Goal: Task Accomplishment & Management: Complete application form

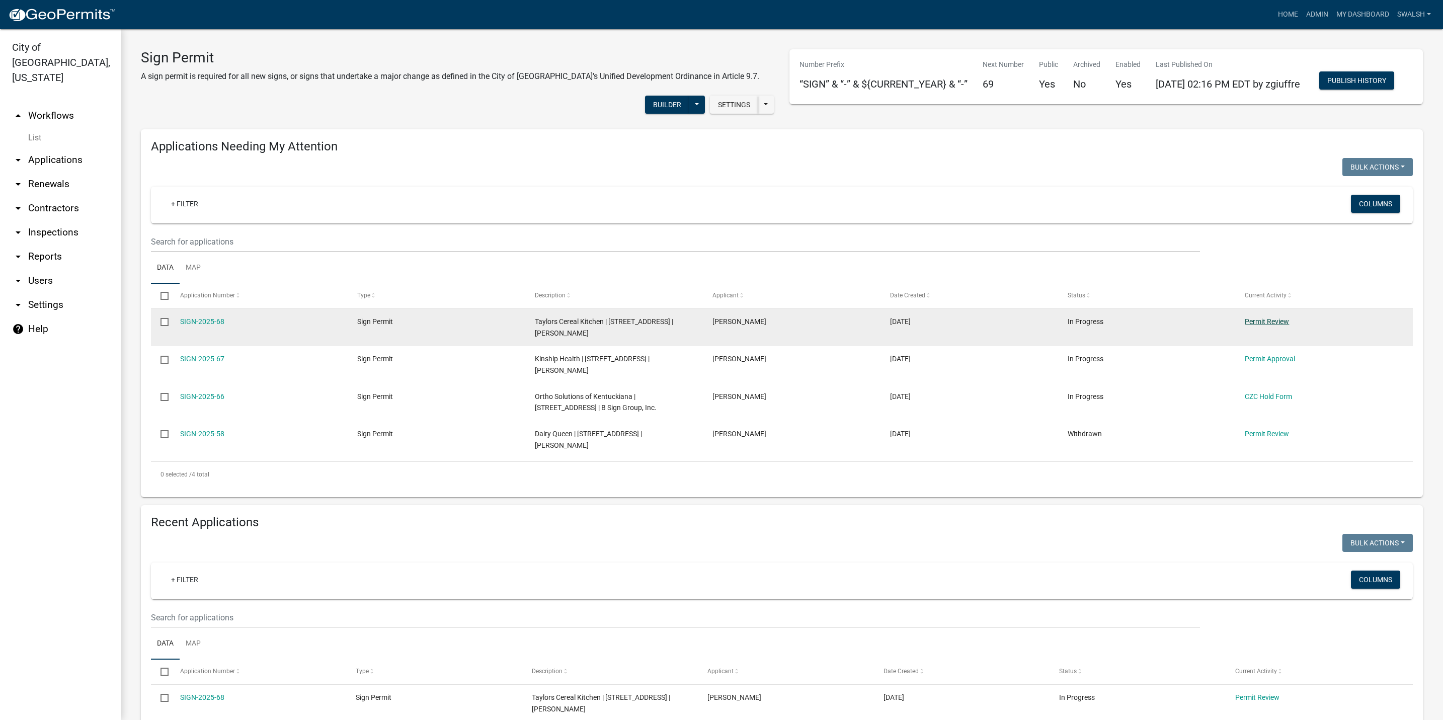
click at [1268, 325] on link "Permit Review" at bounding box center [1267, 321] width 44 height 8
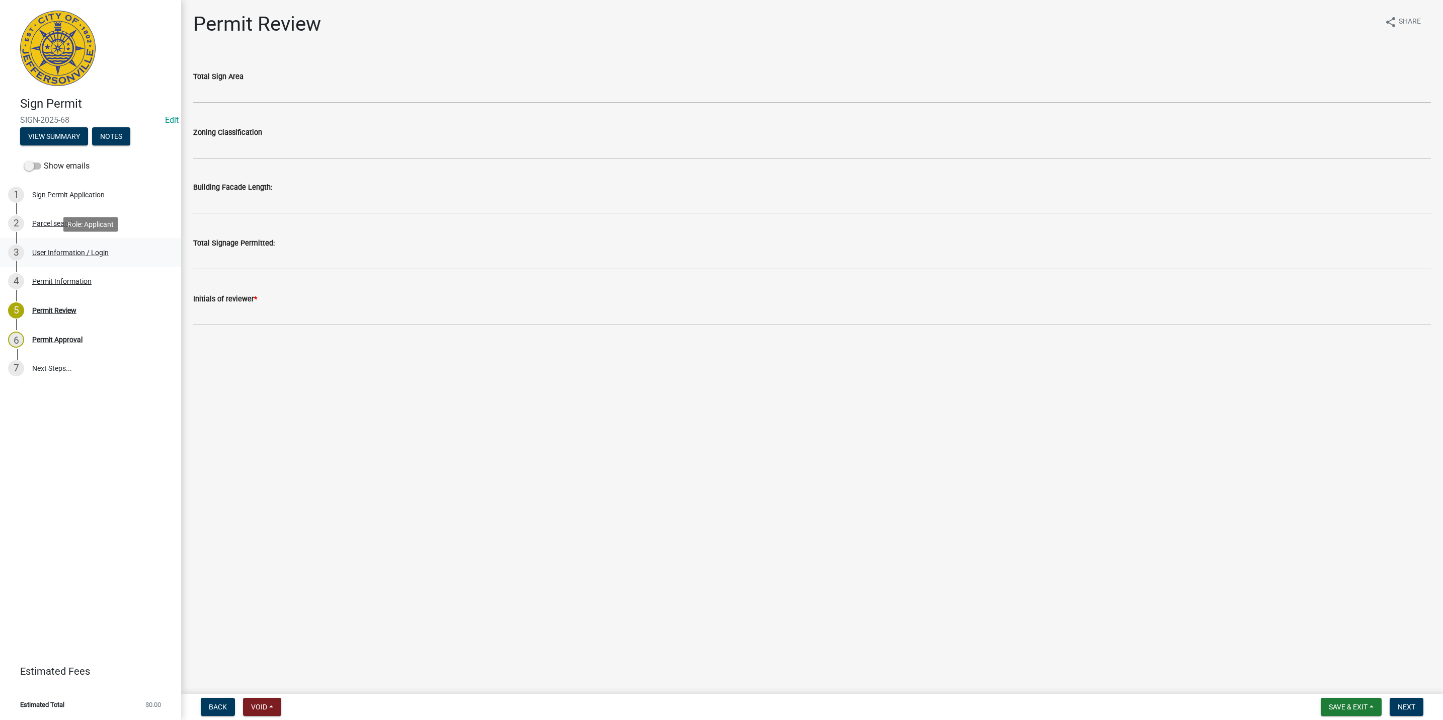
click at [88, 244] on div "3 User Information / Login" at bounding box center [86, 252] width 157 height 16
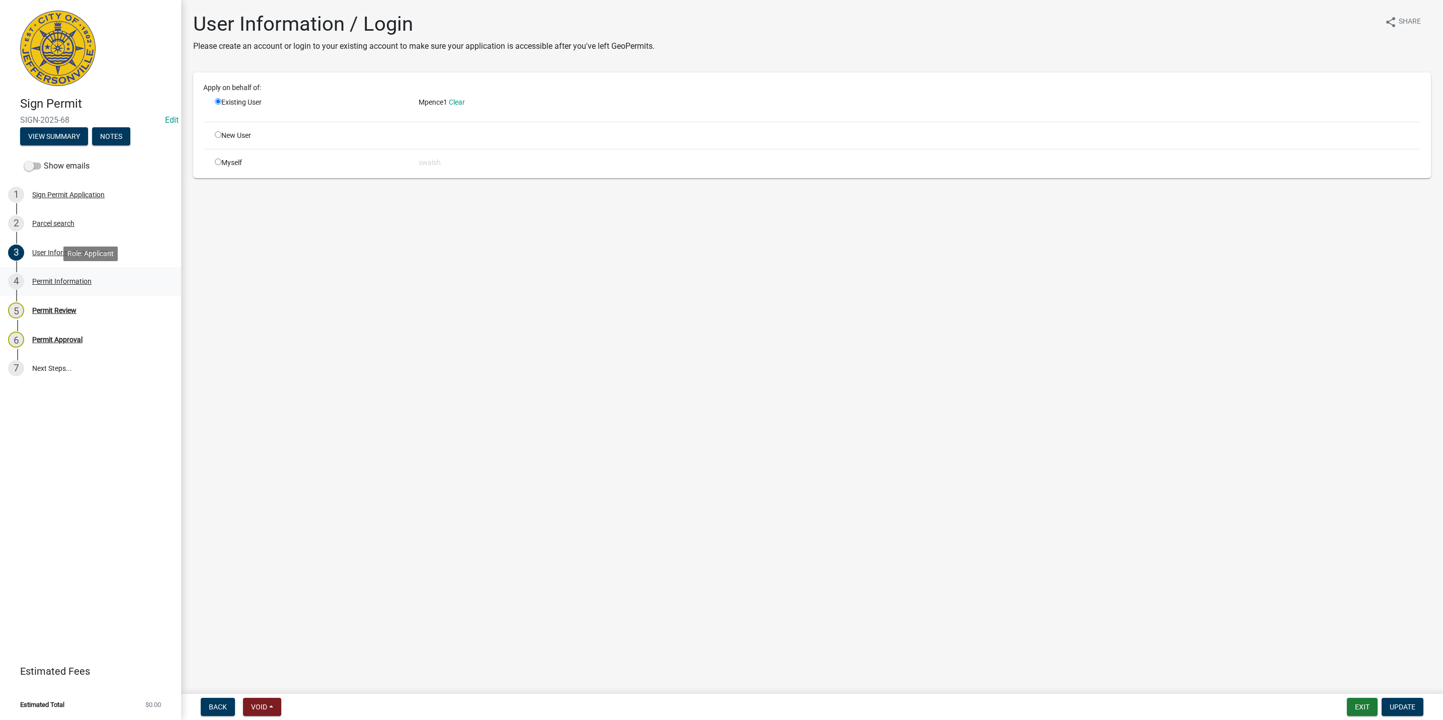
click at [77, 280] on div "Permit Information" at bounding box center [61, 281] width 59 height 7
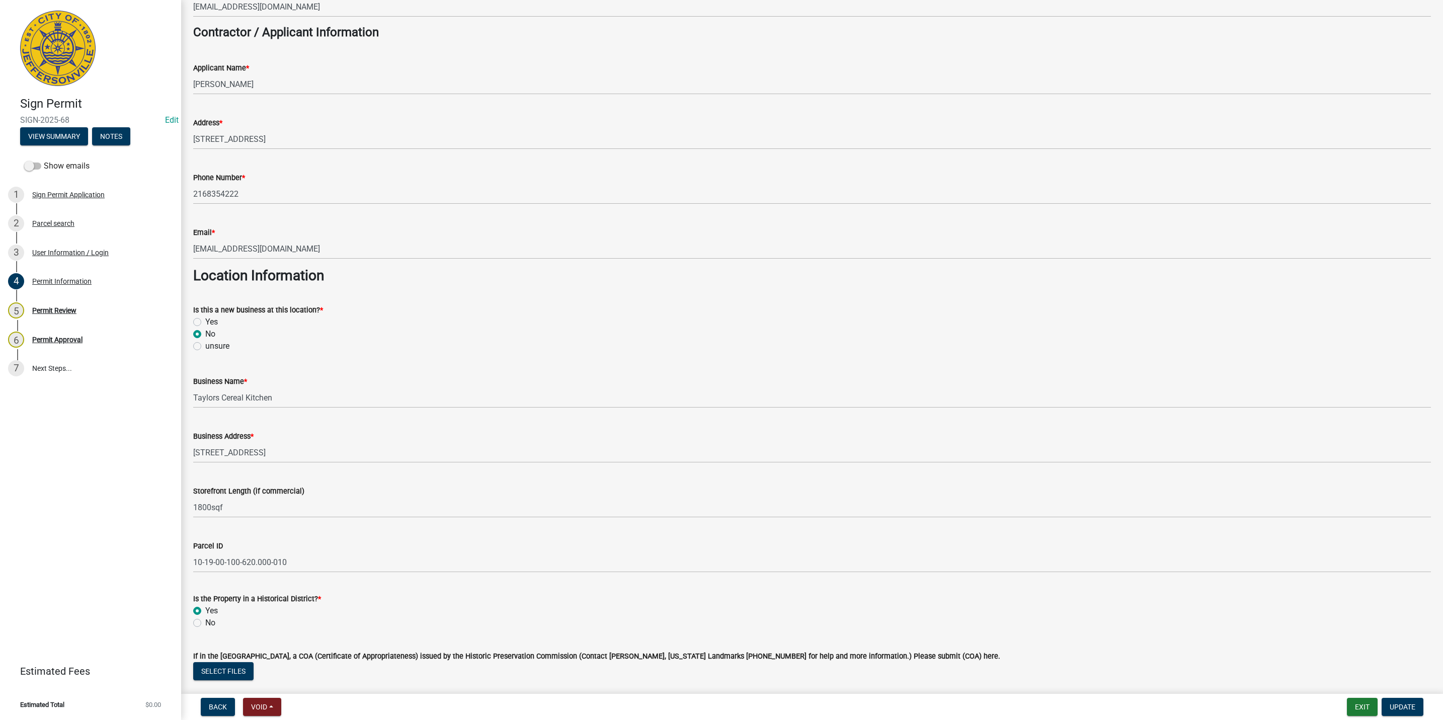
scroll to position [302, 0]
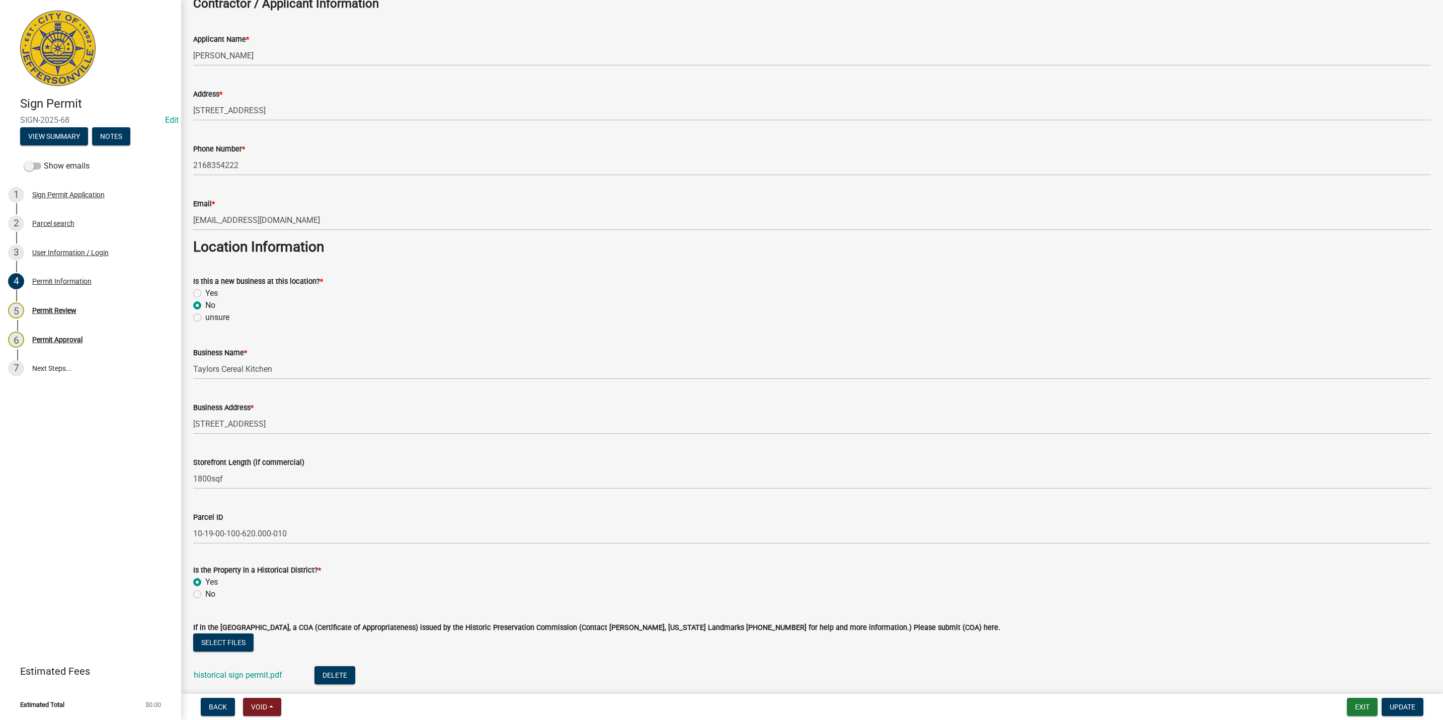
click at [326, 544] on wm-data-entity-input "Parcel ID 10-19-00-100-620.000-010" at bounding box center [811, 524] width 1237 height 55
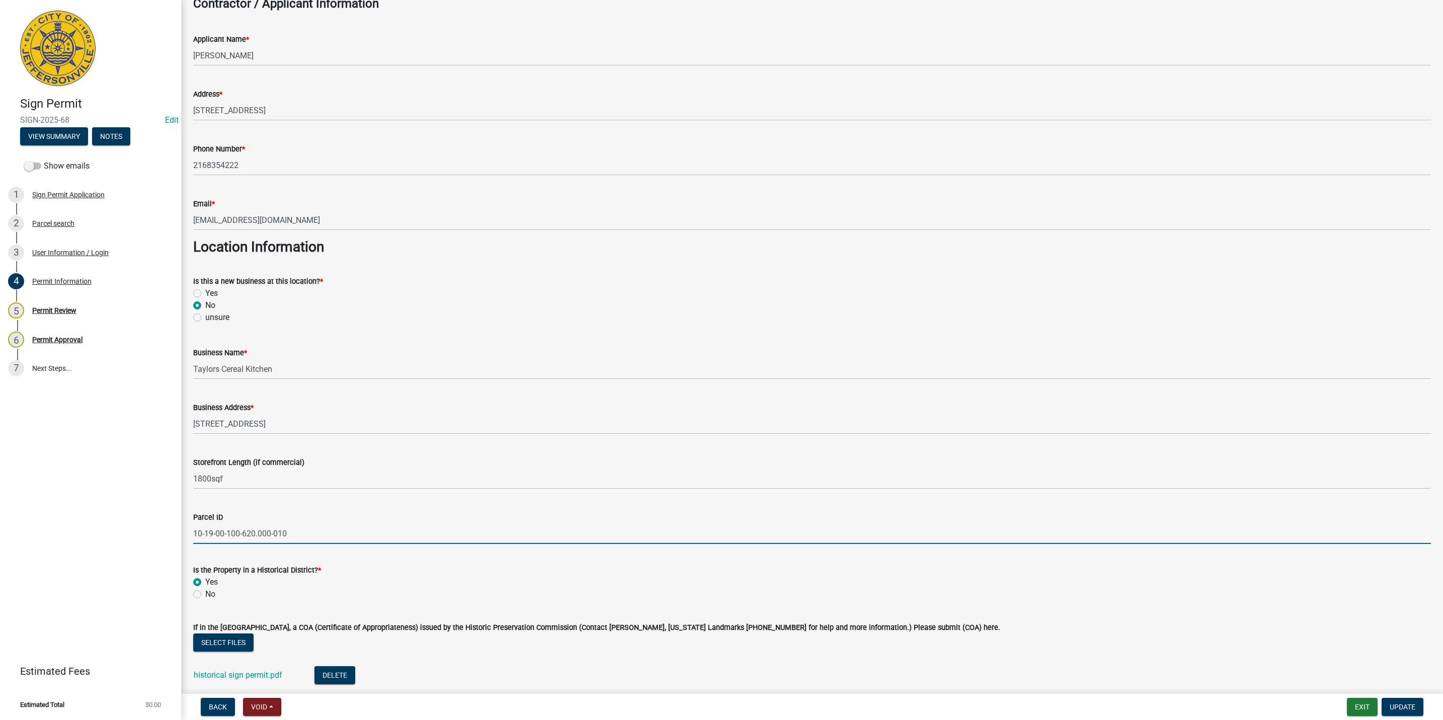
drag, startPoint x: 321, startPoint y: 535, endPoint x: 171, endPoint y: 527, distance: 150.6
click at [171, 527] on div "Sign Permit SIGN-2025-68 Edit View Summary Notes Show emails 1 Sign Permit Appl…" at bounding box center [721, 360] width 1443 height 720
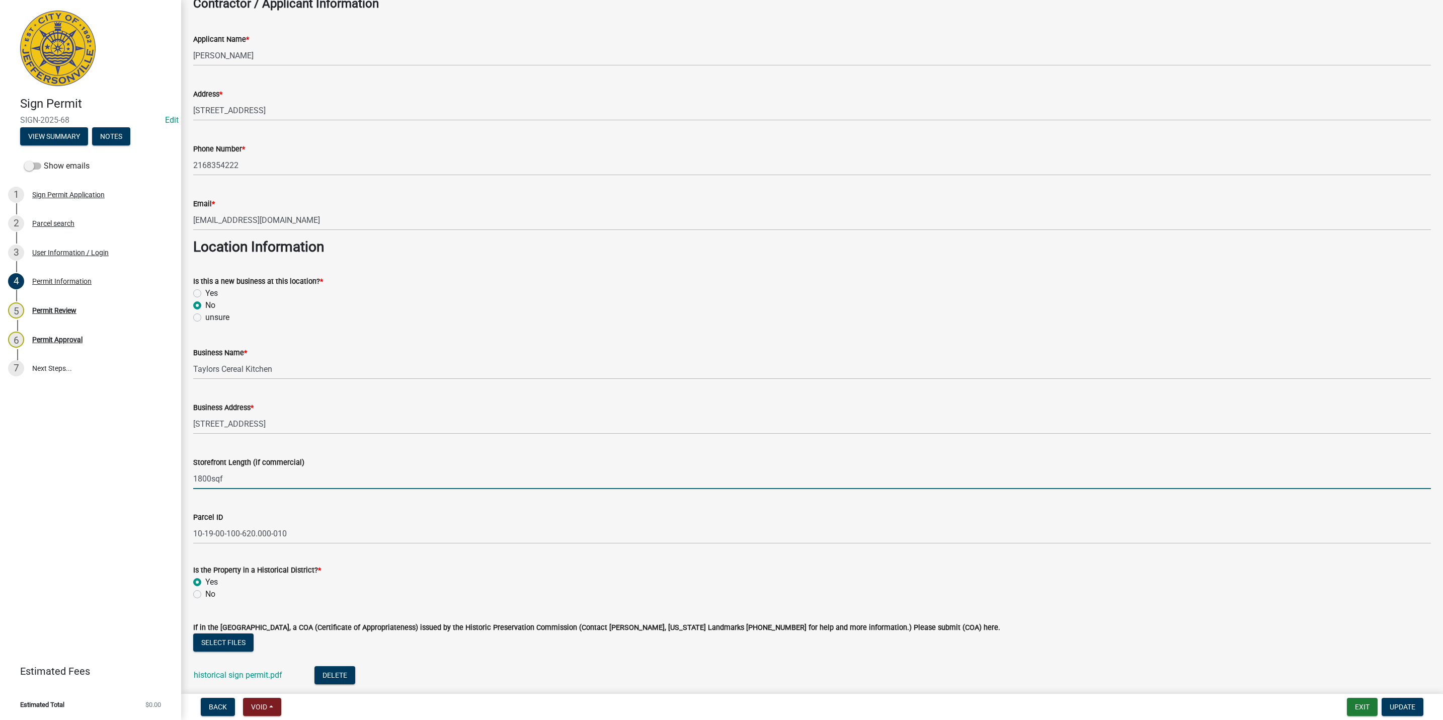
drag, startPoint x: 301, startPoint y: 482, endPoint x: 257, endPoint y: 482, distance: 43.8
click at [257, 482] on input "1800sqf" at bounding box center [811, 478] width 1237 height 21
drag, startPoint x: 256, startPoint y: 482, endPoint x: 127, endPoint y: 486, distance: 128.3
click at [127, 486] on div "Sign Permit SIGN-2025-68 Edit View Summary Notes Show emails 1 Sign Permit Appl…" at bounding box center [721, 360] width 1443 height 720
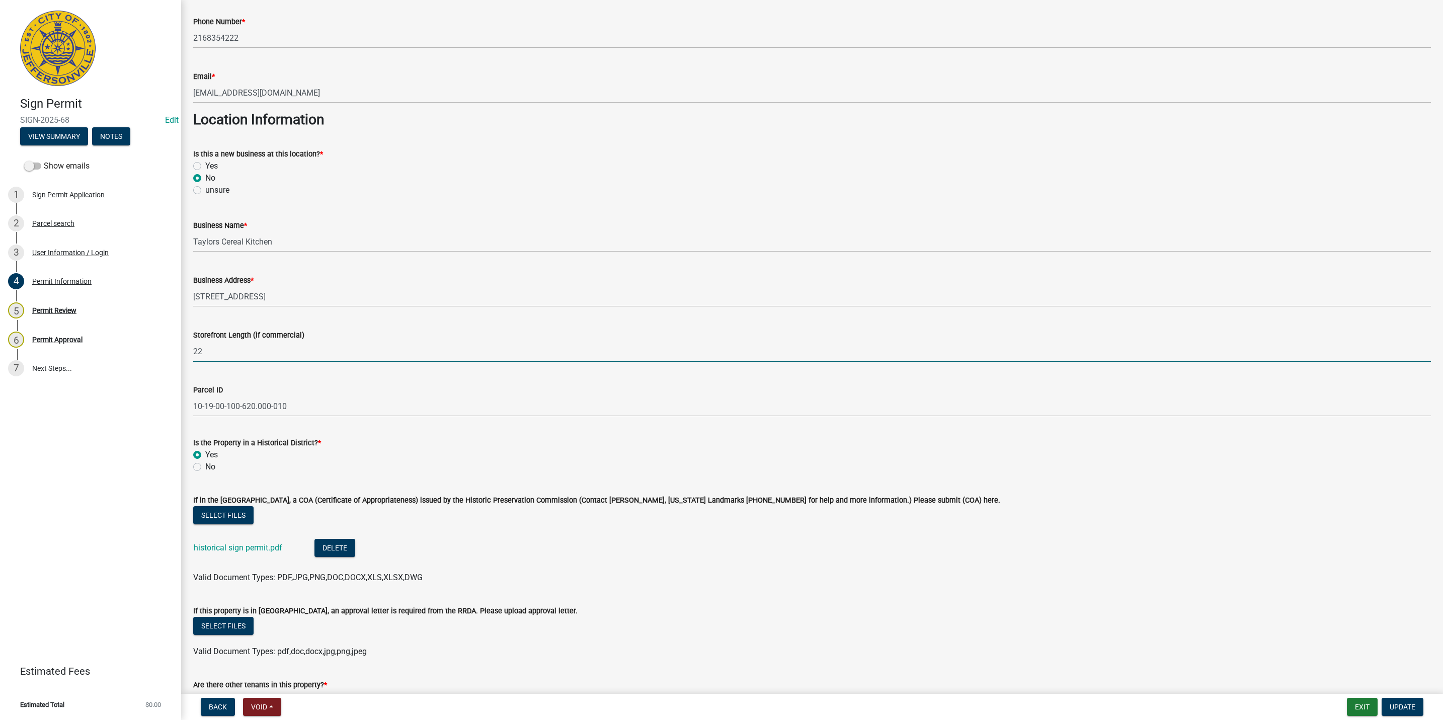
scroll to position [453, 0]
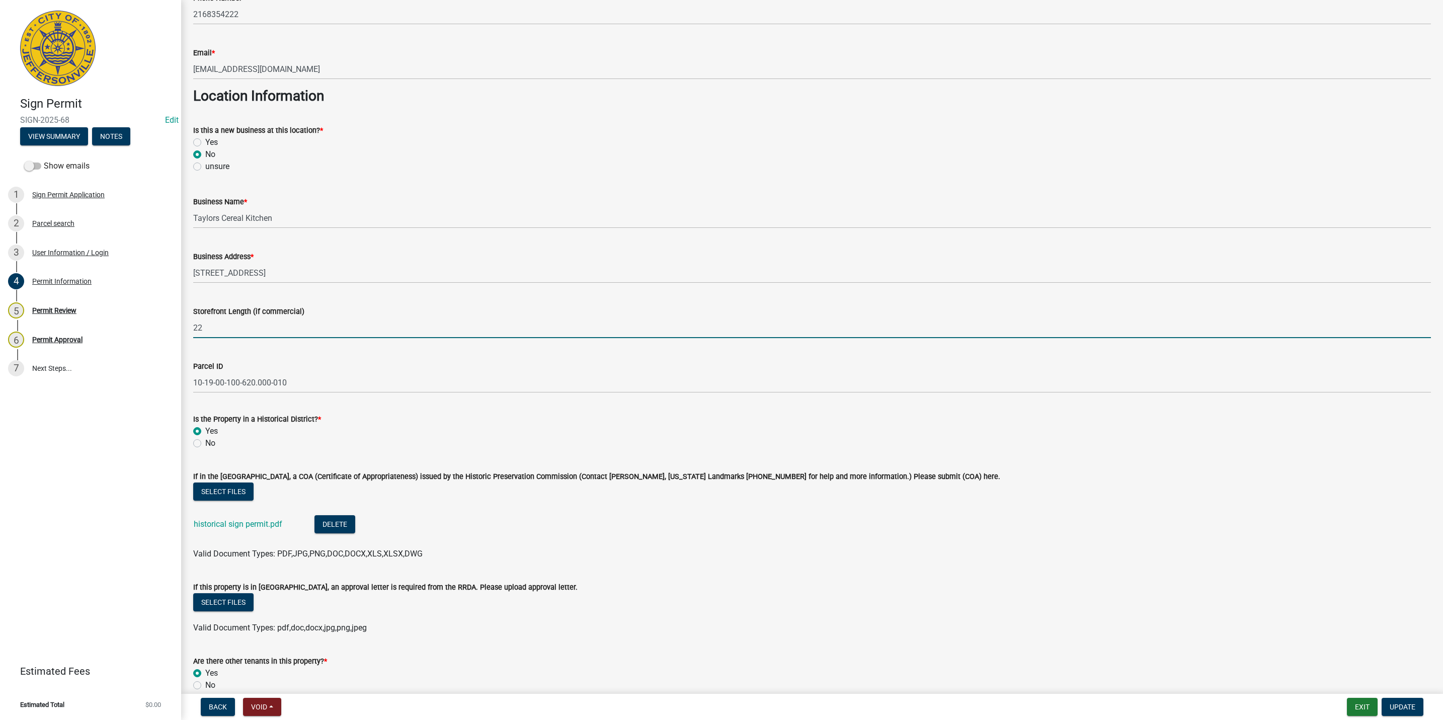
type input "22"
click at [235, 515] on div "historical sign permit.pdf" at bounding box center [246, 525] width 105 height 21
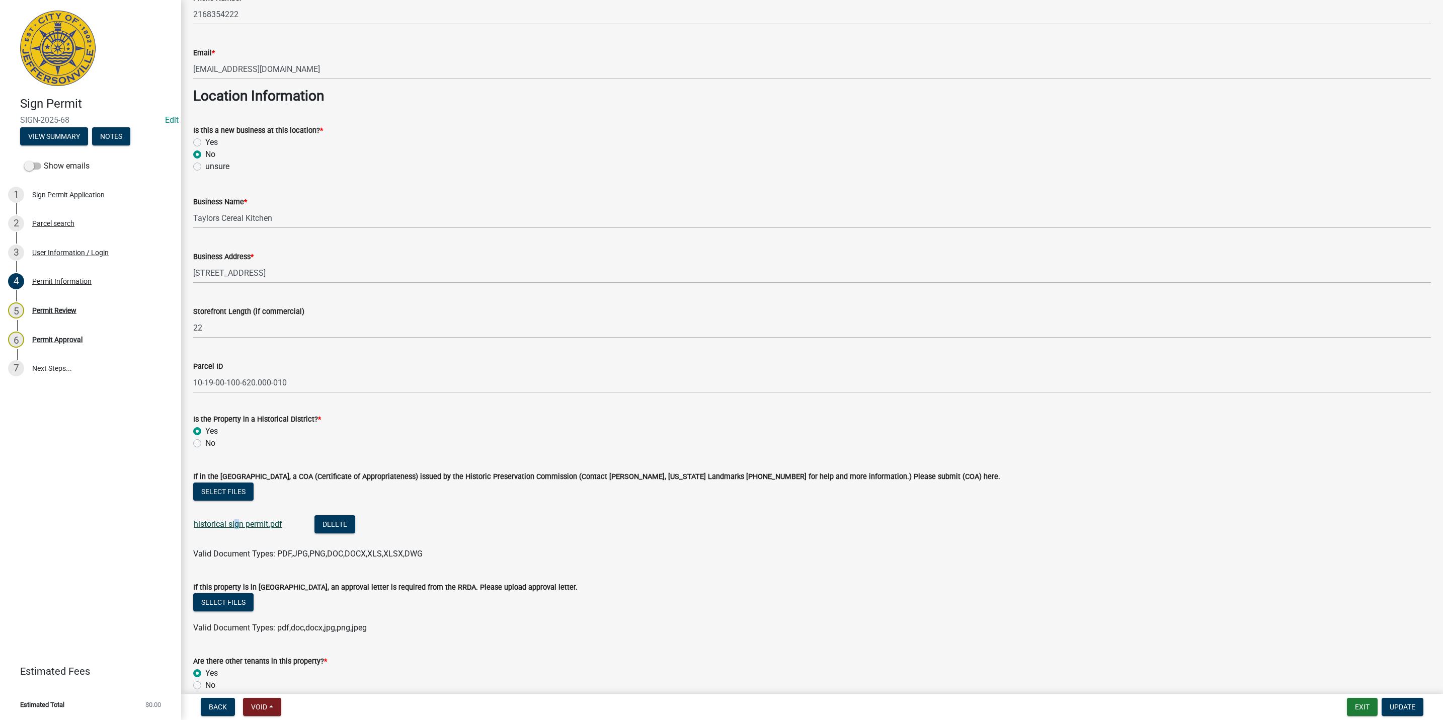
drag, startPoint x: 235, startPoint y: 515, endPoint x: 232, endPoint y: 523, distance: 8.1
click at [232, 523] on link "historical sign permit.pdf" at bounding box center [238, 524] width 89 height 10
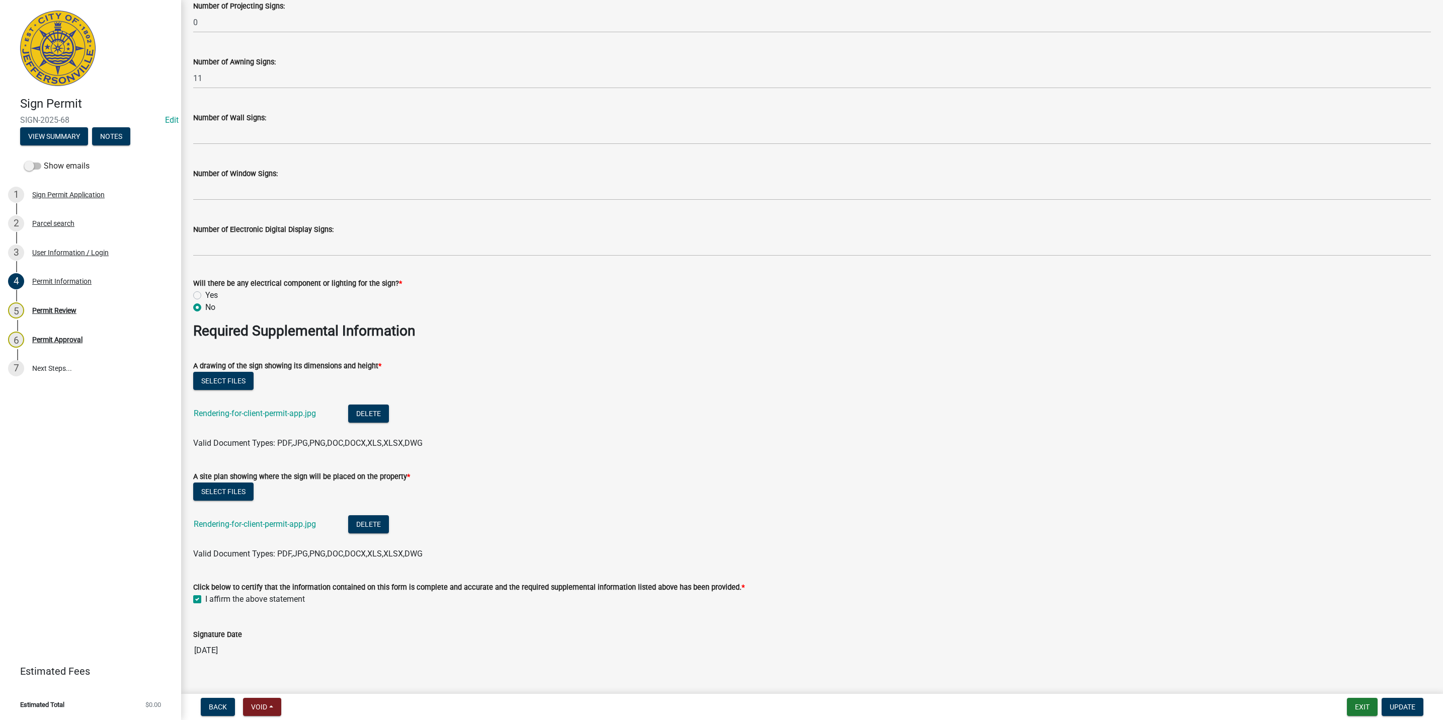
scroll to position [1485, 0]
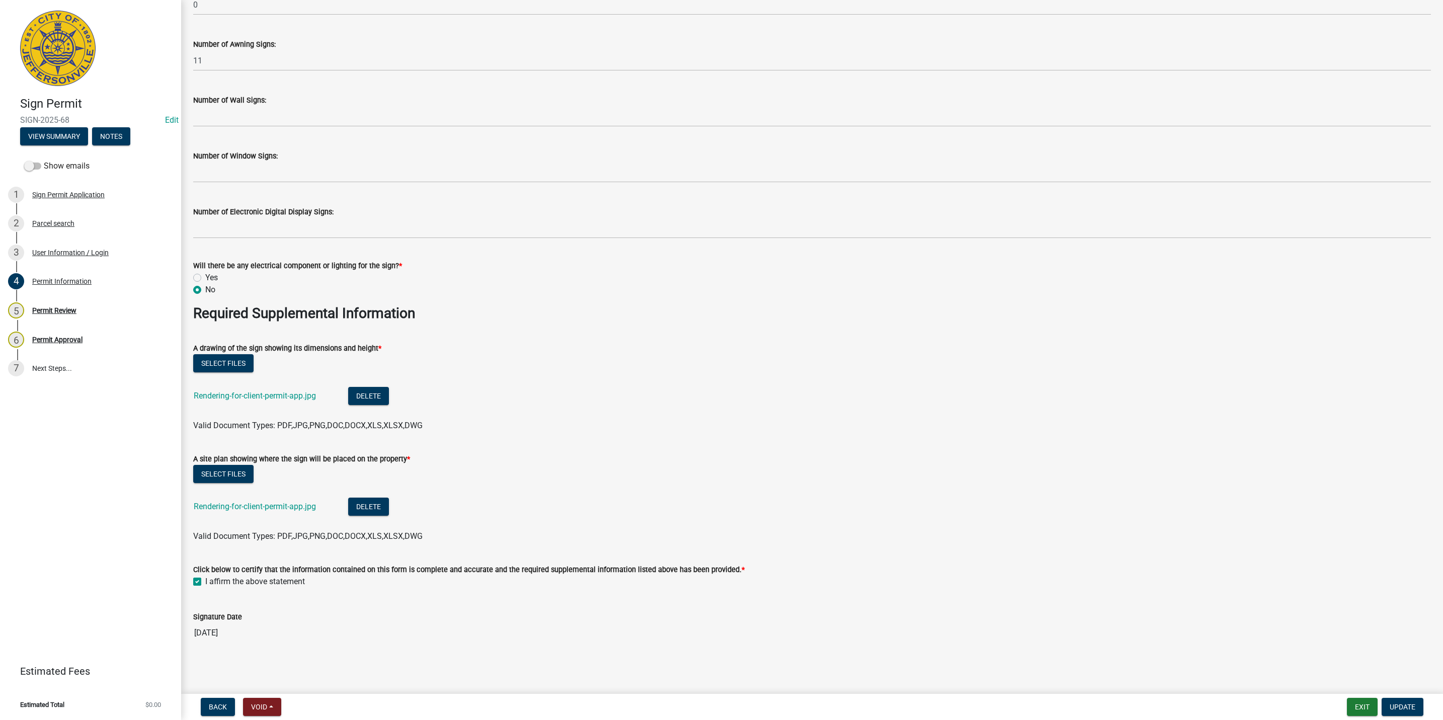
click at [247, 388] on div "Rendering-for-client-permit-app.jpg" at bounding box center [263, 397] width 138 height 21
click at [248, 391] on link "Rendering-for-client-permit-app.jpg" at bounding box center [255, 396] width 122 height 10
click at [240, 506] on link "Rendering-for-client-permit-app.jpg" at bounding box center [255, 507] width 122 height 10
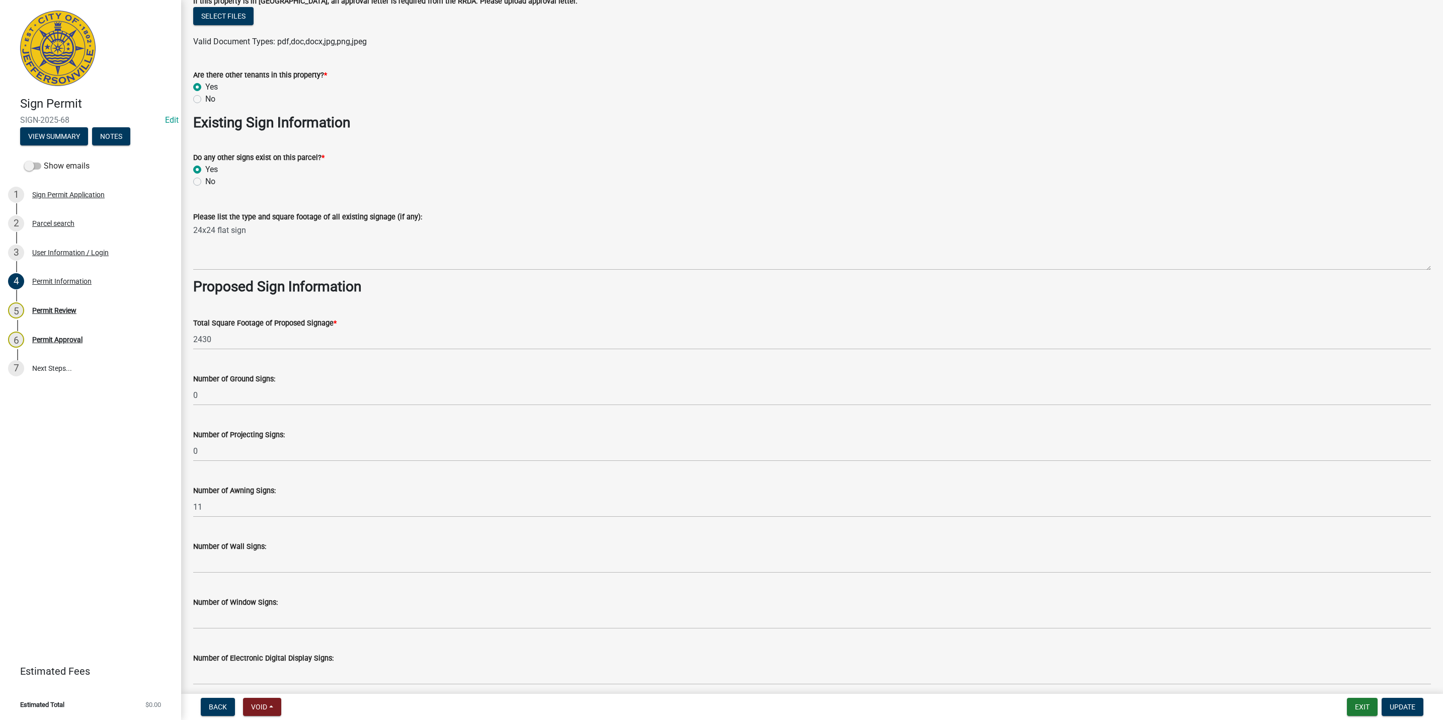
scroll to position [1032, 0]
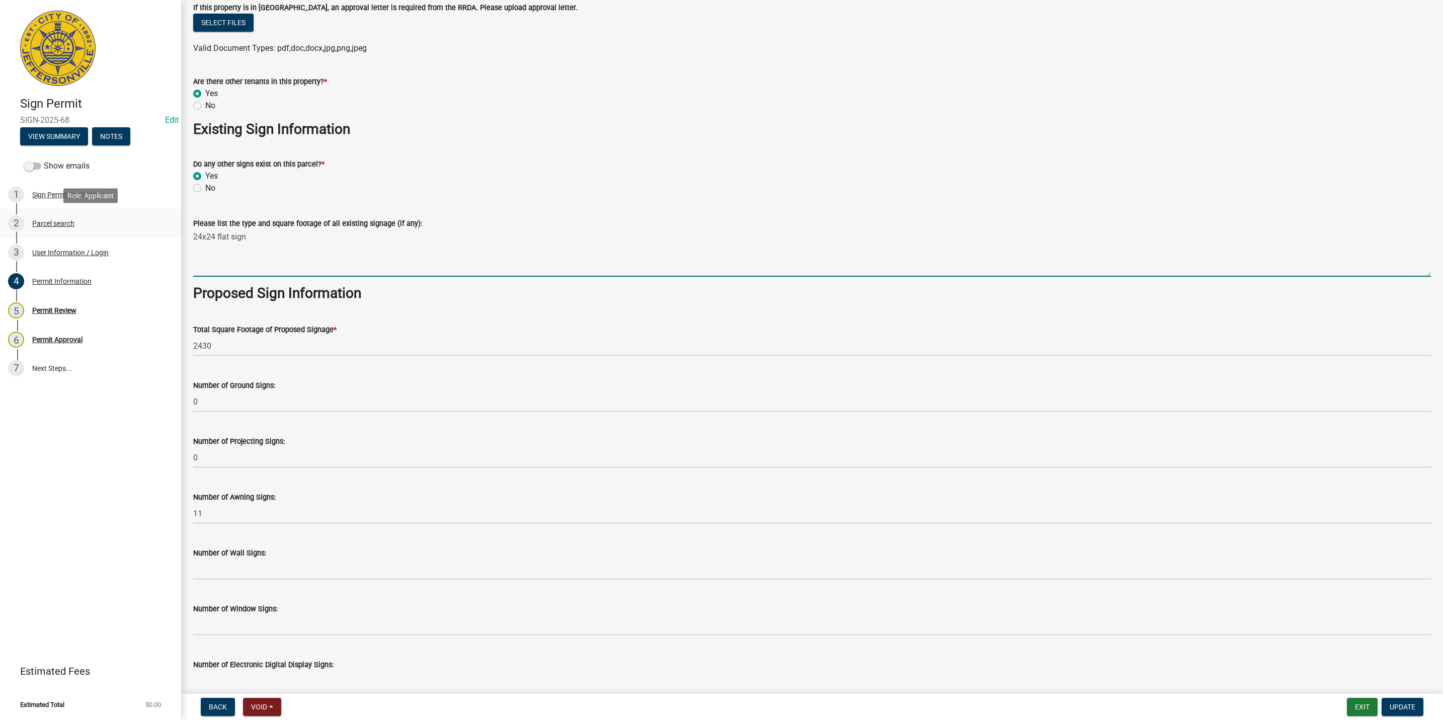
drag, startPoint x: 266, startPoint y: 238, endPoint x: 148, endPoint y: 234, distance: 117.8
click at [148, 234] on div "Sign Permit SIGN-2025-68 Edit View Summary Notes Show emails 1 Sign Permit Appl…" at bounding box center [721, 360] width 1443 height 720
click at [345, 256] on textarea "24x24 flat sign" at bounding box center [811, 252] width 1237 height 47
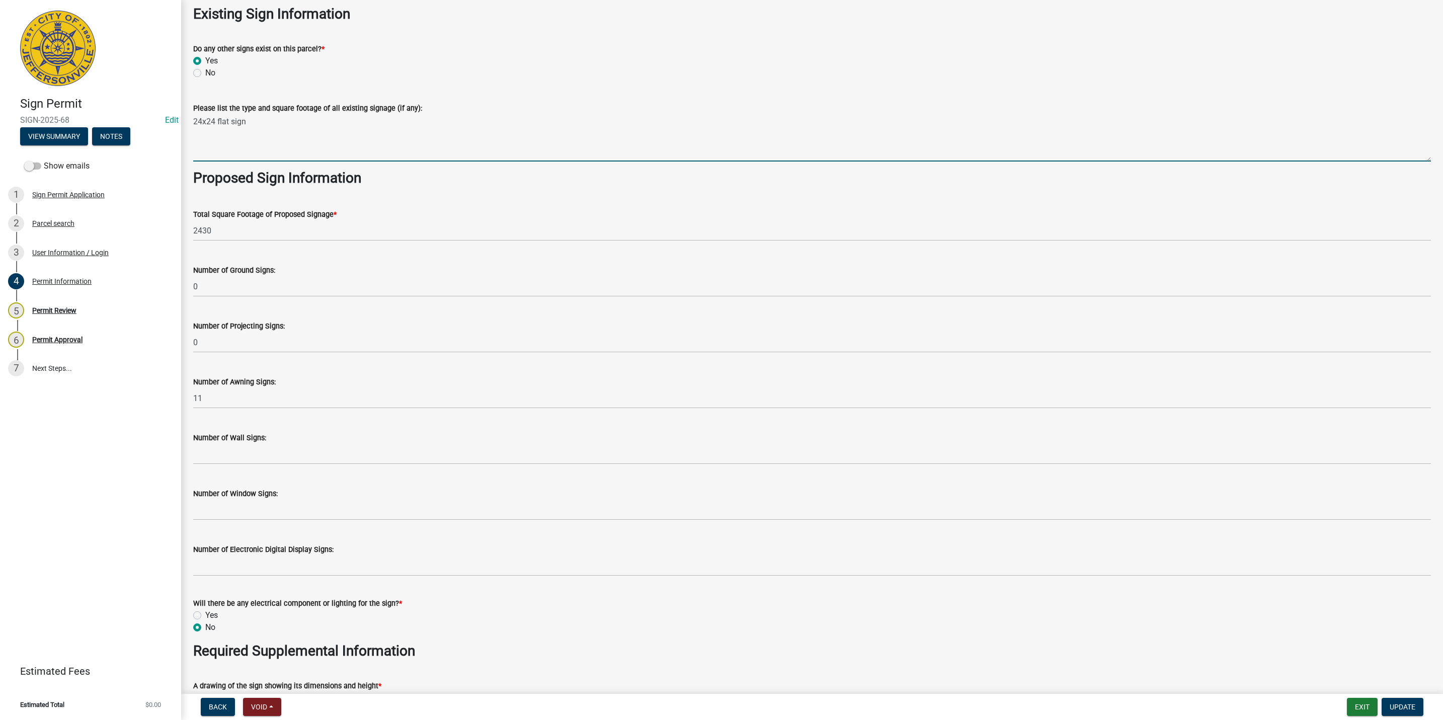
scroll to position [1108, 0]
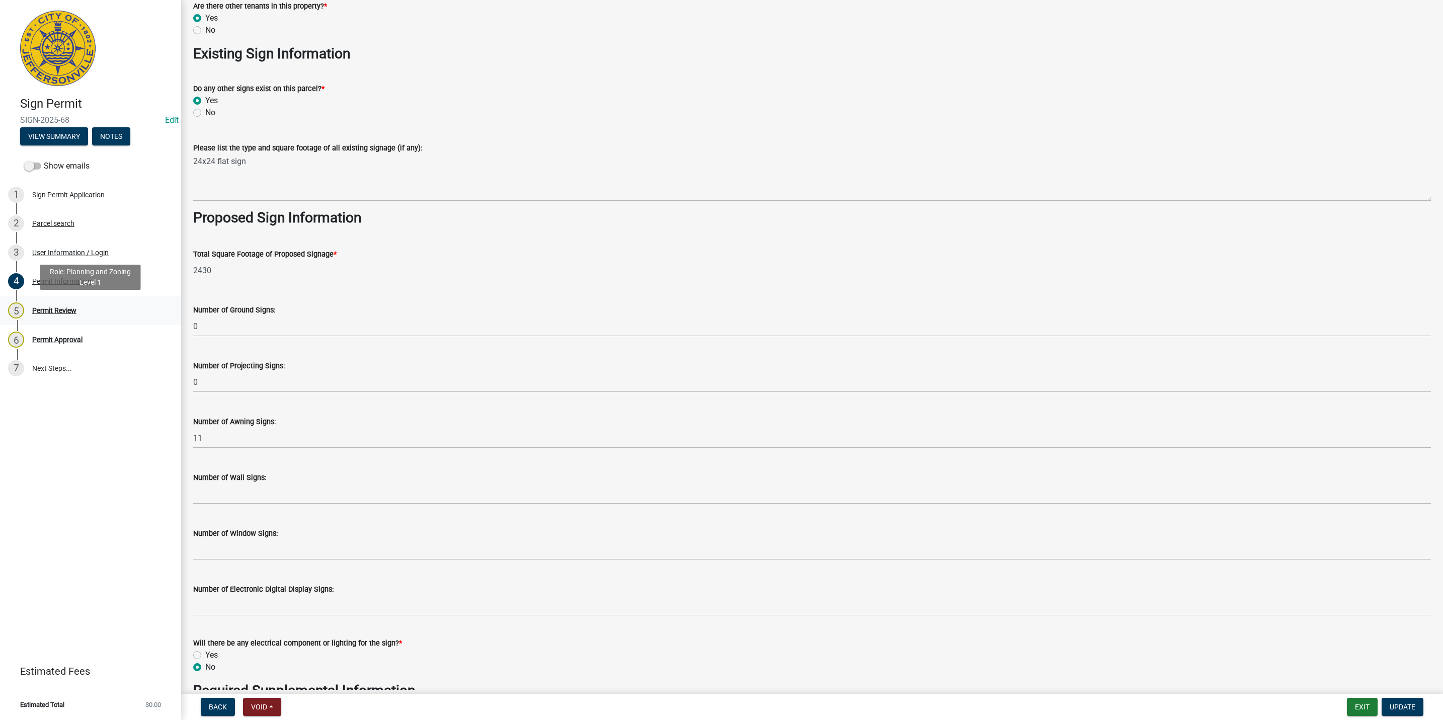
click at [77, 311] on div "5 Permit Review" at bounding box center [86, 310] width 157 height 16
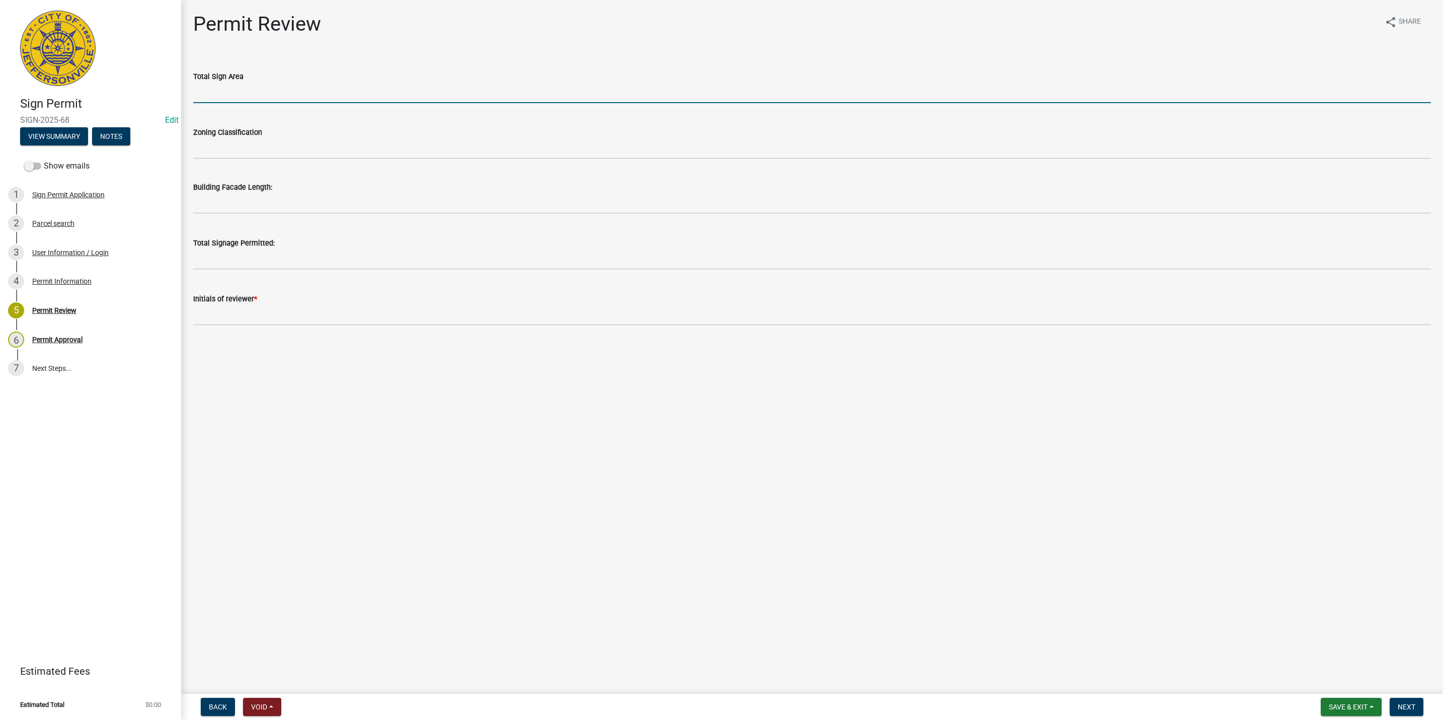
click at [228, 102] on input "text" at bounding box center [811, 92] width 1237 height 21
type input "5"
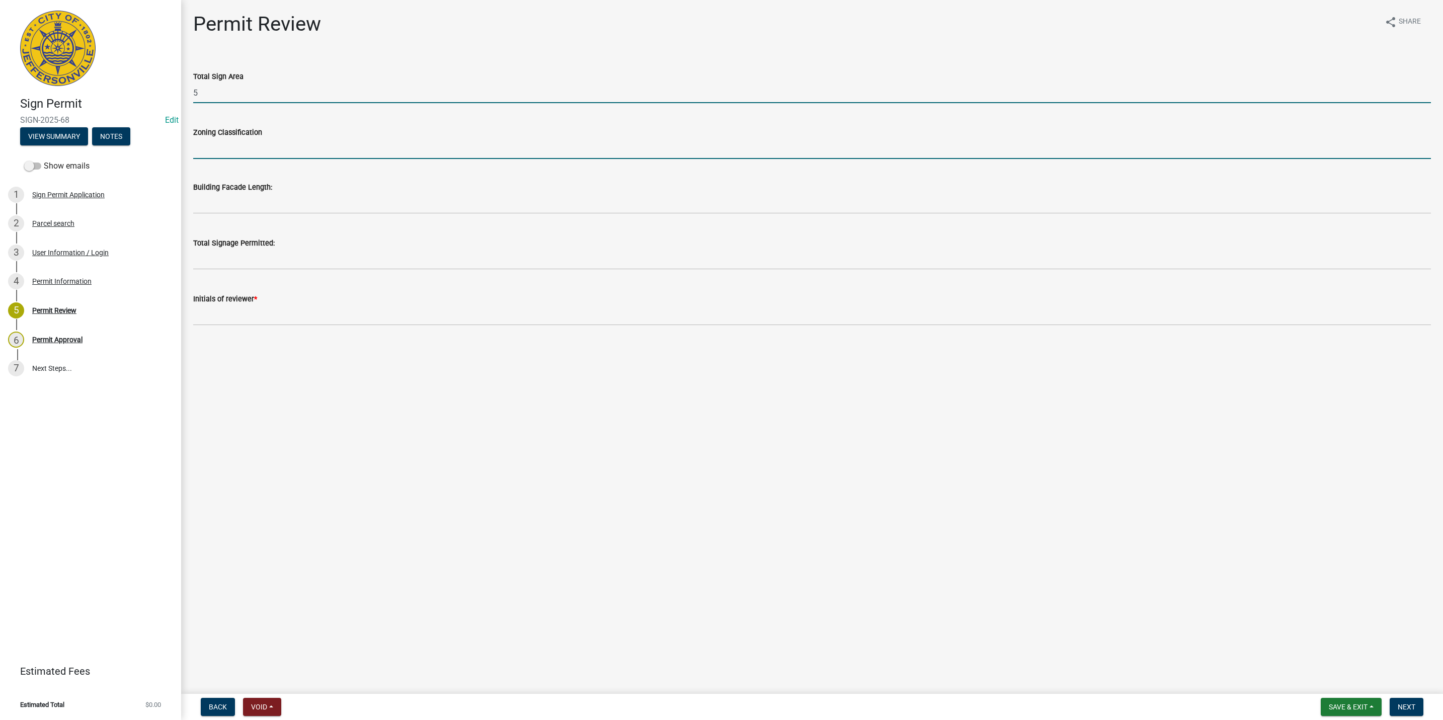
click at [193, 154] on input "Zoning Classification" at bounding box center [811, 148] width 1237 height 21
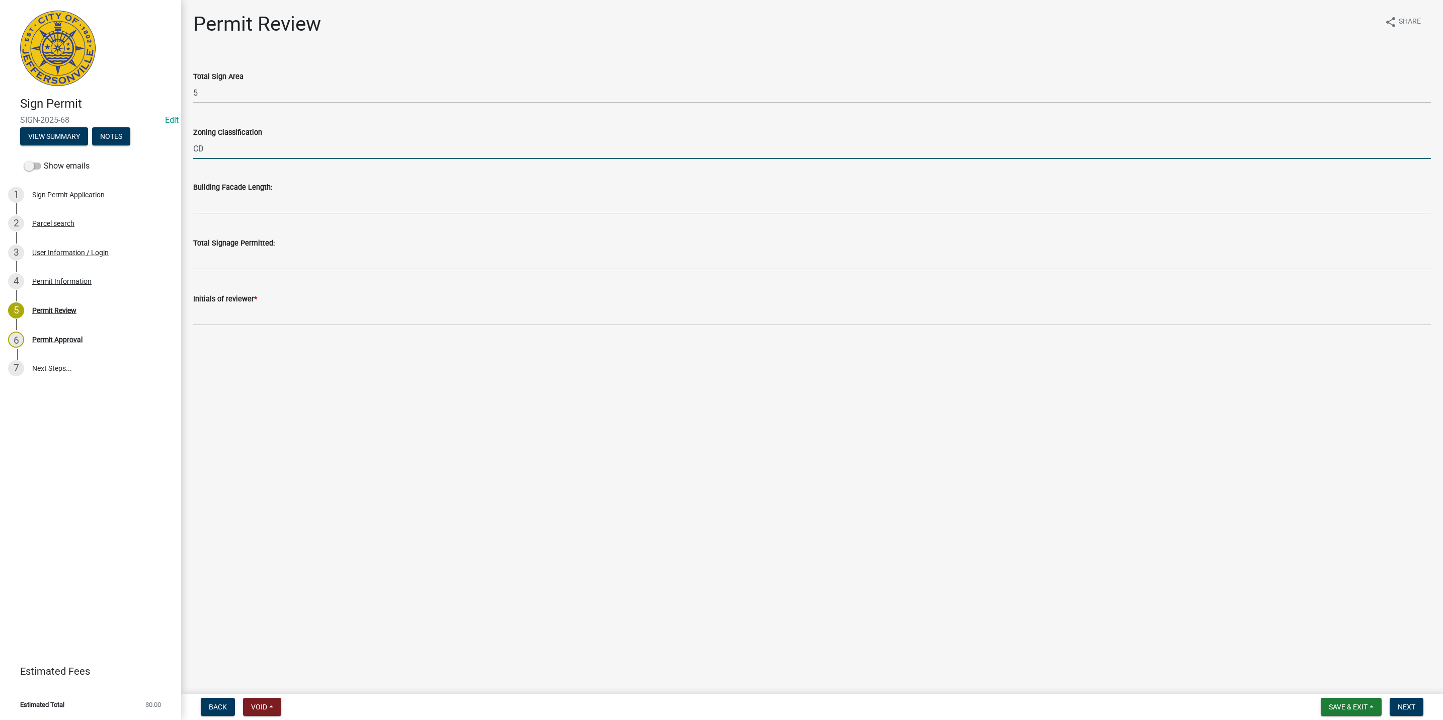
type input "CD"
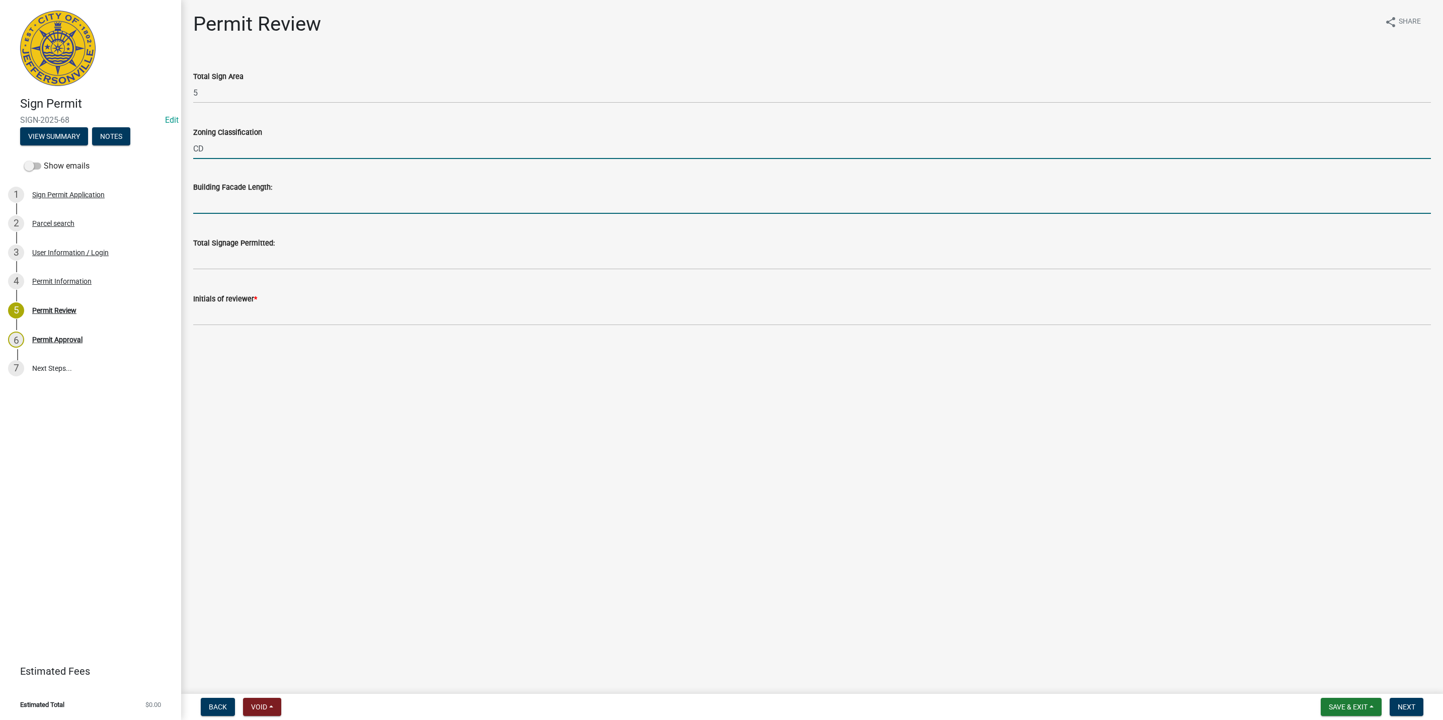
click at [231, 199] on input "text" at bounding box center [811, 203] width 1237 height 21
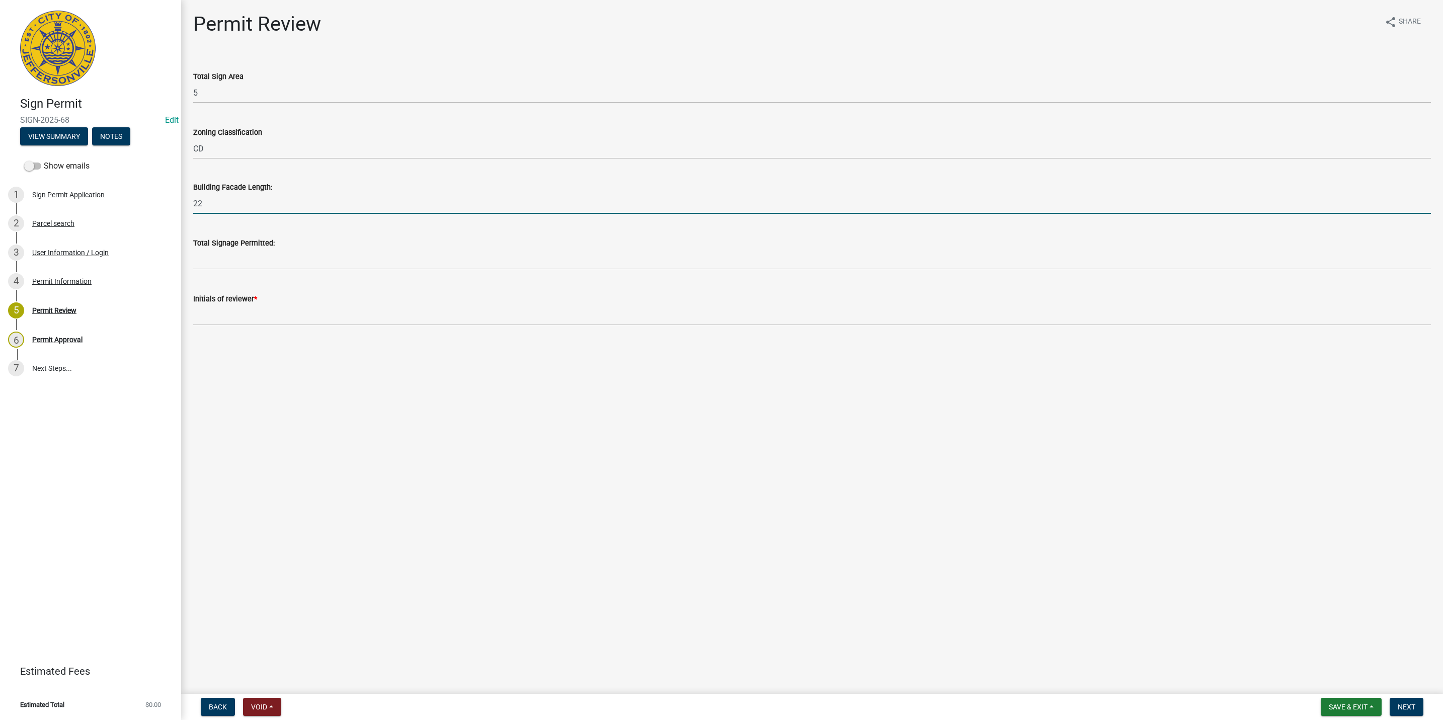
type input "22"
click at [204, 258] on input "text" at bounding box center [811, 259] width 1237 height 21
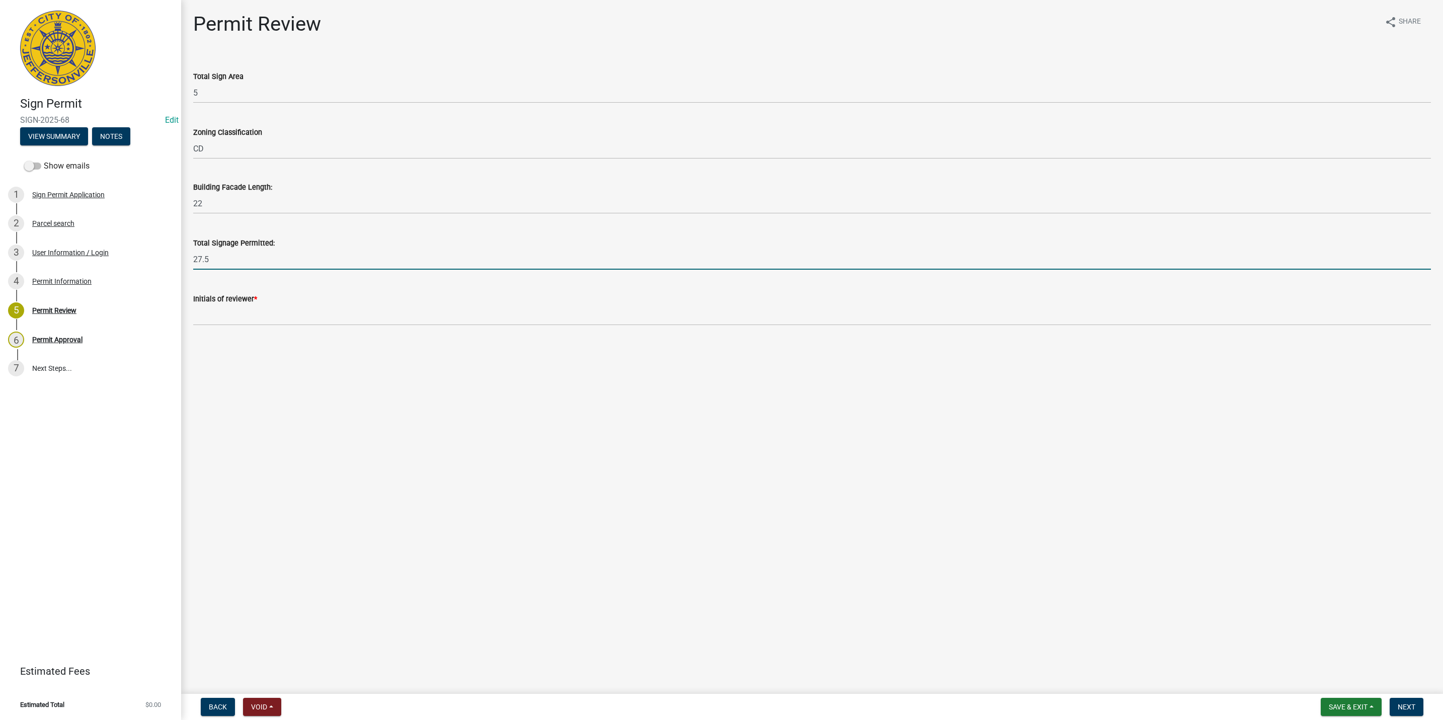
type input "27.5"
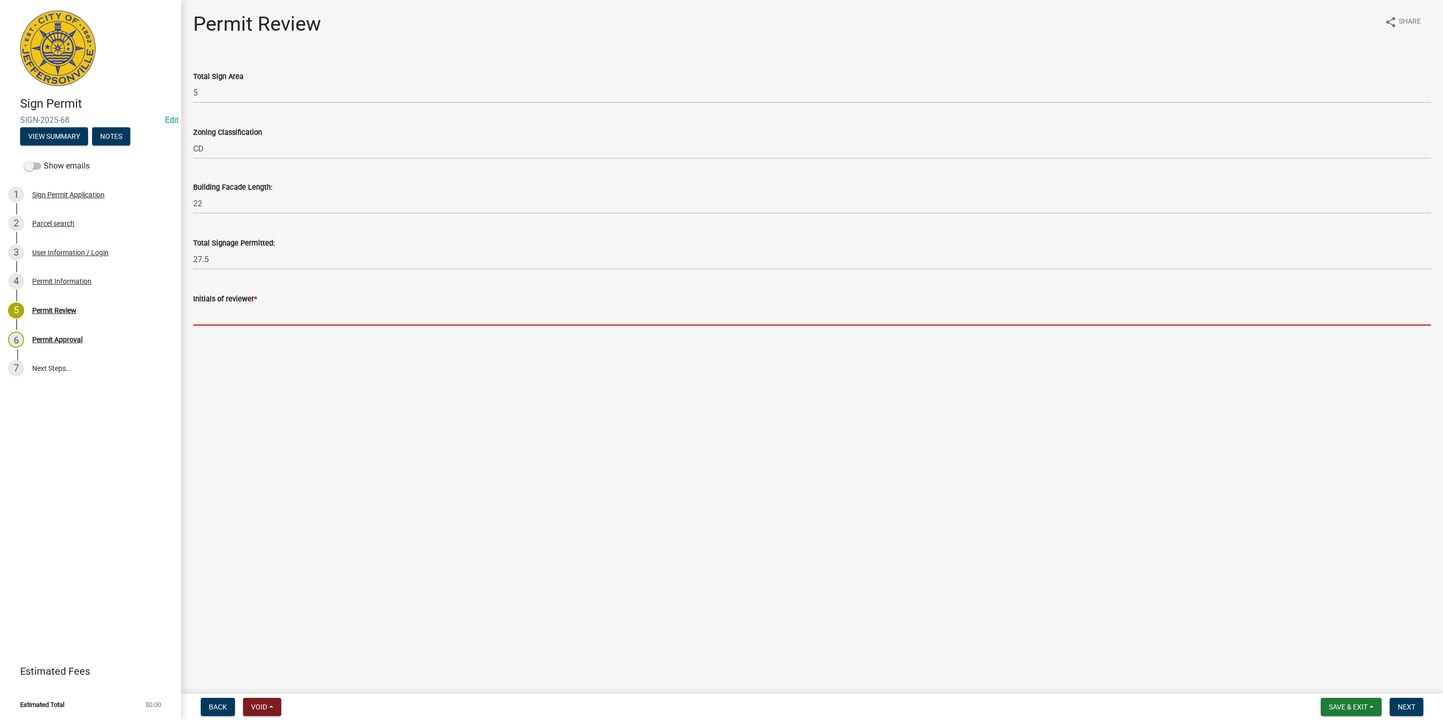
click at [311, 317] on input "Initials of reviewer *" at bounding box center [811, 315] width 1237 height 21
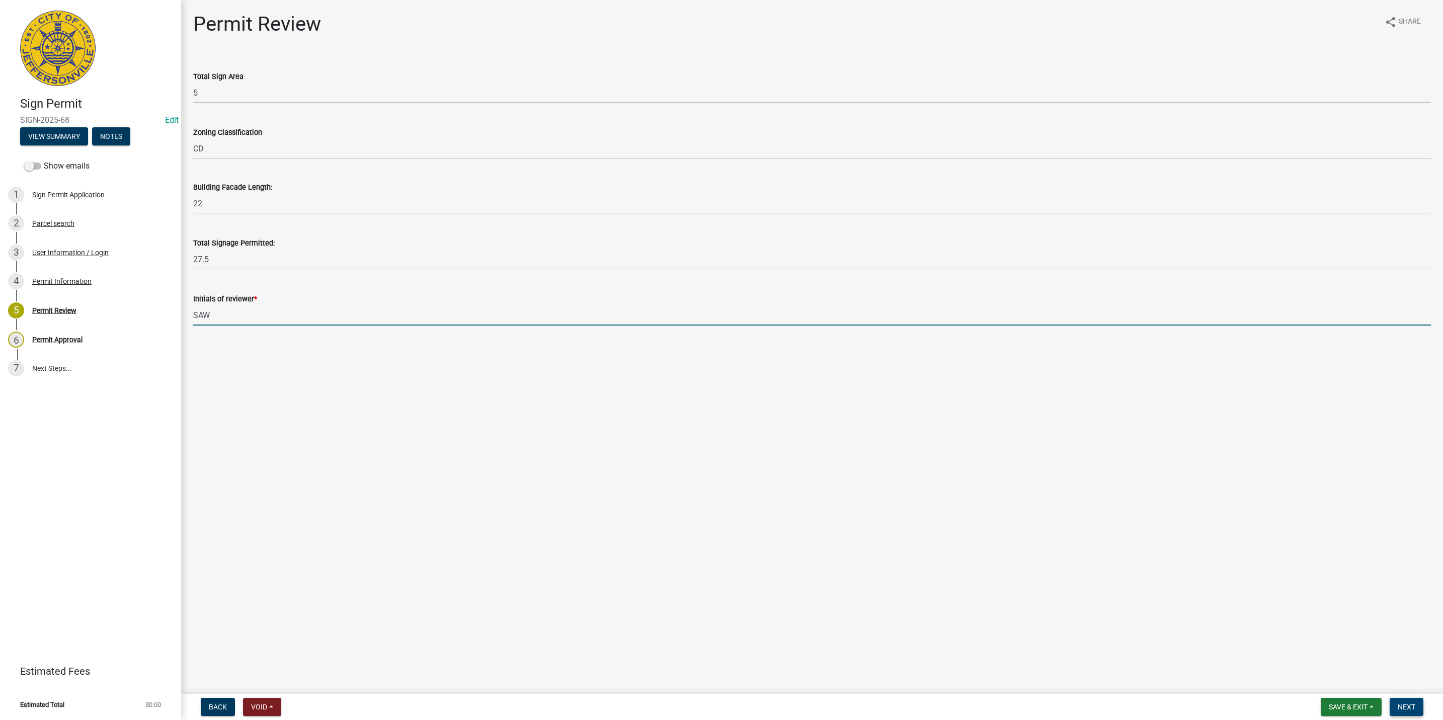
type input "SAW"
click at [1407, 703] on span "Next" at bounding box center [1406, 707] width 18 height 8
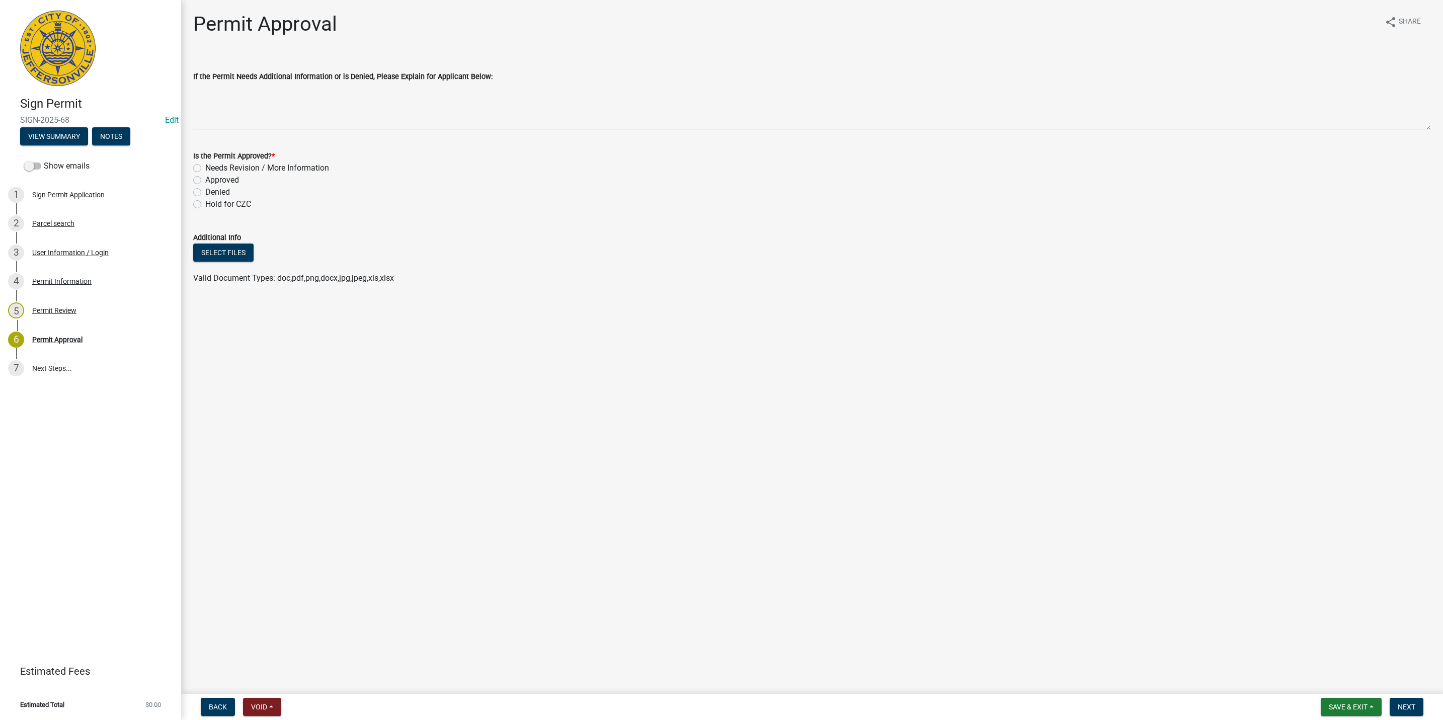
click at [237, 164] on label "Needs Revision / More Information" at bounding box center [267, 168] width 124 height 12
click at [212, 164] on input "Needs Revision / More Information" at bounding box center [208, 165] width 7 height 7
radio input "true"
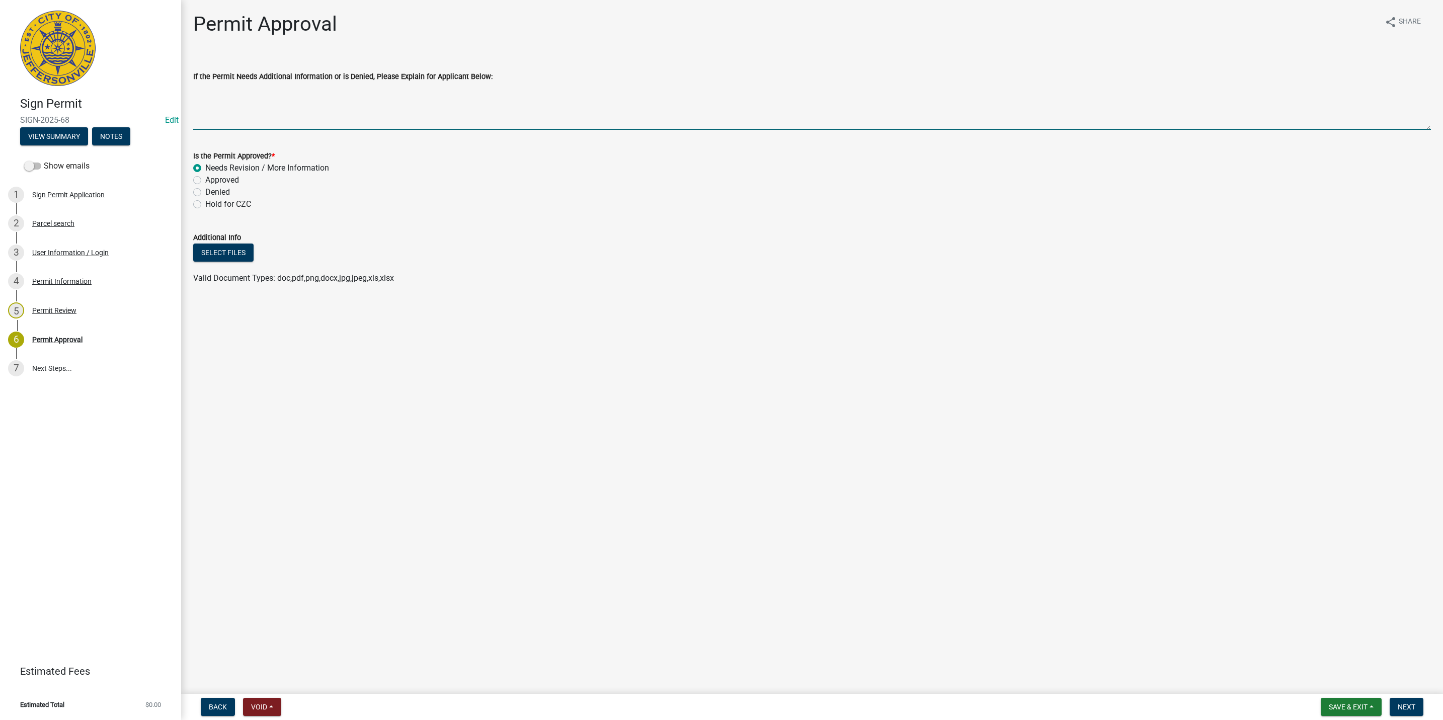
click at [255, 116] on textarea "If the Permit Needs Additional Information or is Denied, Please Explain for App…" at bounding box center [811, 105] width 1237 height 47
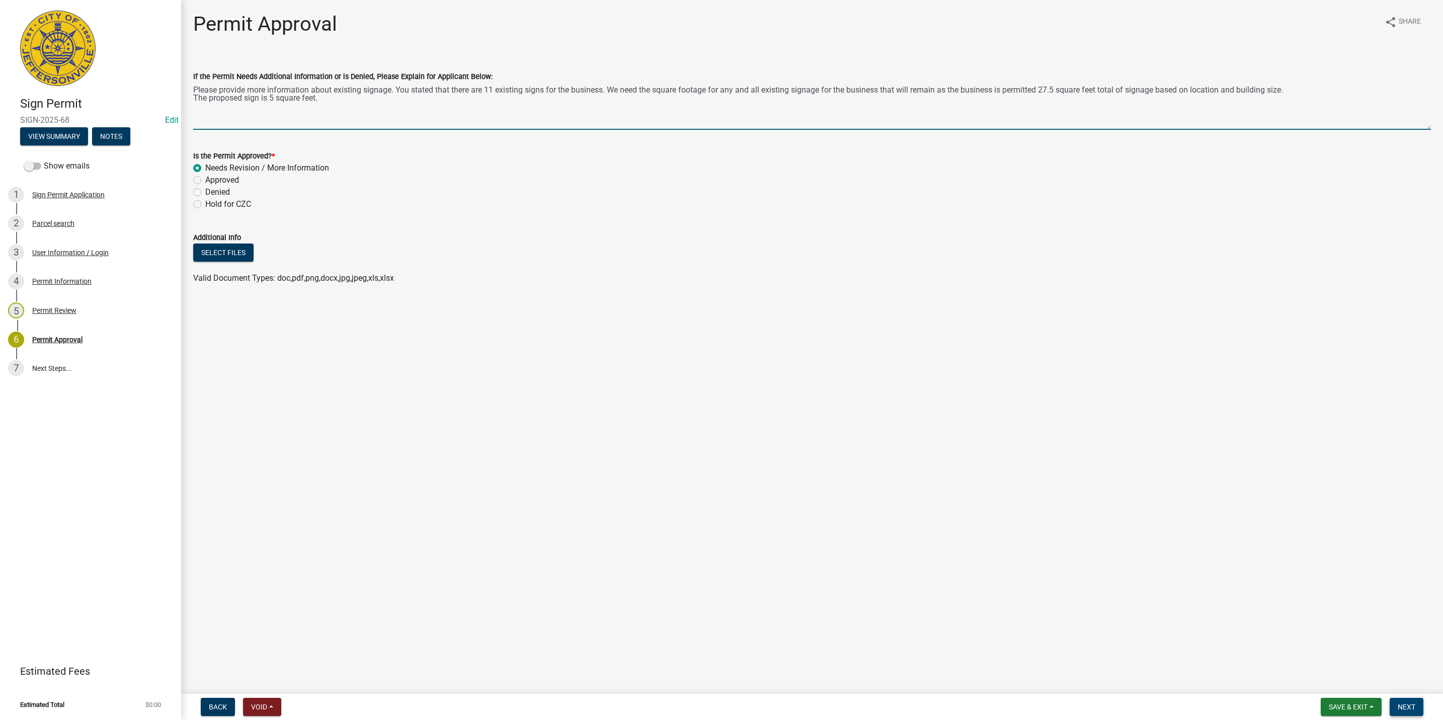
type textarea "Please provide more information about existing signage. You stated that there a…"
click at [1412, 705] on span "Next" at bounding box center [1406, 707] width 18 height 8
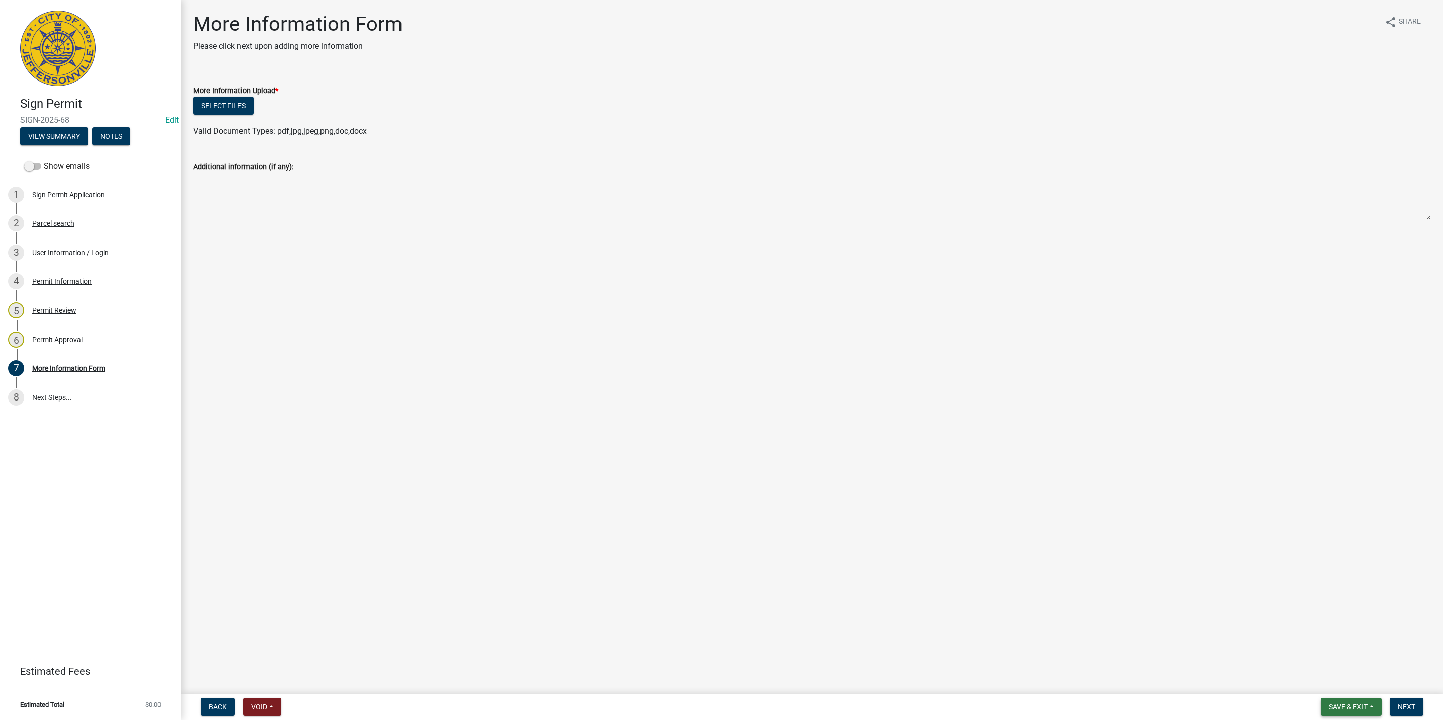
click at [1336, 704] on span "Save & Exit" at bounding box center [1348, 707] width 39 height 8
click at [1337, 687] on button "Save & Exit" at bounding box center [1341, 681] width 80 height 24
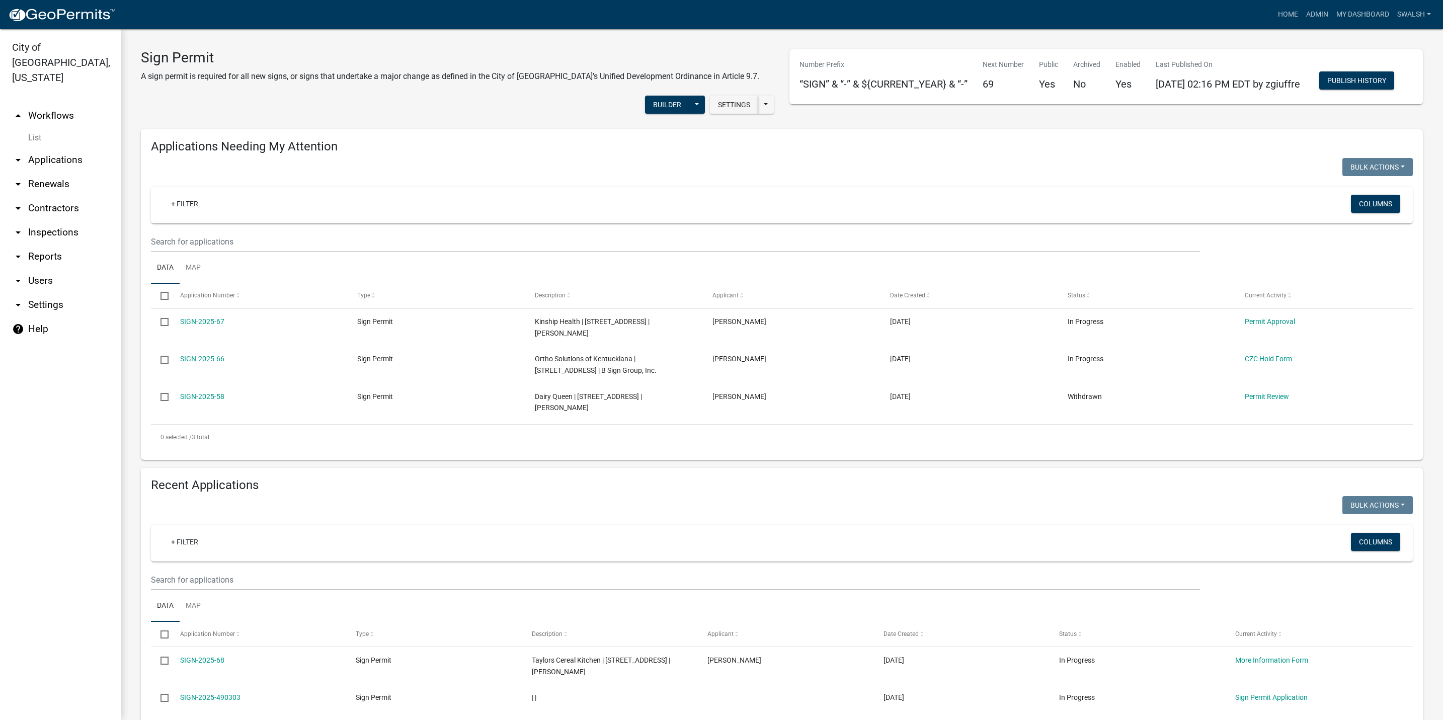
click at [60, 104] on link "arrow_drop_up Workflows" at bounding box center [60, 116] width 121 height 24
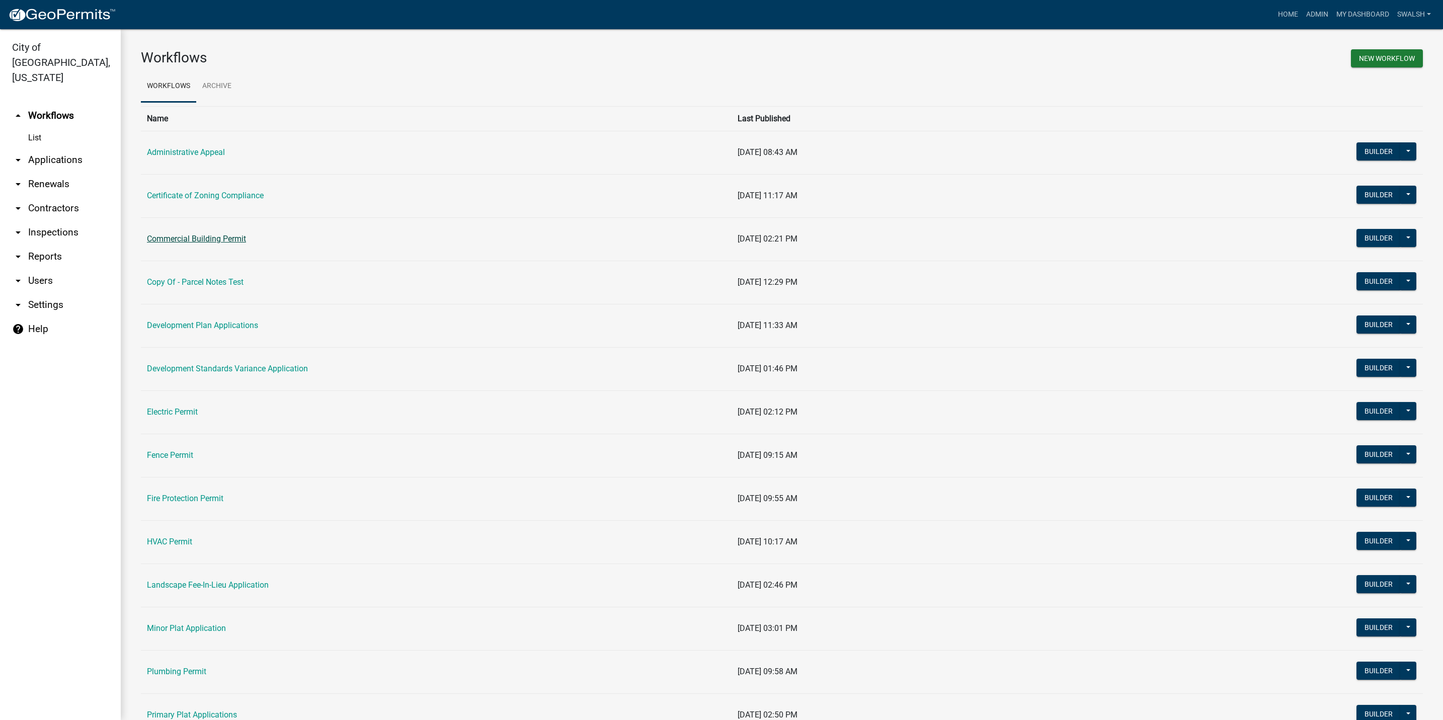
click at [226, 239] on link "Commercial Building Permit" at bounding box center [196, 239] width 99 height 10
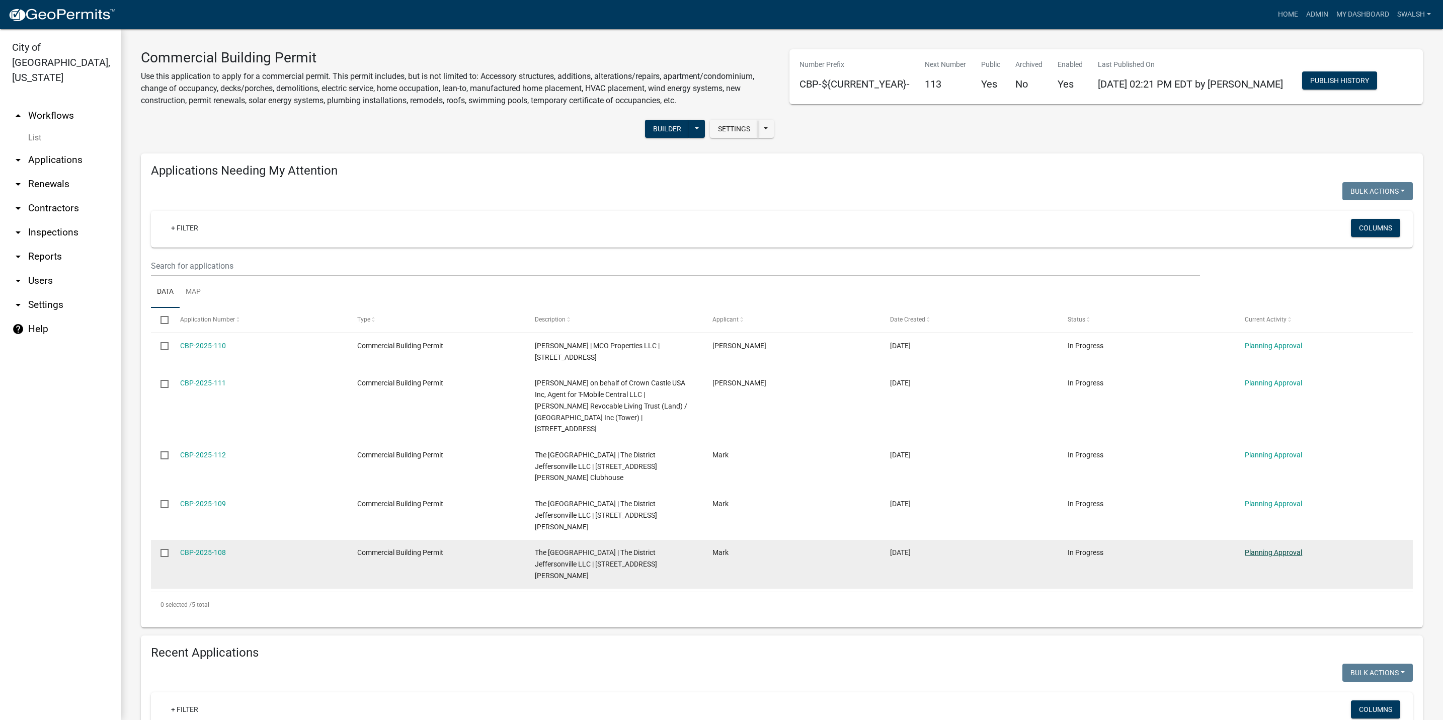
click at [1292, 548] on link "Planning Approval" at bounding box center [1273, 552] width 57 height 8
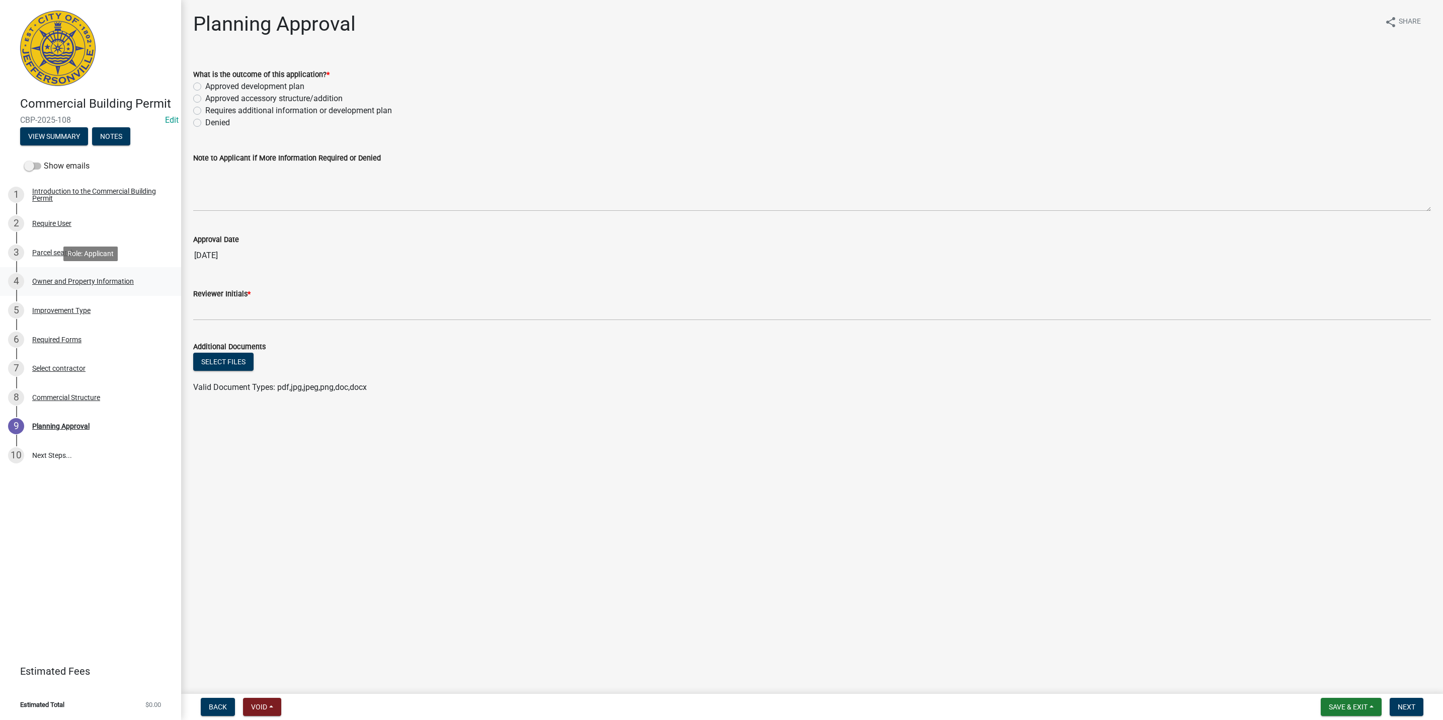
drag, startPoint x: 116, startPoint y: 227, endPoint x: 93, endPoint y: 289, distance: 66.2
click at [93, 289] on div "4 Owner and Property Information" at bounding box center [86, 281] width 157 height 16
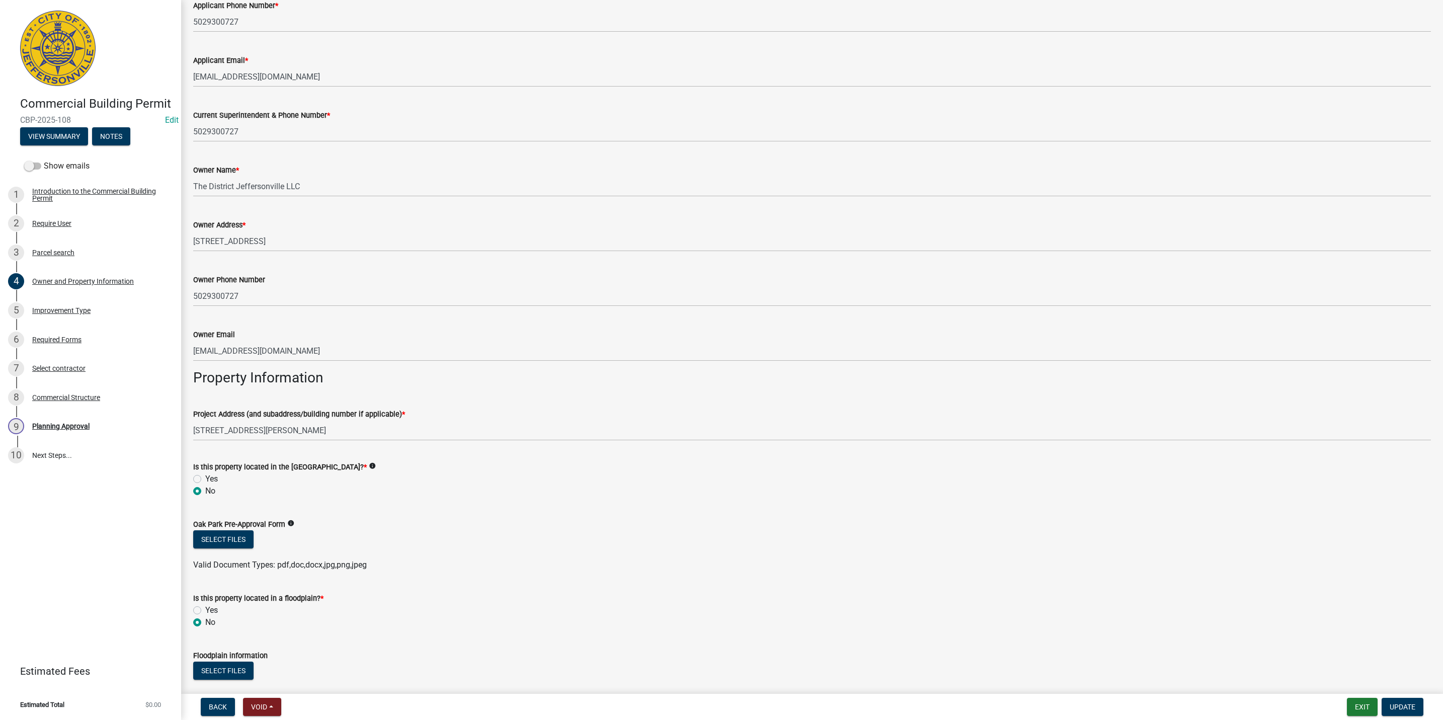
scroll to position [266, 0]
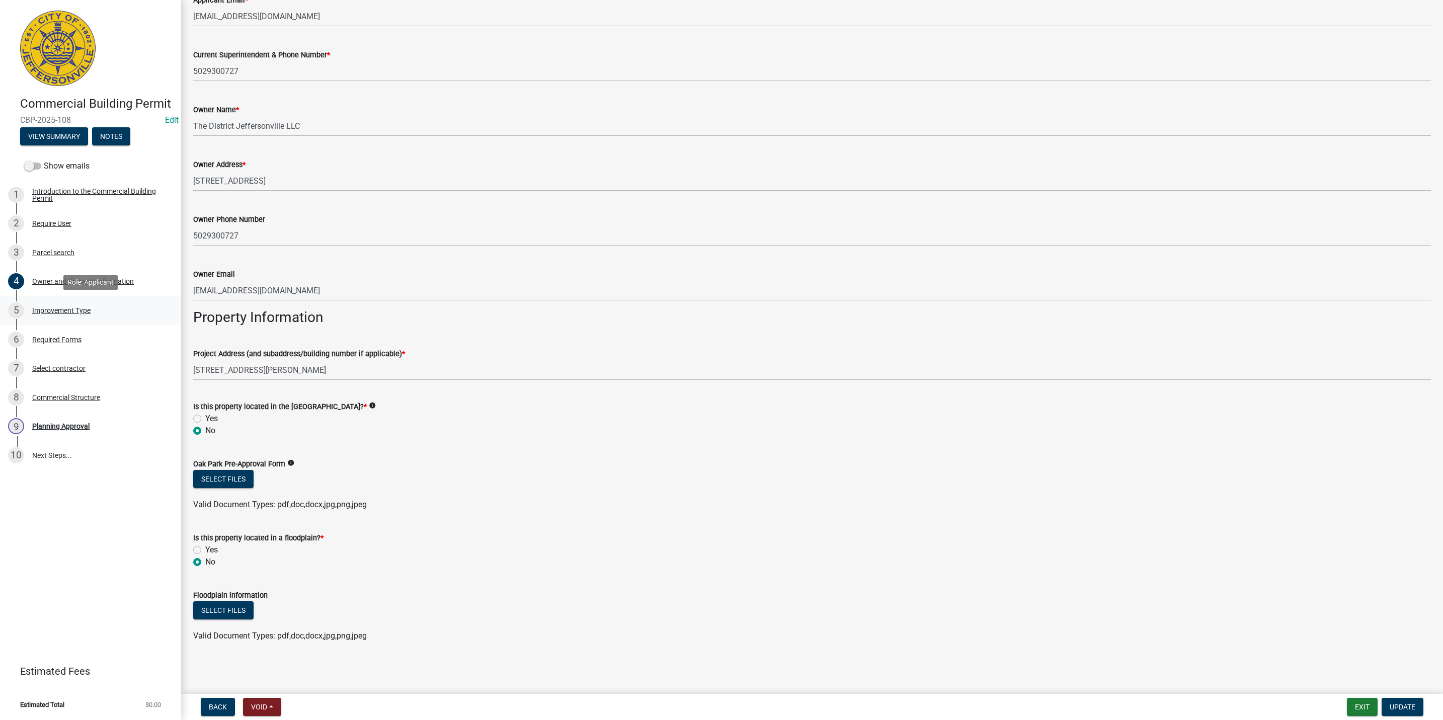
click at [90, 308] on div "Improvement Type" at bounding box center [61, 310] width 58 height 7
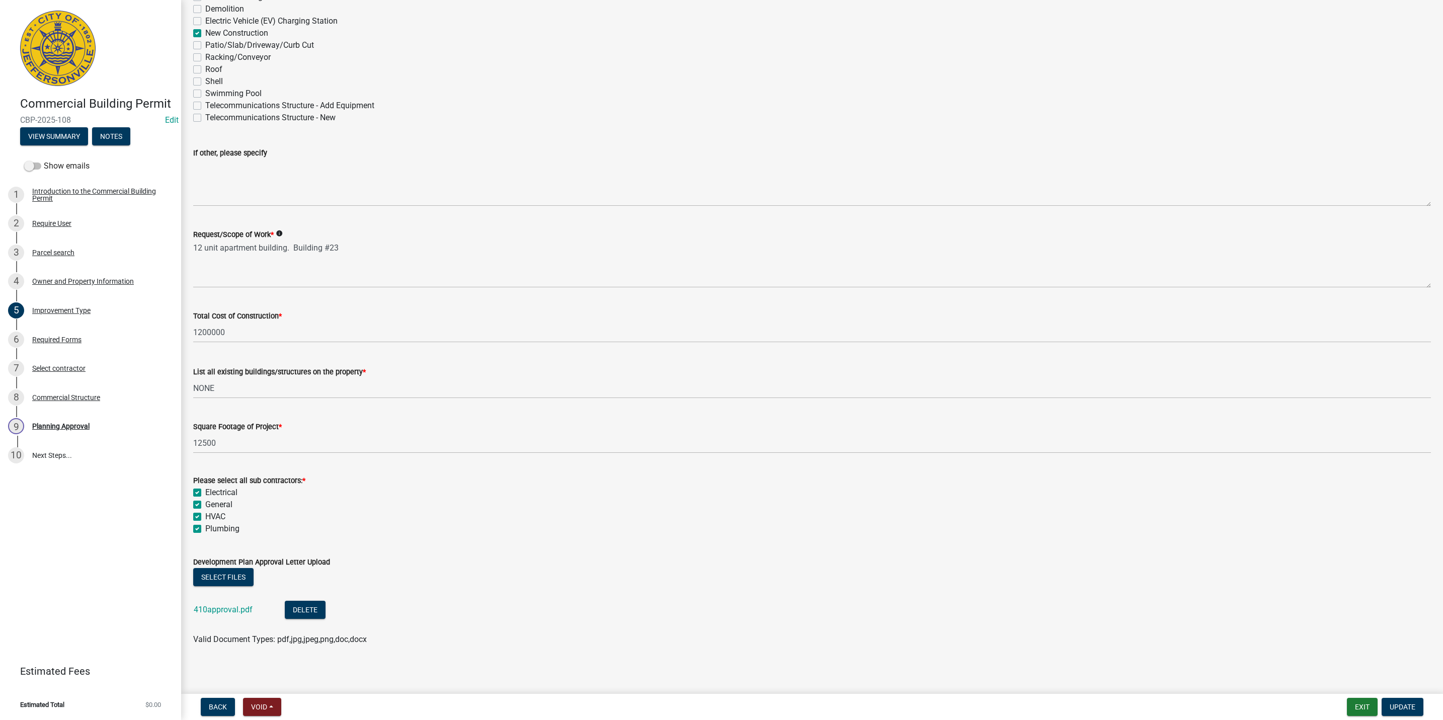
scroll to position [130, 0]
click at [214, 603] on link "410approval.pdf" at bounding box center [223, 606] width 59 height 10
click at [72, 363] on div "7 Select contractor" at bounding box center [86, 368] width 157 height 16
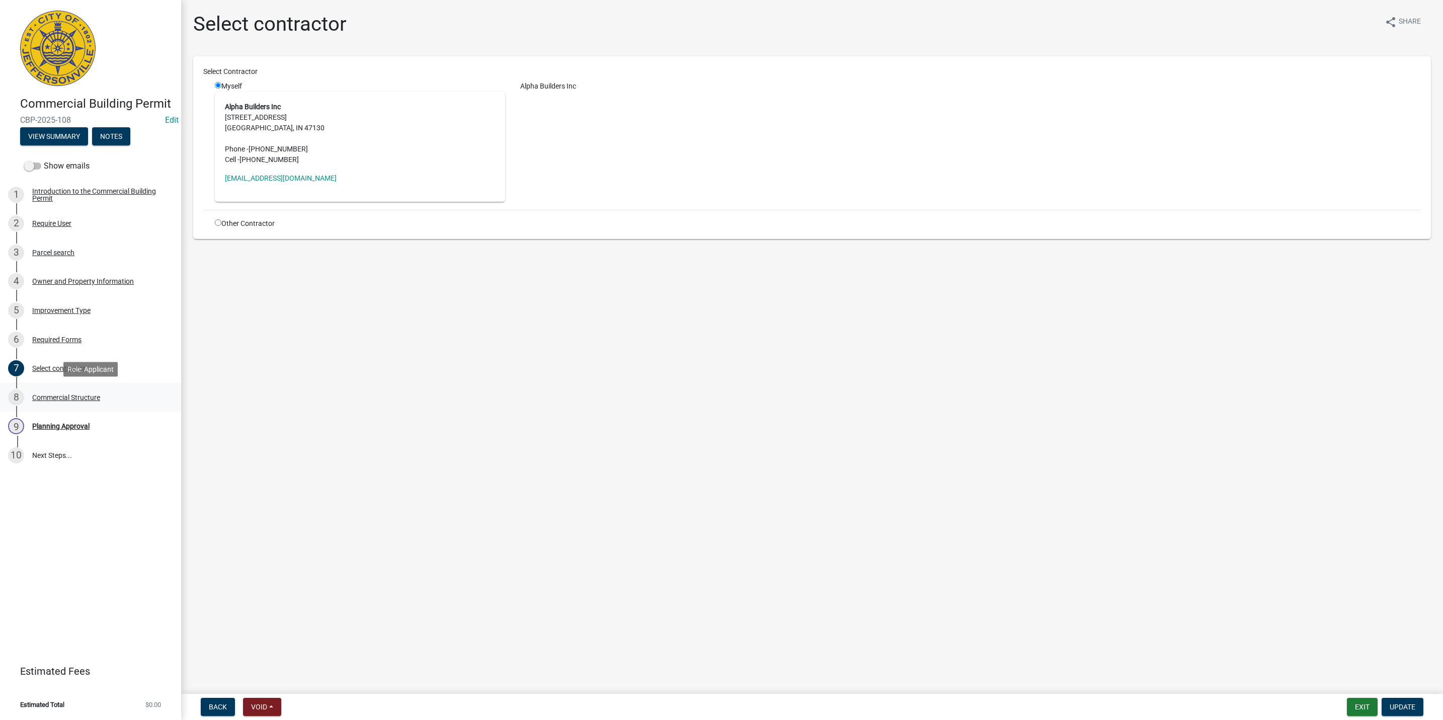
click at [112, 403] on div "8 Commercial Structure" at bounding box center [86, 397] width 157 height 16
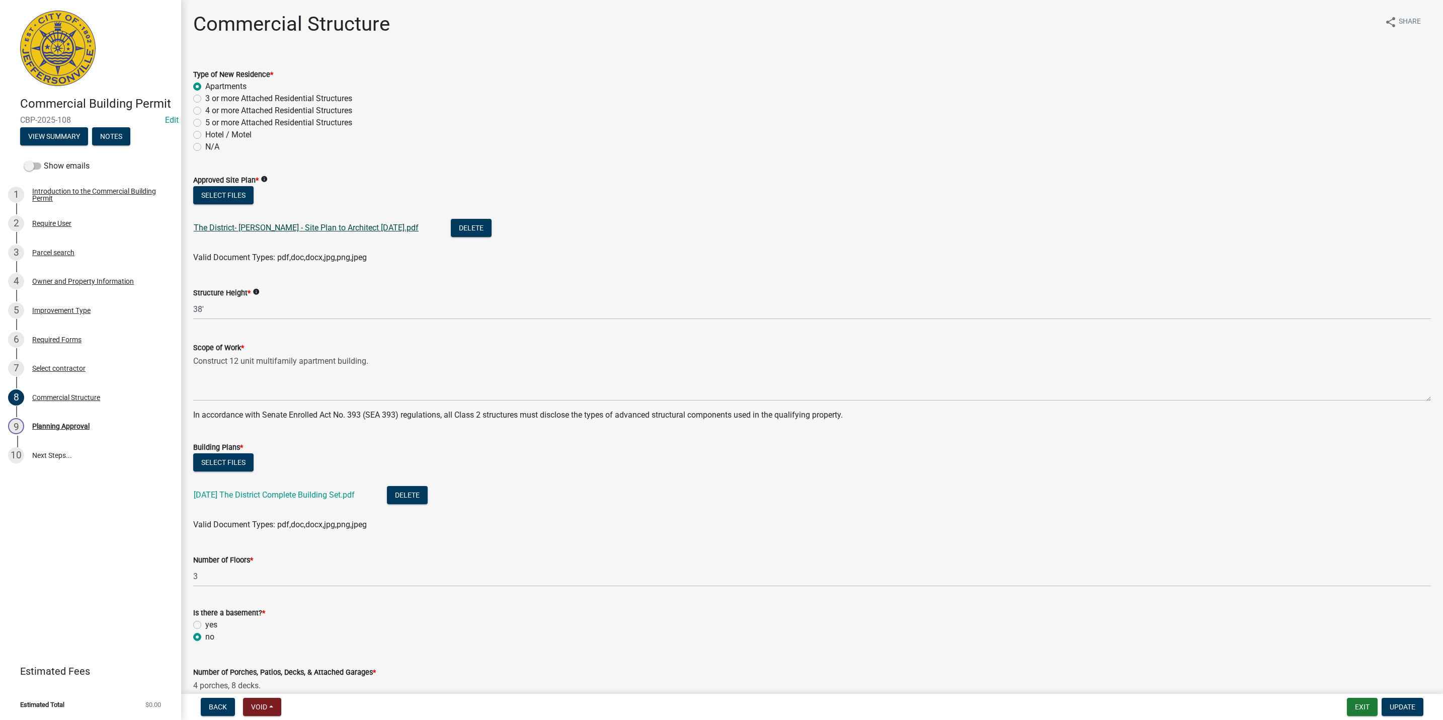
click at [367, 225] on link "The District- [PERSON_NAME] - Site Plan to Architect [DATE].pdf" at bounding box center [306, 228] width 225 height 10
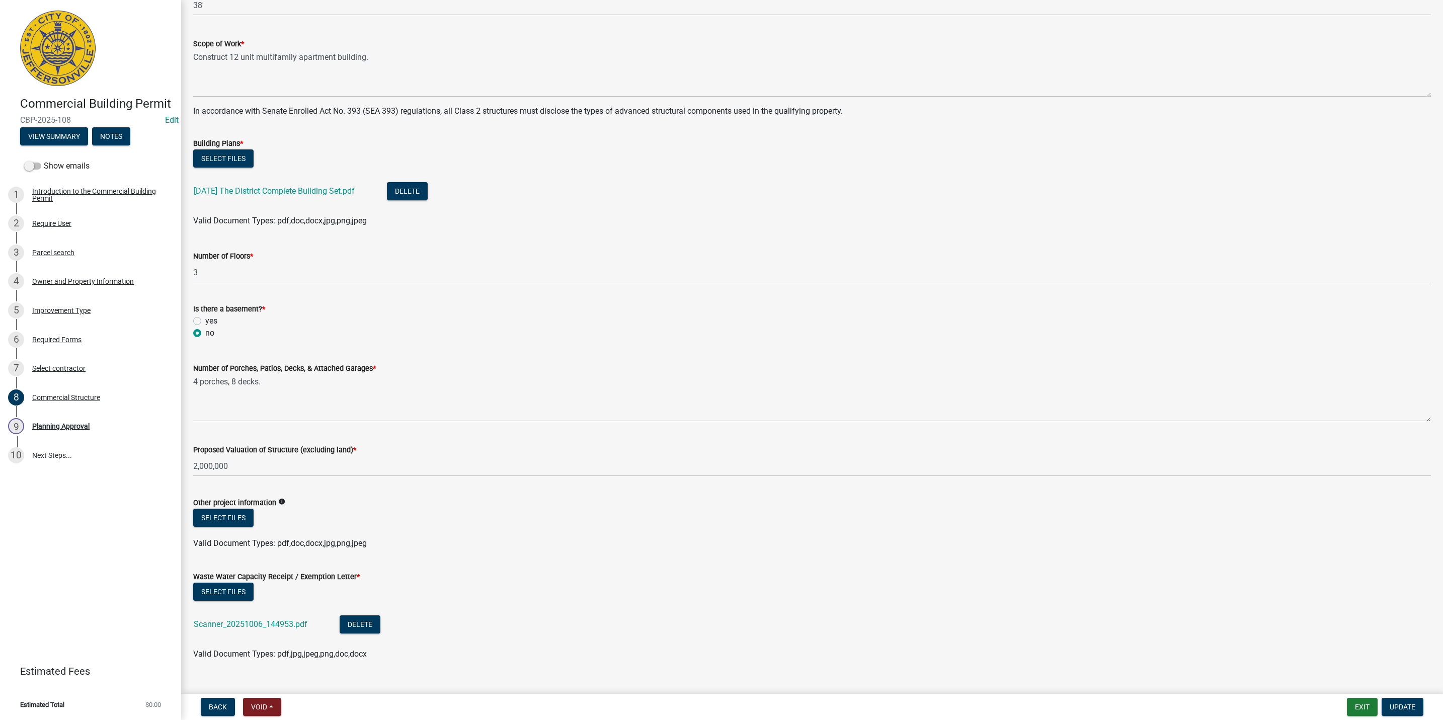
scroll to position [322, 0]
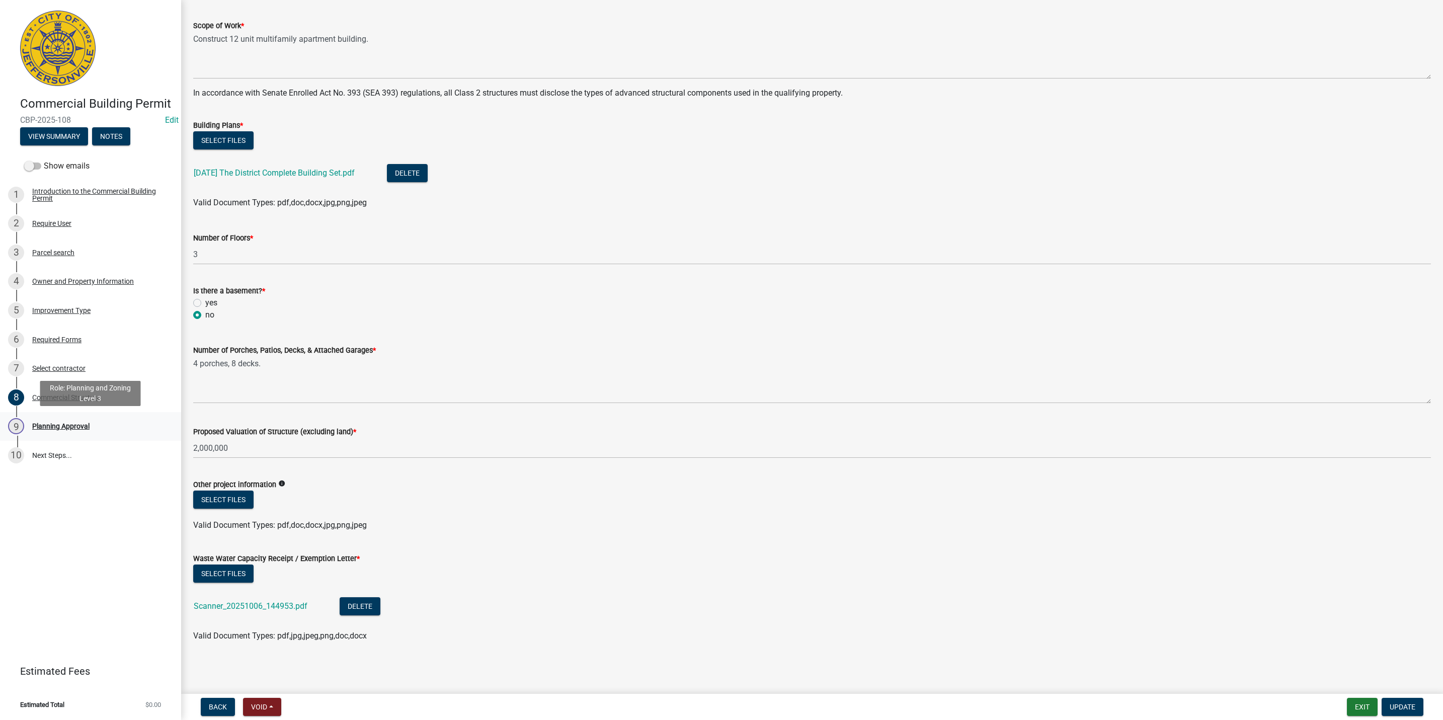
click at [120, 428] on div "9 Planning Approval" at bounding box center [86, 426] width 157 height 16
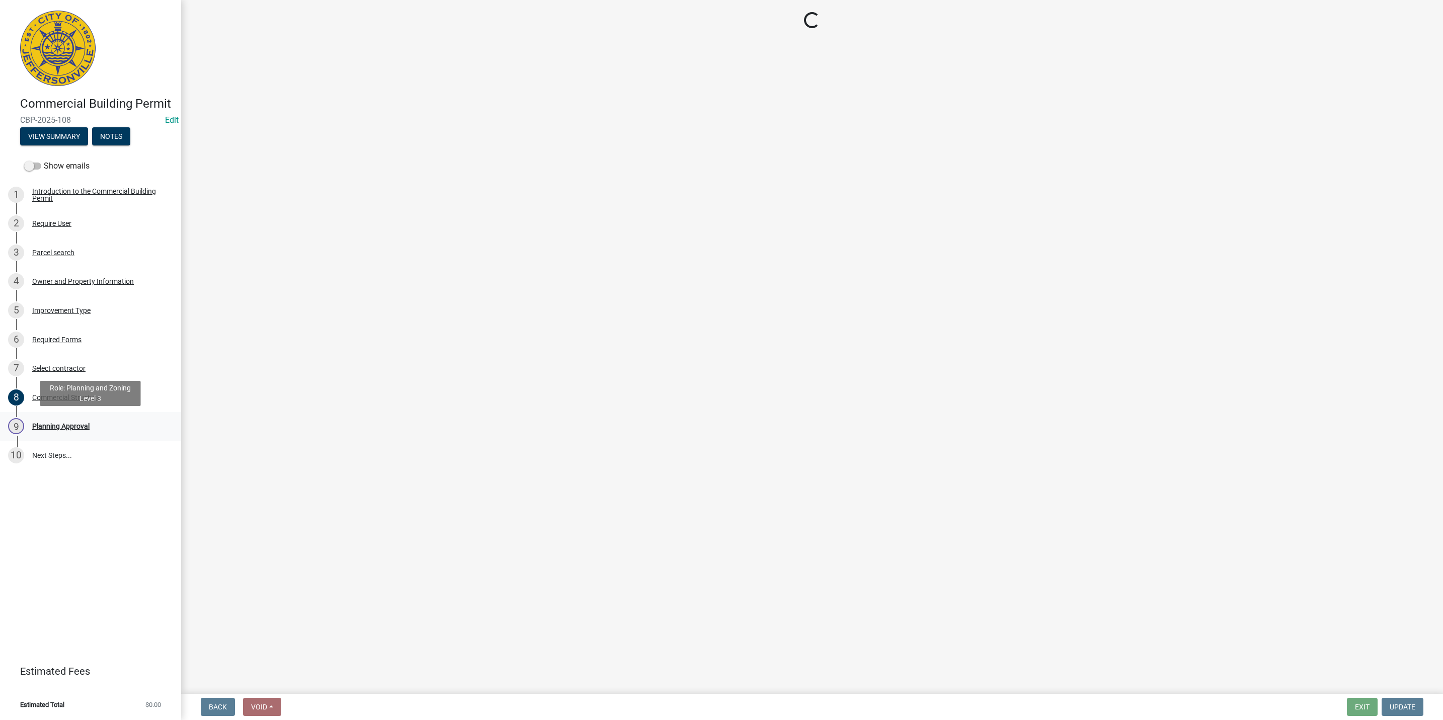
scroll to position [0, 0]
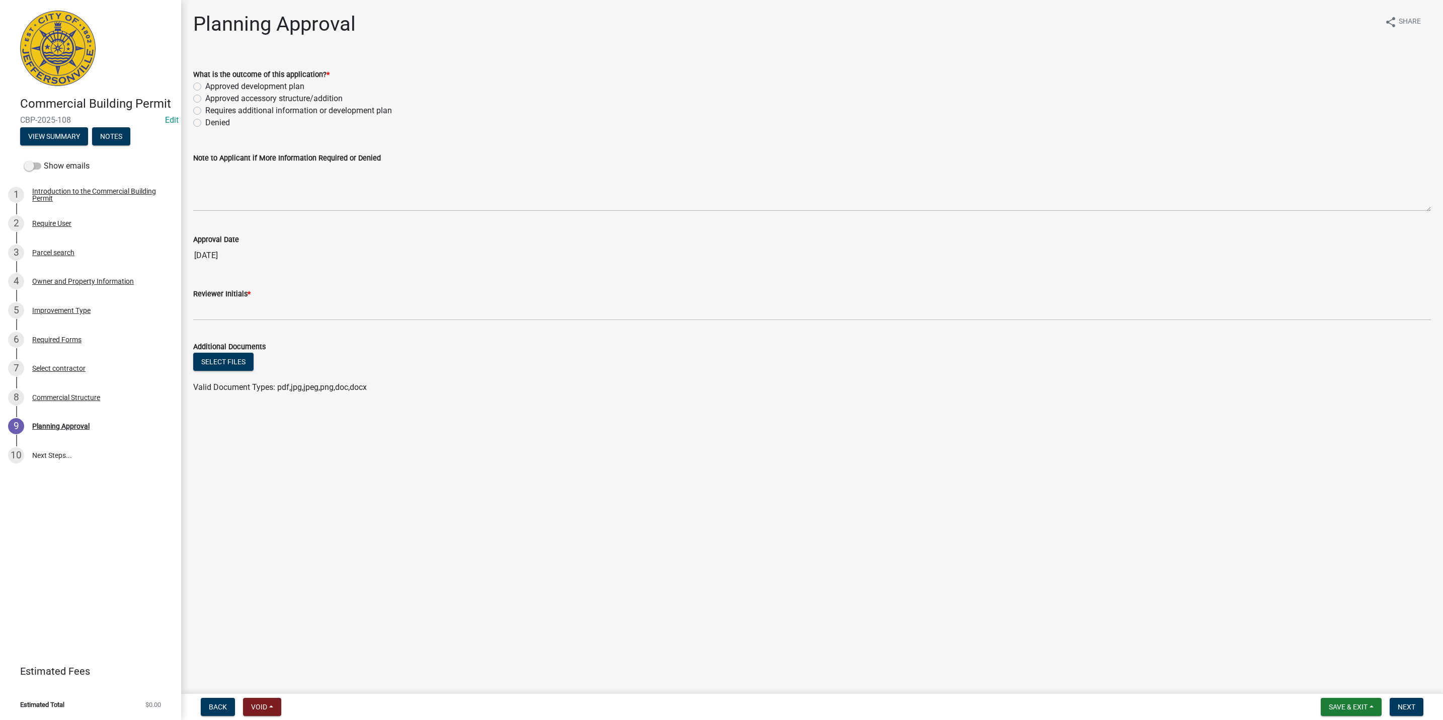
click at [257, 84] on label "Approved development plan" at bounding box center [254, 86] width 99 height 12
click at [212, 84] on input "Approved development plan" at bounding box center [208, 83] width 7 height 7
radio input "true"
click at [248, 201] on textarea "Note to Applicant if More Information Required or Denied" at bounding box center [811, 187] width 1237 height 47
type textarea "AR-25-07"
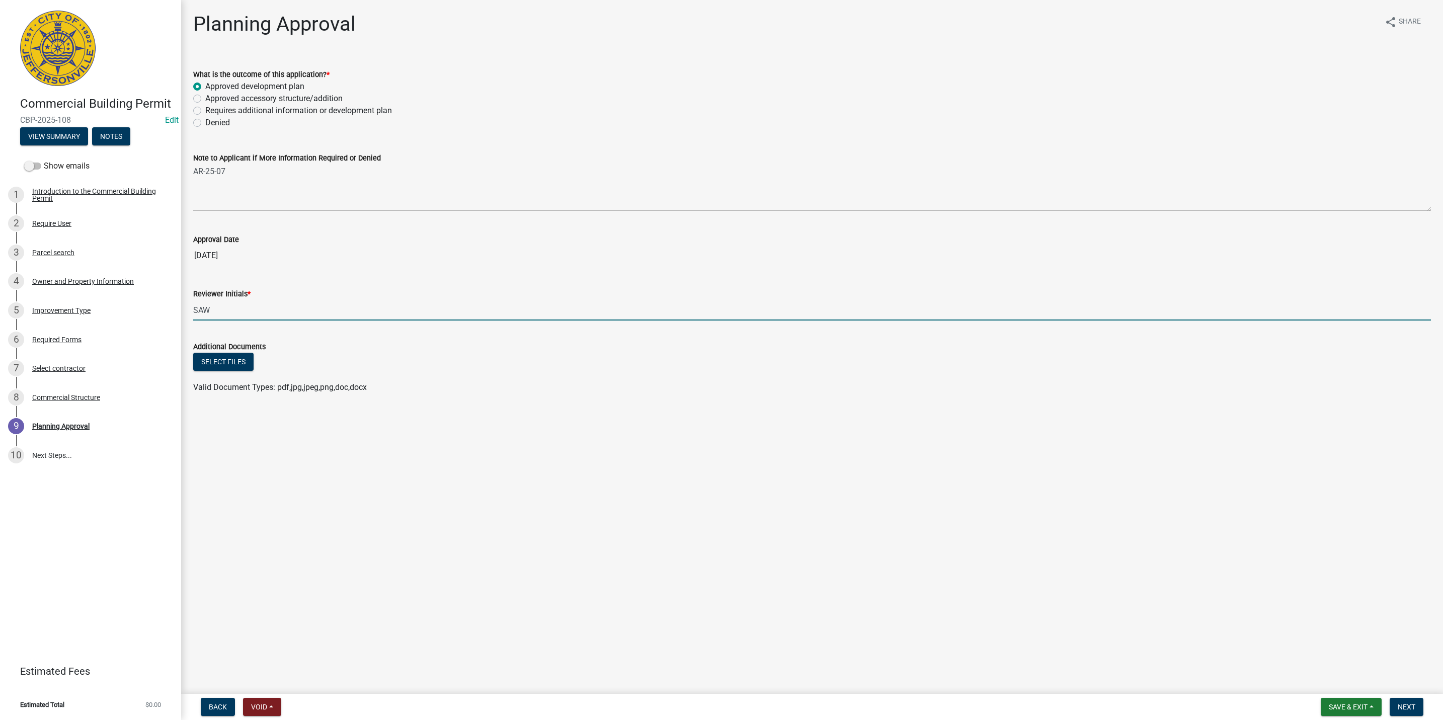
type input "SAW"
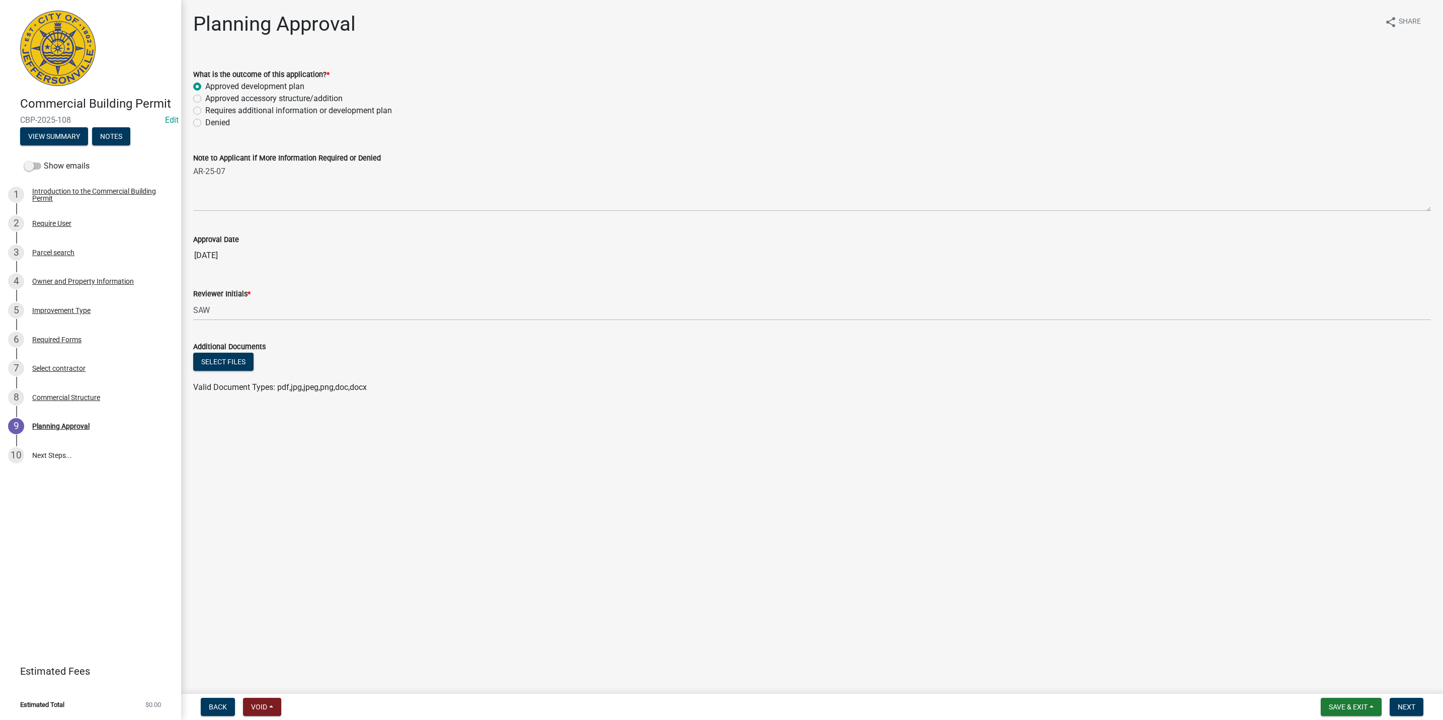
click at [230, 254] on input "[DATE]" at bounding box center [811, 255] width 1237 height 20
click at [225, 255] on input "[DATE]" at bounding box center [811, 255] width 1237 height 20
click at [224, 255] on input "[DATE]" at bounding box center [811, 255] width 1237 height 20
drag, startPoint x: 224, startPoint y: 255, endPoint x: 244, endPoint y: 254, distance: 20.7
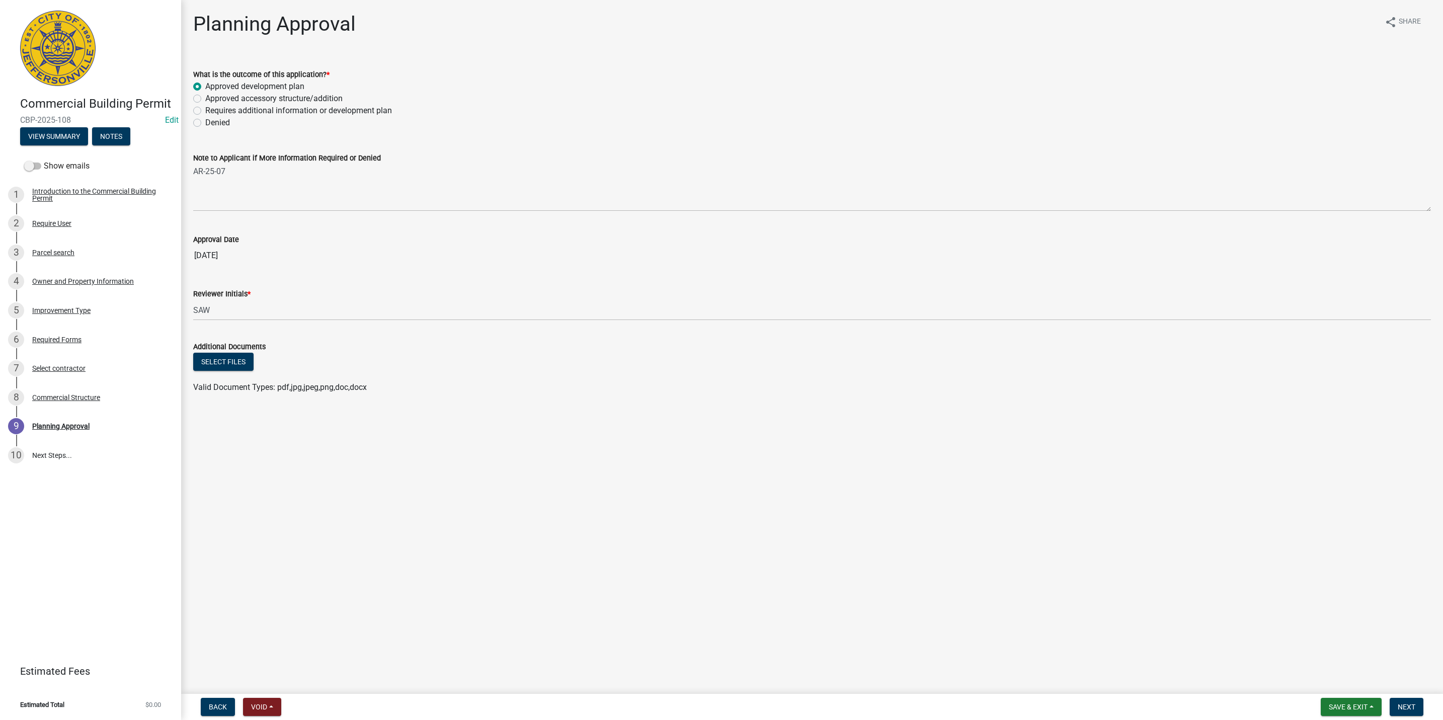
click at [244, 254] on input "[DATE]" at bounding box center [811, 255] width 1237 height 20
click at [213, 259] on input "[DATE]" at bounding box center [811, 255] width 1237 height 20
click at [210, 255] on input "[DATE]" at bounding box center [811, 255] width 1237 height 20
click at [223, 258] on input "[DATE]" at bounding box center [811, 255] width 1237 height 20
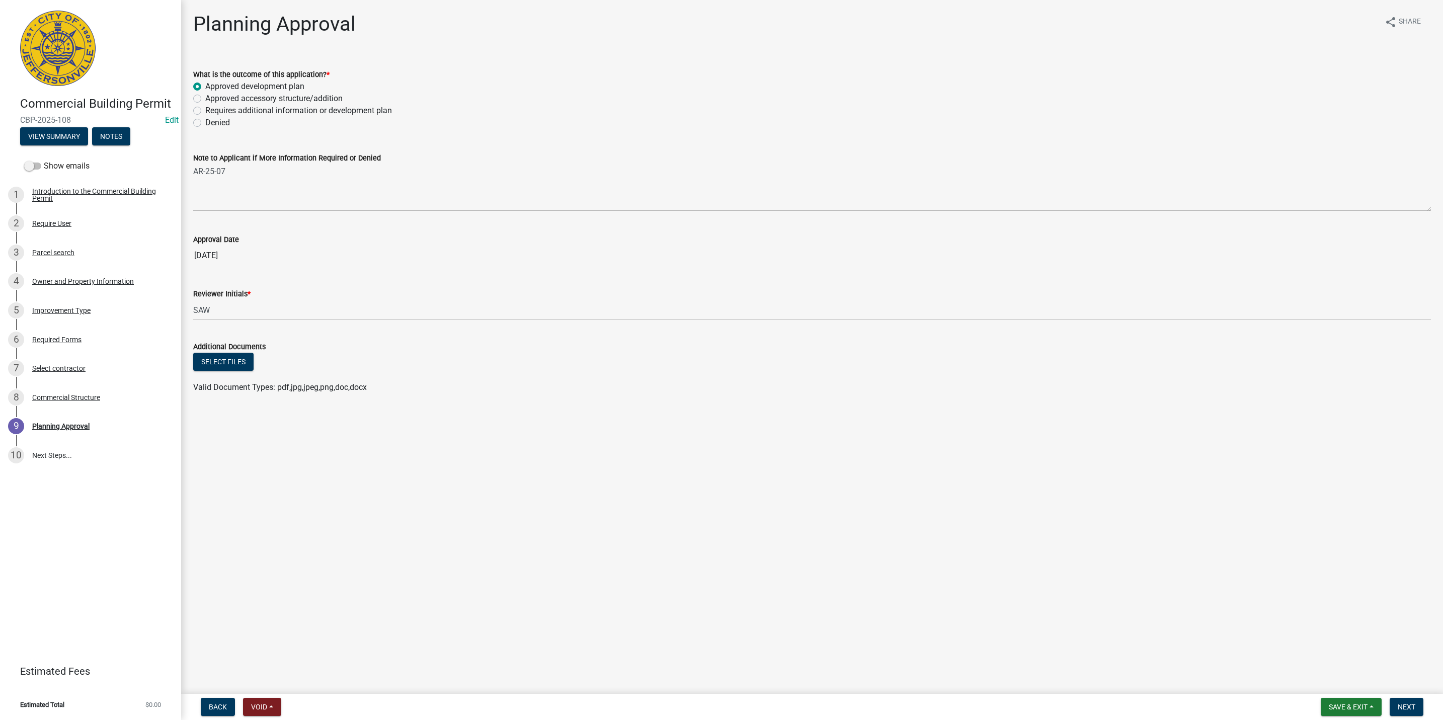
click at [223, 258] on input "[DATE]" at bounding box center [811, 255] width 1237 height 20
drag, startPoint x: 223, startPoint y: 258, endPoint x: 408, endPoint y: 201, distance: 193.3
click at [408, 201] on textarea "AR-25-07" at bounding box center [811, 187] width 1237 height 47
click at [299, 249] on input "[DATE]" at bounding box center [811, 255] width 1237 height 20
click at [199, 256] on input "[DATE]" at bounding box center [811, 255] width 1237 height 20
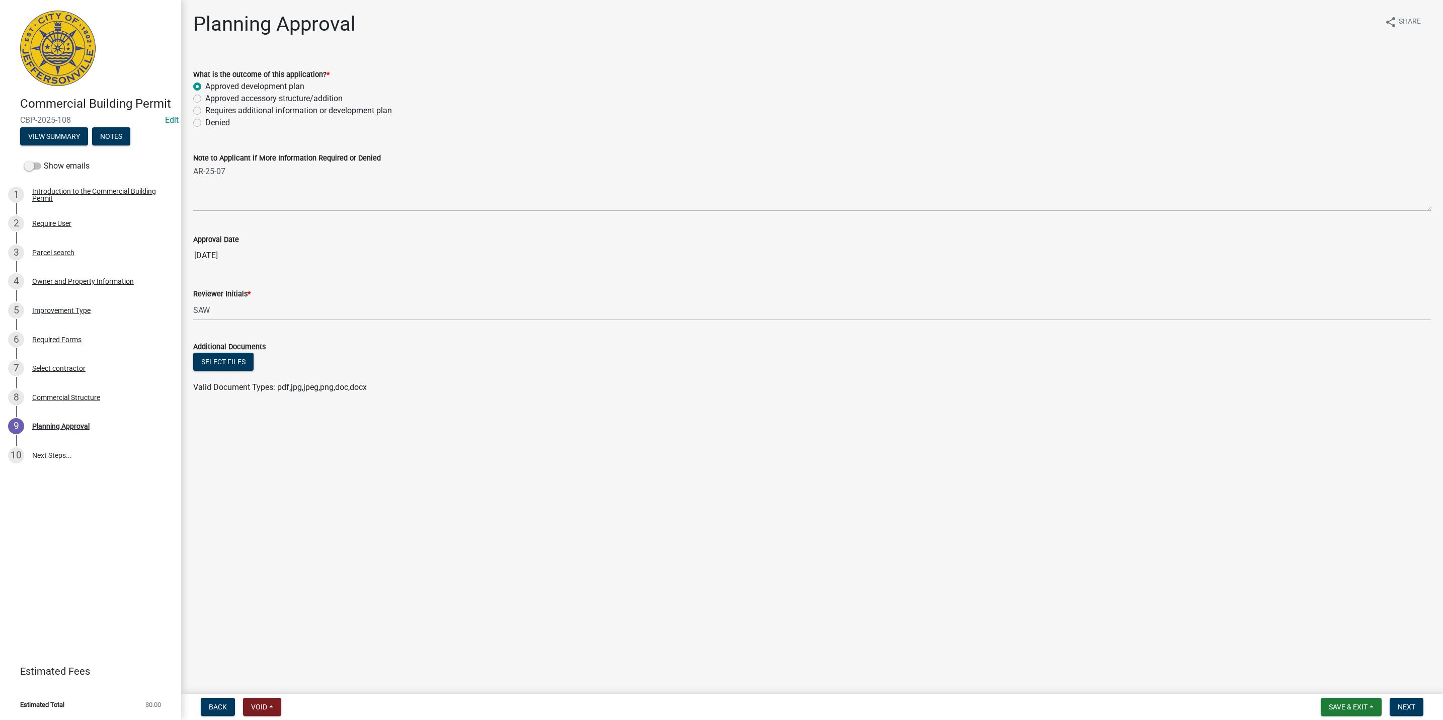
click at [200, 255] on input "[DATE]" at bounding box center [811, 255] width 1237 height 20
drag, startPoint x: 200, startPoint y: 255, endPoint x: 275, endPoint y: 250, distance: 75.7
click at [275, 250] on input "[DATE]" at bounding box center [811, 255] width 1237 height 20
click at [275, 247] on input "[DATE]" at bounding box center [811, 255] width 1237 height 20
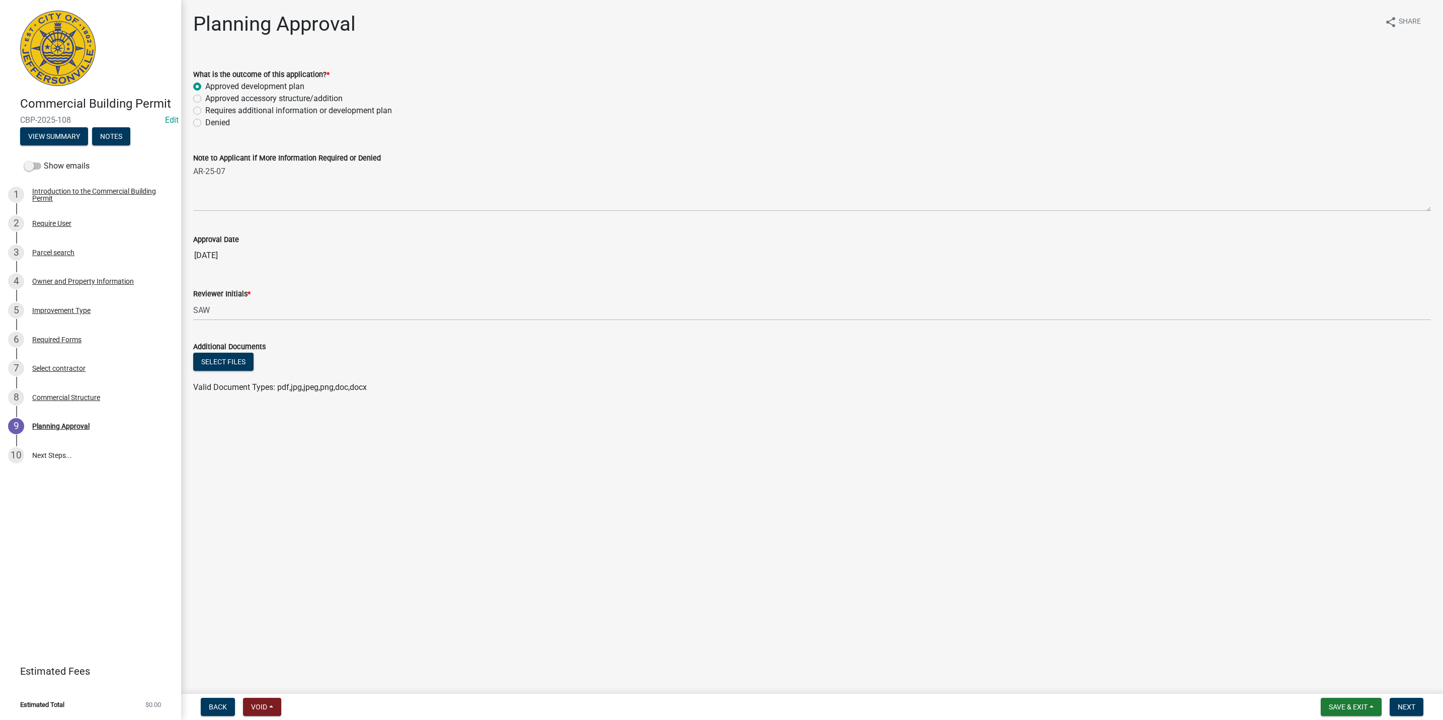
click at [275, 247] on input "[DATE]" at bounding box center [811, 255] width 1237 height 20
drag, startPoint x: 275, startPoint y: 247, endPoint x: 617, endPoint y: 630, distance: 513.0
click at [617, 630] on main "Planning Approval share Share What is the outcome of this application? * Approv…" at bounding box center [812, 345] width 1262 height 690
click at [1399, 706] on span "Next" at bounding box center [1406, 707] width 18 height 8
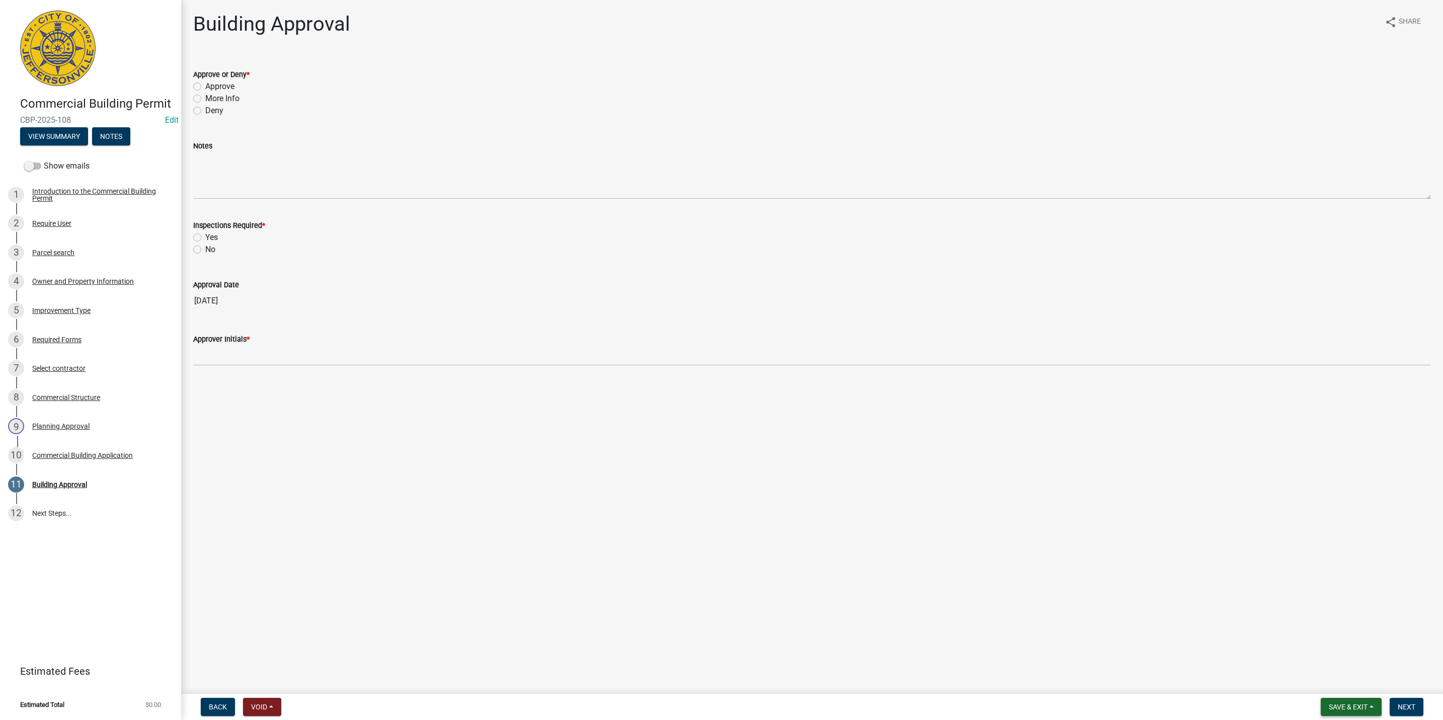
click at [1366, 714] on button "Save & Exit" at bounding box center [1350, 707] width 61 height 18
click at [1364, 696] on div "Save Save & Exit" at bounding box center [1341, 669] width 80 height 56
click at [1352, 684] on button "Save & Exit" at bounding box center [1341, 681] width 80 height 24
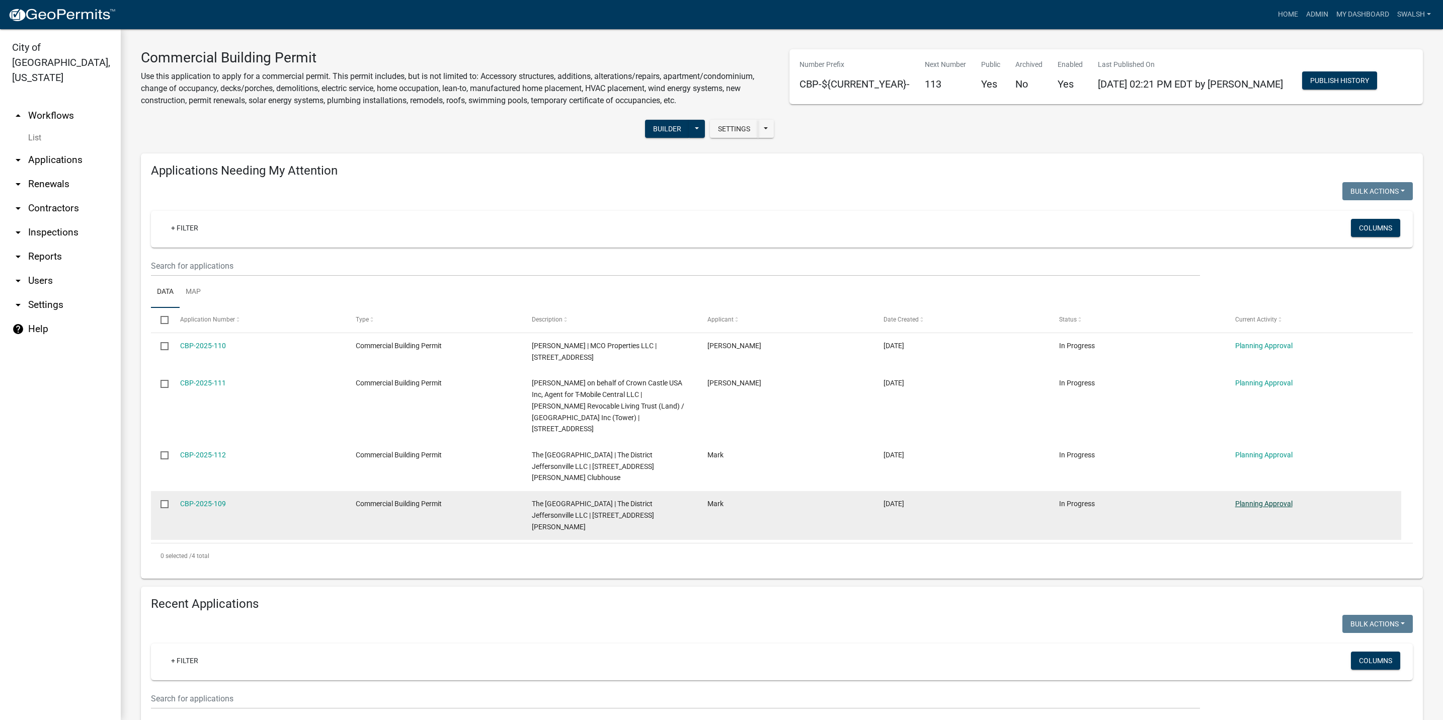
click at [1273, 500] on link "Planning Approval" at bounding box center [1263, 504] width 57 height 8
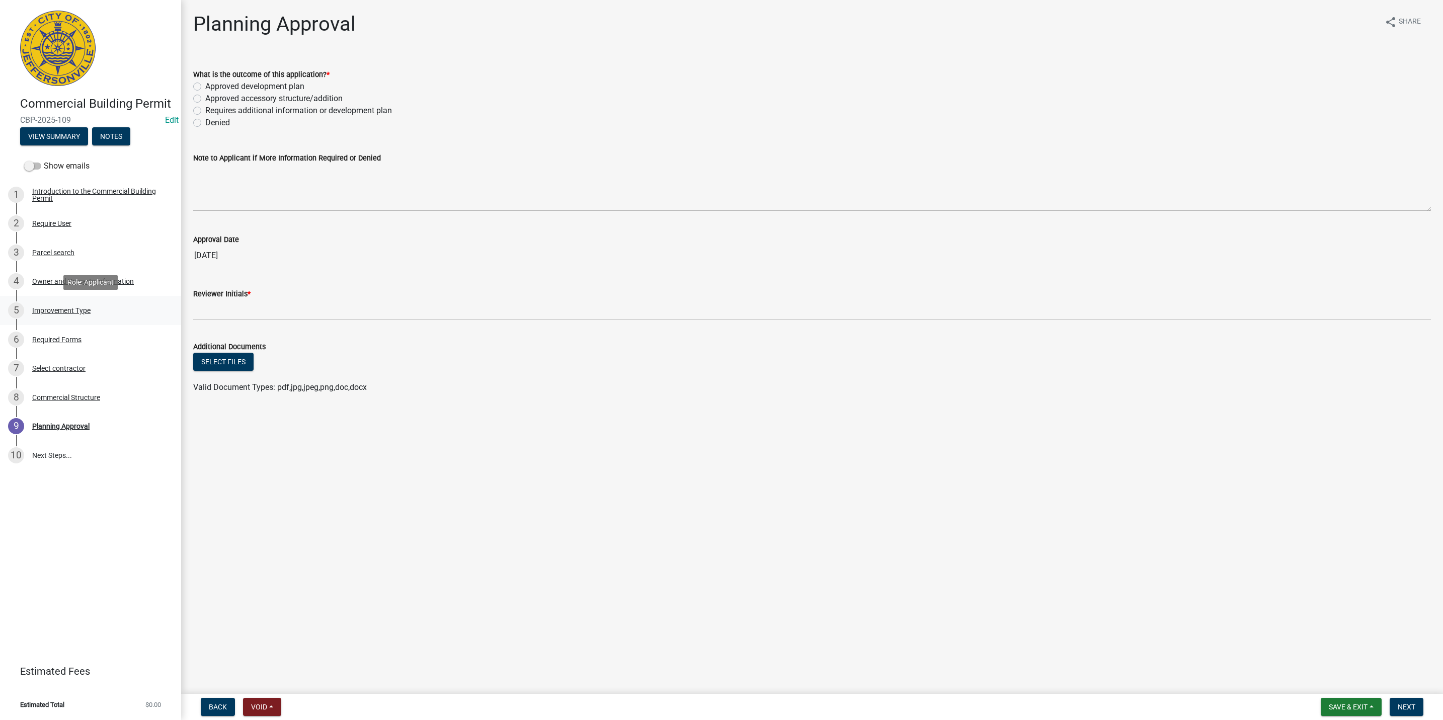
click at [77, 307] on div "Improvement Type" at bounding box center [61, 310] width 58 height 7
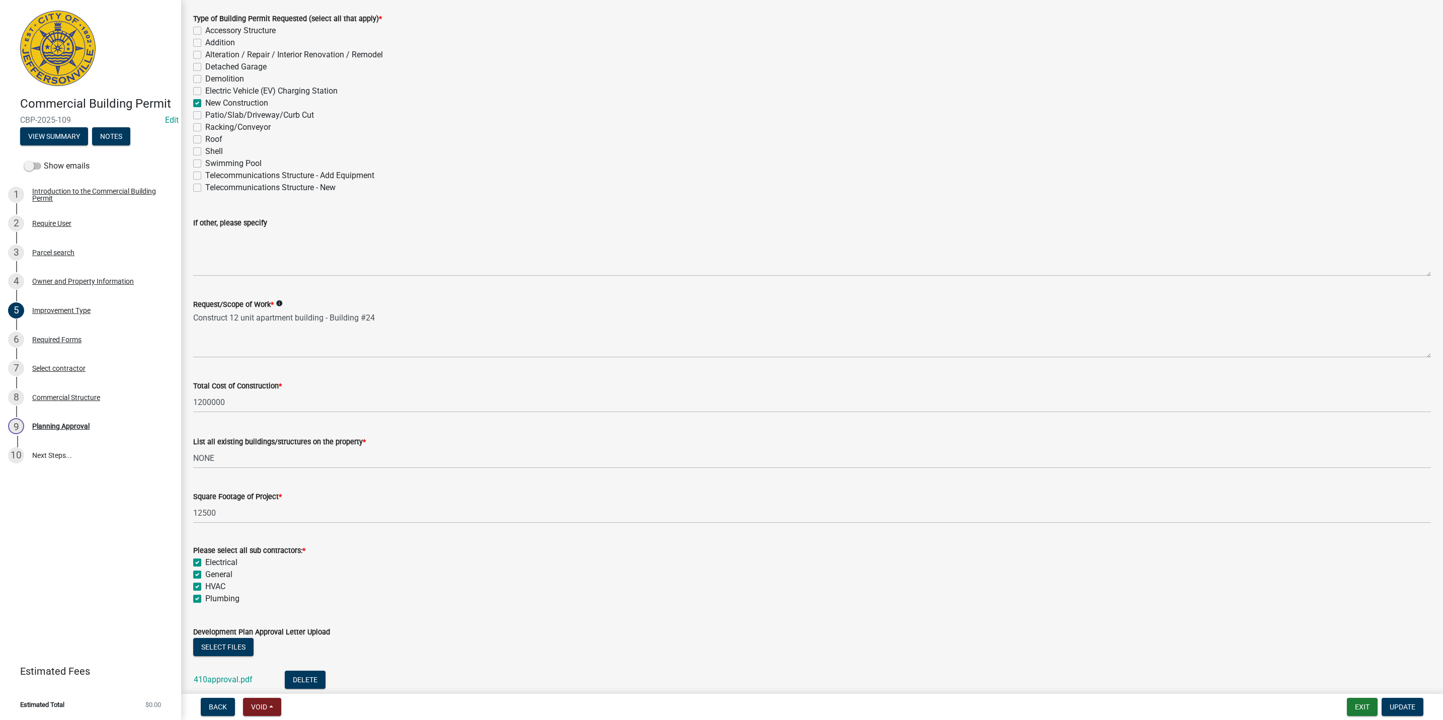
scroll to position [130, 0]
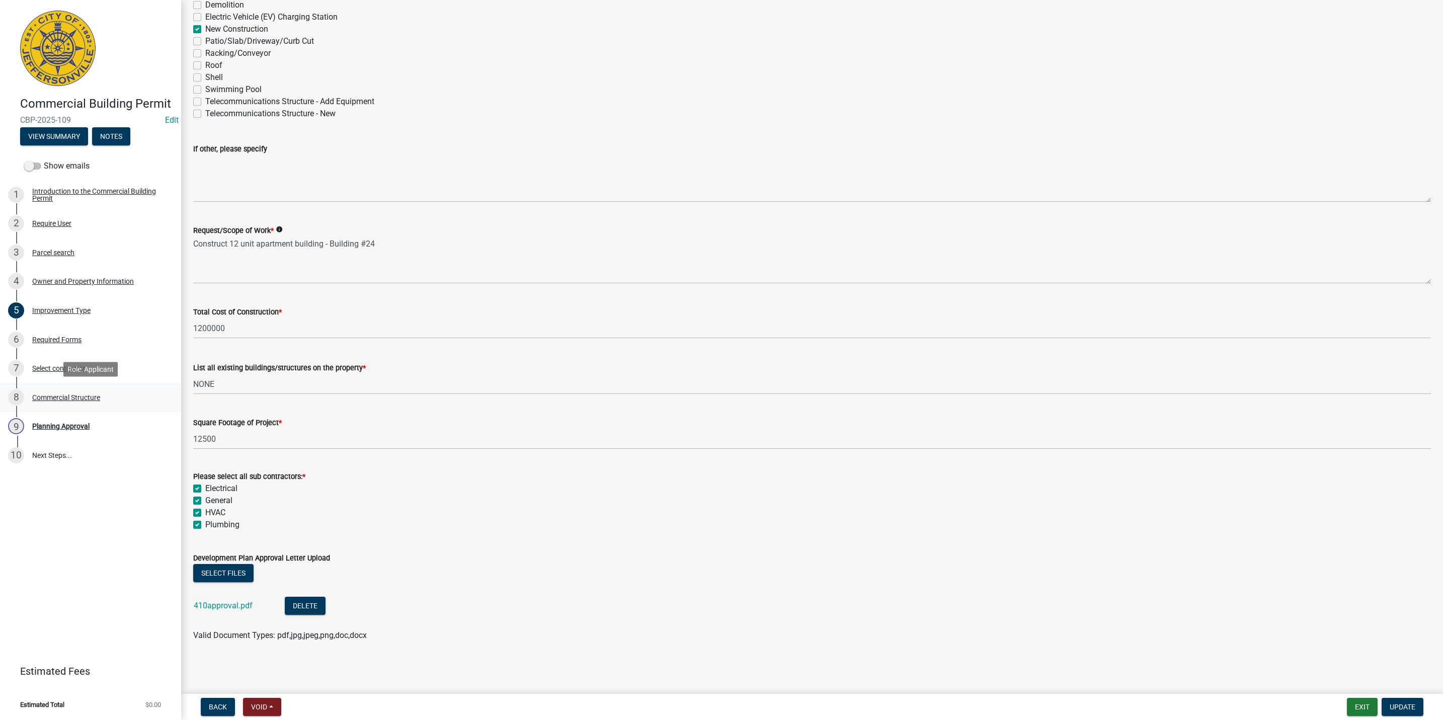
click at [87, 391] on div "8 Commercial Structure" at bounding box center [86, 397] width 157 height 16
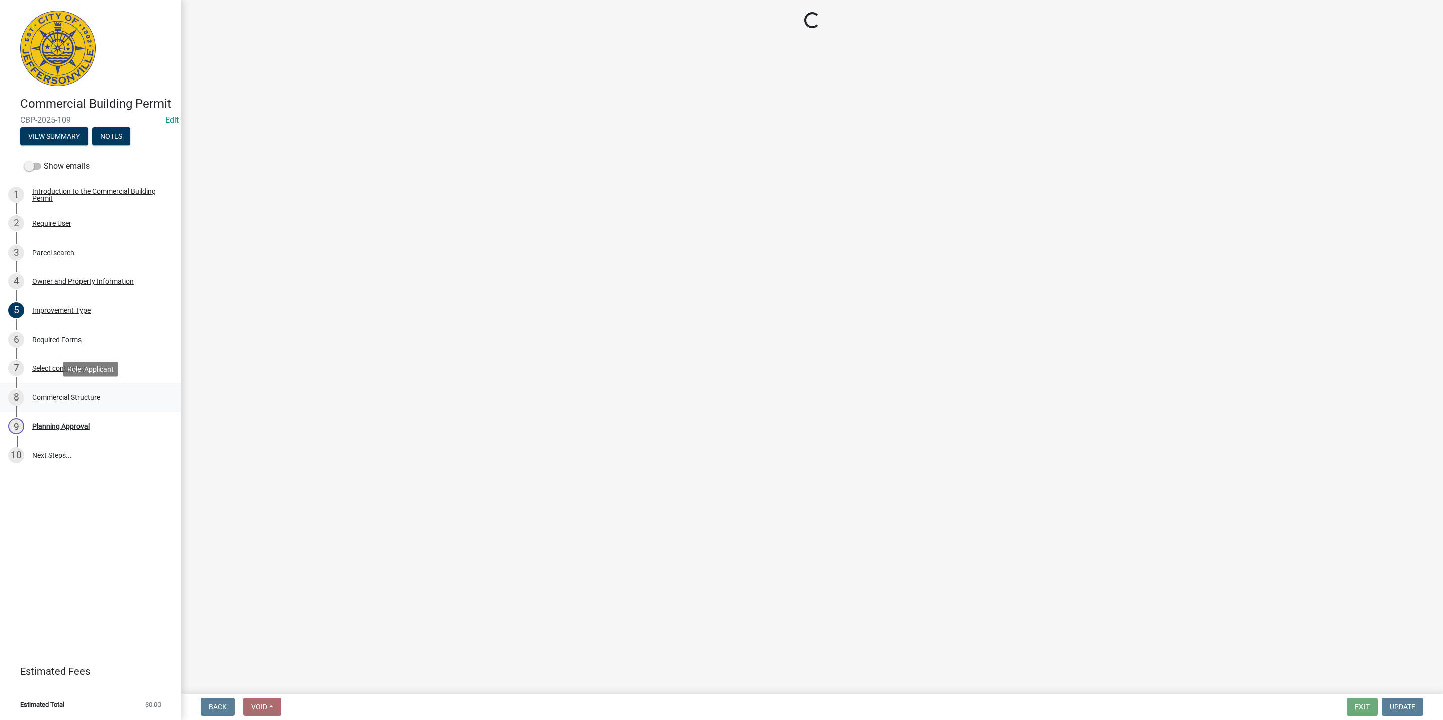
scroll to position [0, 0]
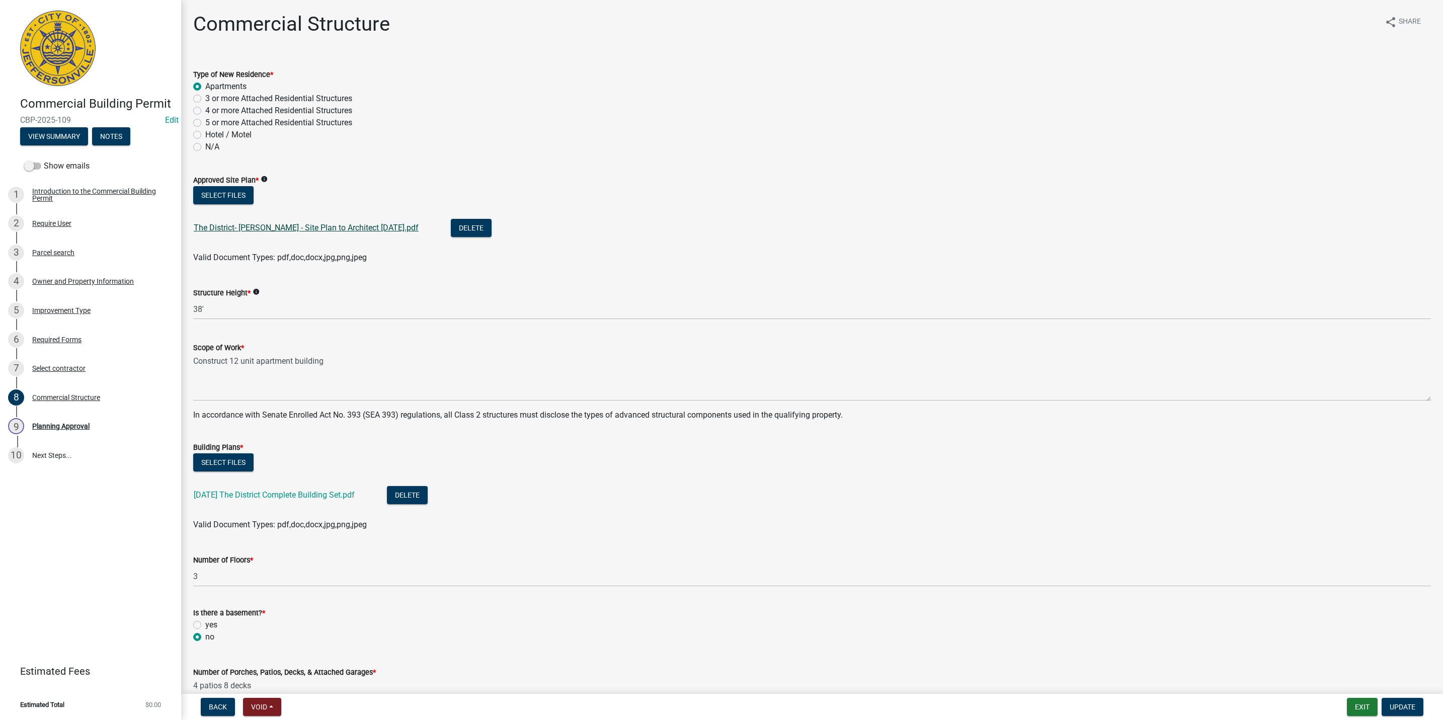
click at [287, 224] on link "The District- [PERSON_NAME] - Site Plan to Architect [DATE].pdf" at bounding box center [306, 228] width 225 height 10
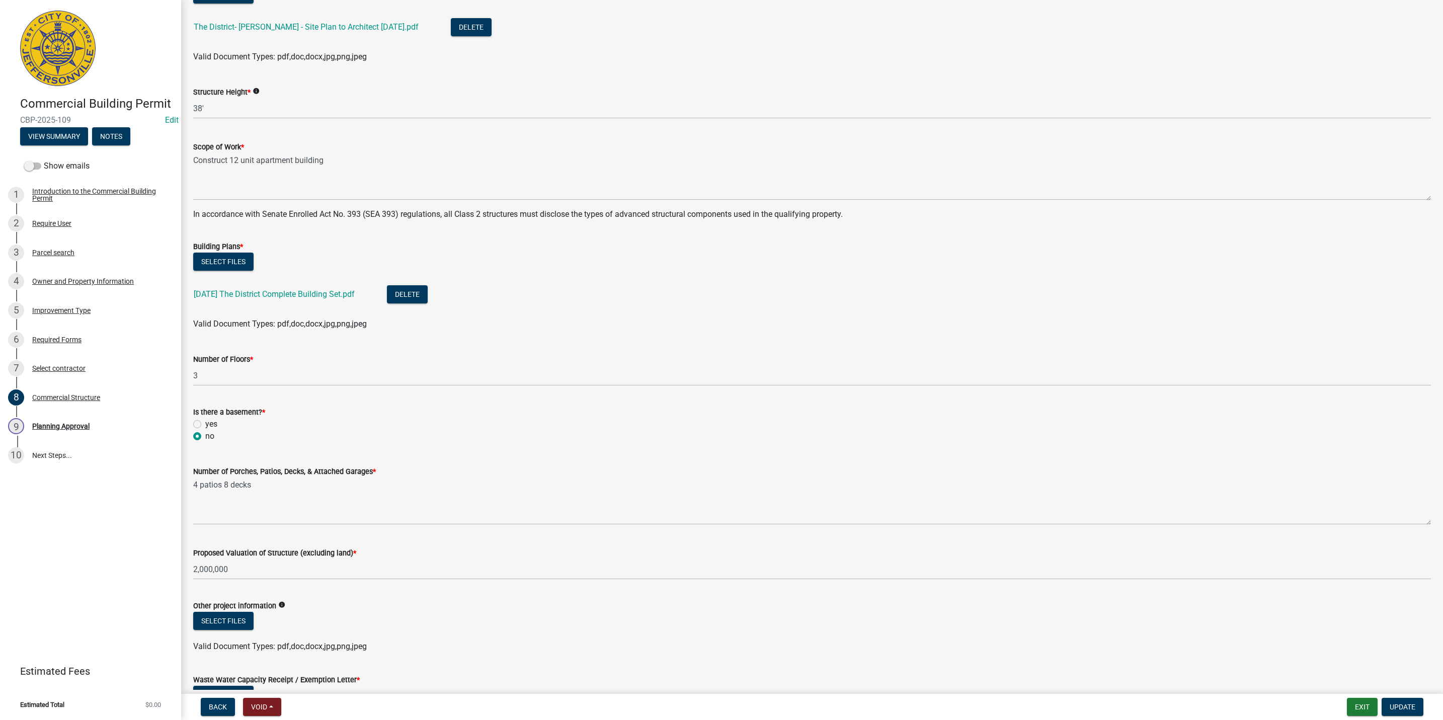
scroll to position [322, 0]
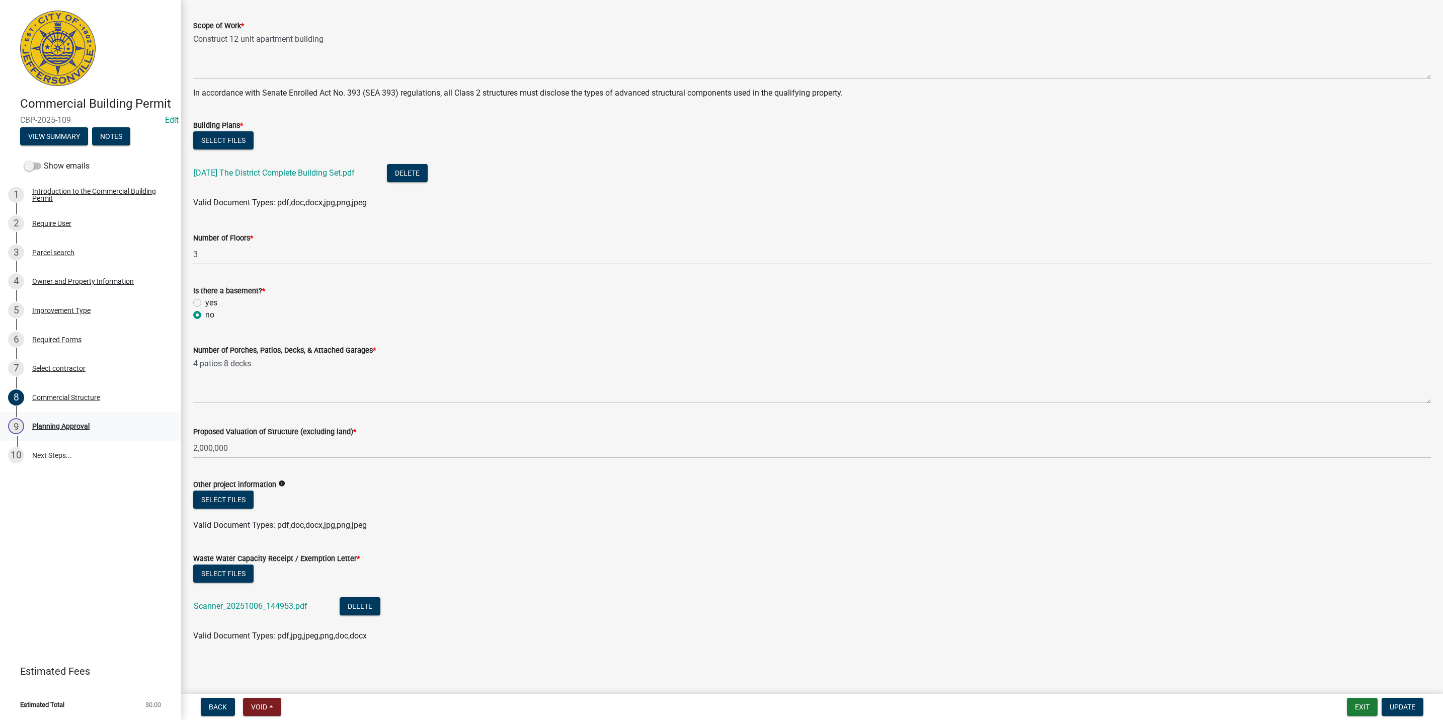
click at [32, 431] on div "9 Planning Approval" at bounding box center [86, 426] width 157 height 16
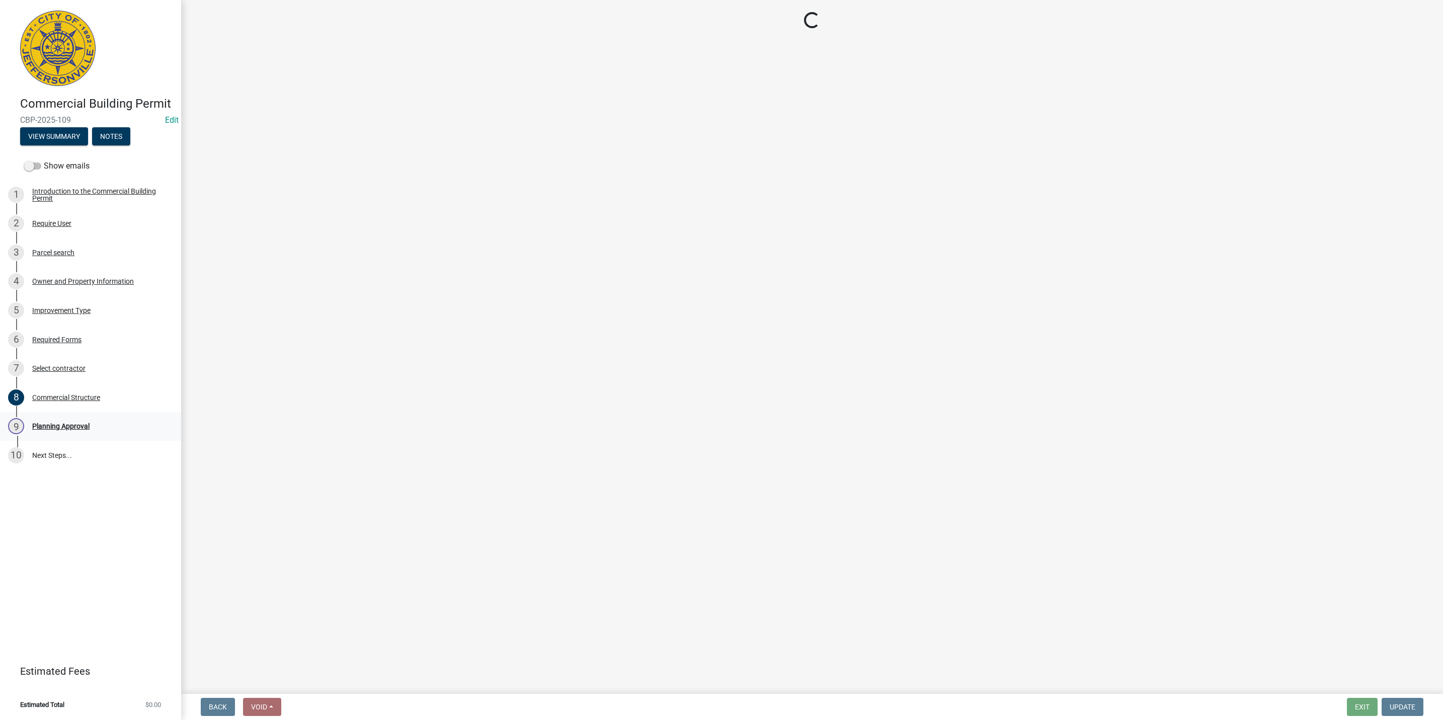
scroll to position [0, 0]
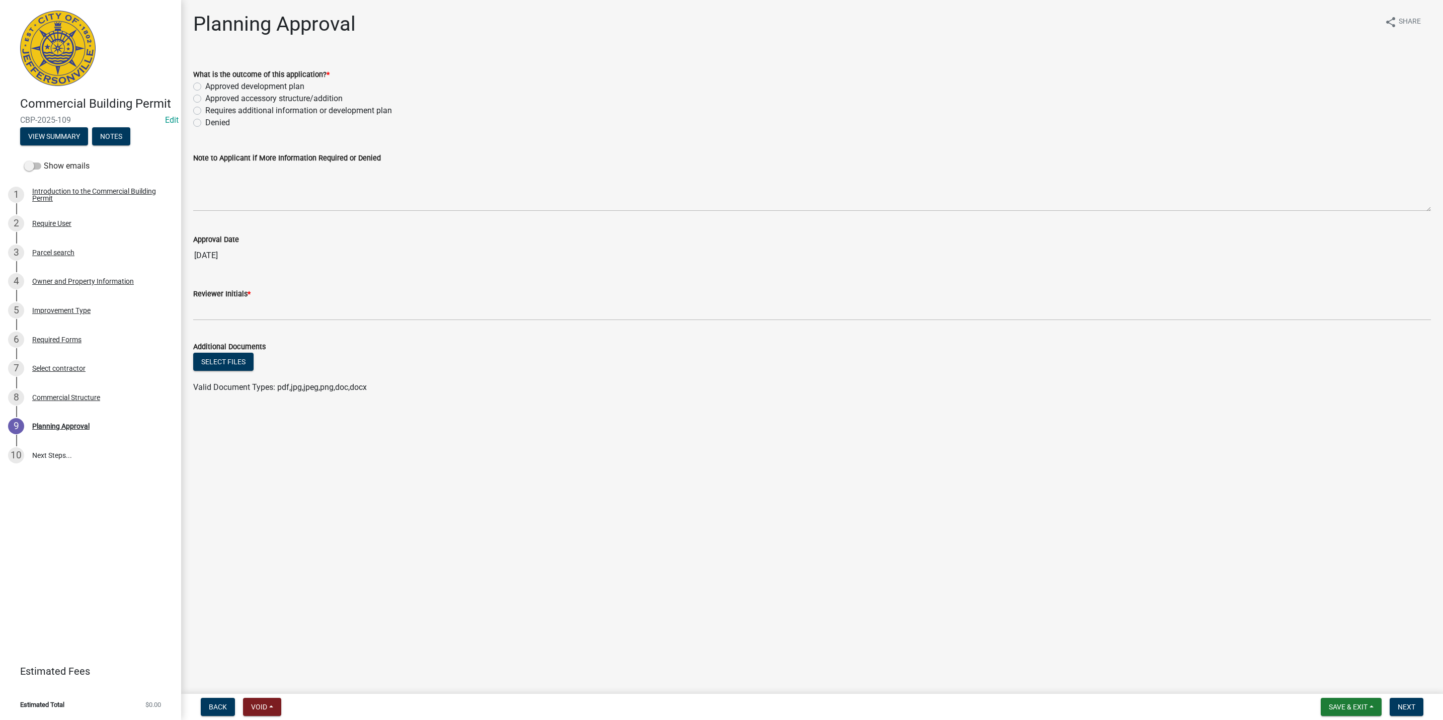
click at [229, 85] on label "Approved development plan" at bounding box center [254, 86] width 99 height 12
click at [212, 85] on input "Approved development plan" at bounding box center [208, 83] width 7 height 7
radio input "true"
click at [264, 189] on textarea "Note to Applicant if More Information Required or Denied" at bounding box center [811, 187] width 1237 height 47
click at [307, 292] on div "Reviewer Initials *" at bounding box center [811, 294] width 1237 height 12
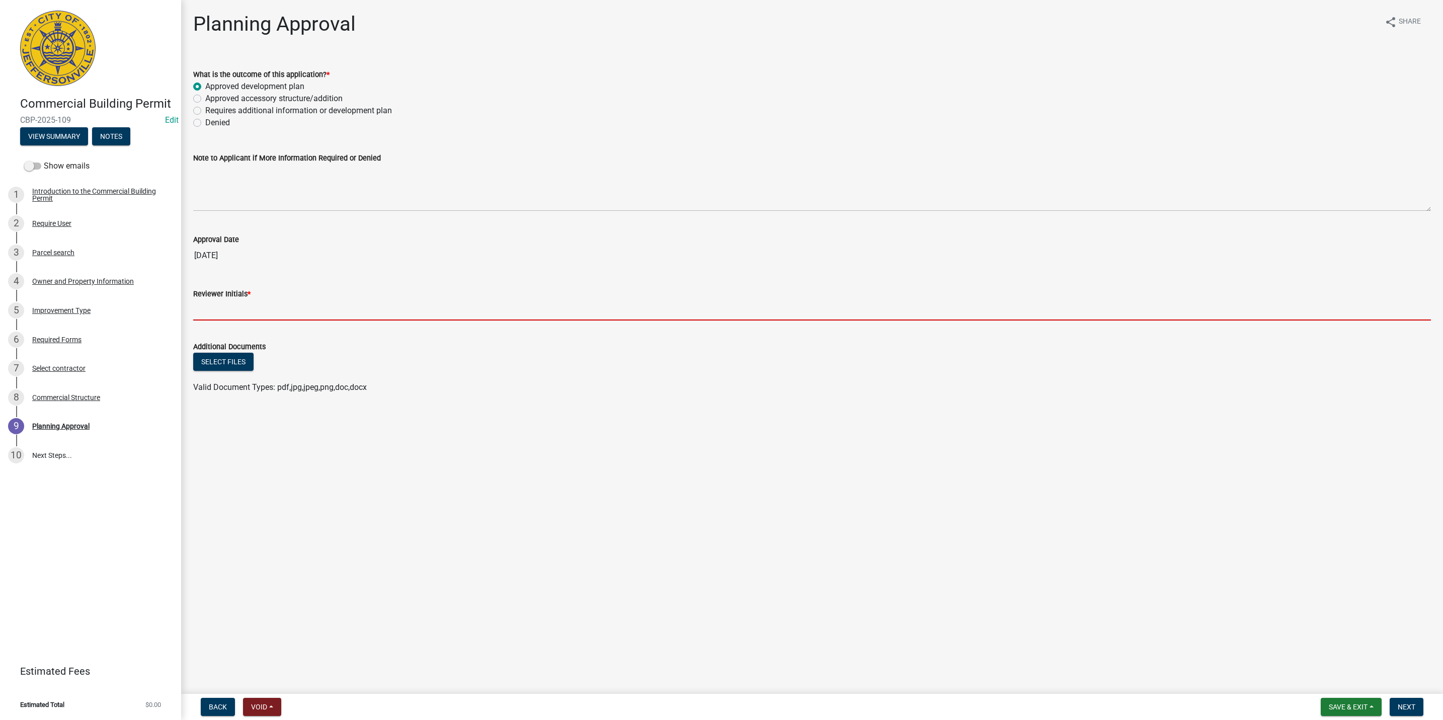
click at [310, 305] on input "Reviewer Initials *" at bounding box center [811, 310] width 1237 height 21
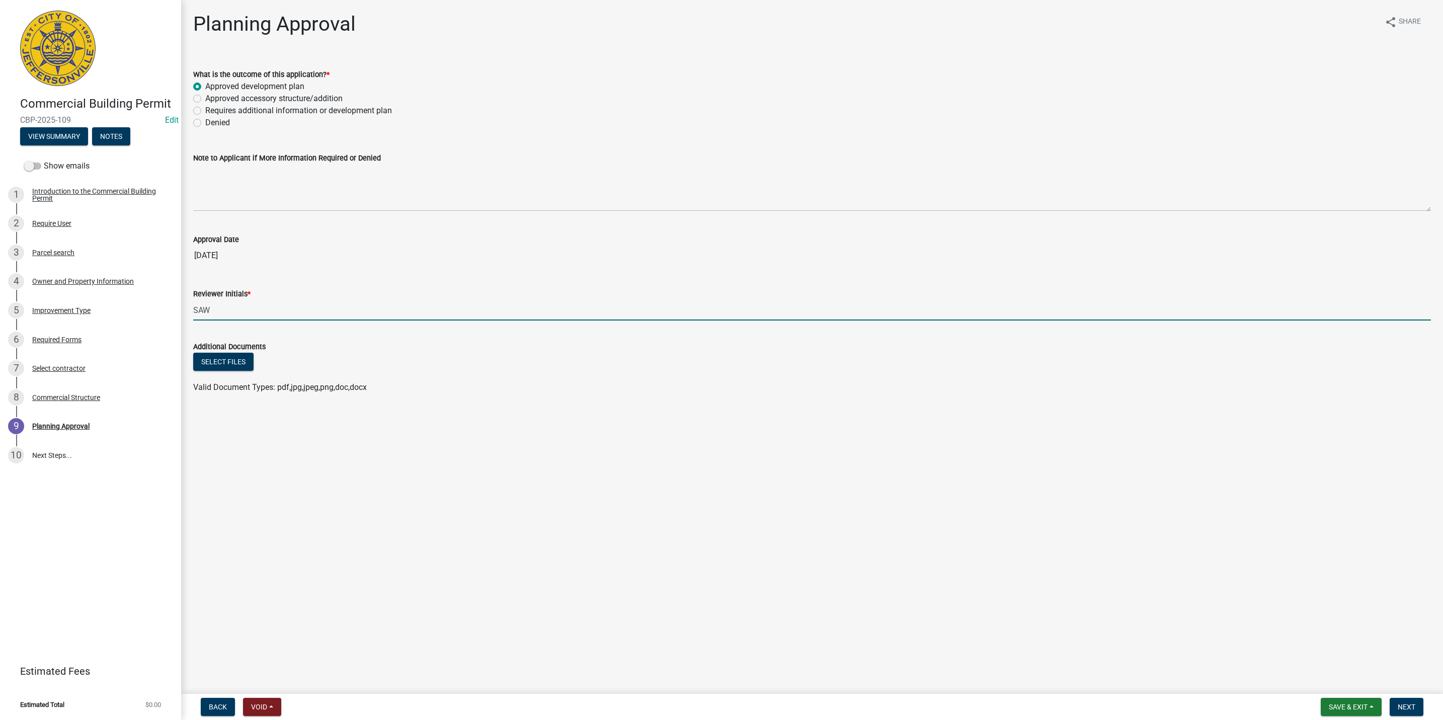
type input "SAW"
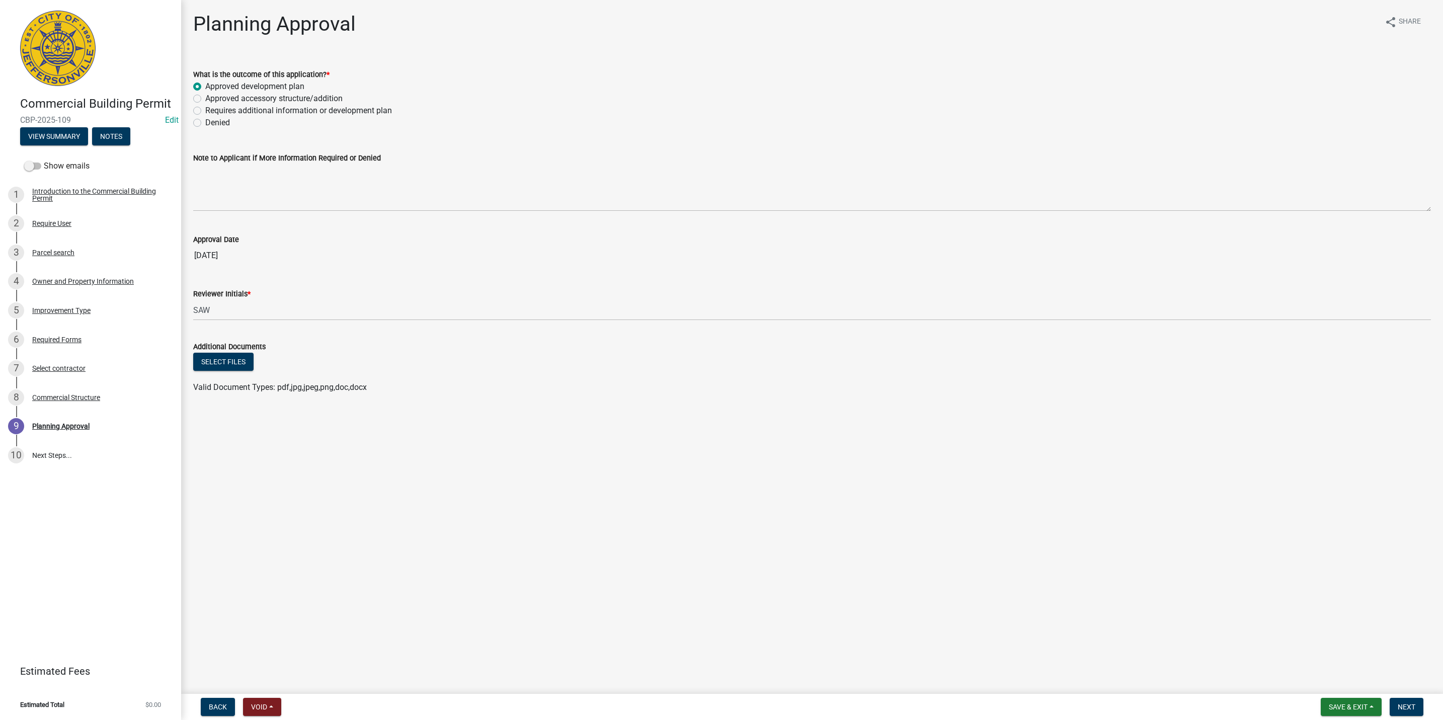
click at [827, 607] on main "Planning Approval share Share What is the outcome of this application? * Approv…" at bounding box center [812, 345] width 1262 height 690
click at [1407, 700] on button "Next" at bounding box center [1406, 707] width 34 height 18
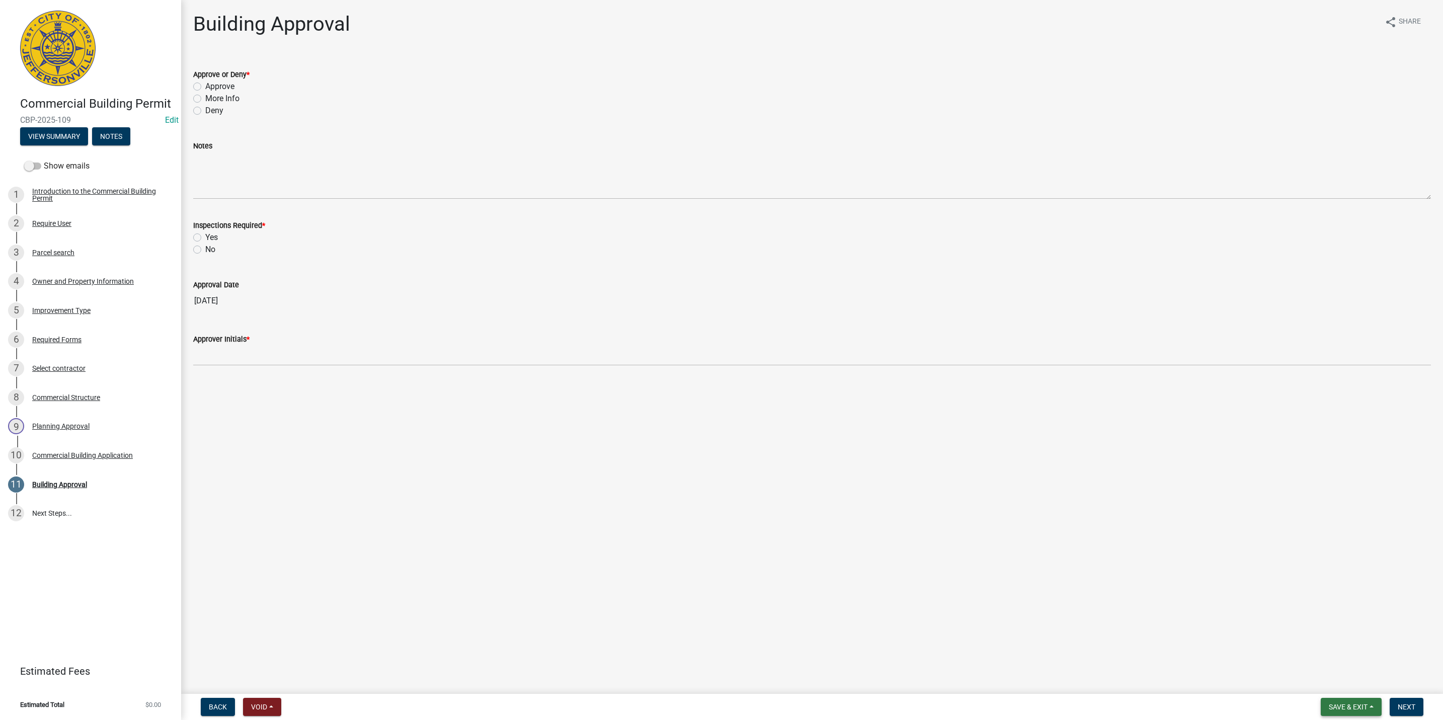
click at [1351, 708] on span "Save & Exit" at bounding box center [1348, 707] width 39 height 8
click at [1347, 684] on button "Save & Exit" at bounding box center [1341, 681] width 80 height 24
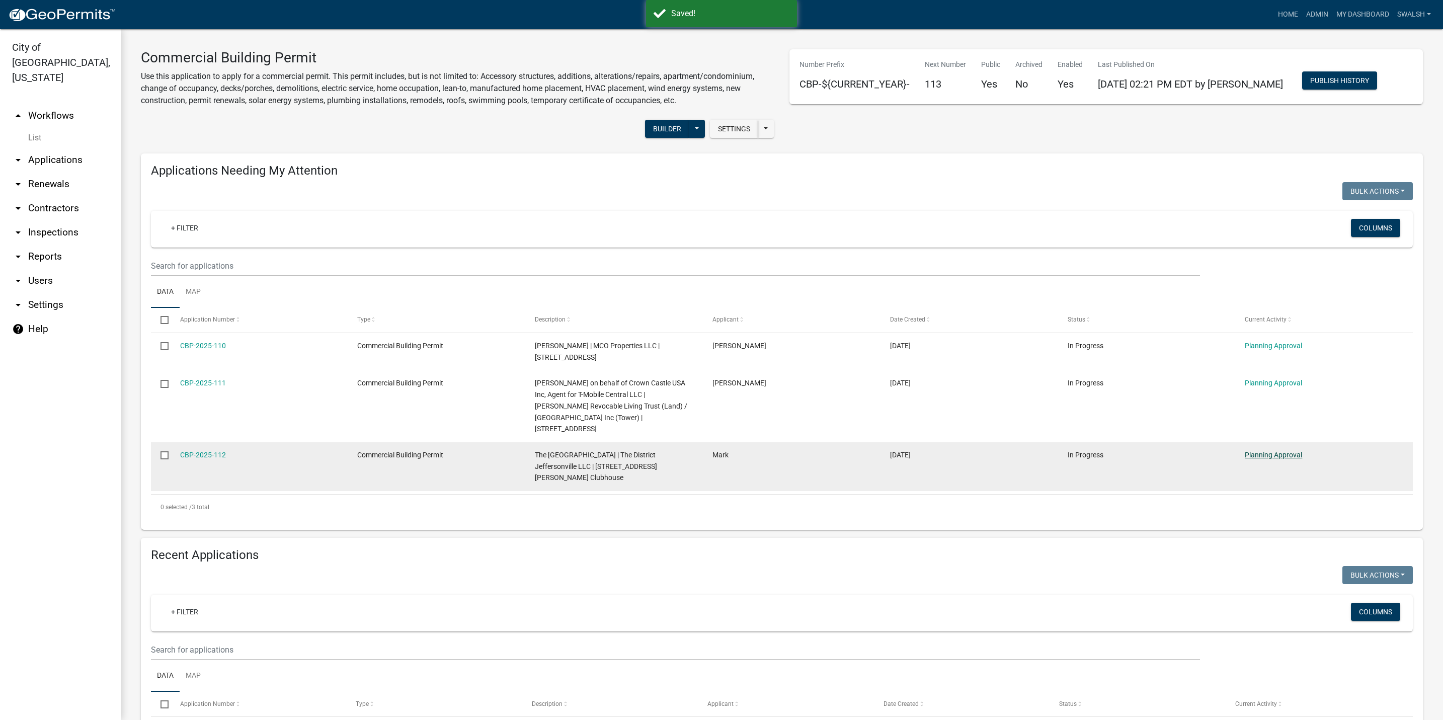
click at [1274, 451] on link "Planning Approval" at bounding box center [1273, 455] width 57 height 8
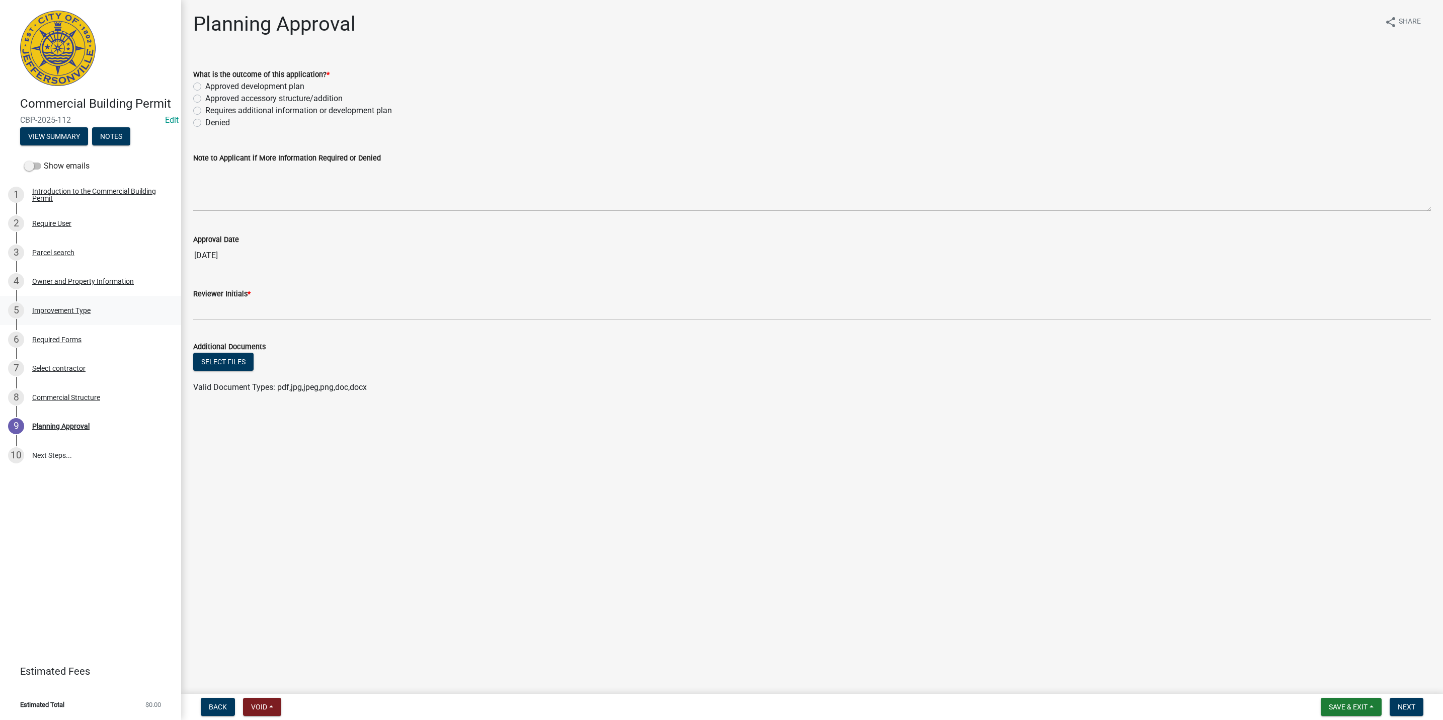
click at [105, 300] on link "5 Improvement Type" at bounding box center [90, 310] width 181 height 29
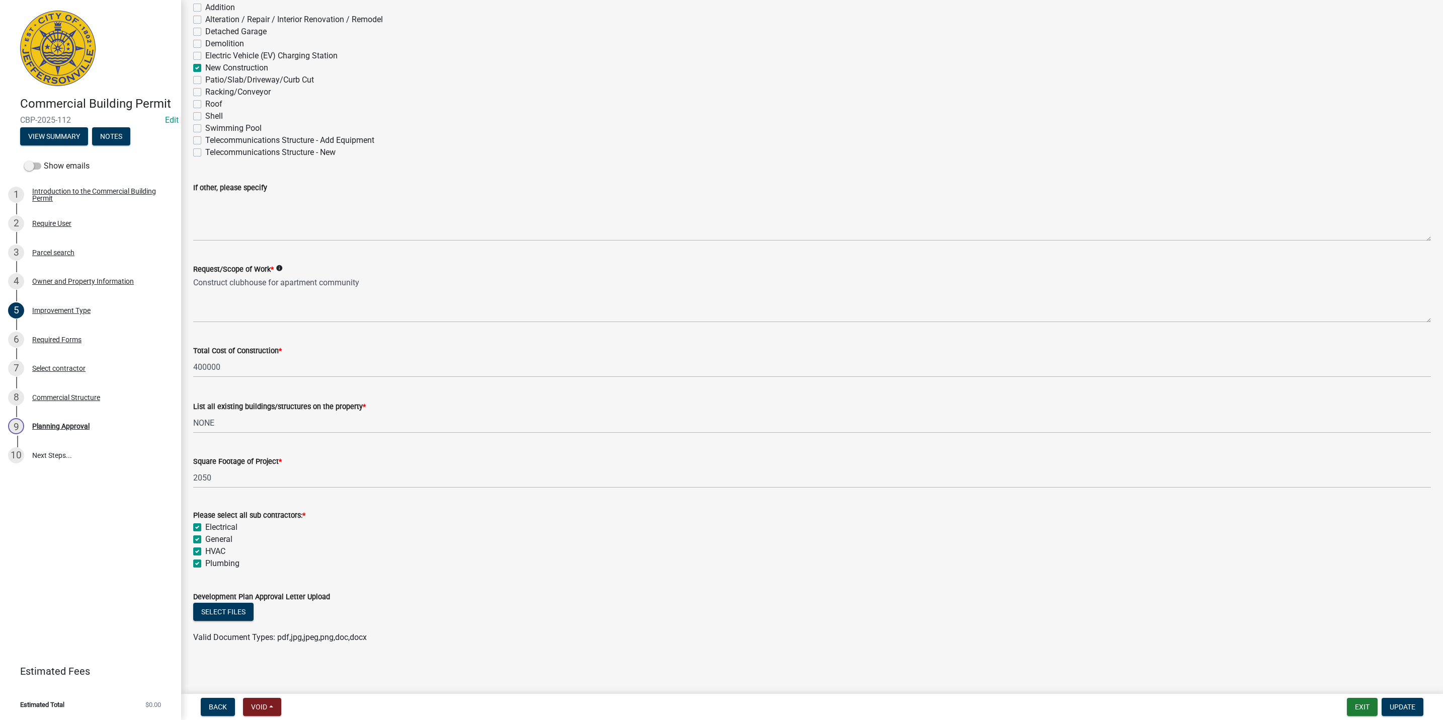
scroll to position [93, 0]
click at [103, 426] on div "9 Planning Approval" at bounding box center [86, 426] width 157 height 16
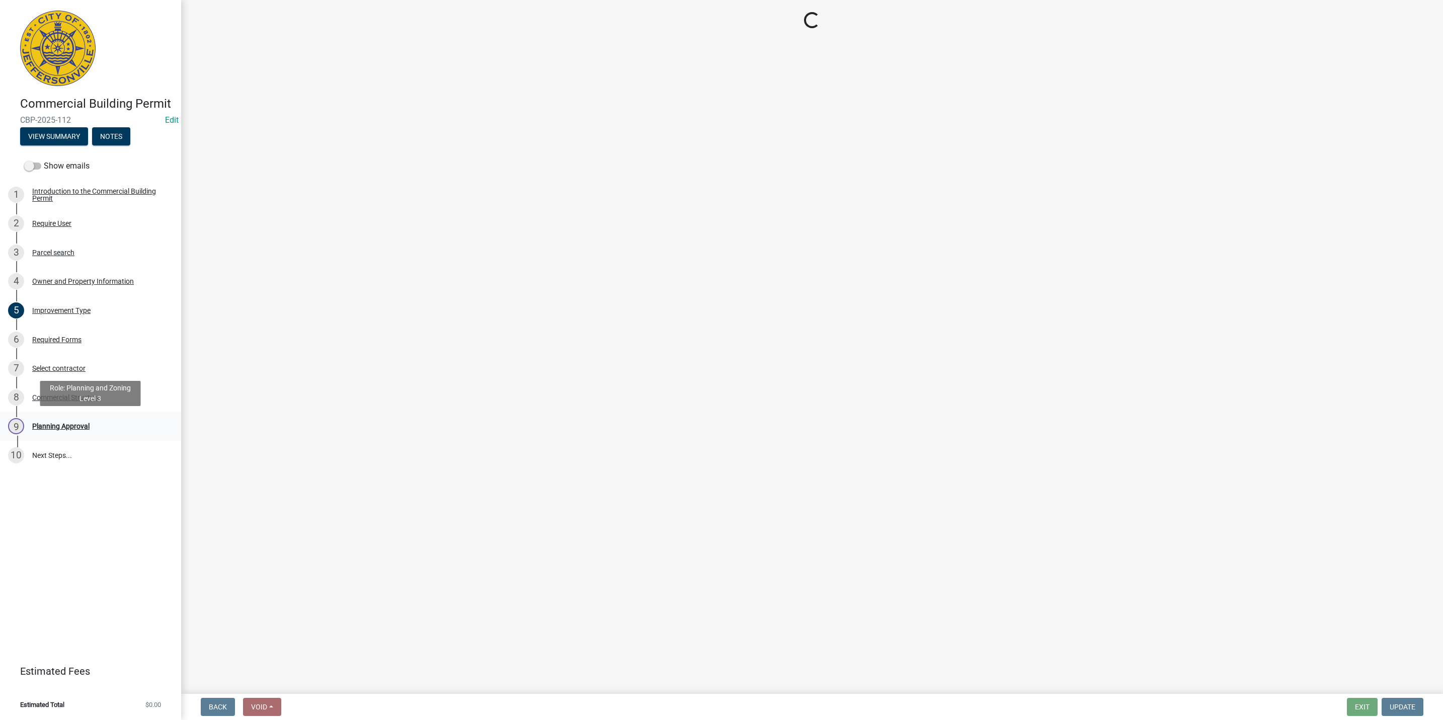
scroll to position [0, 0]
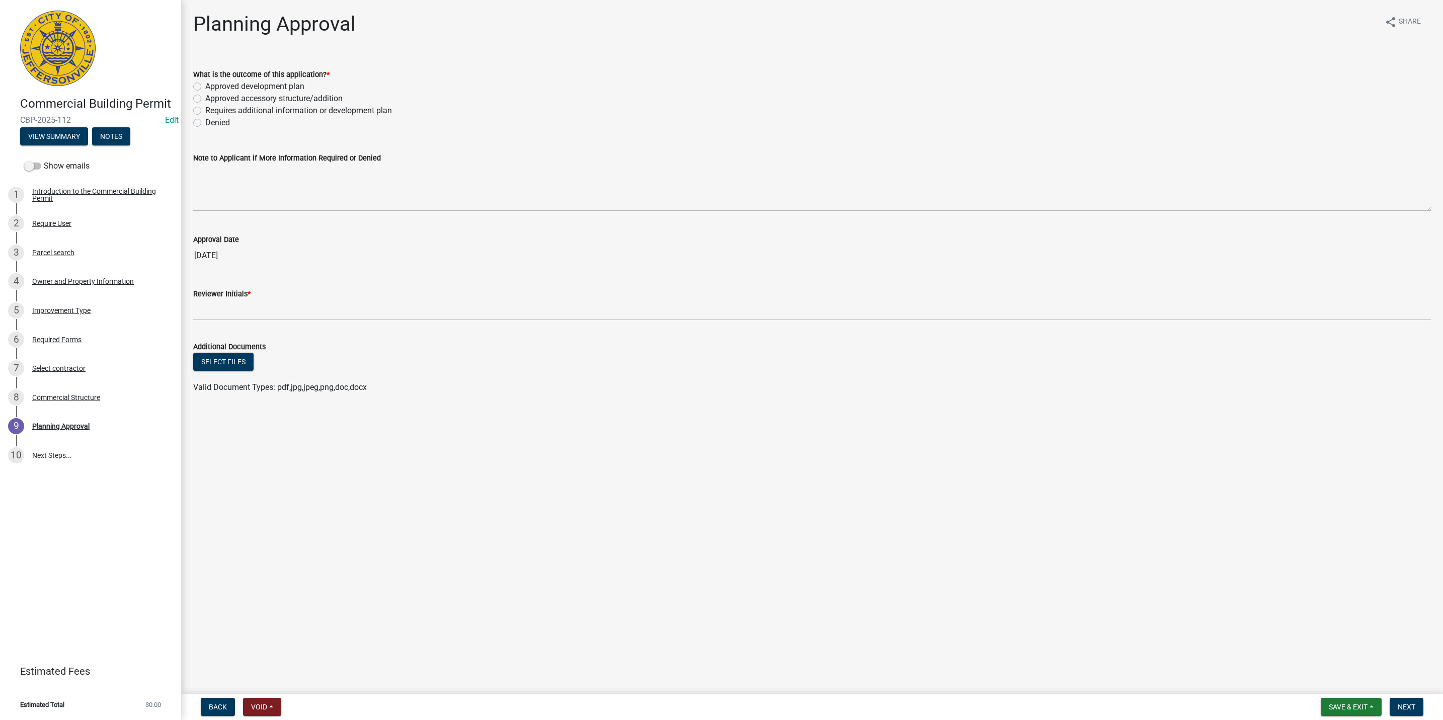
click at [251, 86] on label "Approved development plan" at bounding box center [254, 86] width 99 height 12
click at [212, 86] on input "Approved development plan" at bounding box center [208, 83] width 7 height 7
radio input "true"
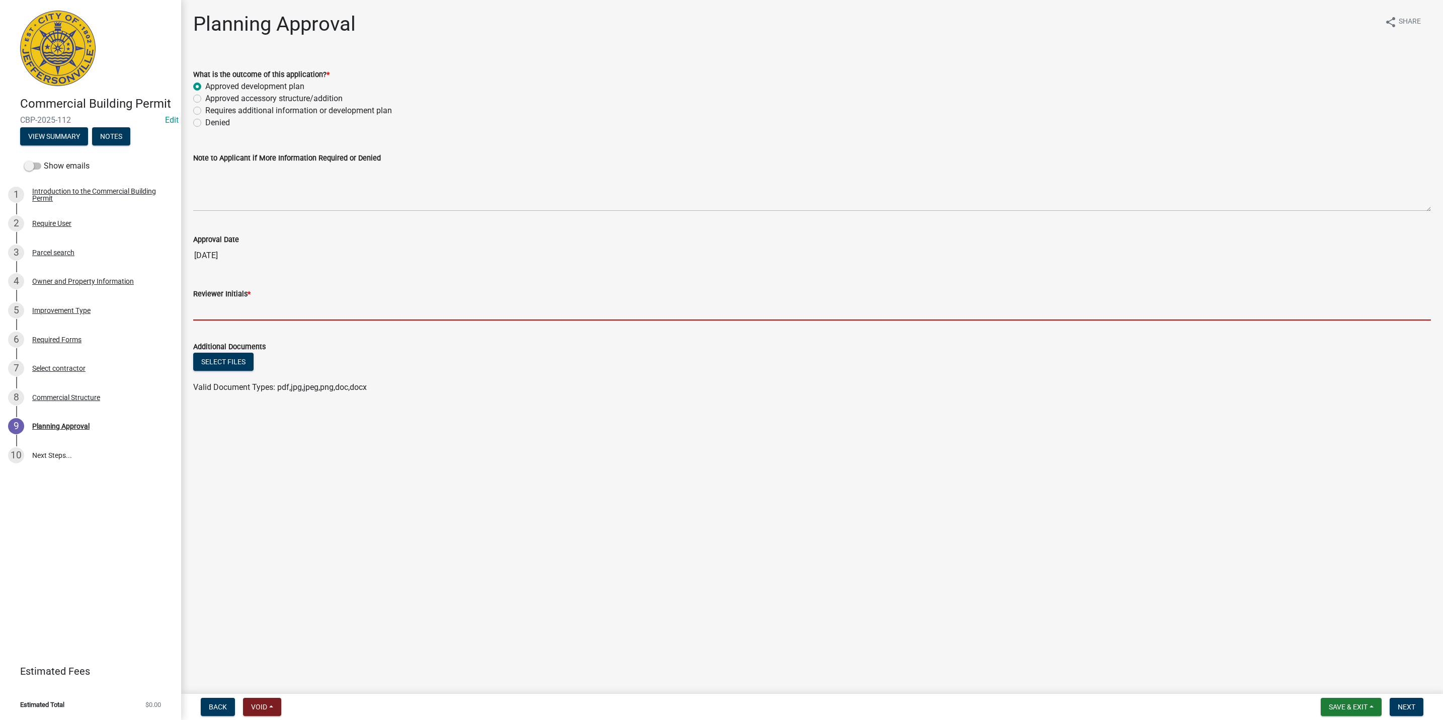
click at [250, 320] on input "Reviewer Initials *" at bounding box center [811, 310] width 1237 height 21
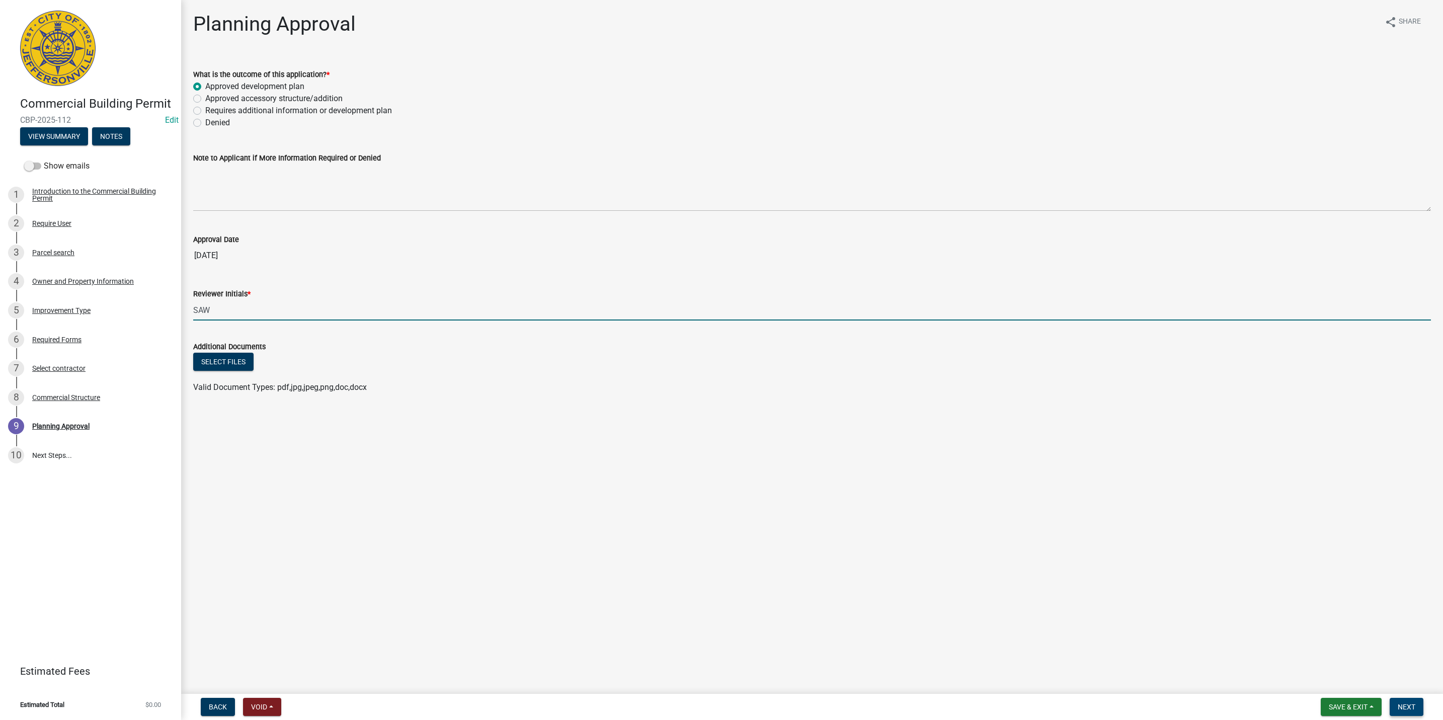
type input "SAW"
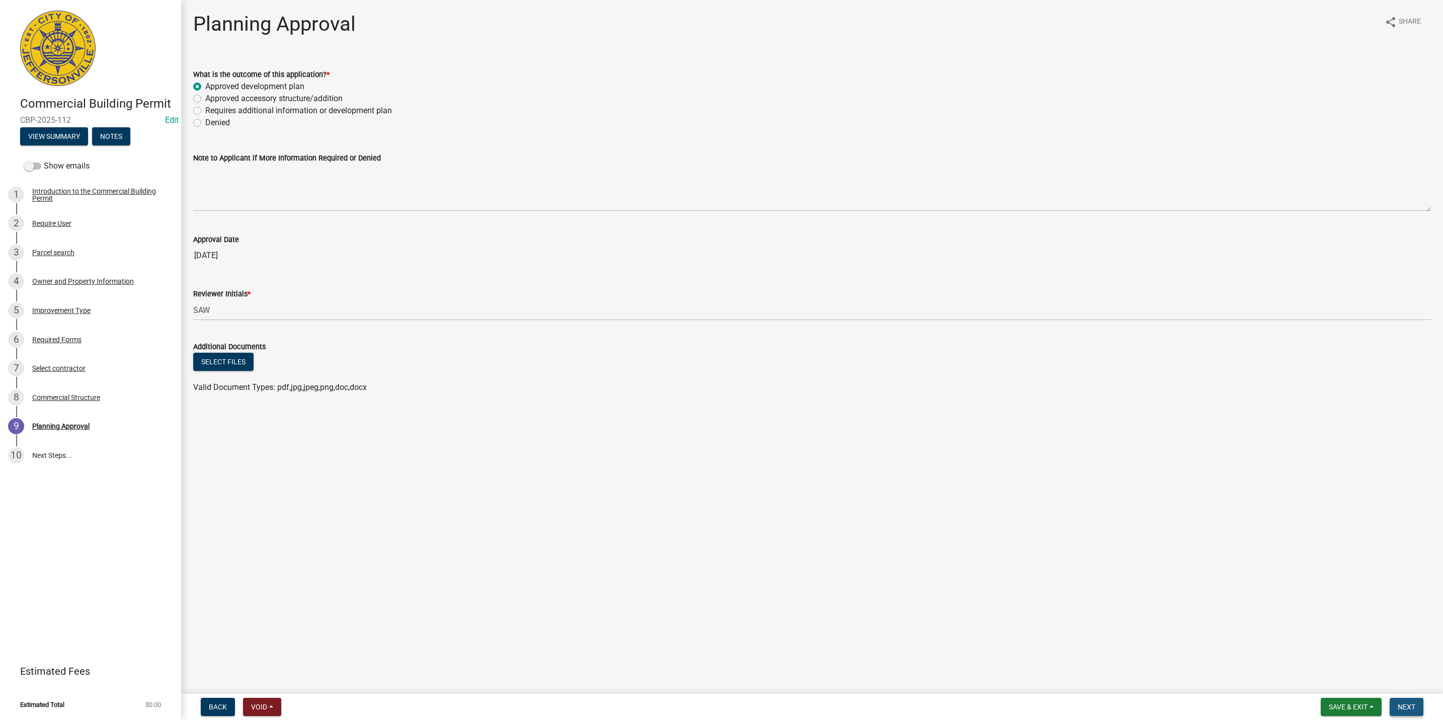
click at [1416, 705] on button "Next" at bounding box center [1406, 707] width 34 height 18
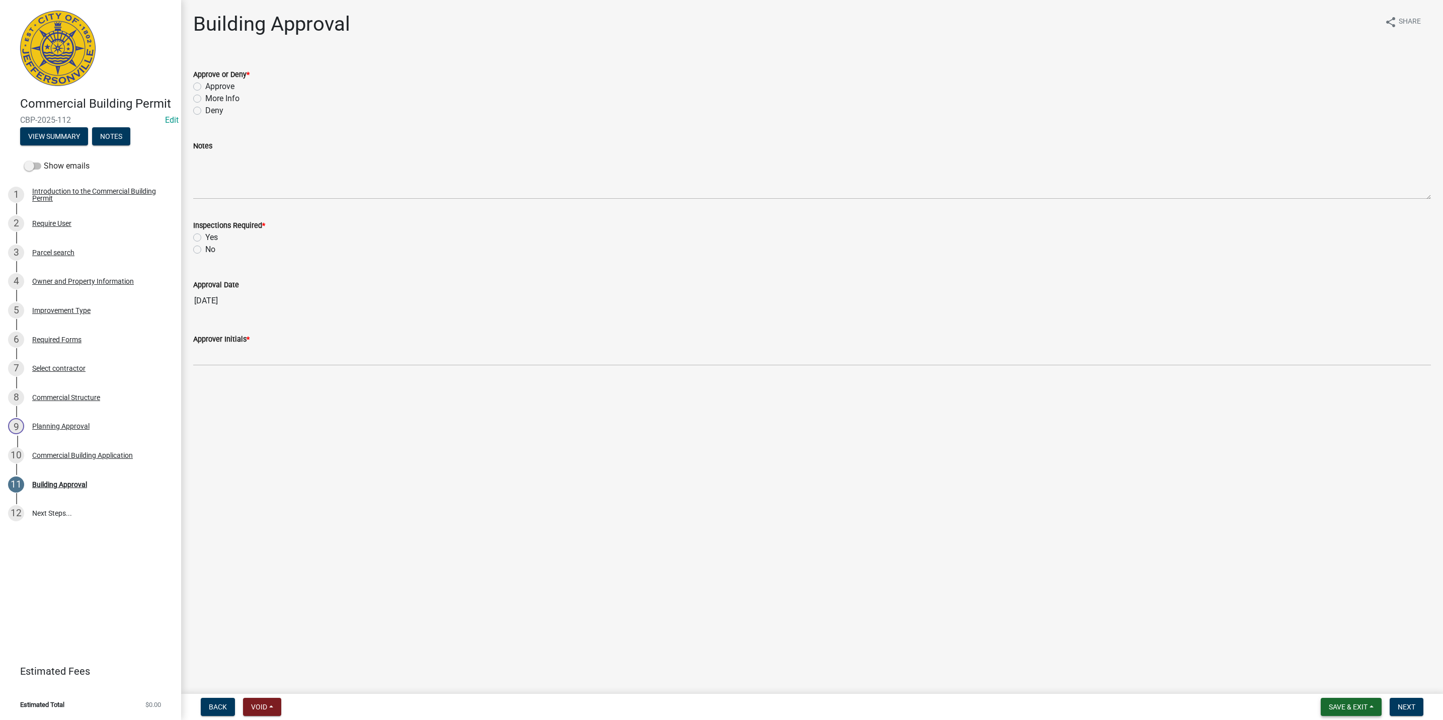
click at [1347, 709] on span "Save & Exit" at bounding box center [1348, 707] width 39 height 8
click at [1336, 676] on button "Save & Exit" at bounding box center [1341, 681] width 80 height 24
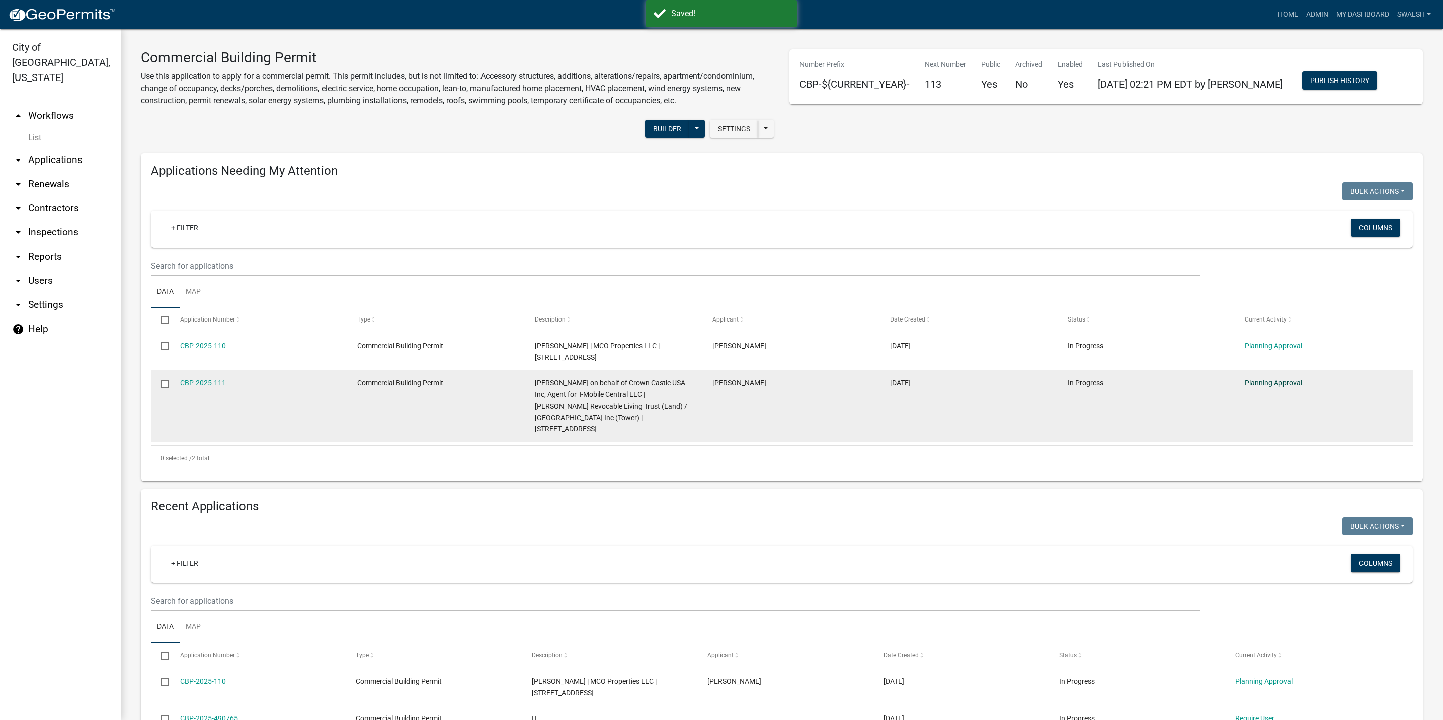
click at [1268, 380] on link "Planning Approval" at bounding box center [1273, 383] width 57 height 8
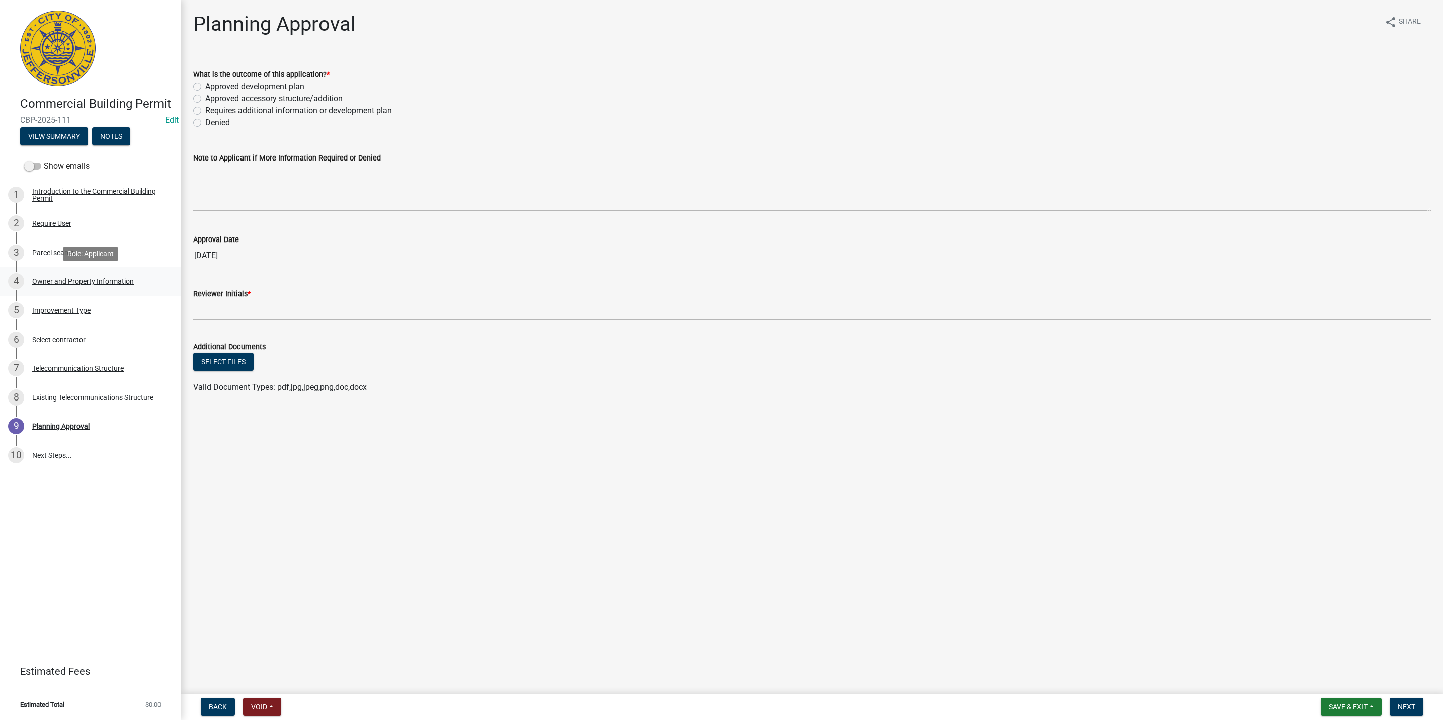
click at [109, 294] on link "4 Owner and Property Information" at bounding box center [90, 281] width 181 height 29
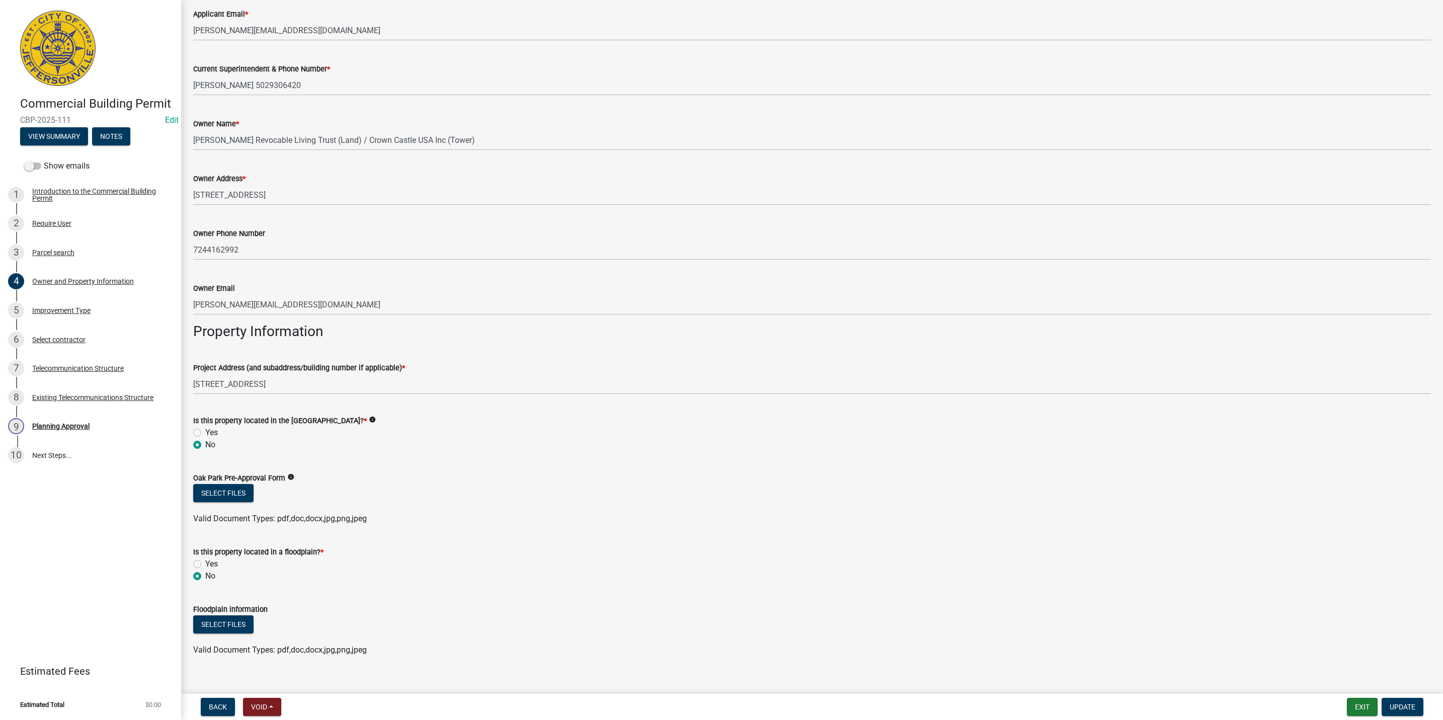
scroll to position [266, 0]
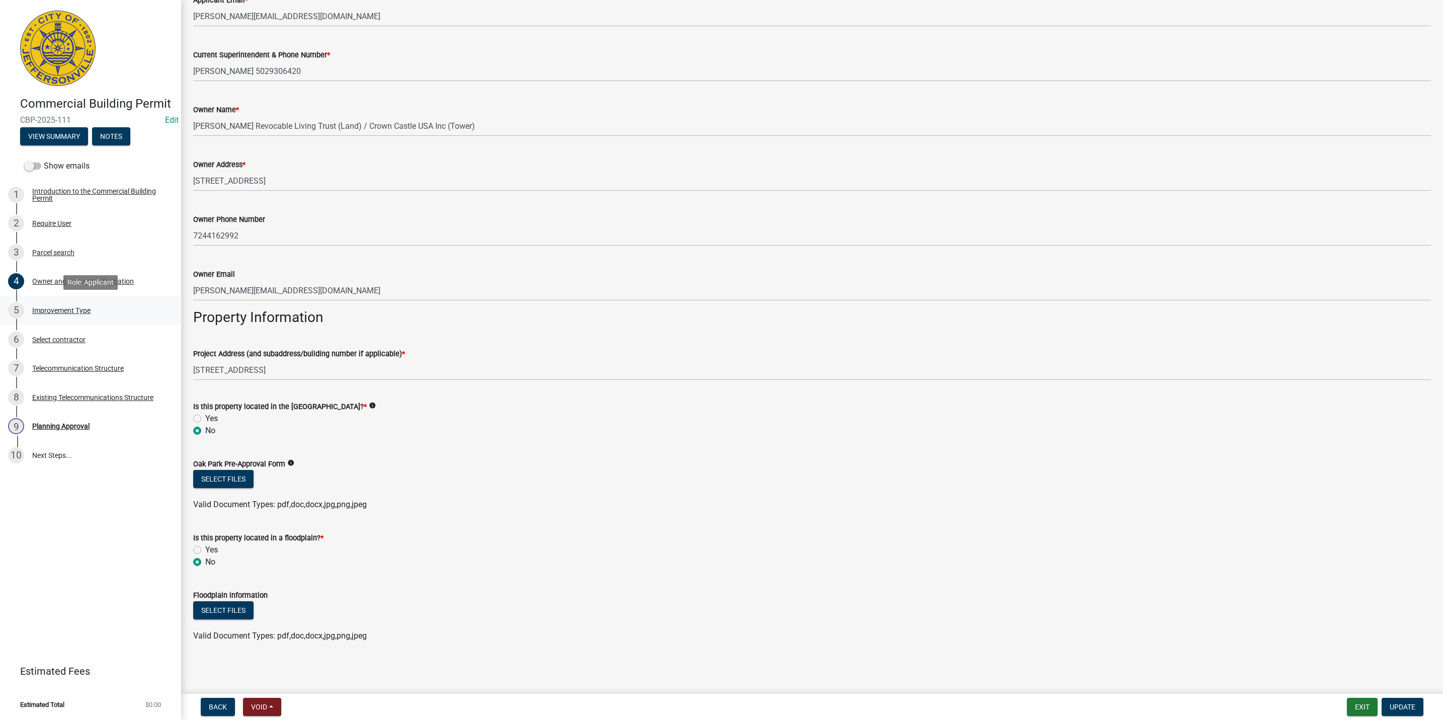
click at [94, 323] on link "5 Improvement Type" at bounding box center [90, 310] width 181 height 29
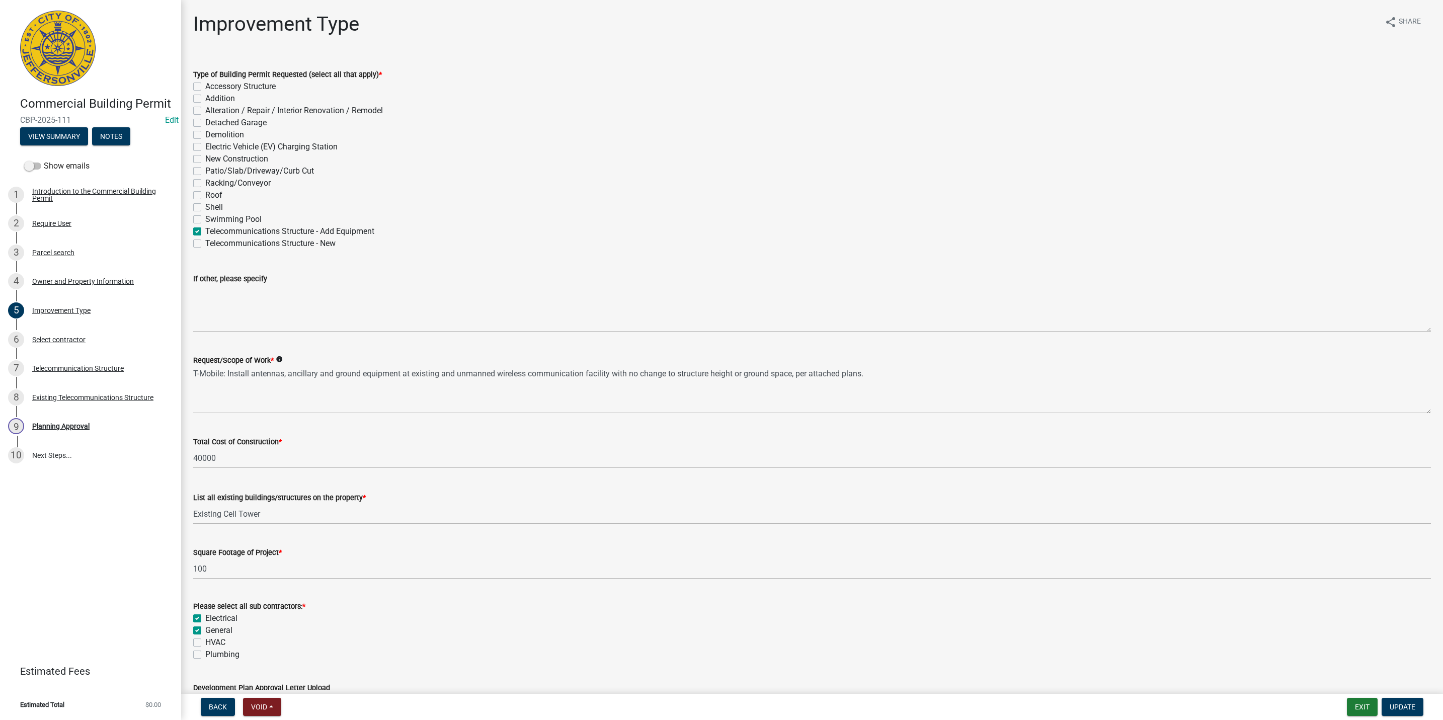
drag, startPoint x: 87, startPoint y: 314, endPoint x: 956, endPoint y: 266, distance: 870.6
click at [956, 266] on div "If other, please specify" at bounding box center [811, 295] width 1237 height 73
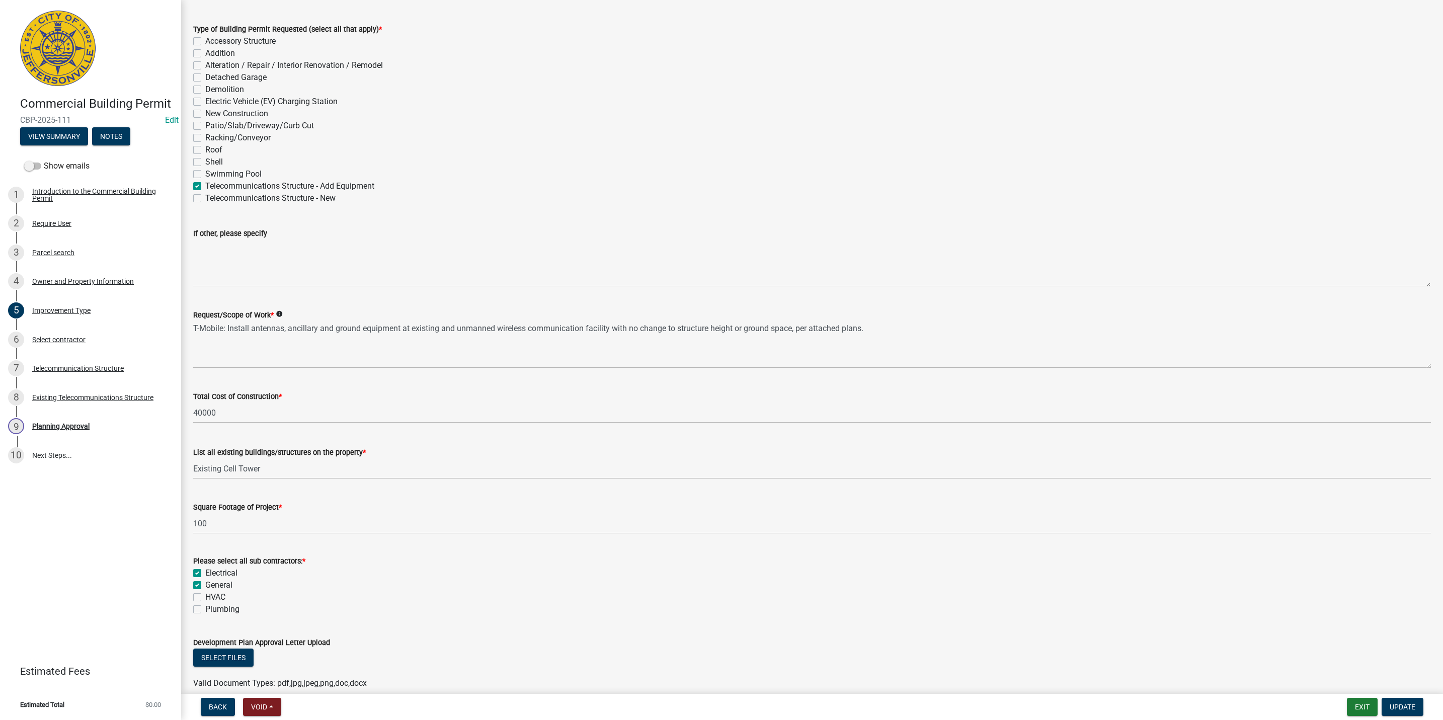
scroll to position [93, 0]
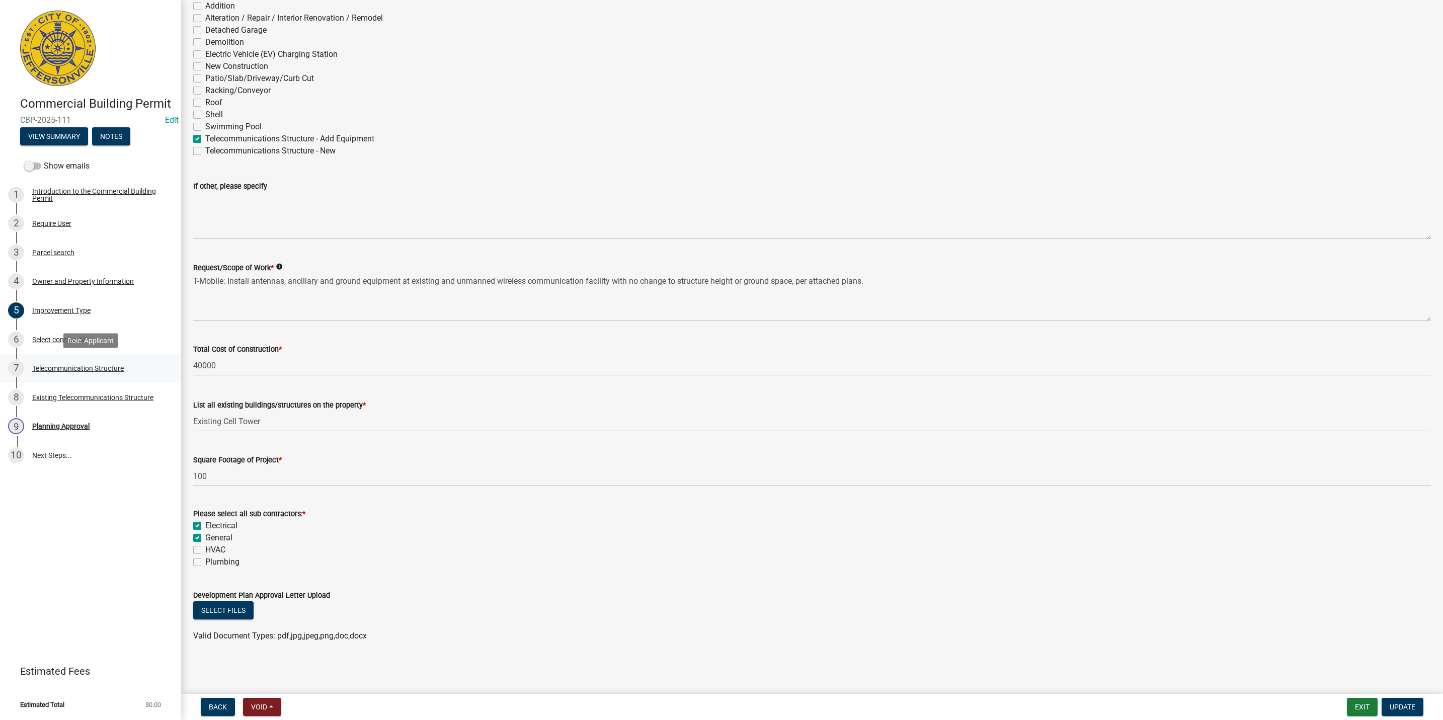
click at [74, 372] on div "7 Telecommunication Structure" at bounding box center [86, 368] width 157 height 16
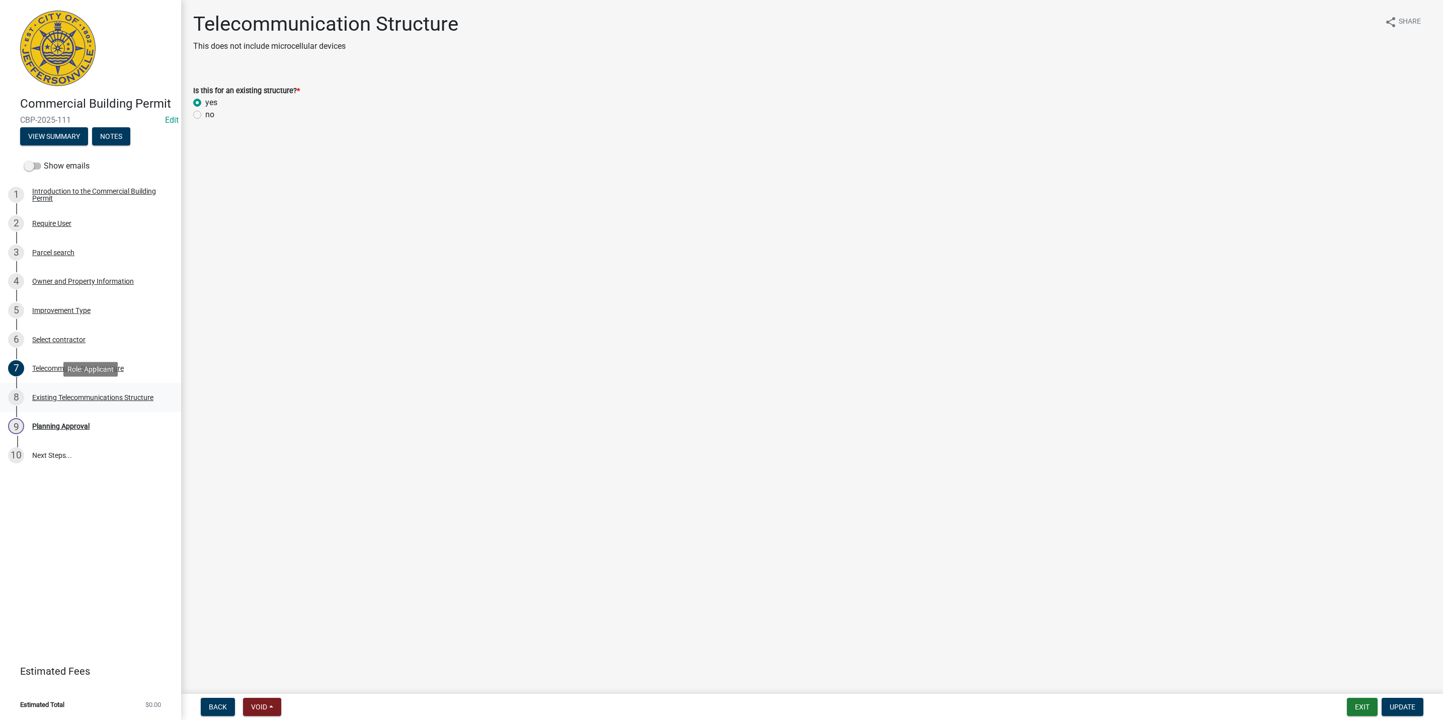
click at [48, 400] on div "Existing Telecommunications Structure" at bounding box center [92, 397] width 121 height 7
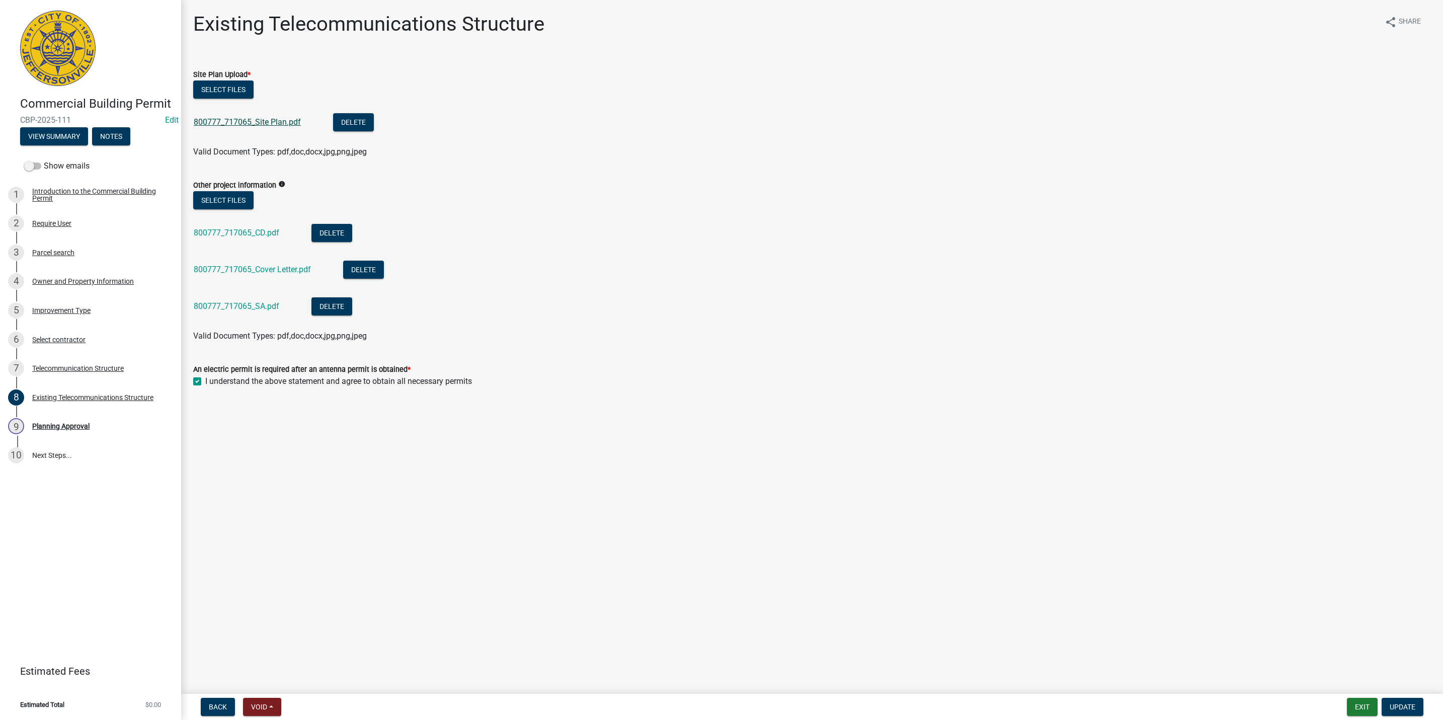
click at [248, 121] on link "800777_717065_Site Plan.pdf" at bounding box center [247, 122] width 107 height 10
click at [290, 269] on link "800777_717065_Cover Letter.pdf" at bounding box center [252, 270] width 117 height 10
click at [243, 225] on div "800777_717065_CD.pdf" at bounding box center [245, 234] width 102 height 21
click at [242, 234] on link "800777_717065_CD.pdf" at bounding box center [237, 233] width 86 height 10
click at [1397, 703] on span "Update" at bounding box center [1402, 707] width 26 height 8
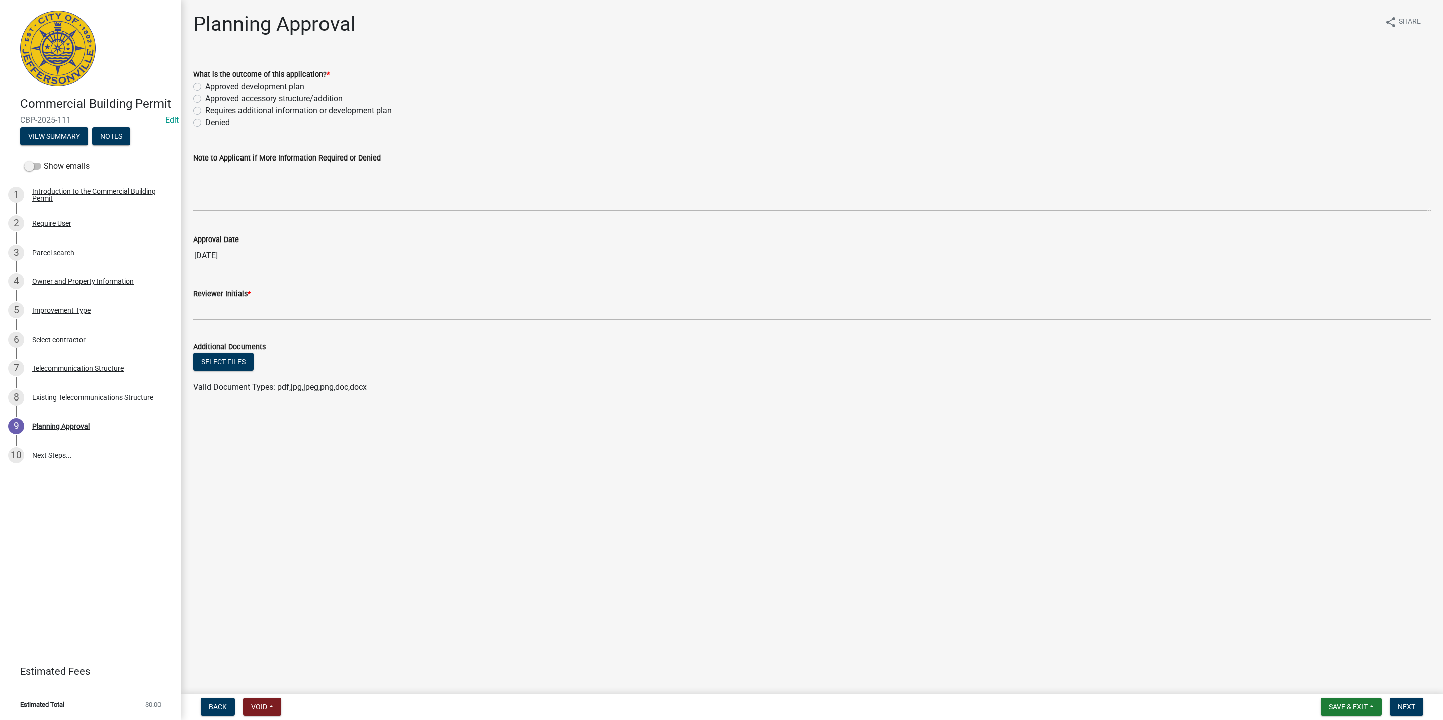
click at [261, 95] on label "Approved accessory structure/addition" at bounding box center [273, 99] width 137 height 12
click at [212, 95] on input "Approved accessory structure/addition" at bounding box center [208, 96] width 7 height 7
radio input "true"
click at [192, 317] on div "Reviewer Initials *" at bounding box center [812, 297] width 1253 height 47
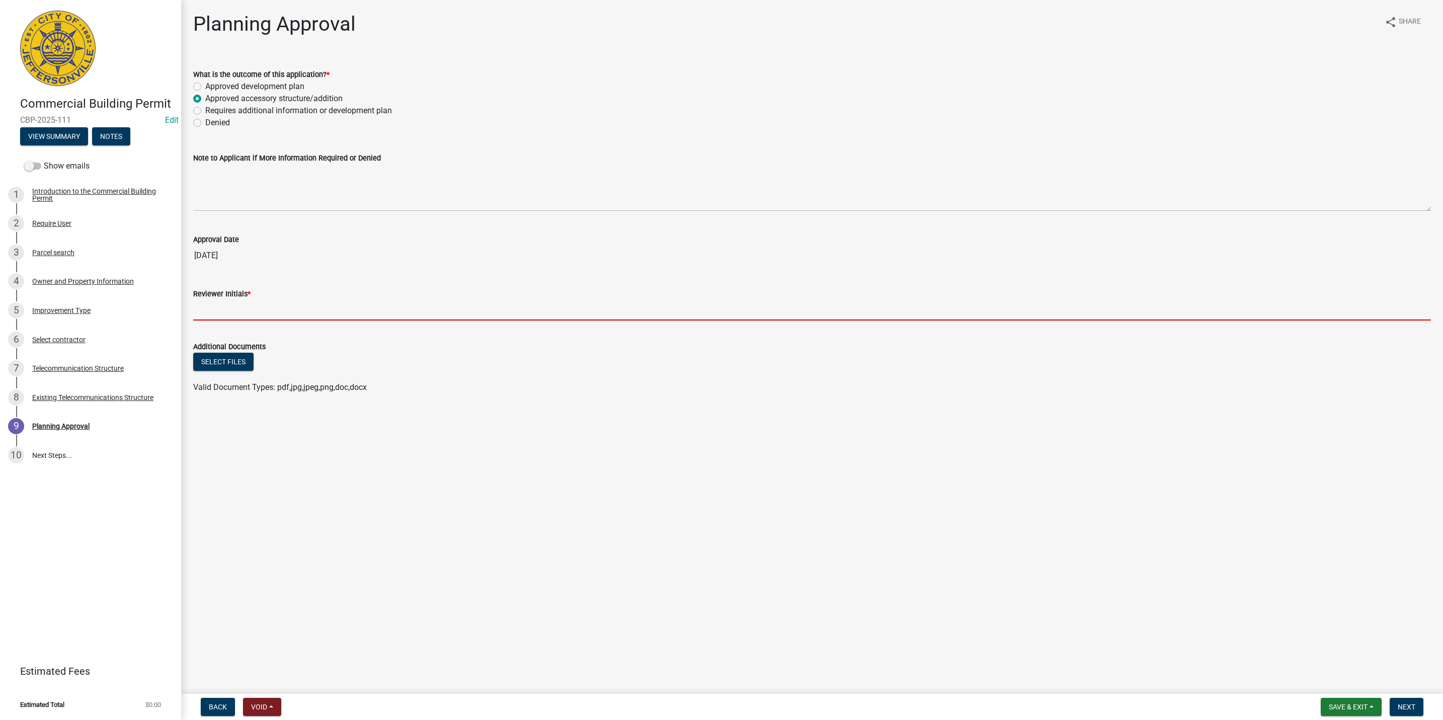
click at [210, 308] on input "Reviewer Initials *" at bounding box center [811, 310] width 1237 height 21
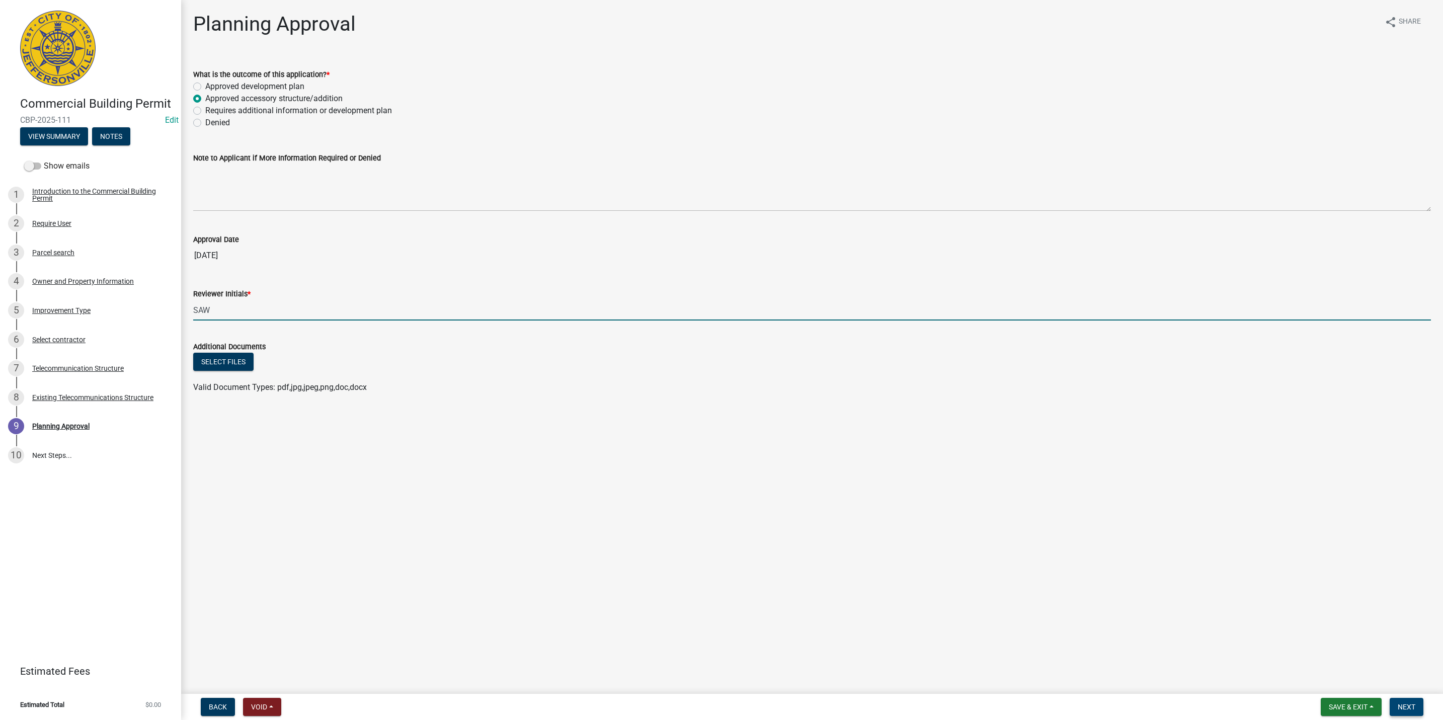
type input "SAW"
click at [1410, 703] on span "Next" at bounding box center [1406, 707] width 18 height 8
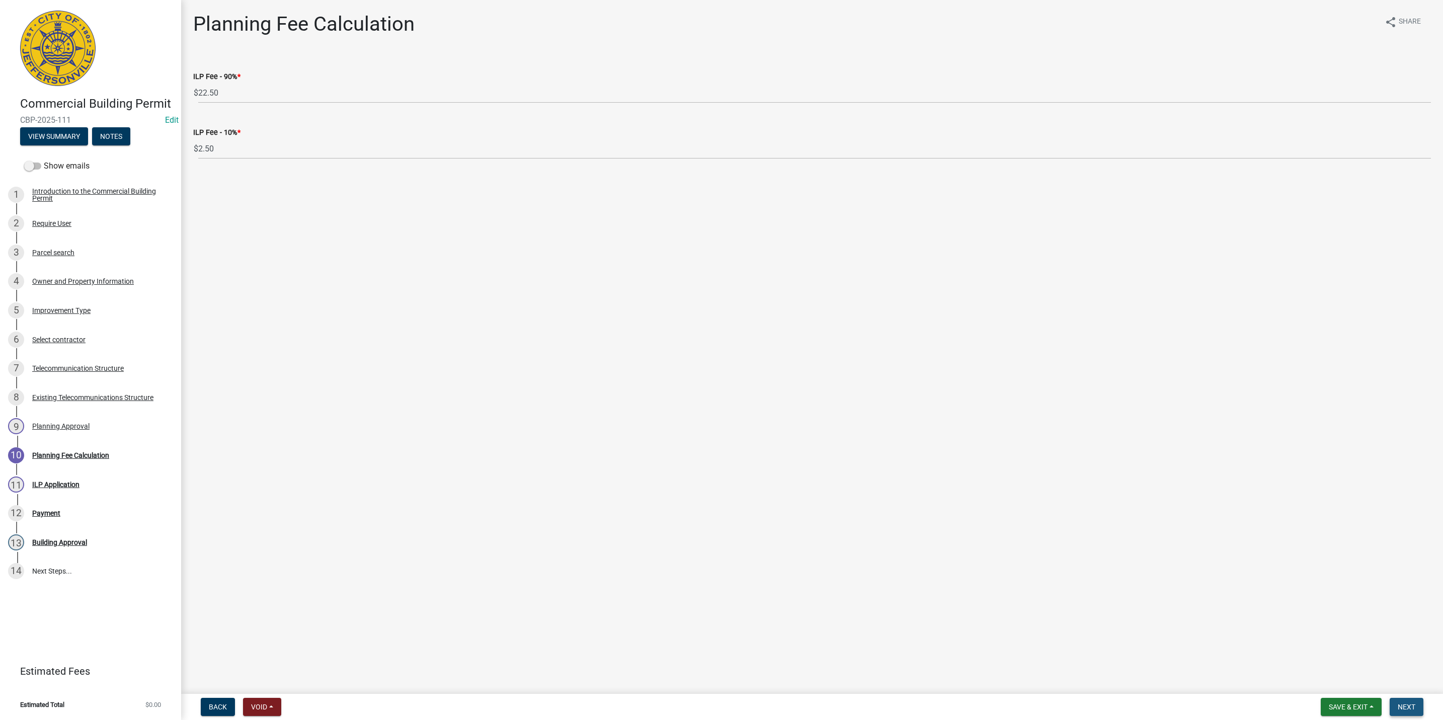
click at [1410, 701] on button "Next" at bounding box center [1406, 707] width 34 height 18
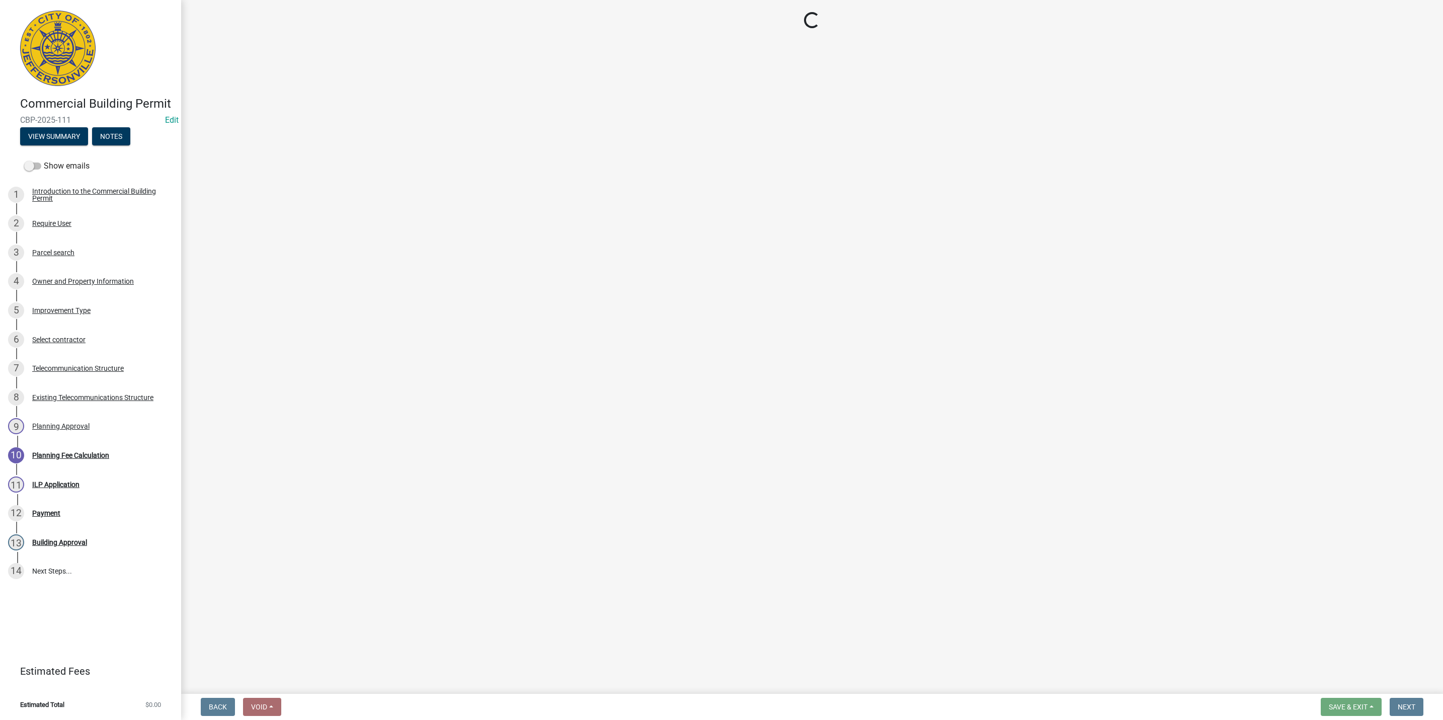
select select "3: 3"
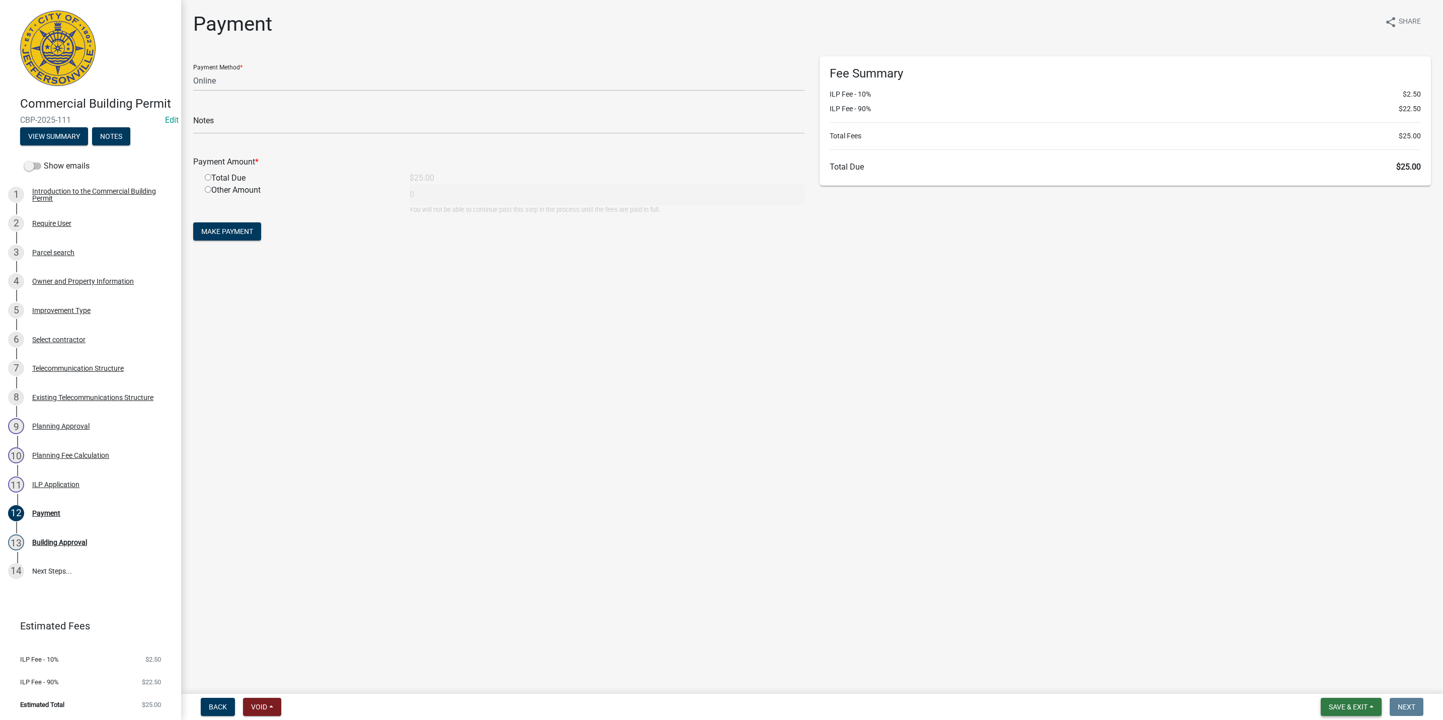
click at [1354, 707] on span "Save & Exit" at bounding box center [1348, 707] width 39 height 8
click at [1339, 682] on button "Save & Exit" at bounding box center [1341, 681] width 80 height 24
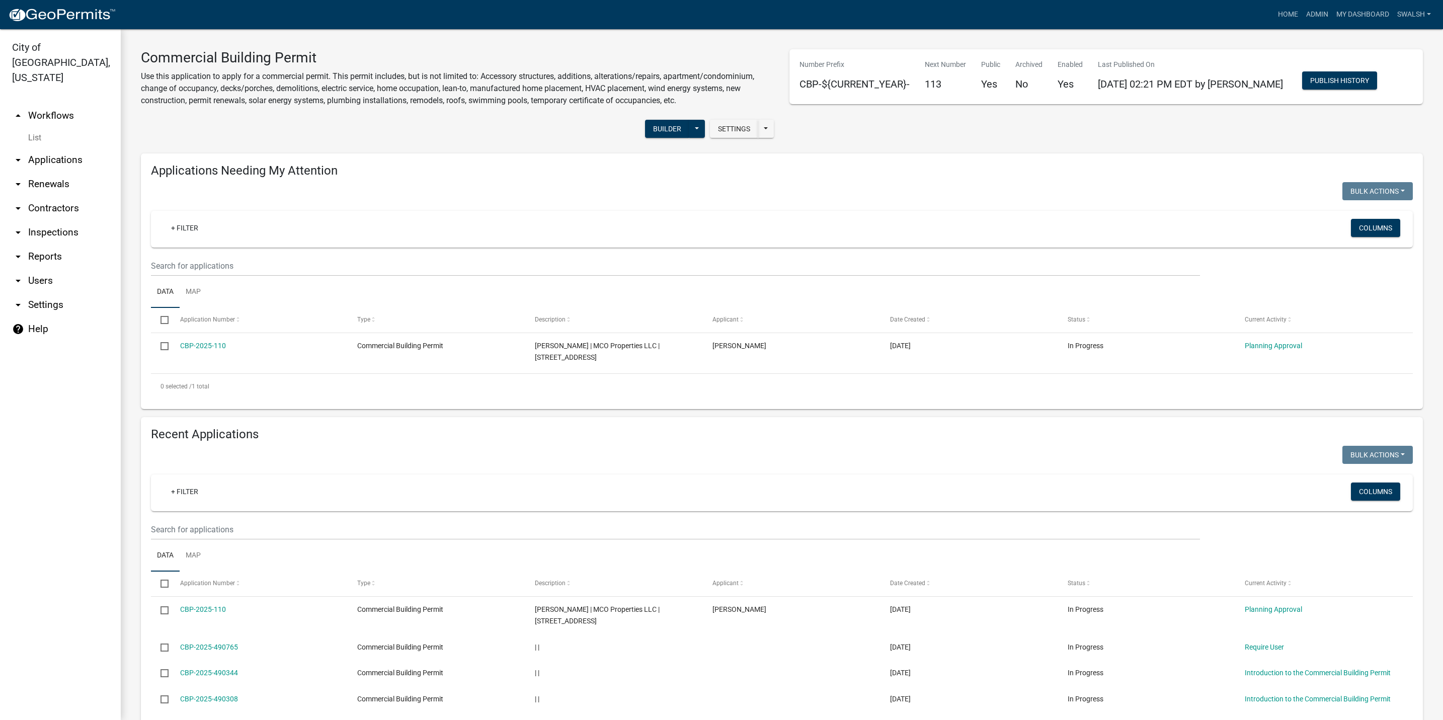
click at [38, 104] on link "arrow_drop_up Workflows" at bounding box center [60, 116] width 121 height 24
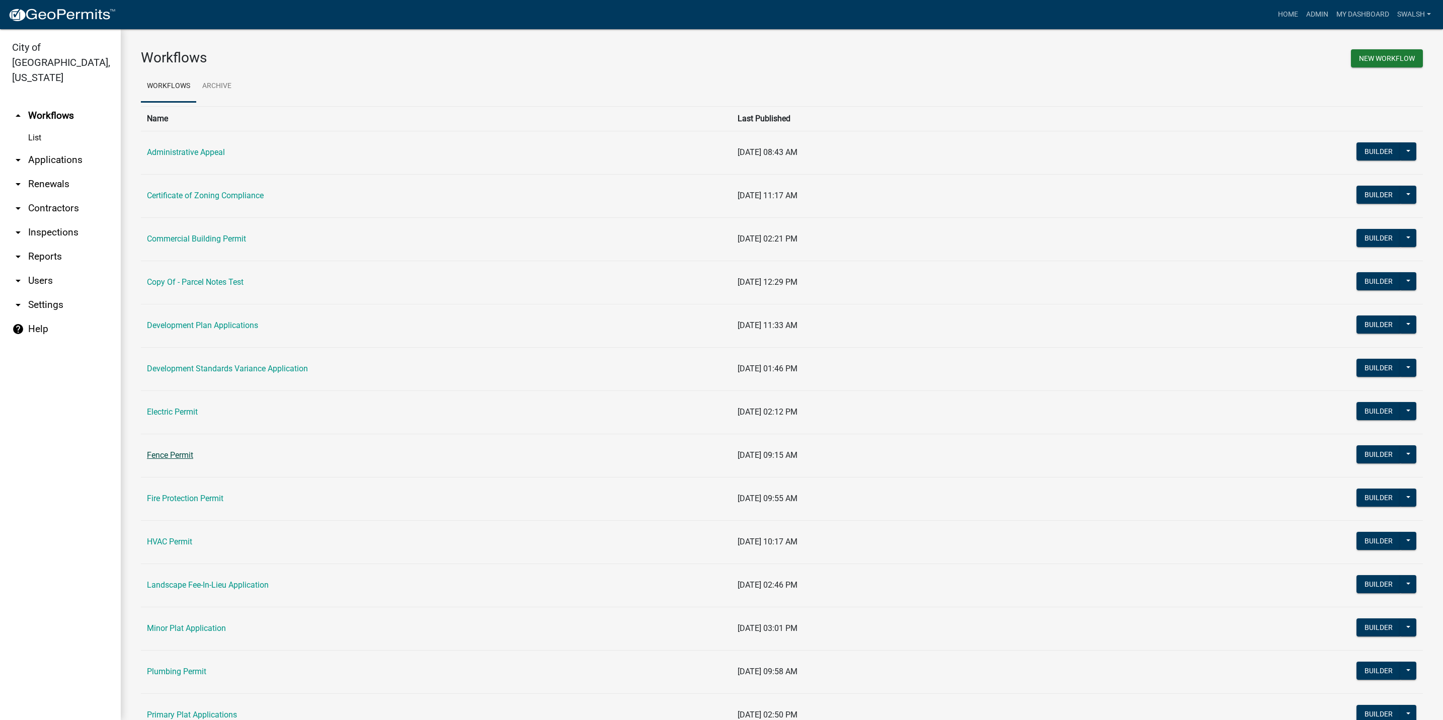
click at [184, 460] on link "Fence Permit" at bounding box center [170, 455] width 46 height 10
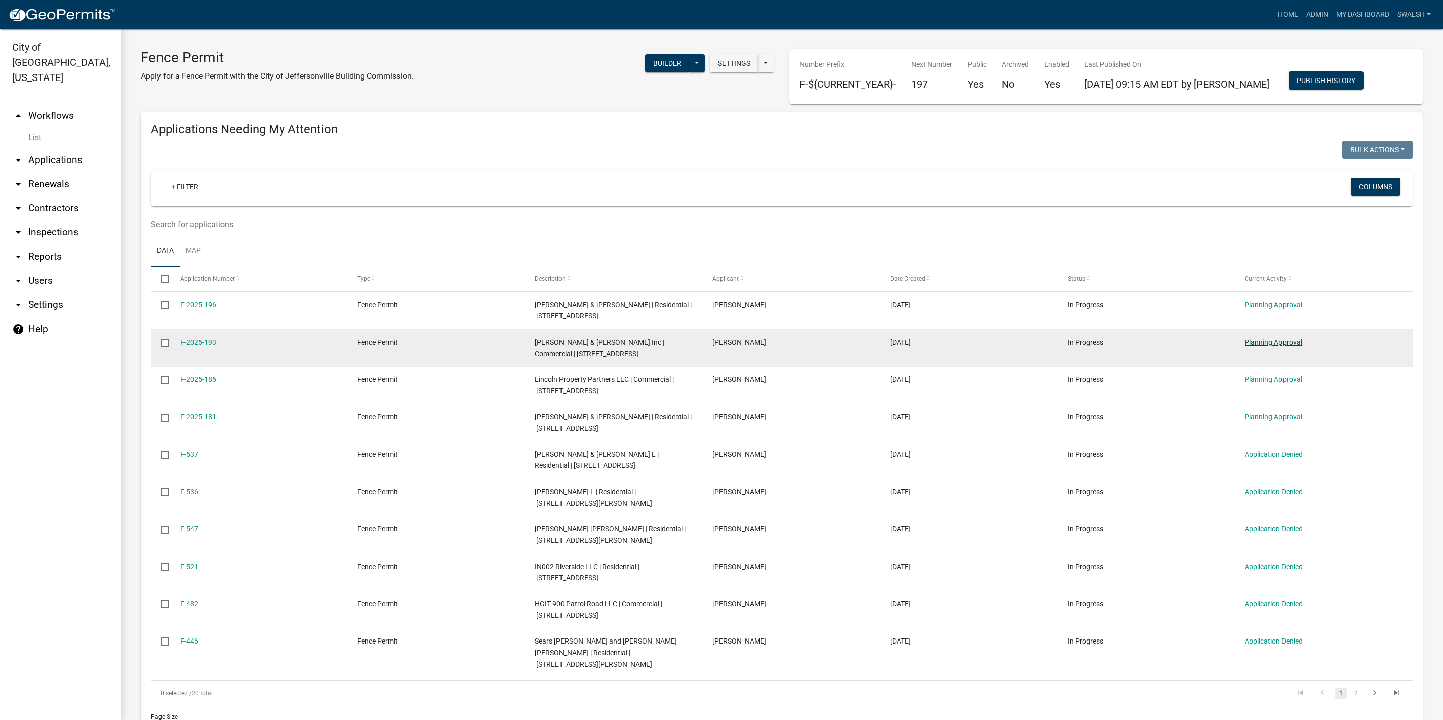
click at [1267, 339] on link "Planning Approval" at bounding box center [1273, 342] width 57 height 8
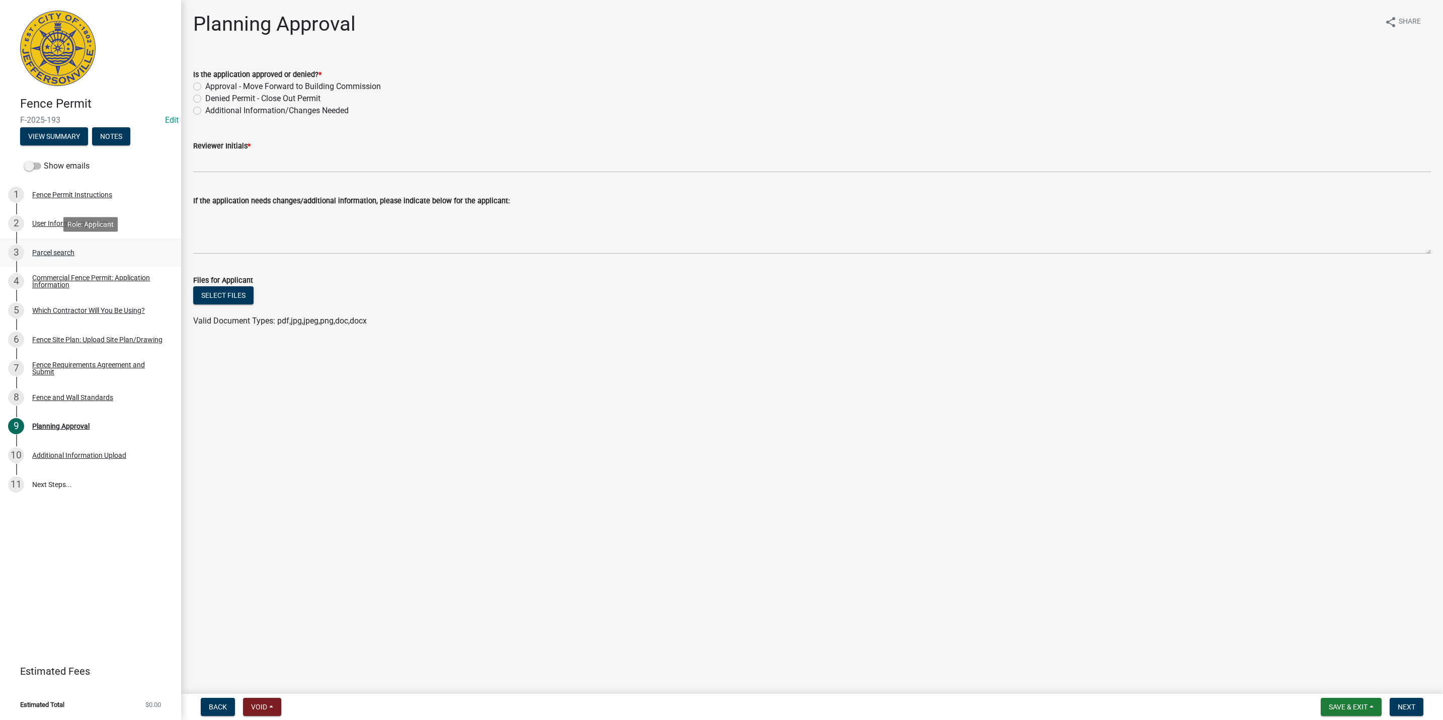
click at [86, 254] on div "3 Parcel search" at bounding box center [86, 252] width 157 height 16
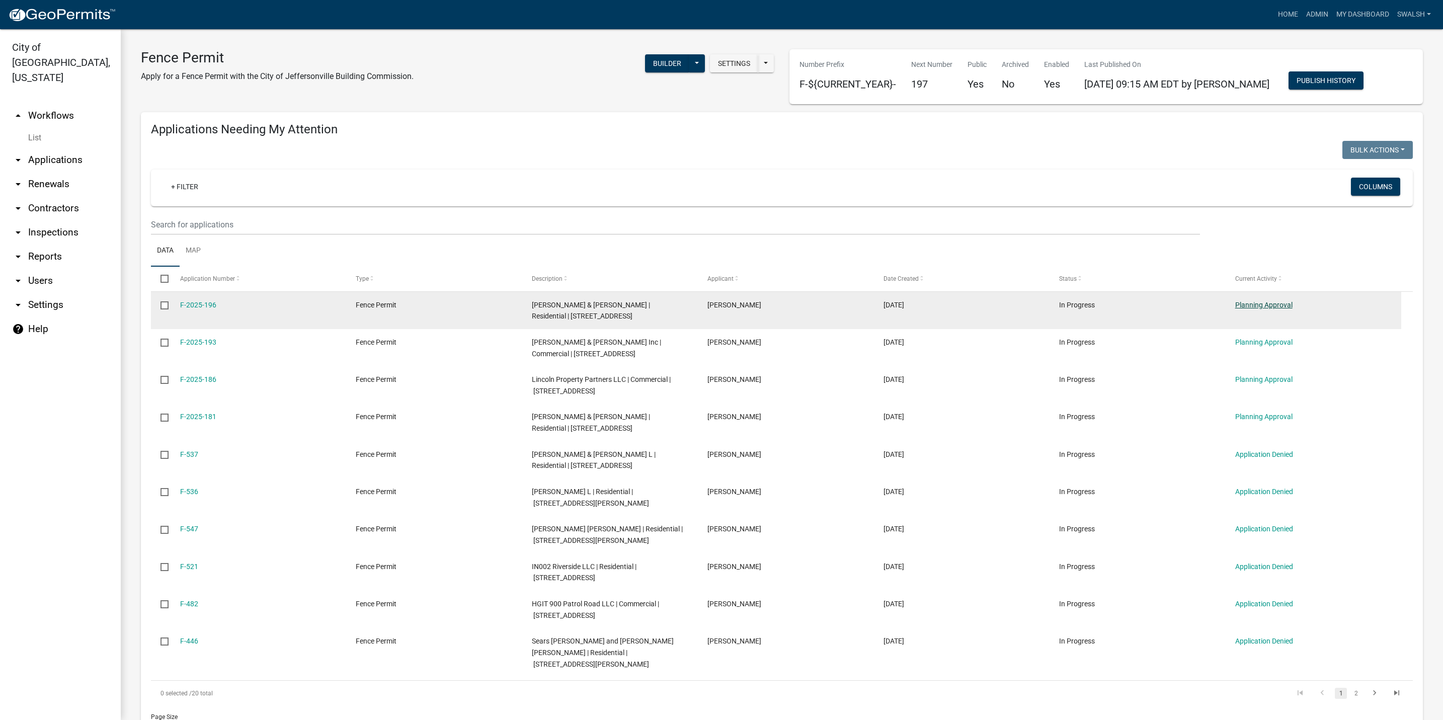
click at [1271, 305] on link "Planning Approval" at bounding box center [1263, 305] width 57 height 8
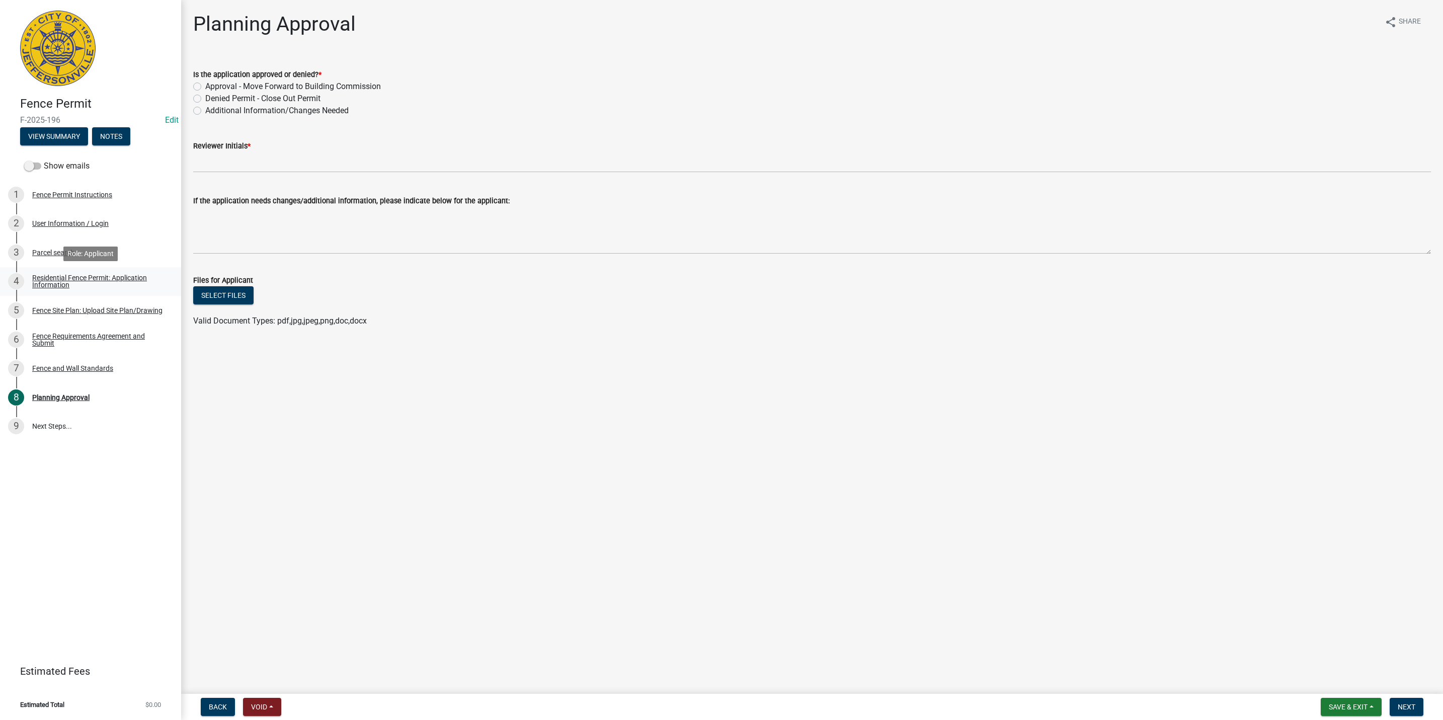
click at [77, 267] on link "4 Residential Fence Permit: Application Information" at bounding box center [90, 281] width 181 height 29
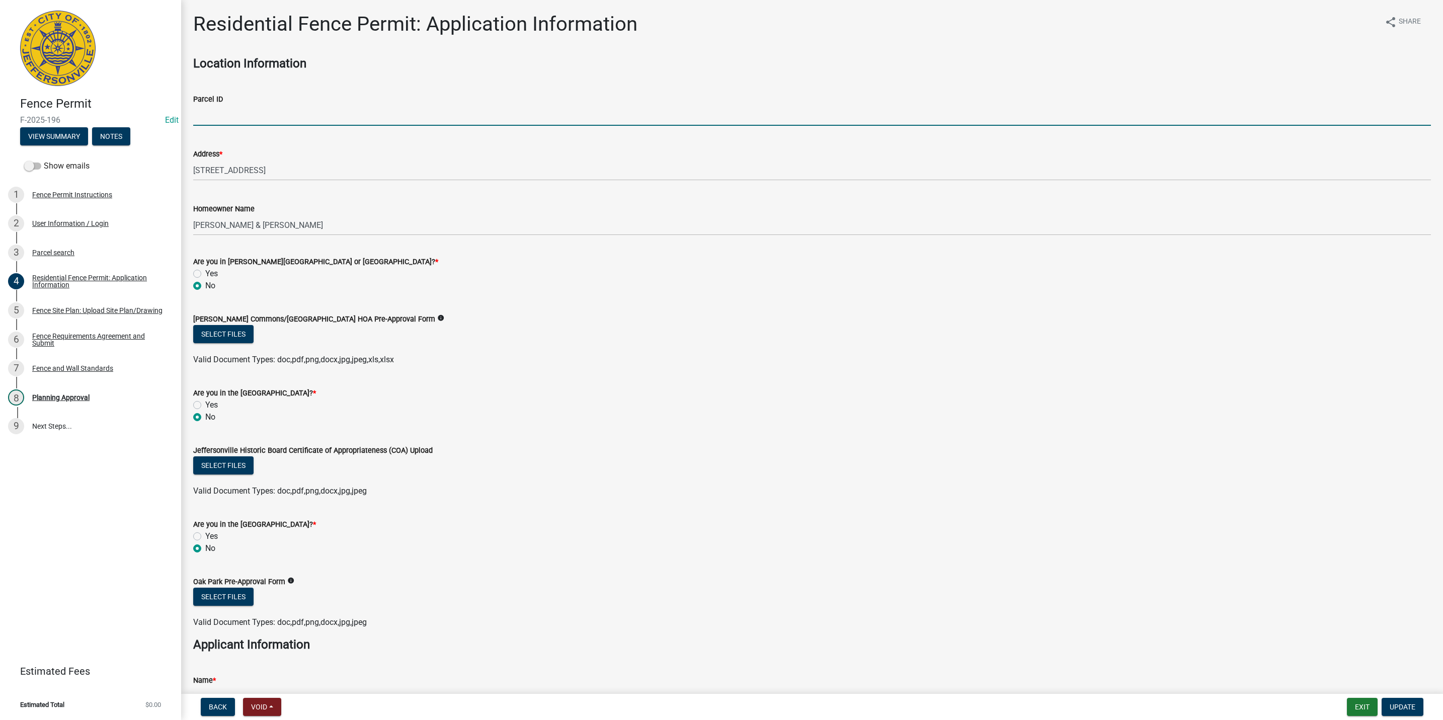
click at [424, 119] on input "Parcel ID" at bounding box center [811, 115] width 1237 height 21
paste input "10-44-09-100-144.000-042"
type input "10-44-09-100-144.000-042"
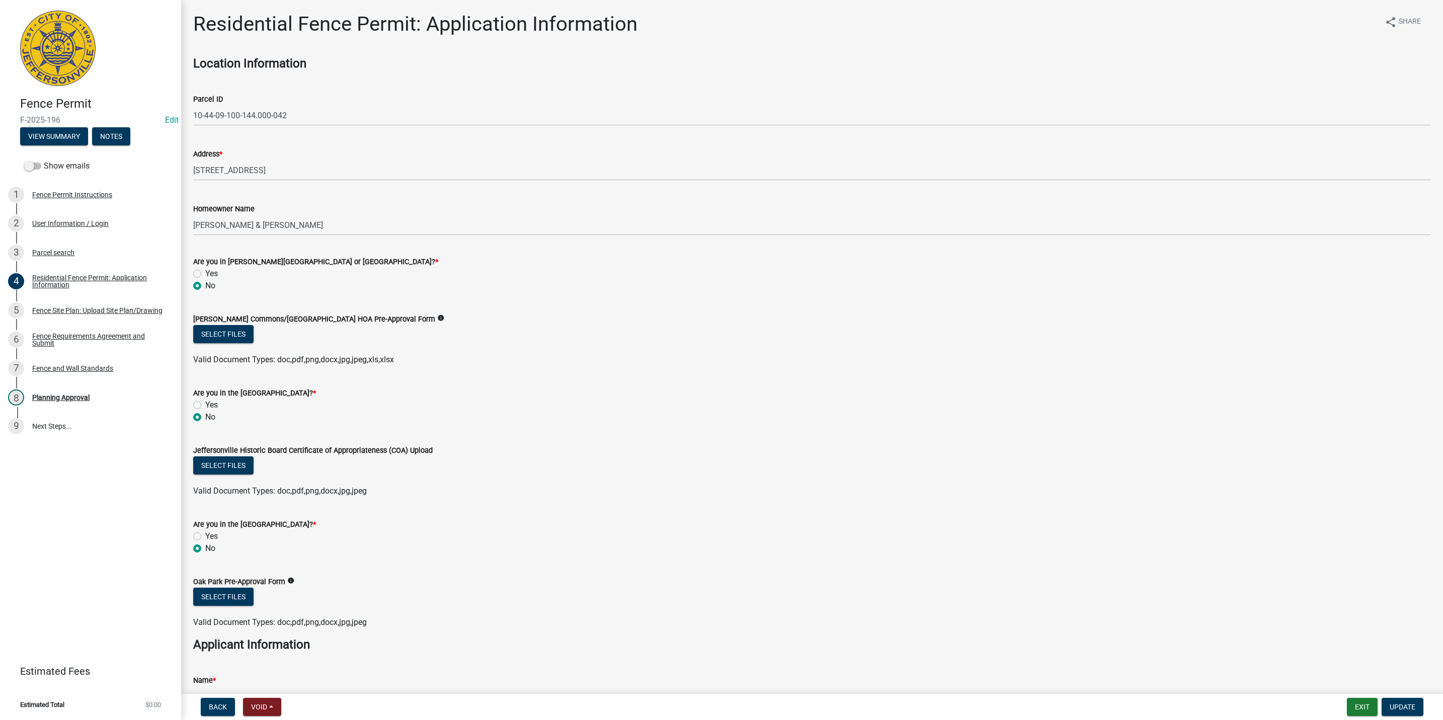
click at [474, 263] on div "Are you in [PERSON_NAME][GEOGRAPHIC_DATA] or [GEOGRAPHIC_DATA]? *" at bounding box center [811, 262] width 1237 height 12
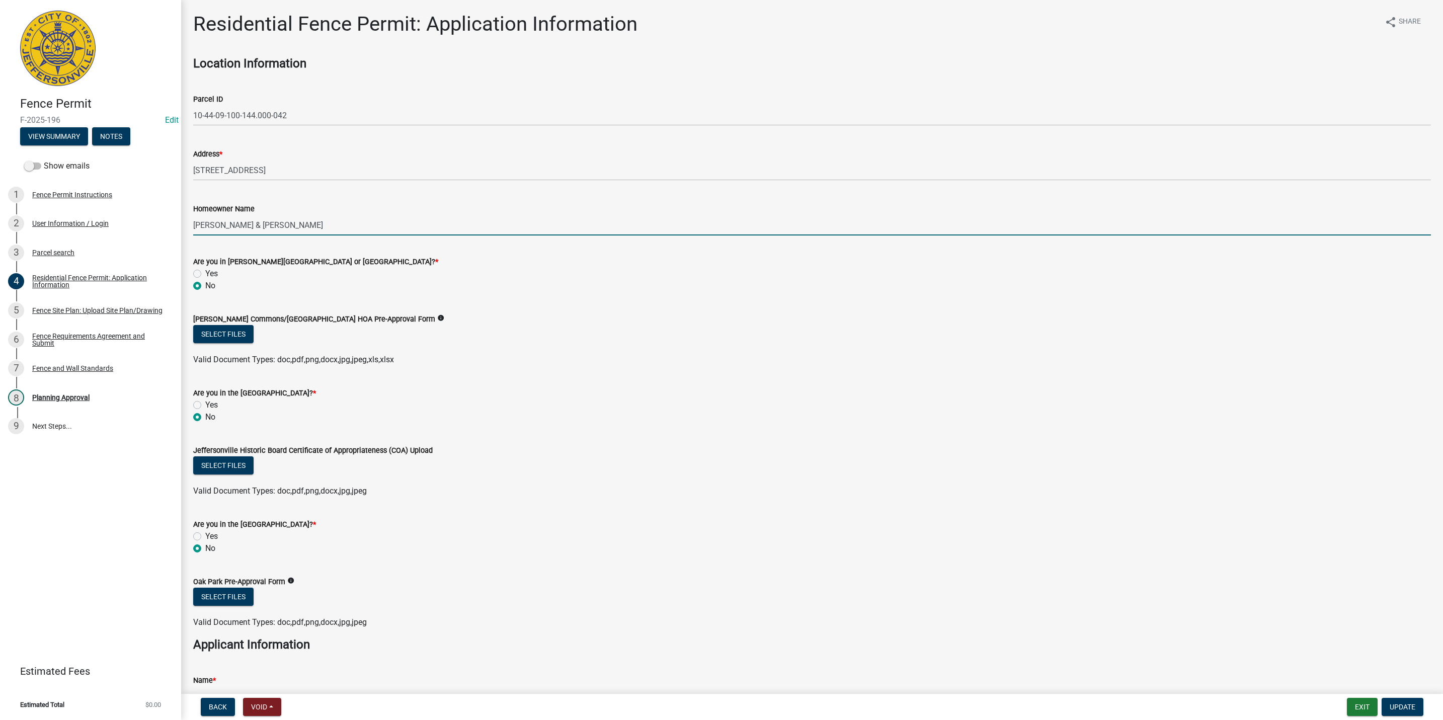
click at [465, 223] on input "[PERSON_NAME] & [PERSON_NAME]" at bounding box center [811, 225] width 1237 height 21
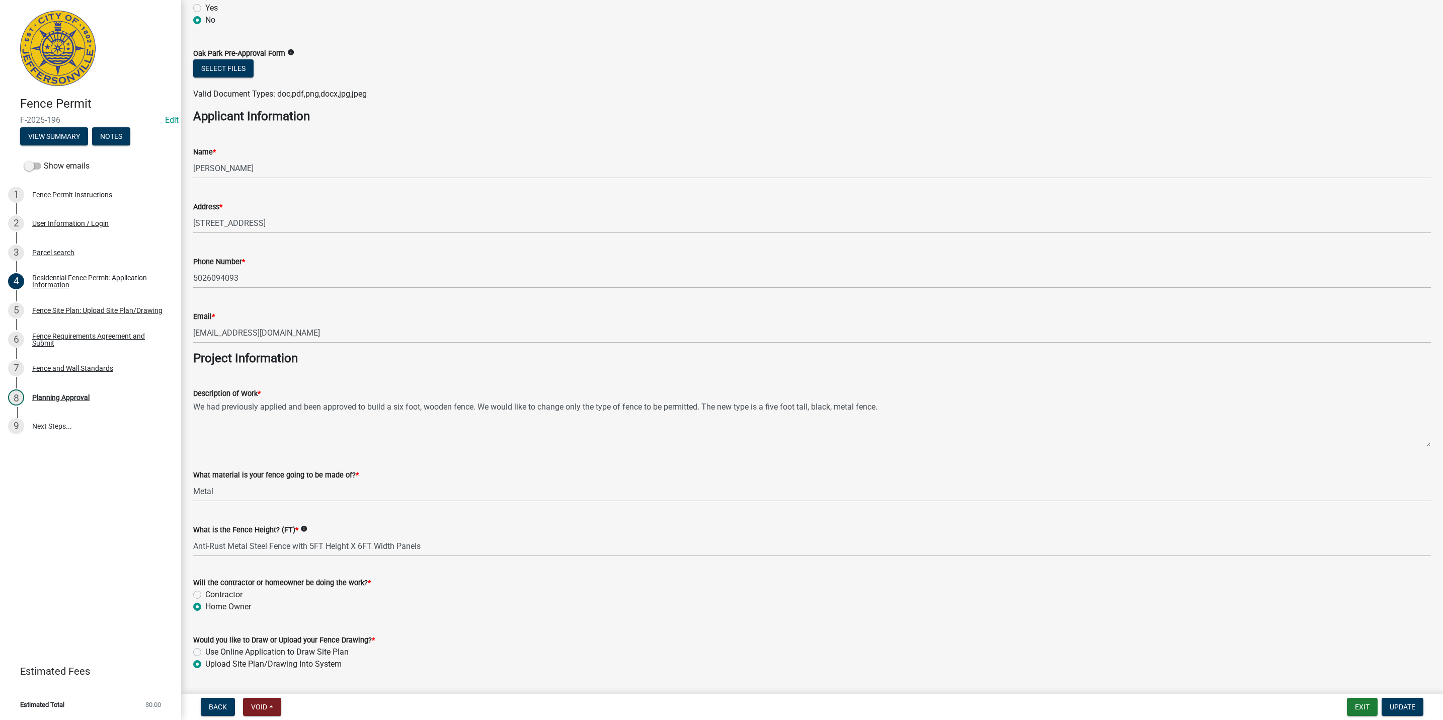
scroll to position [557, 0]
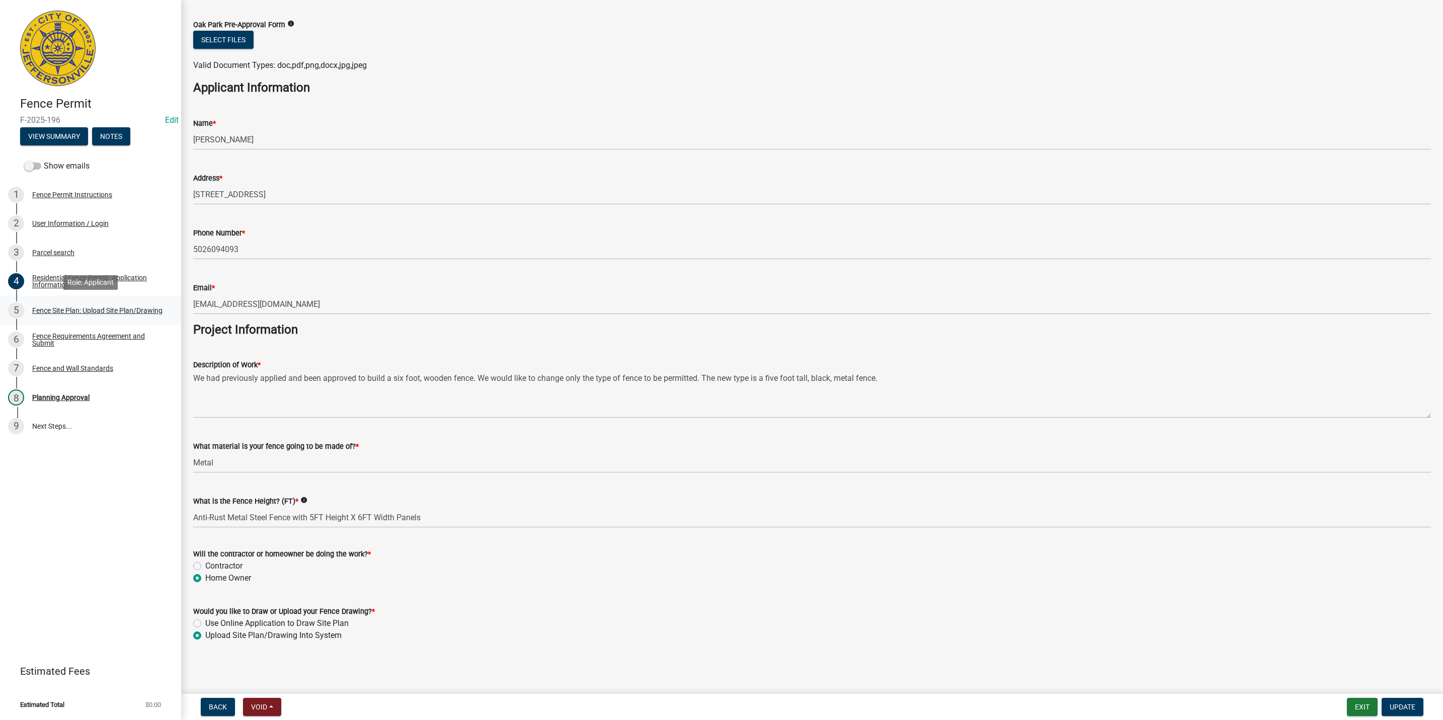
click at [42, 311] on div "Fence Site Plan: Upload Site Plan/Drawing" at bounding box center [97, 310] width 130 height 7
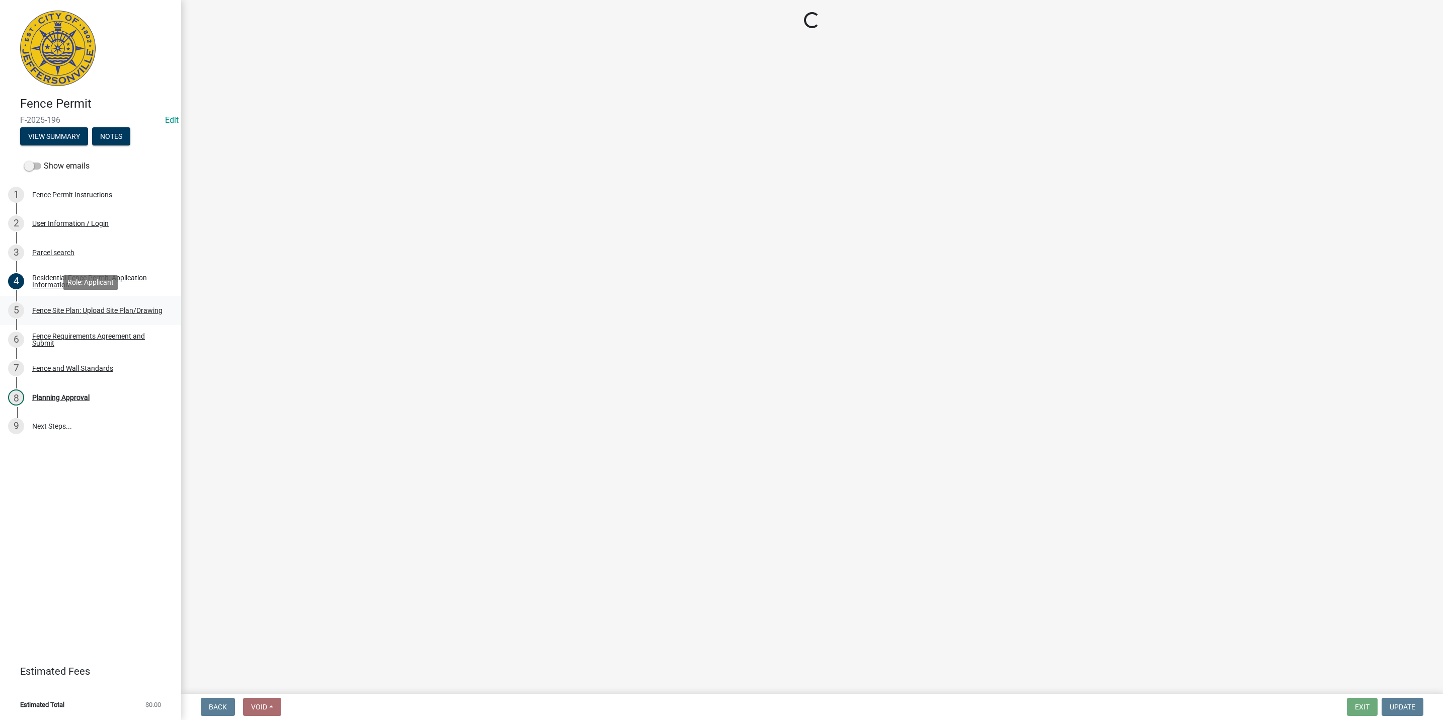
scroll to position [0, 0]
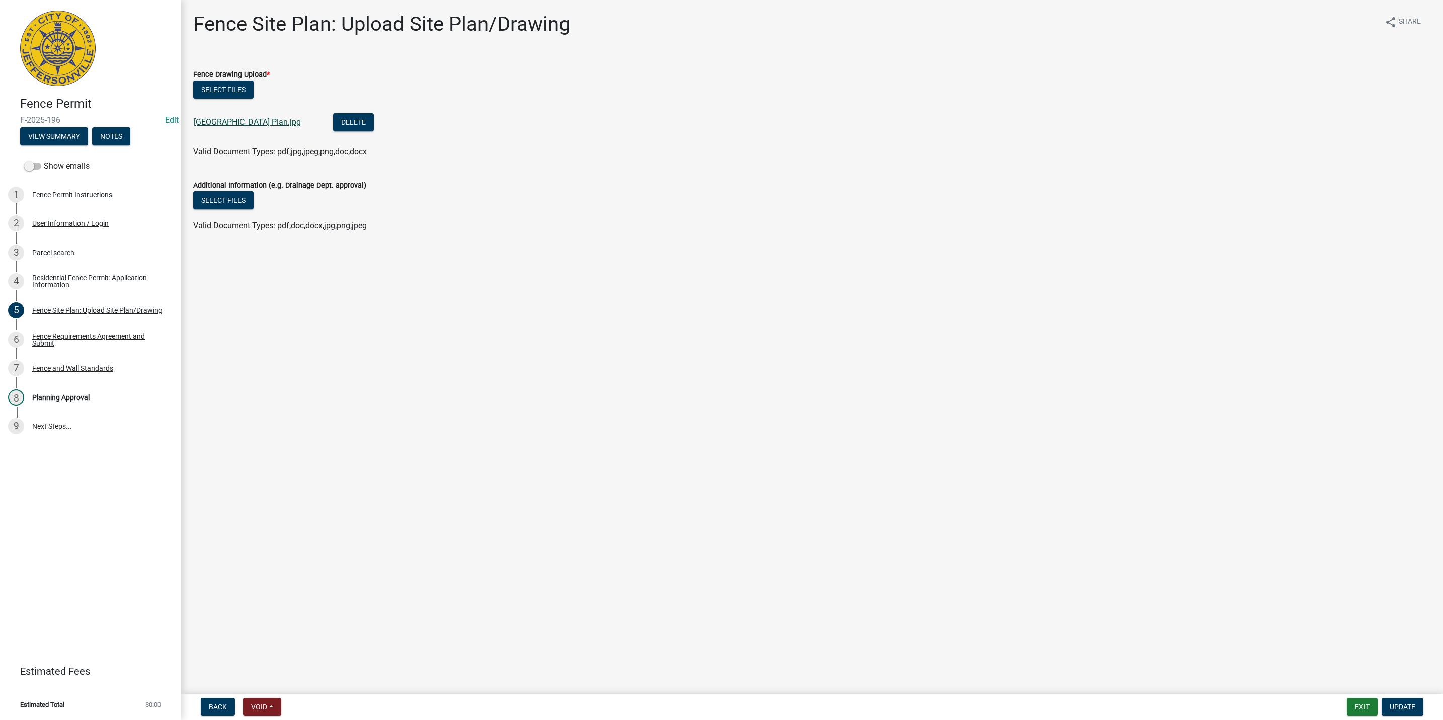
drag, startPoint x: 245, startPoint y: 127, endPoint x: 257, endPoint y: 118, distance: 14.7
click at [246, 127] on div "[GEOGRAPHIC_DATA] Plan.jpg" at bounding box center [255, 123] width 123 height 21
click at [257, 118] on link "[GEOGRAPHIC_DATA] Plan.jpg" at bounding box center [247, 122] width 107 height 10
click at [365, 277] on main "Fence Site Plan: Upload Site Plan/Drawing share Share Fence Drawing Upload * Se…" at bounding box center [812, 345] width 1262 height 690
click at [1354, 707] on button "Exit" at bounding box center [1362, 707] width 31 height 18
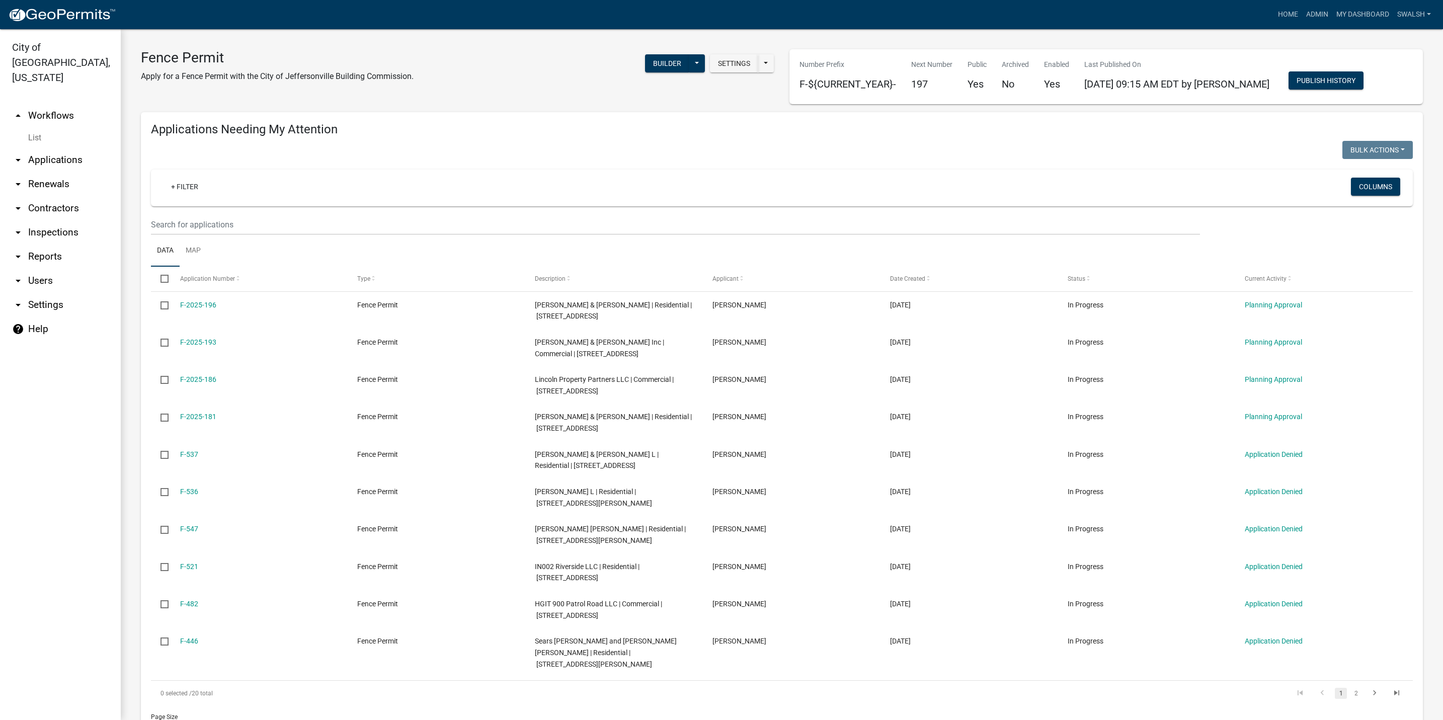
click at [66, 148] on link "arrow_drop_down Applications" at bounding box center [60, 160] width 121 height 24
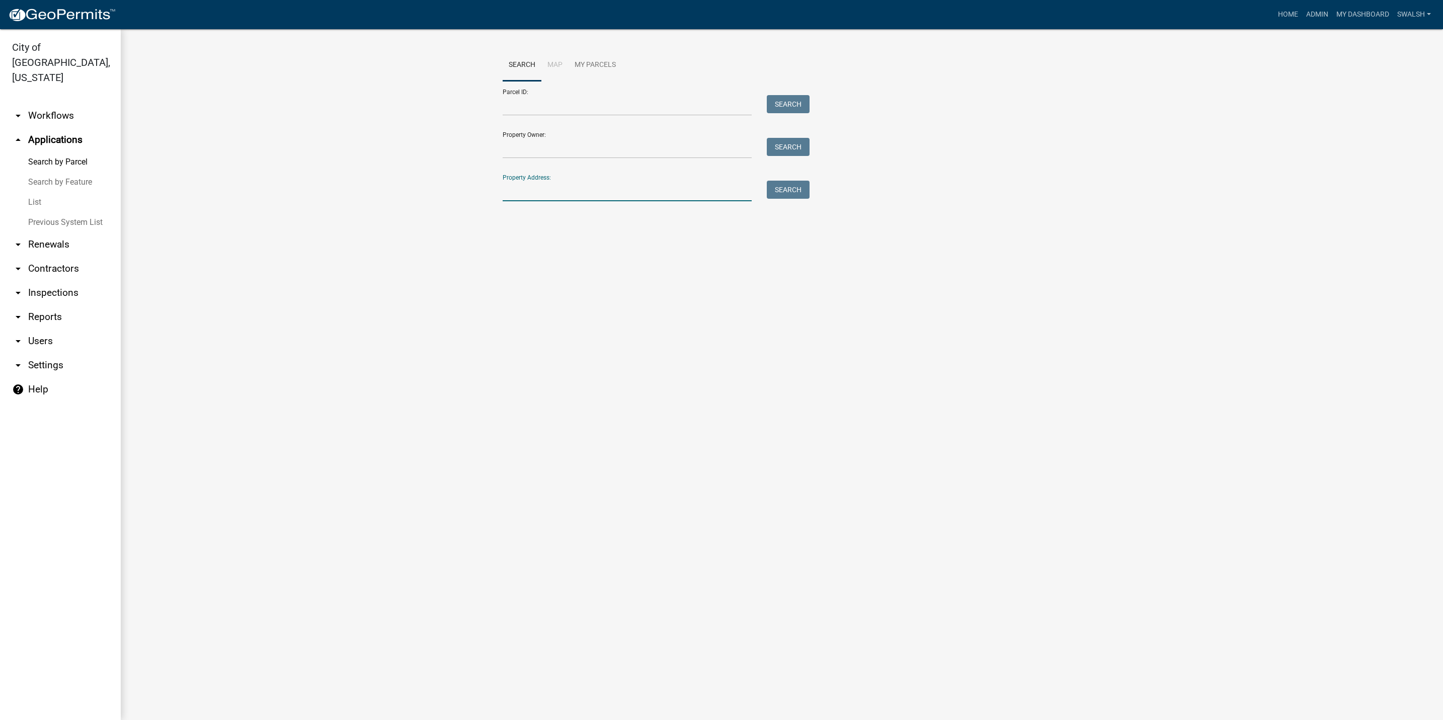
click at [666, 188] on input "Property Address:" at bounding box center [627, 191] width 249 height 21
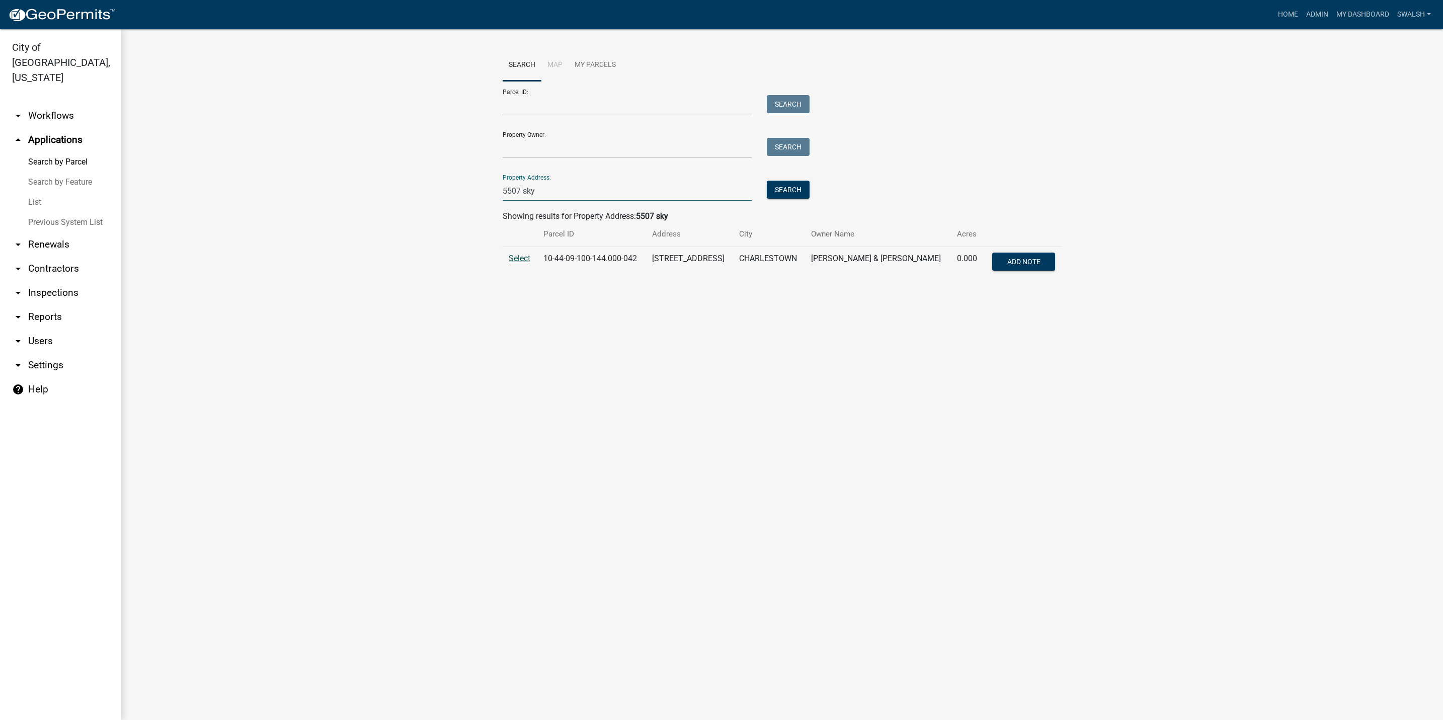
type input "5507 sky"
click at [517, 263] on span "Select" at bounding box center [520, 259] width 22 height 10
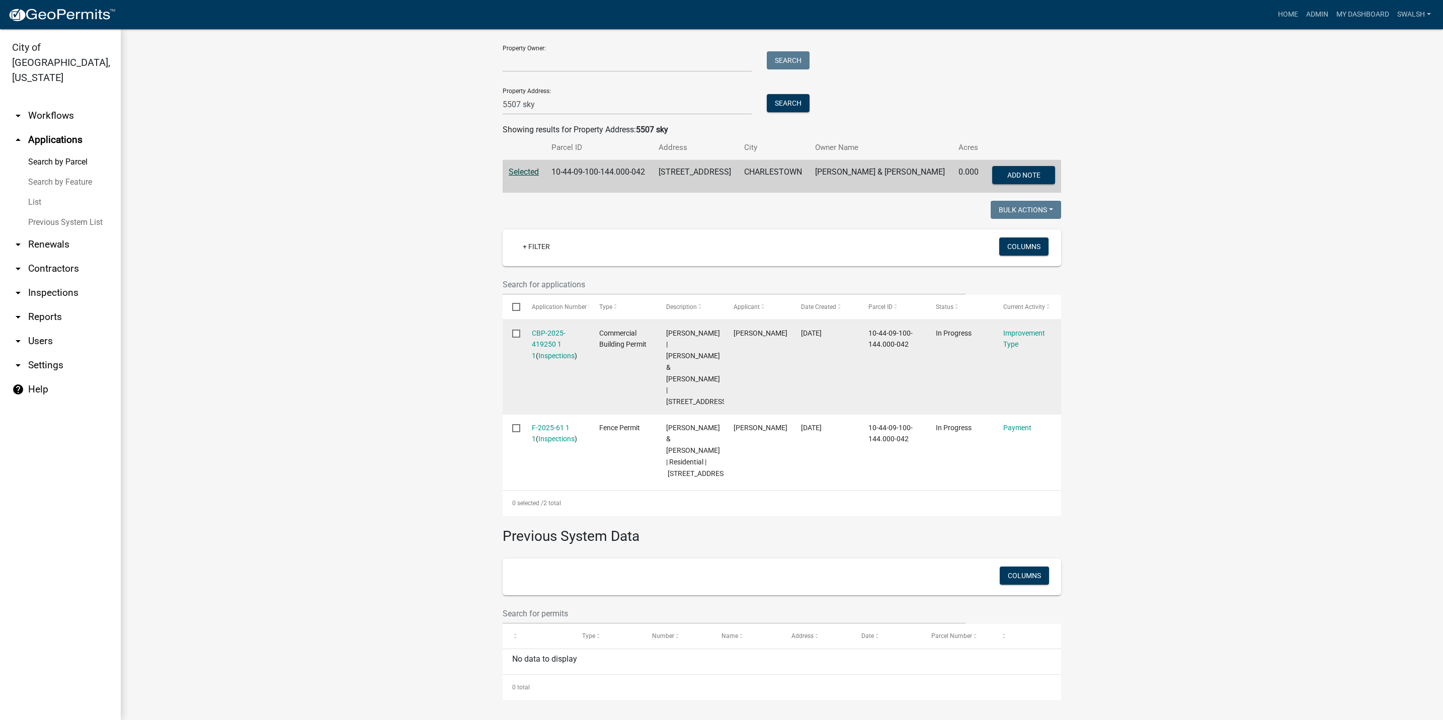
scroll to position [35, 0]
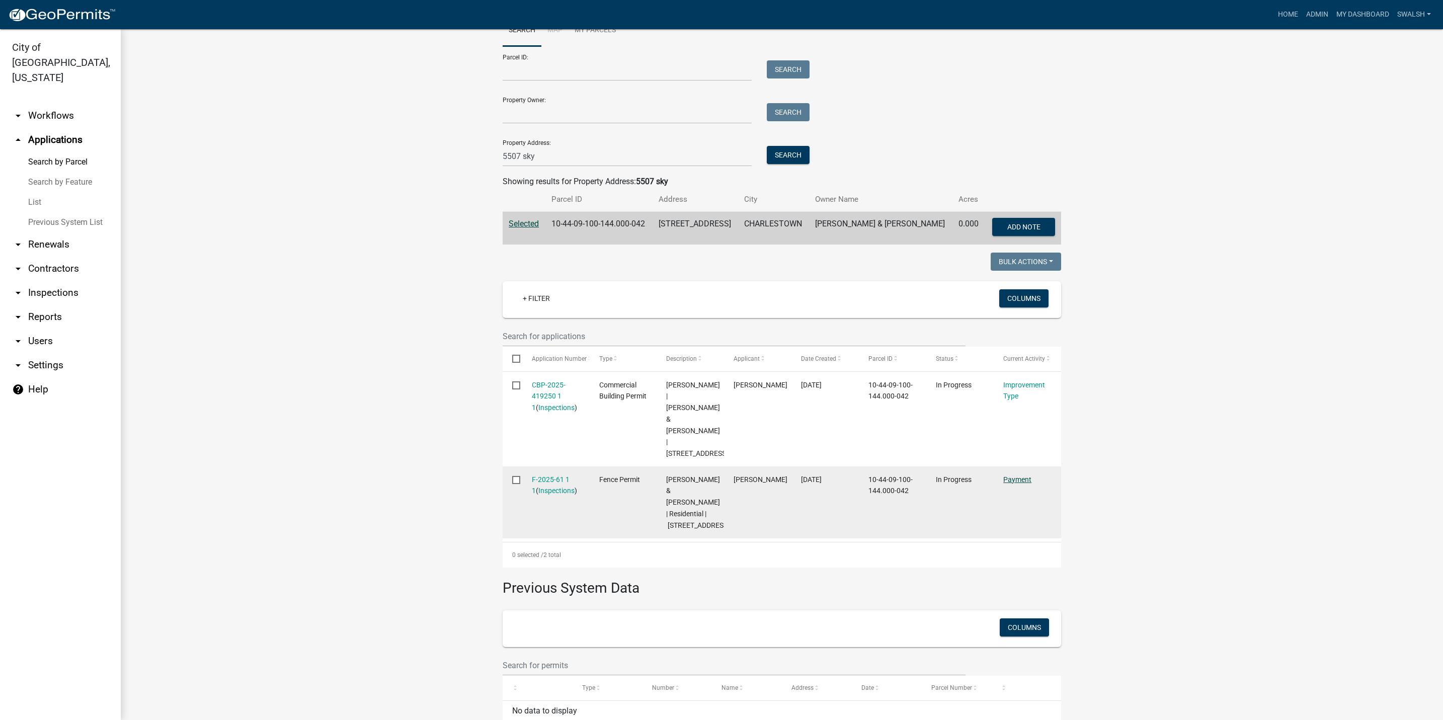
click at [1003, 475] on link "Payment" at bounding box center [1017, 479] width 28 height 8
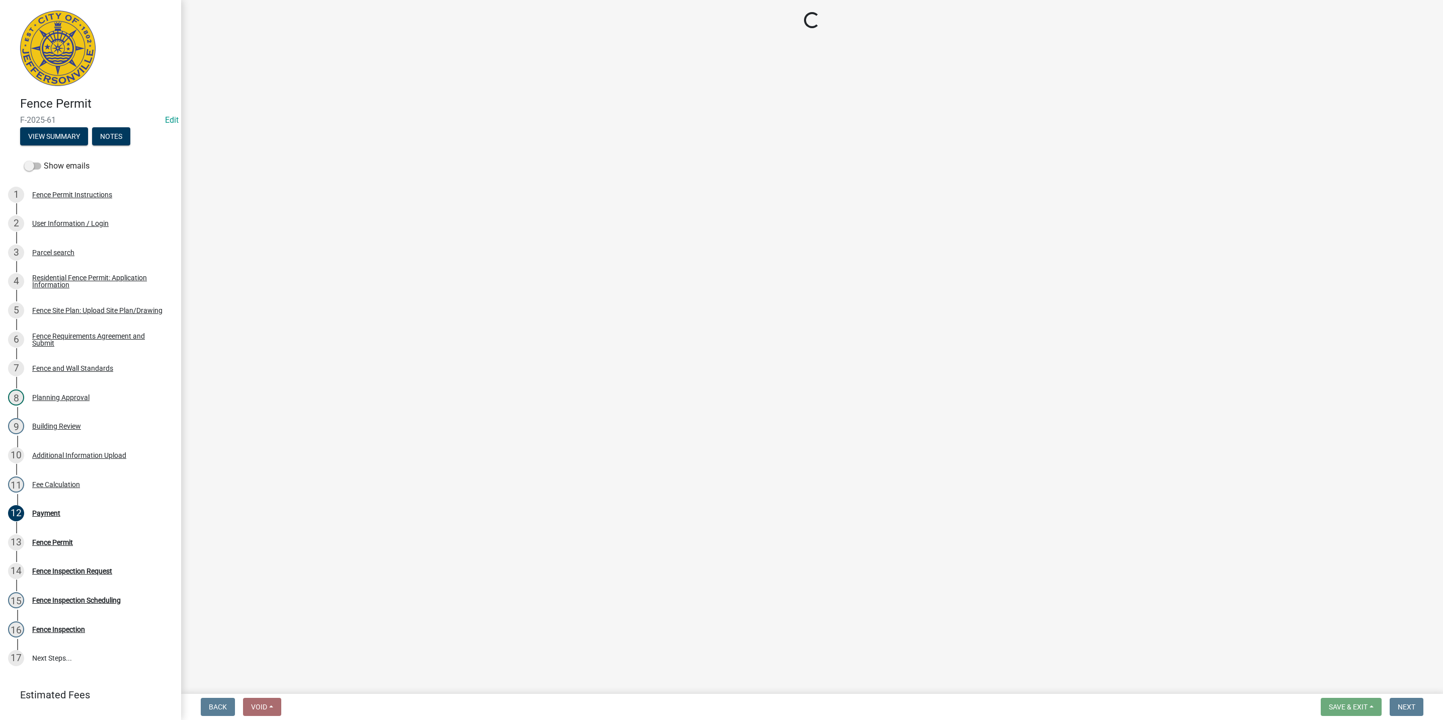
select select "3: 3"
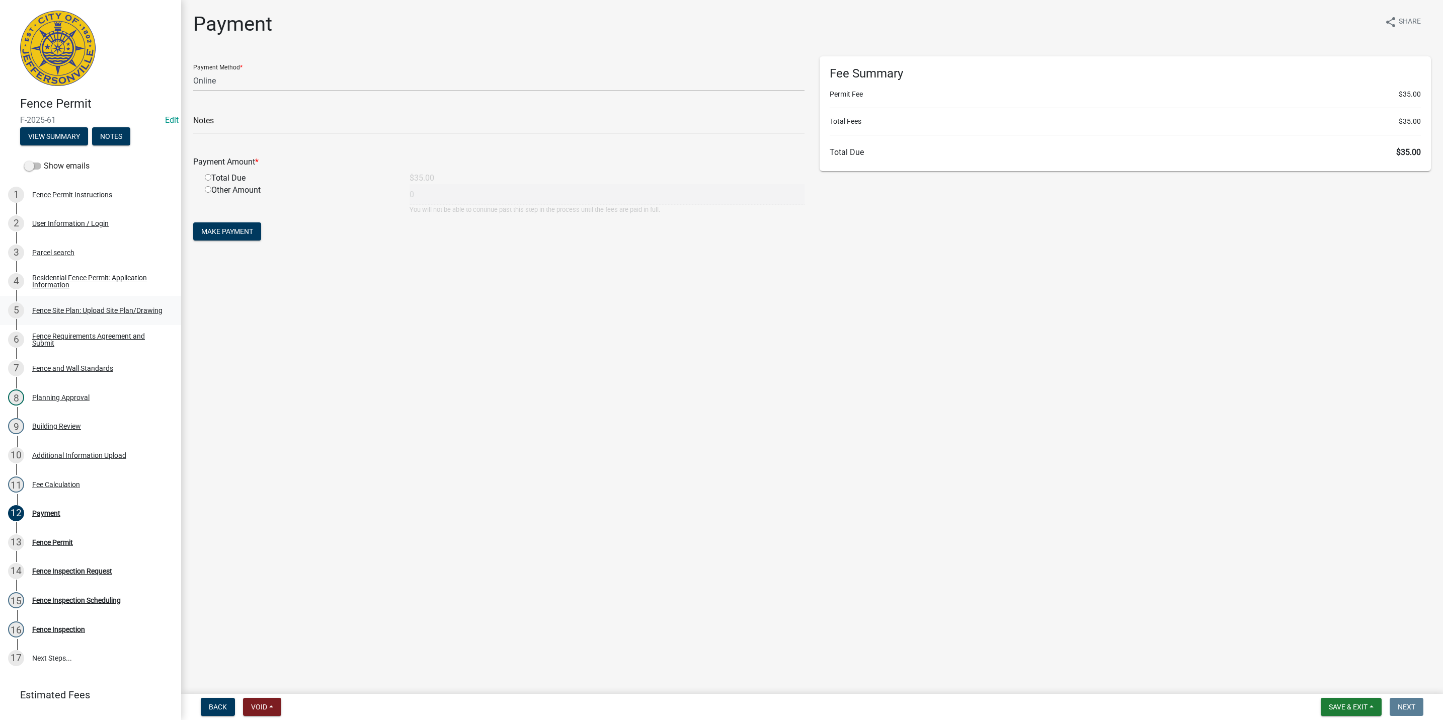
click at [89, 296] on link "5 Fence Site Plan: Upload Site Plan/Drawing" at bounding box center [90, 310] width 181 height 29
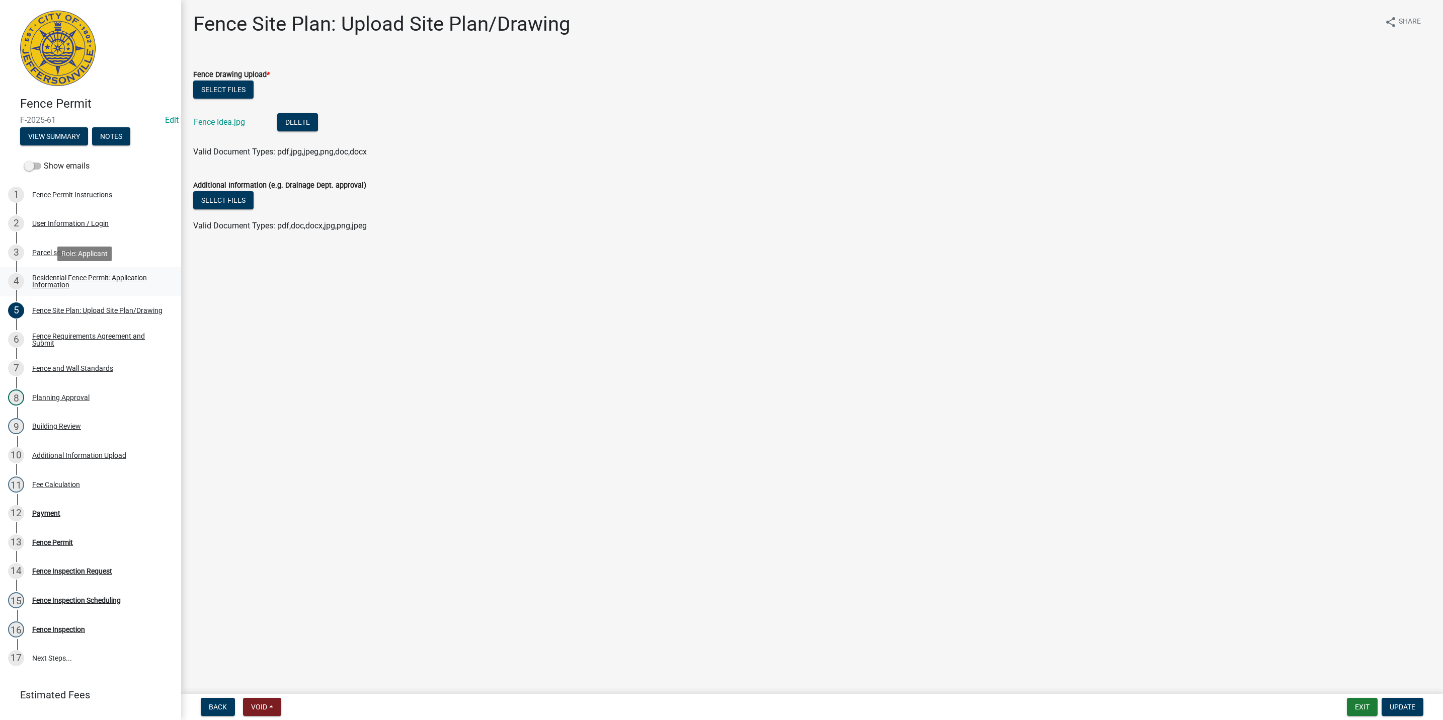
click at [68, 293] on link "4 Residential Fence Permit: Application Information" at bounding box center [90, 281] width 181 height 29
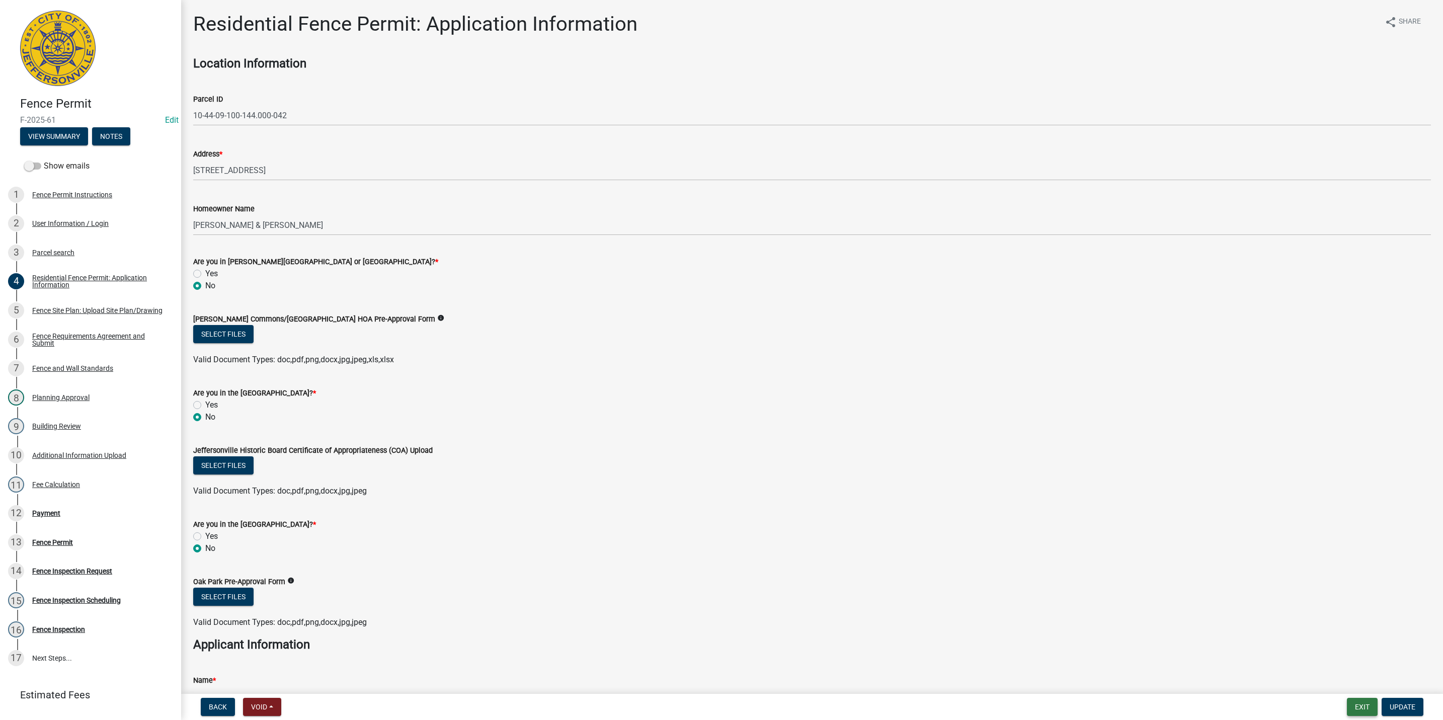
click at [1355, 705] on button "Exit" at bounding box center [1362, 707] width 31 height 18
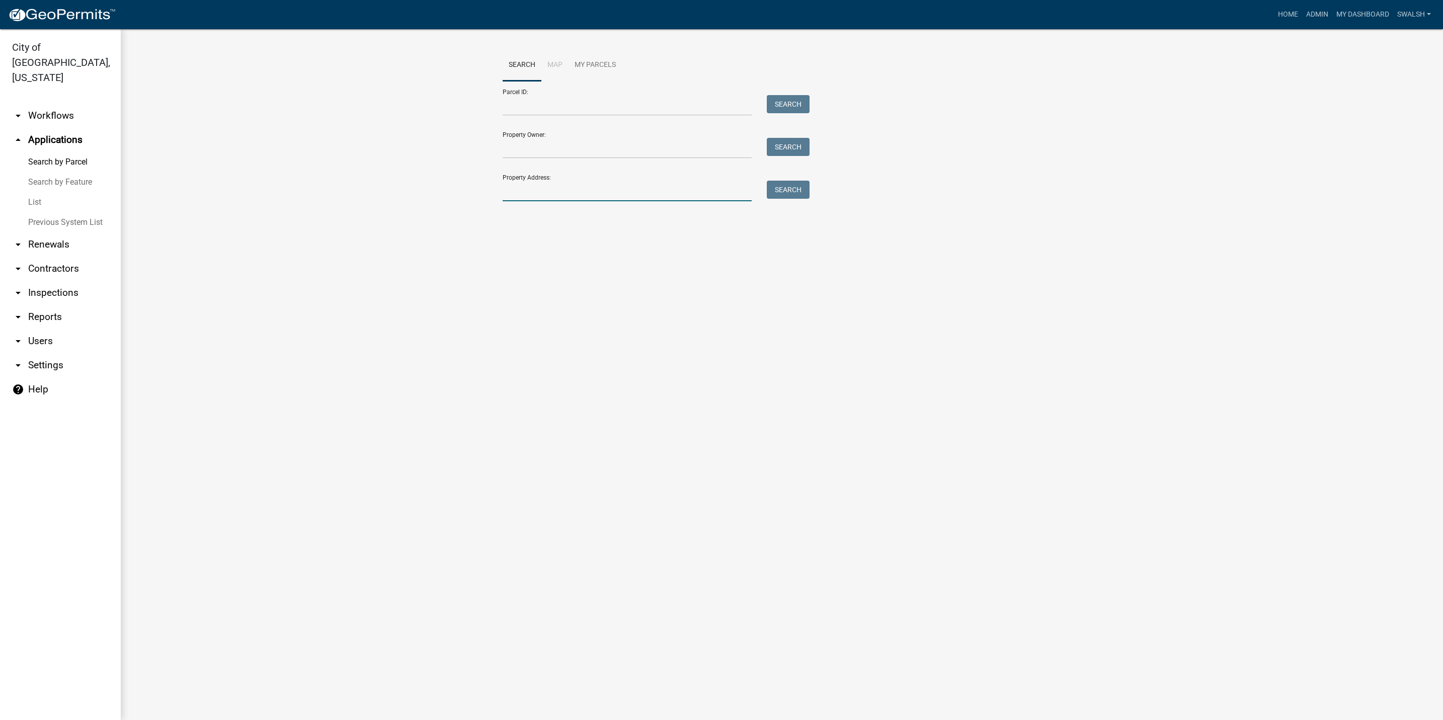
click at [509, 193] on input "Property Address:" at bounding box center [627, 191] width 249 height 21
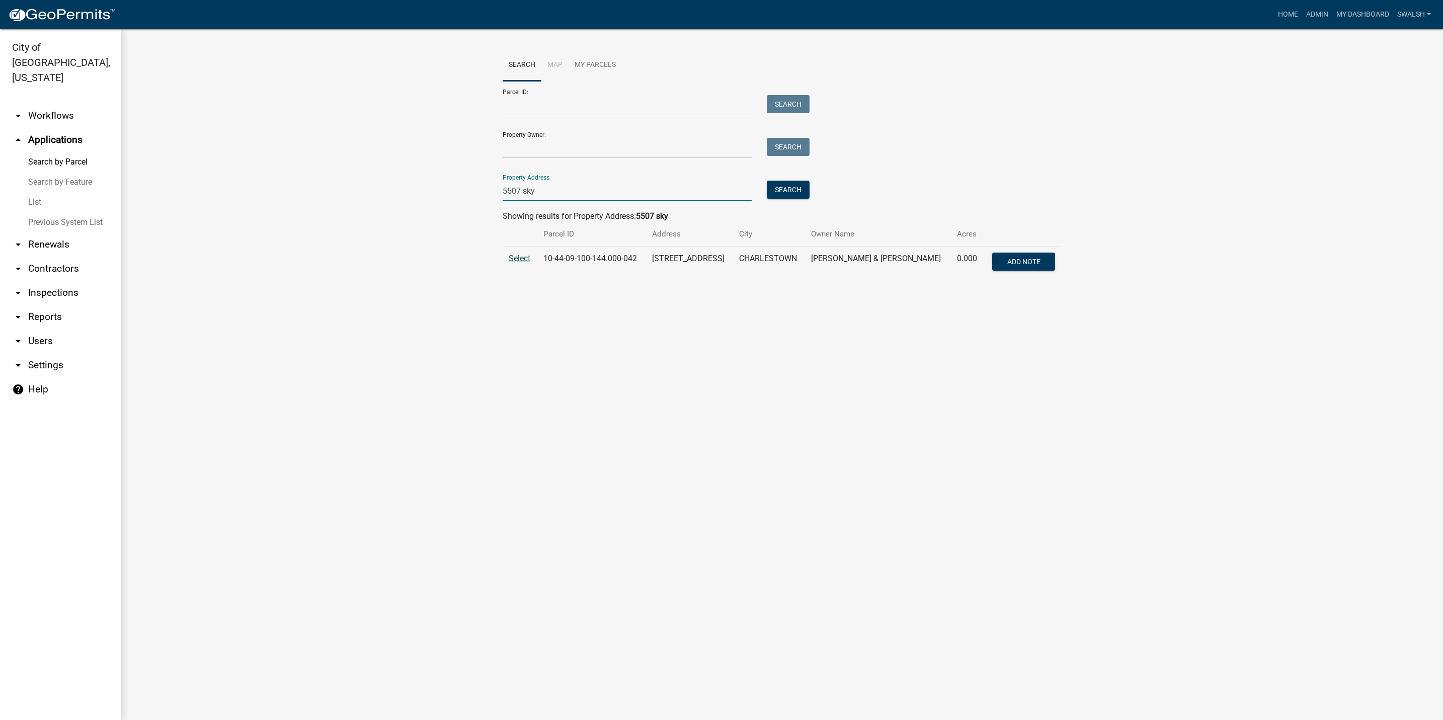
type input "5507 sky"
click at [522, 259] on span "Select" at bounding box center [520, 259] width 22 height 10
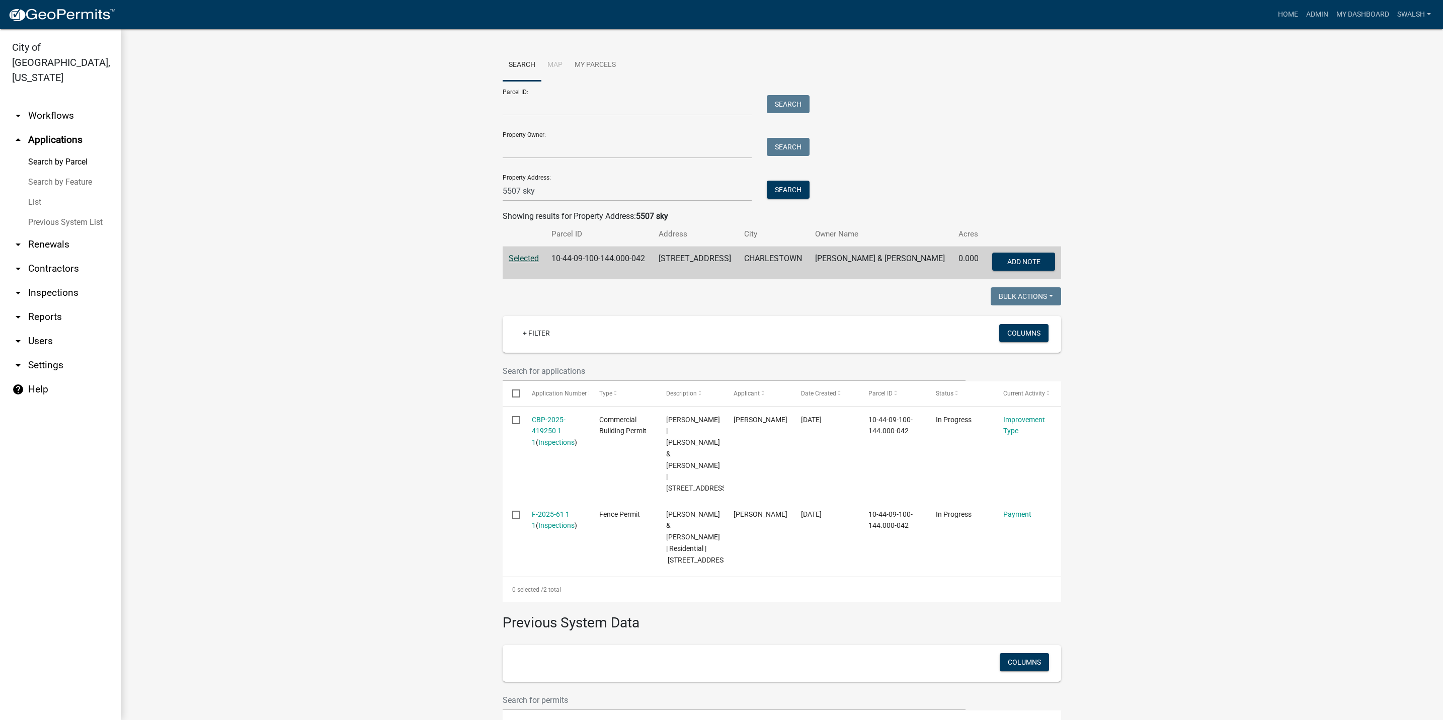
click at [47, 104] on link "arrow_drop_down Workflows" at bounding box center [60, 116] width 121 height 24
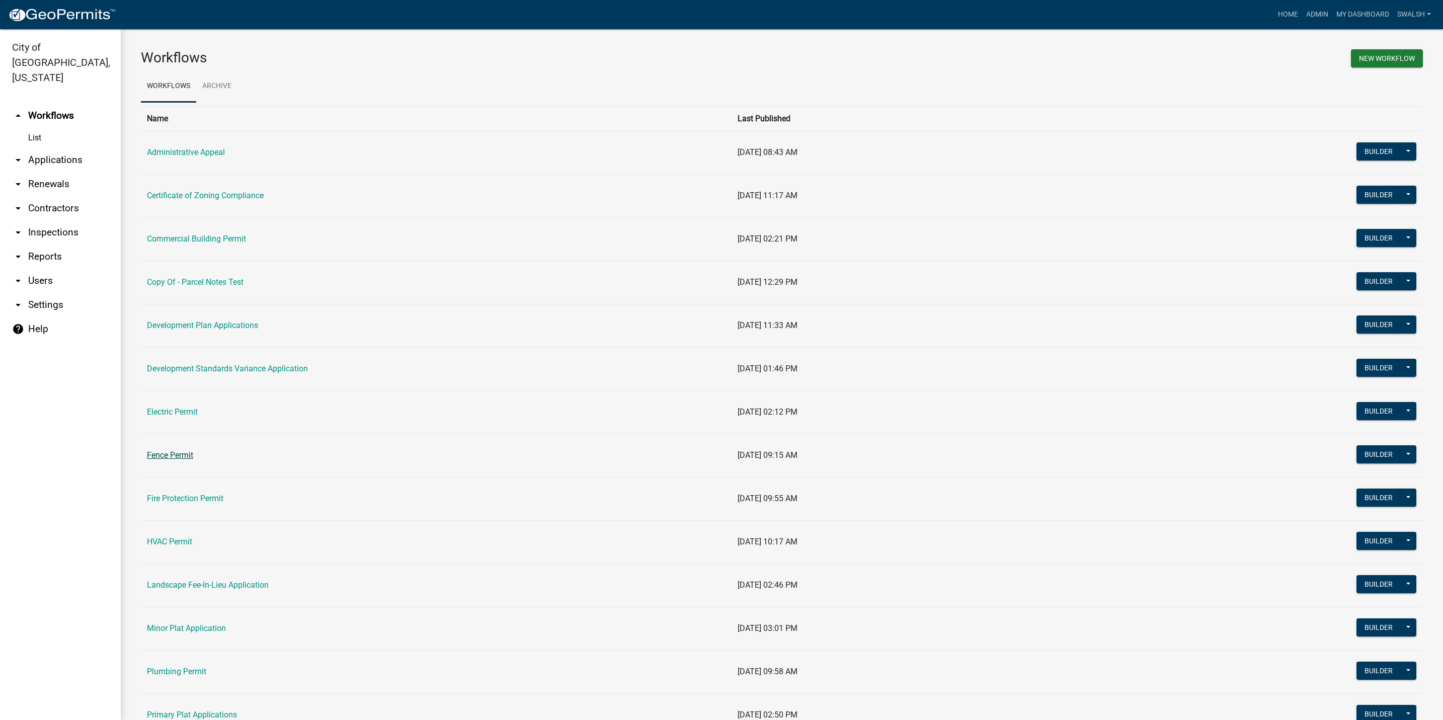
click at [168, 453] on link "Fence Permit" at bounding box center [170, 455] width 46 height 10
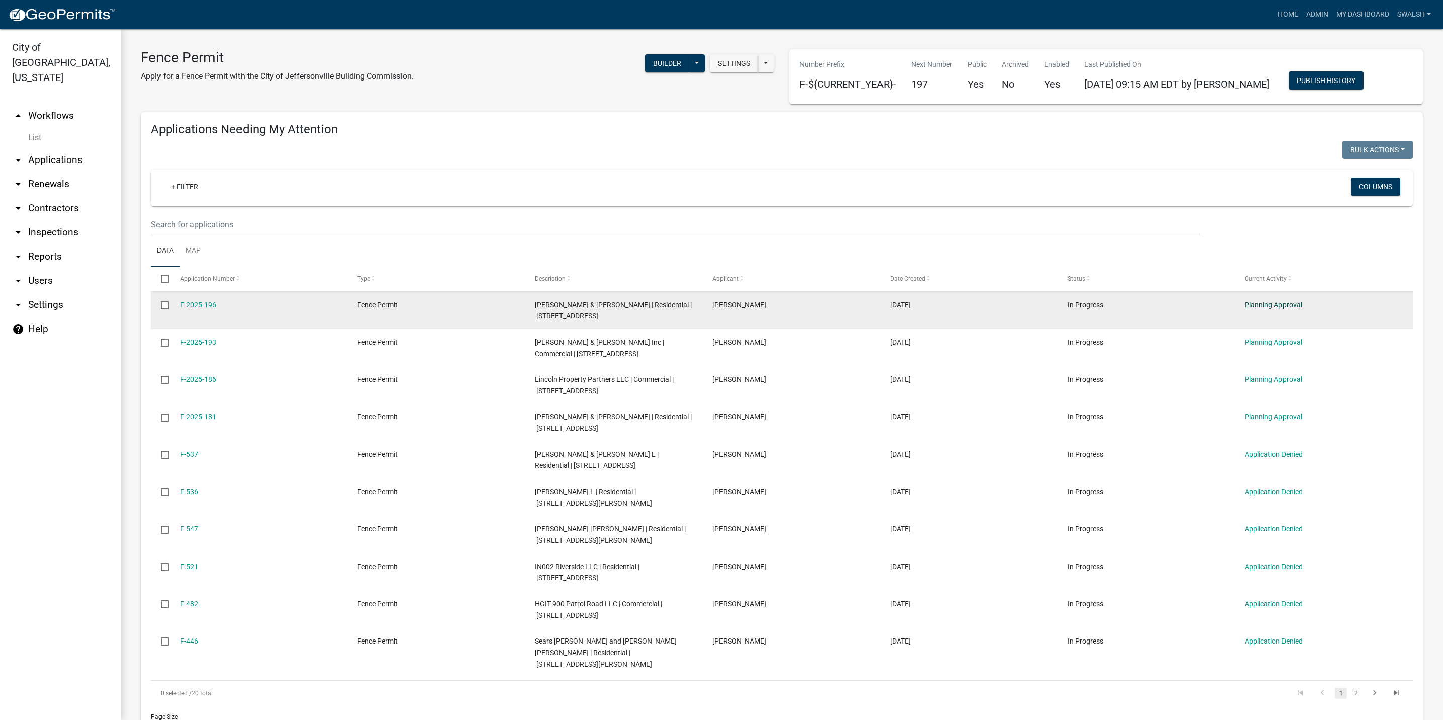
drag, startPoint x: 1310, startPoint y: 301, endPoint x: 1295, endPoint y: 304, distance: 15.9
click at [1303, 303] on div "Planning Approval" at bounding box center [1324, 305] width 158 height 12
click at [1292, 305] on link "Planning Approval" at bounding box center [1273, 305] width 57 height 8
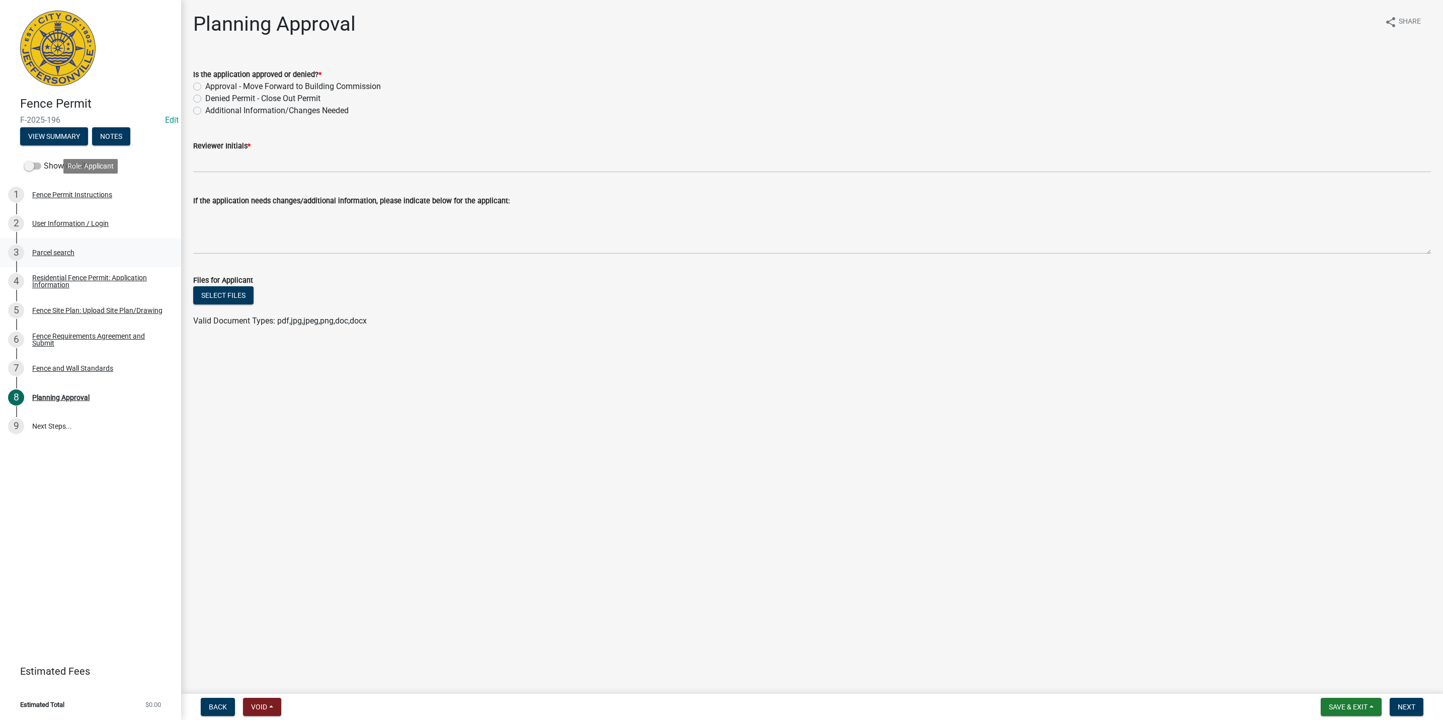
click at [47, 187] on div "1 Fence Permit Instructions" at bounding box center [86, 195] width 157 height 16
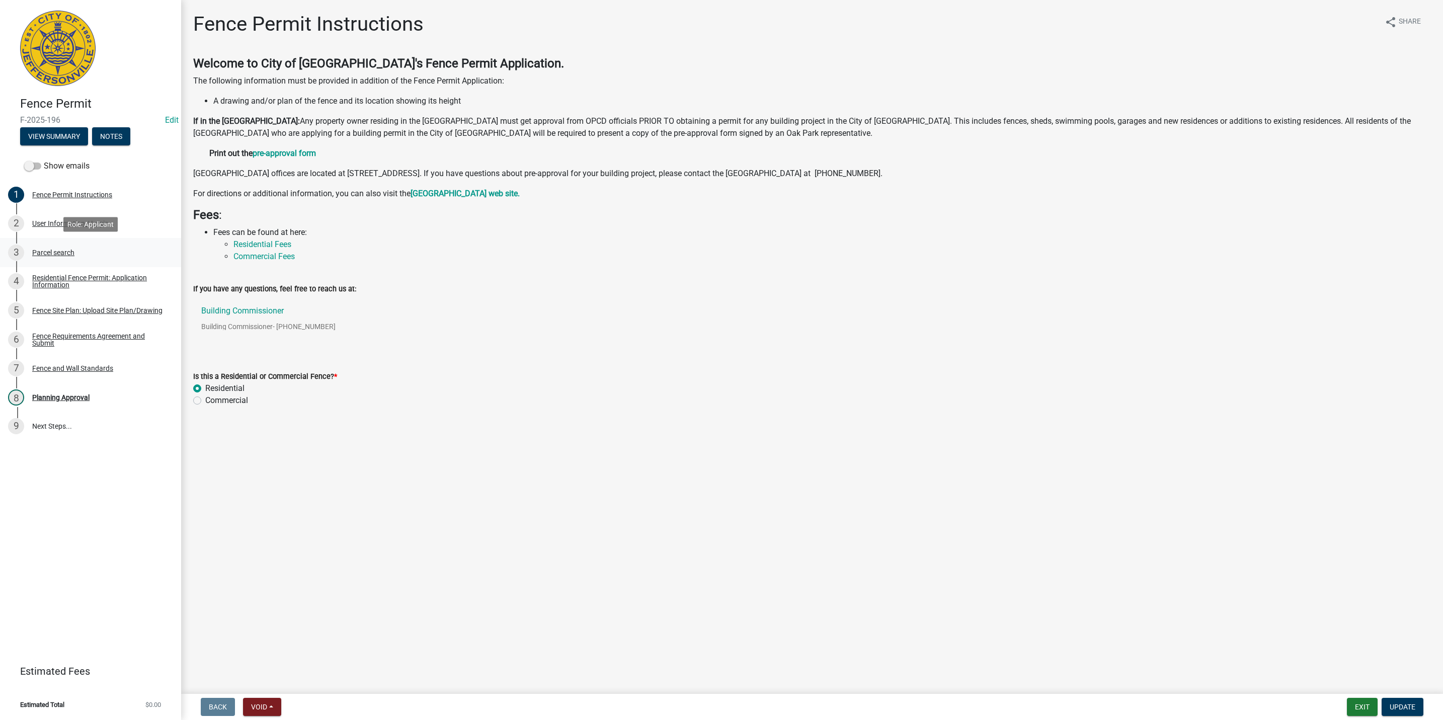
click at [58, 240] on link "3 Parcel search" at bounding box center [90, 252] width 181 height 29
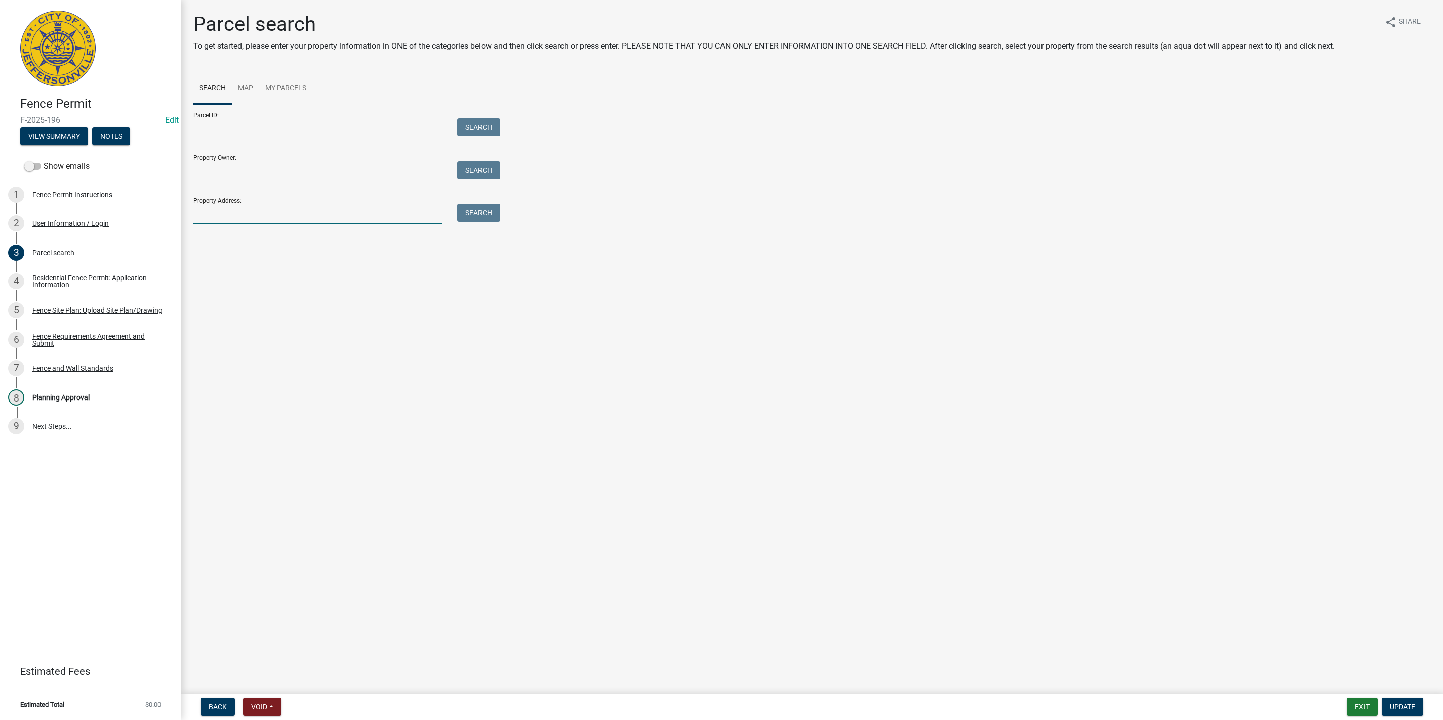
click at [237, 219] on input "Property Address:" at bounding box center [317, 214] width 249 height 21
type input "5507 sky"
click at [492, 222] on div "Search" at bounding box center [476, 214] width 53 height 21
click at [489, 218] on button "Search" at bounding box center [478, 213] width 43 height 18
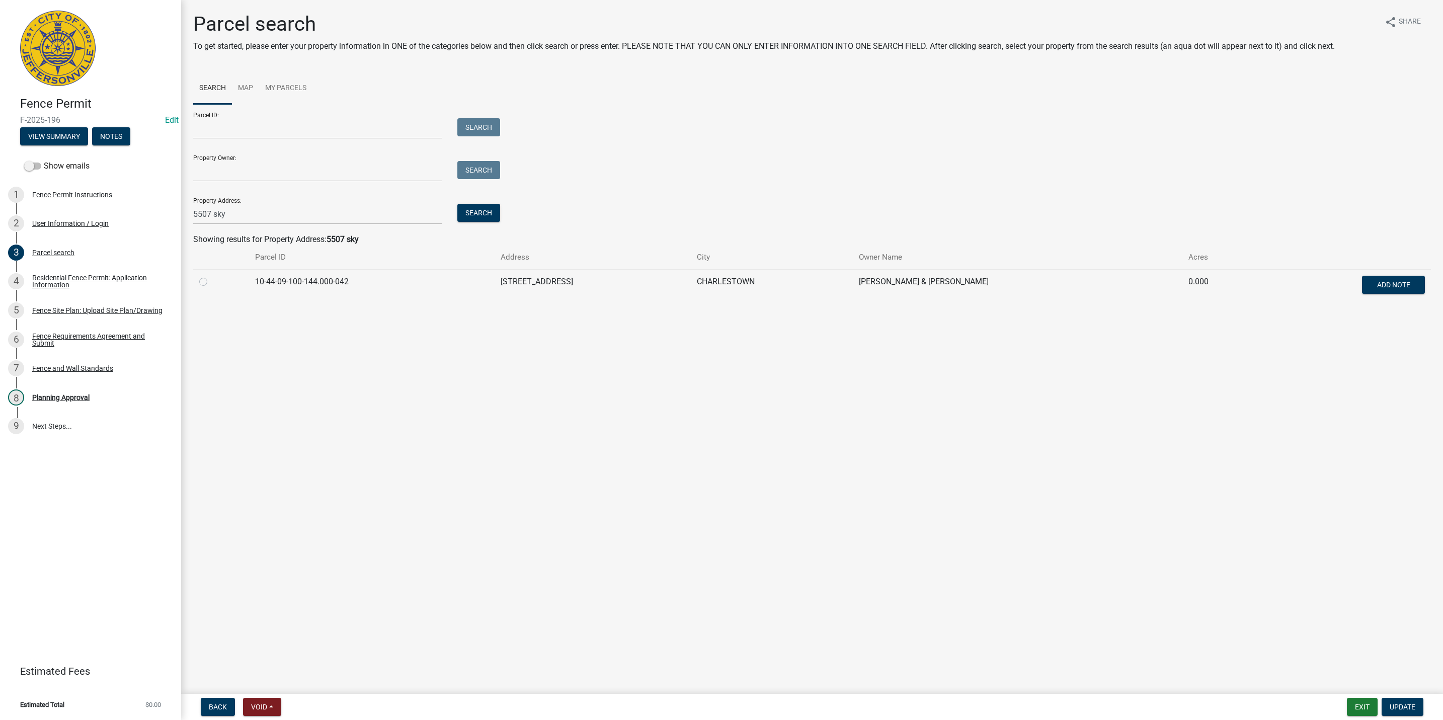
click at [201, 286] on div at bounding box center [221, 282] width 44 height 12
click at [211, 276] on label at bounding box center [211, 276] width 0 height 0
click at [211, 282] on input "radio" at bounding box center [214, 279] width 7 height 7
radio input "true"
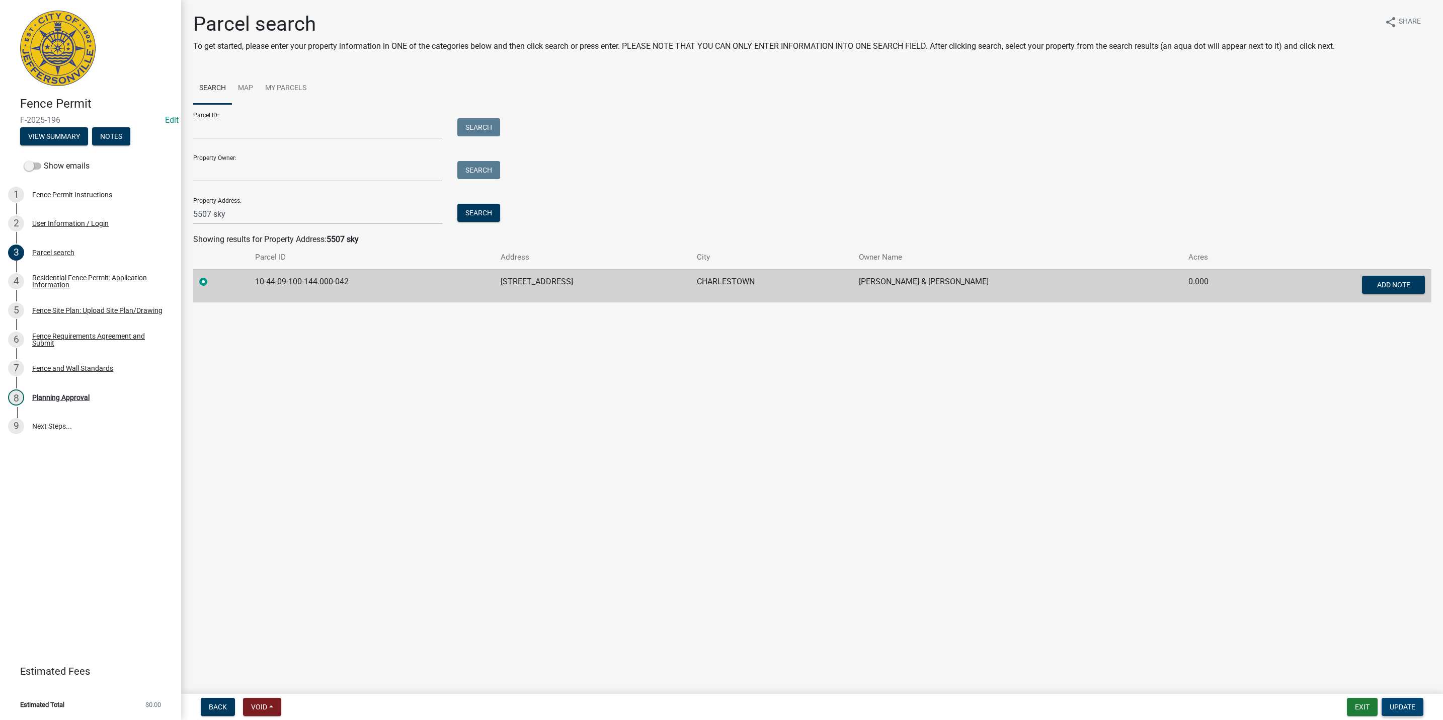
click at [1409, 705] on span "Update" at bounding box center [1402, 707] width 26 height 8
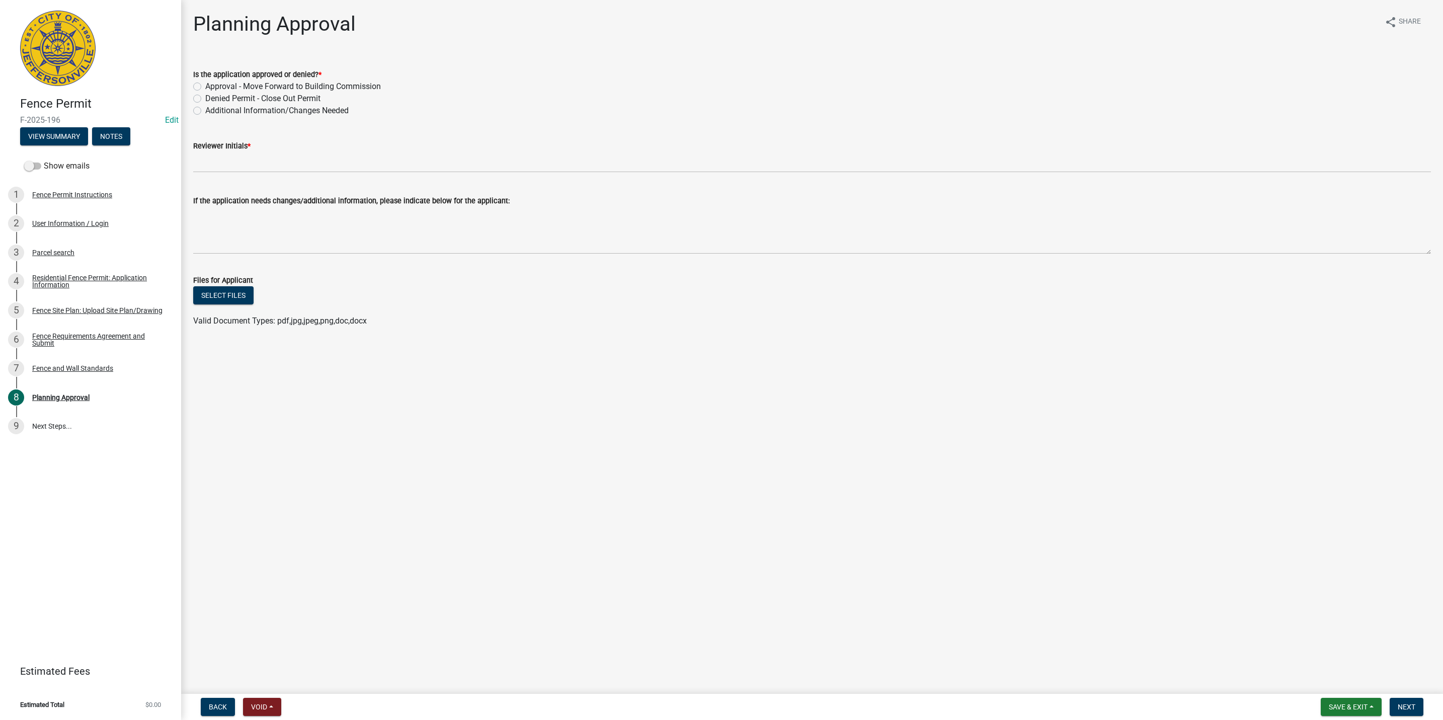
click at [219, 85] on label "Approval - Move Forward to Building Commission" at bounding box center [293, 86] width 176 height 12
click at [212, 85] on input "Approval - Move Forward to Building Commission" at bounding box center [208, 83] width 7 height 7
radio input "true"
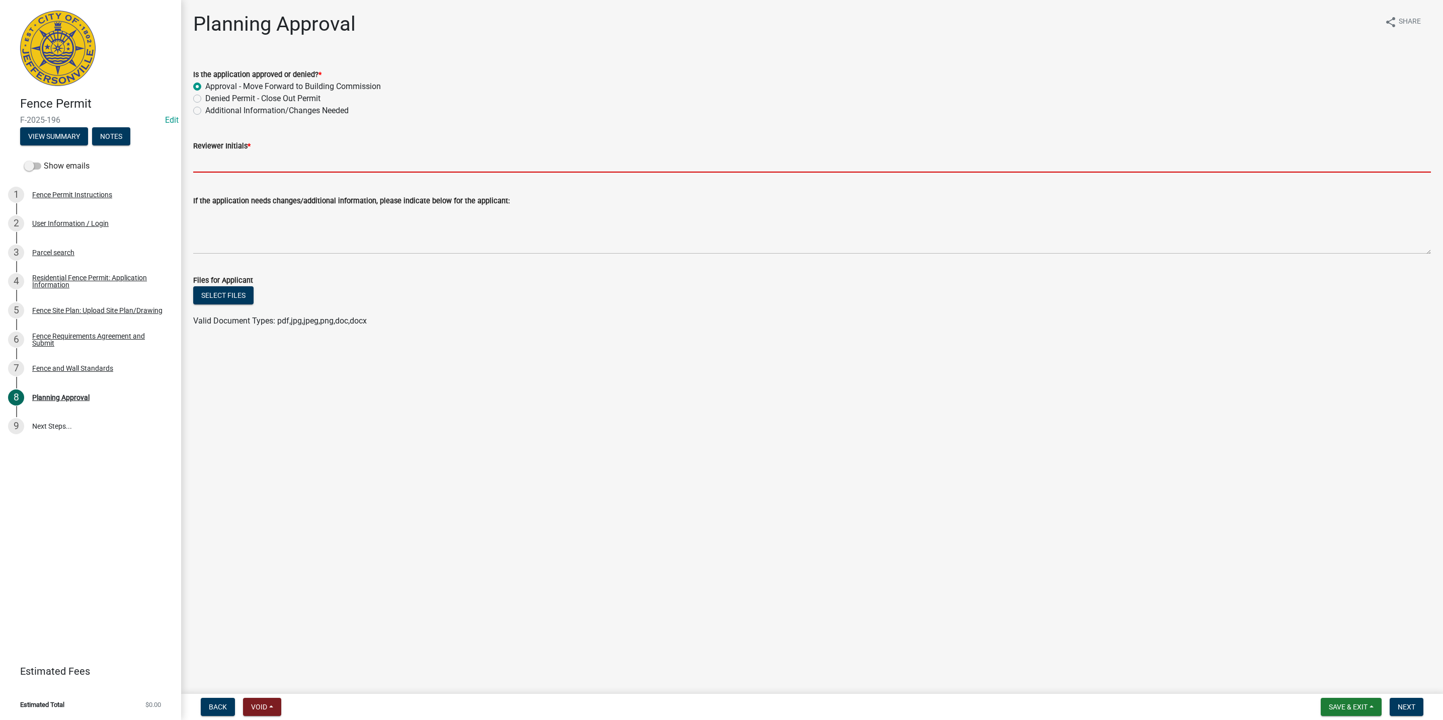
click at [224, 161] on input "Reviewer Initials *" at bounding box center [811, 162] width 1237 height 21
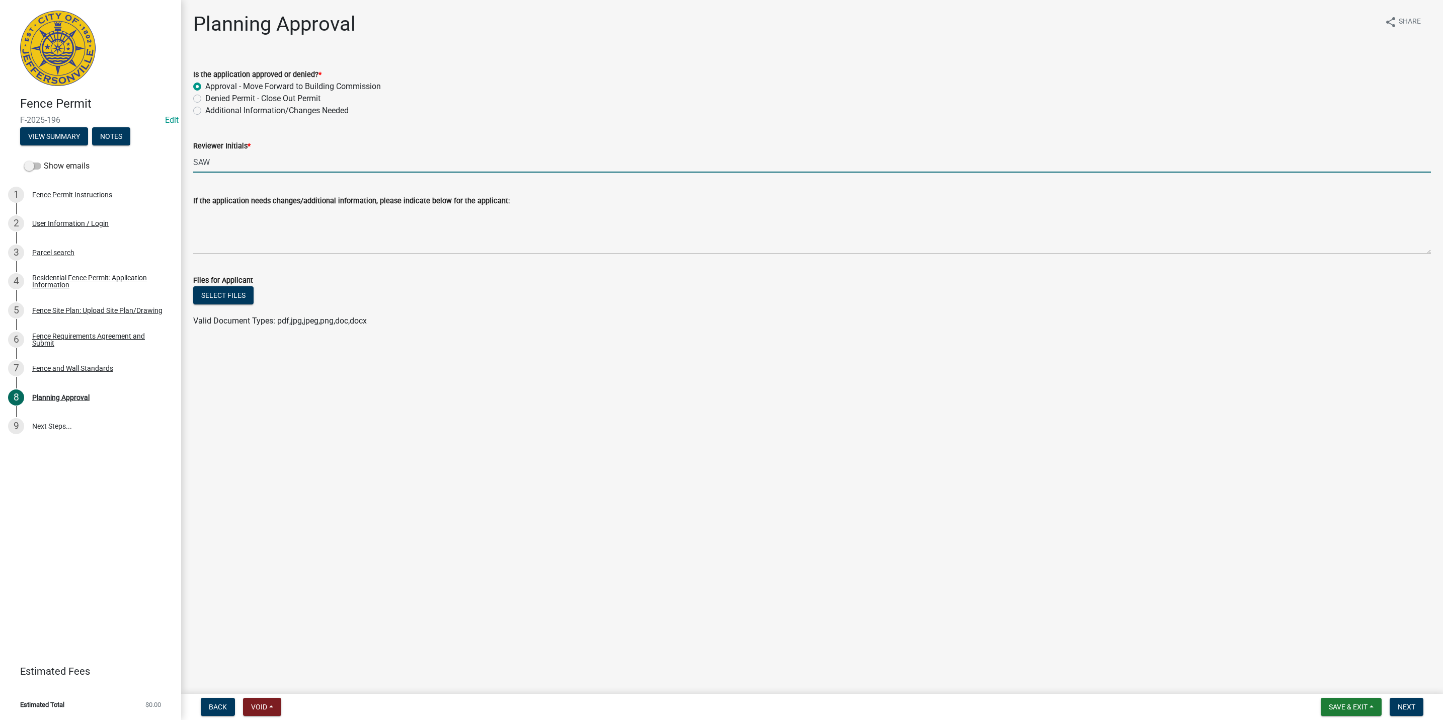
type input "SAW"
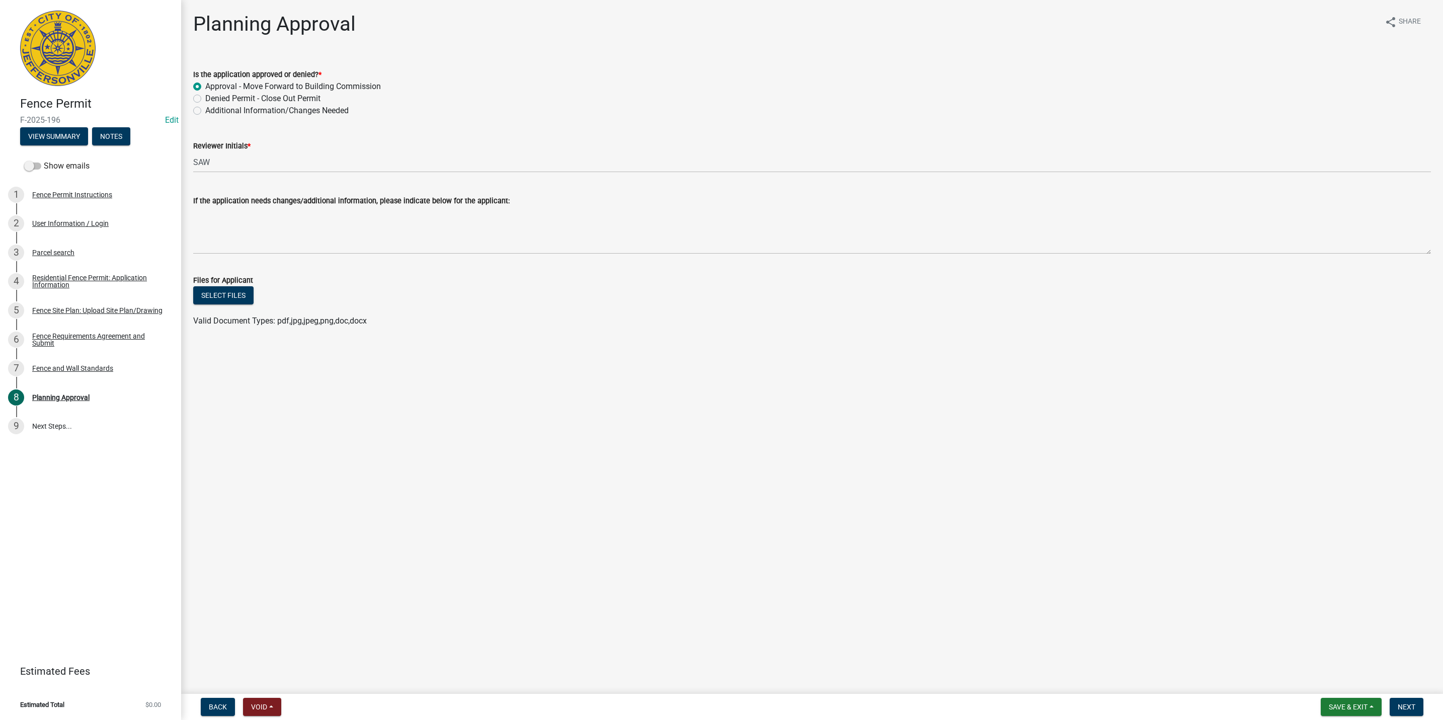
click at [559, 368] on main "Planning Approval share Share Is the application approved or denied? * Approval…" at bounding box center [812, 345] width 1262 height 690
click at [1405, 711] on button "Next" at bounding box center [1406, 707] width 34 height 18
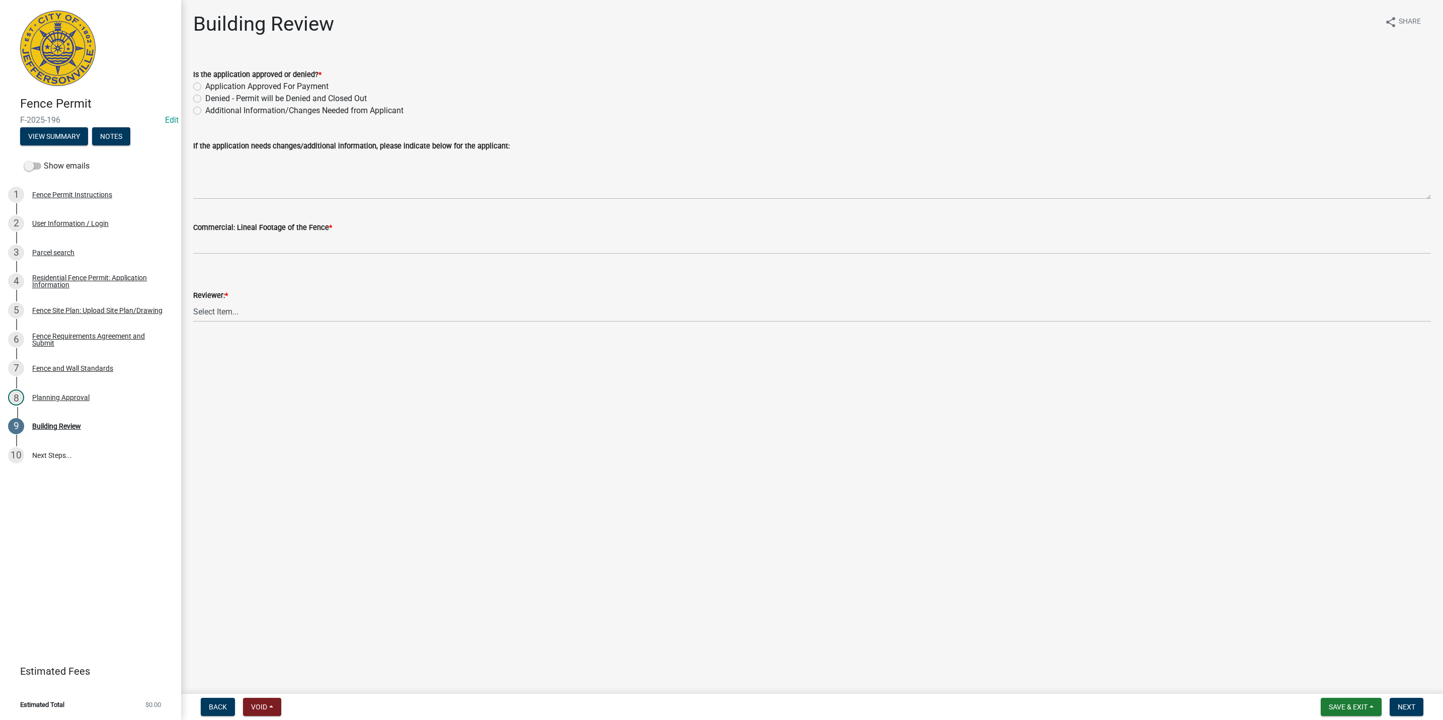
click at [1360, 691] on div "Fence Permit F-2025-196 Edit View Summary Notes Show emails 1 Fence Permit Inst…" at bounding box center [721, 360] width 1443 height 720
drag, startPoint x: 1354, startPoint y: 712, endPoint x: 1349, endPoint y: 710, distance: 5.2
click at [1351, 711] on button "Save & Exit" at bounding box center [1350, 707] width 61 height 18
click at [1342, 687] on button "Save & Exit" at bounding box center [1341, 681] width 80 height 24
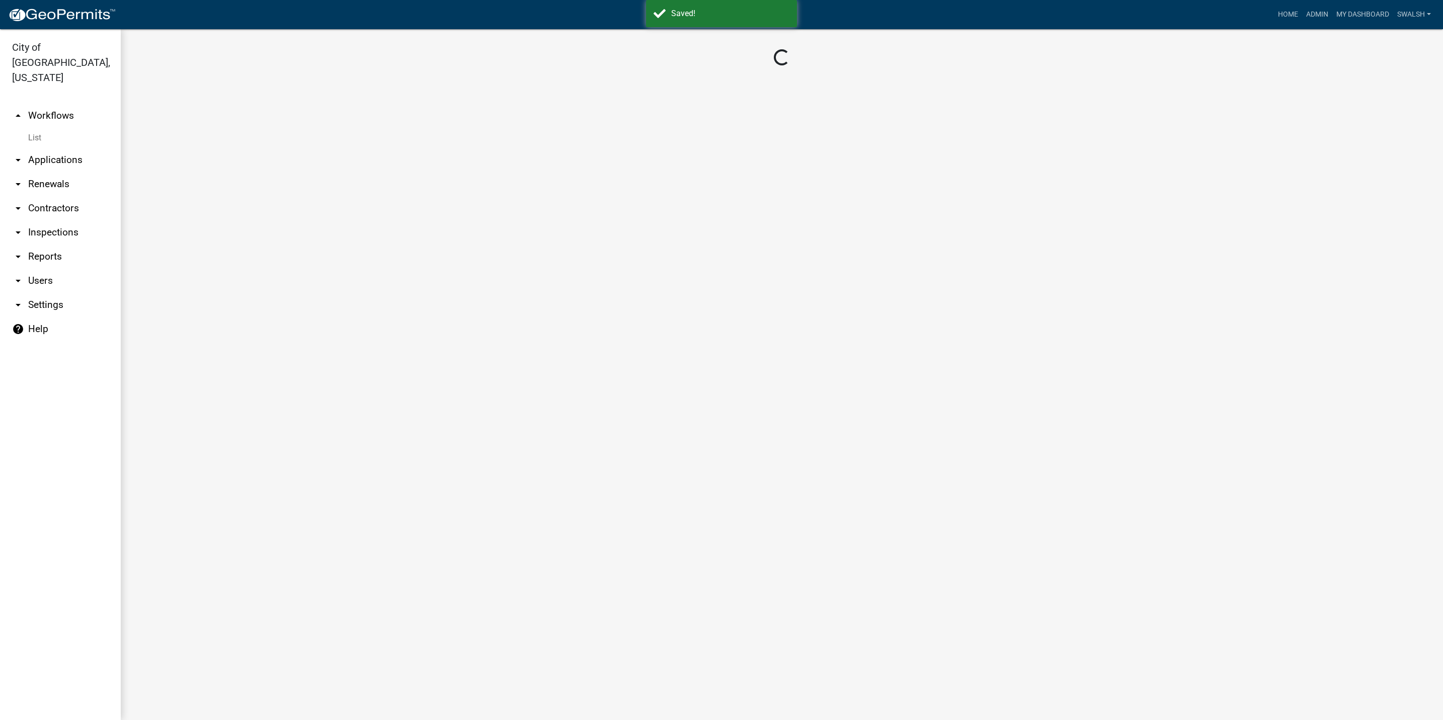
click at [53, 104] on link "arrow_drop_up Workflows" at bounding box center [60, 116] width 121 height 24
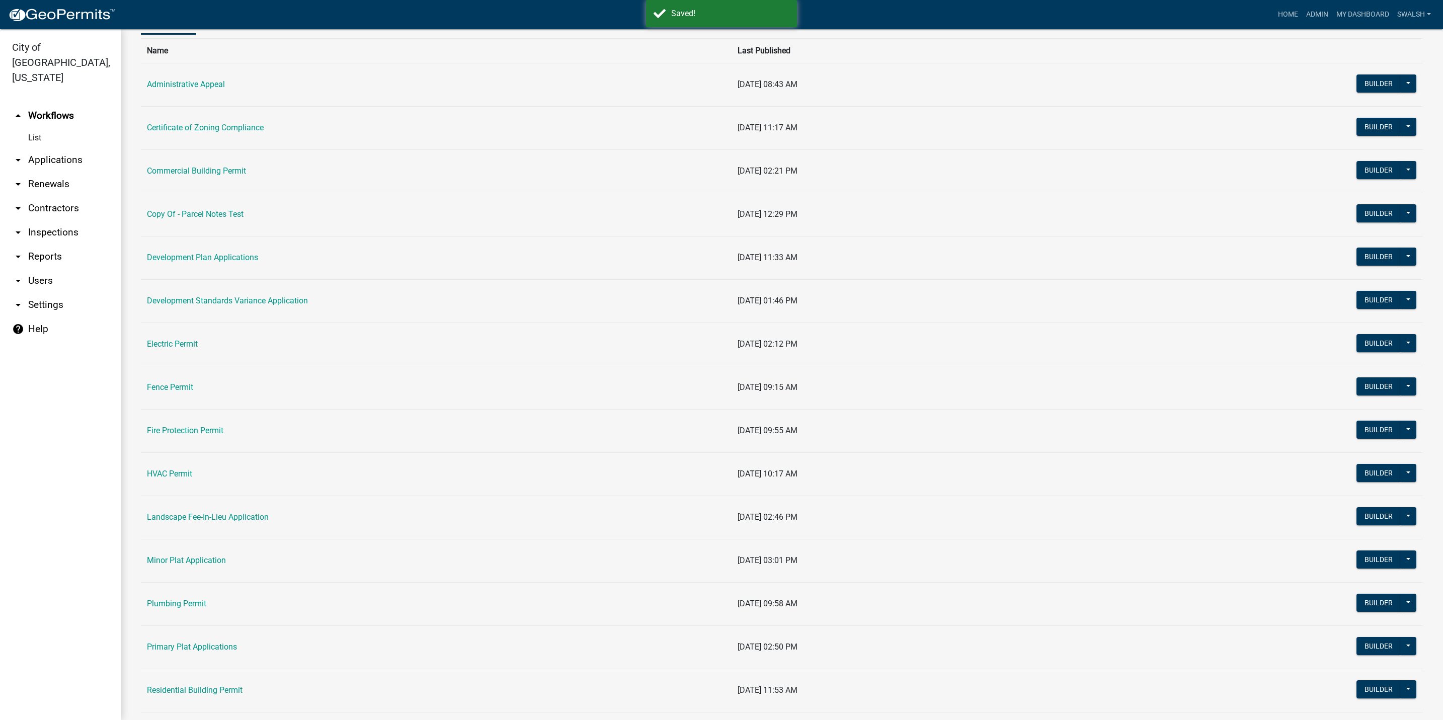
scroll to position [151, 0]
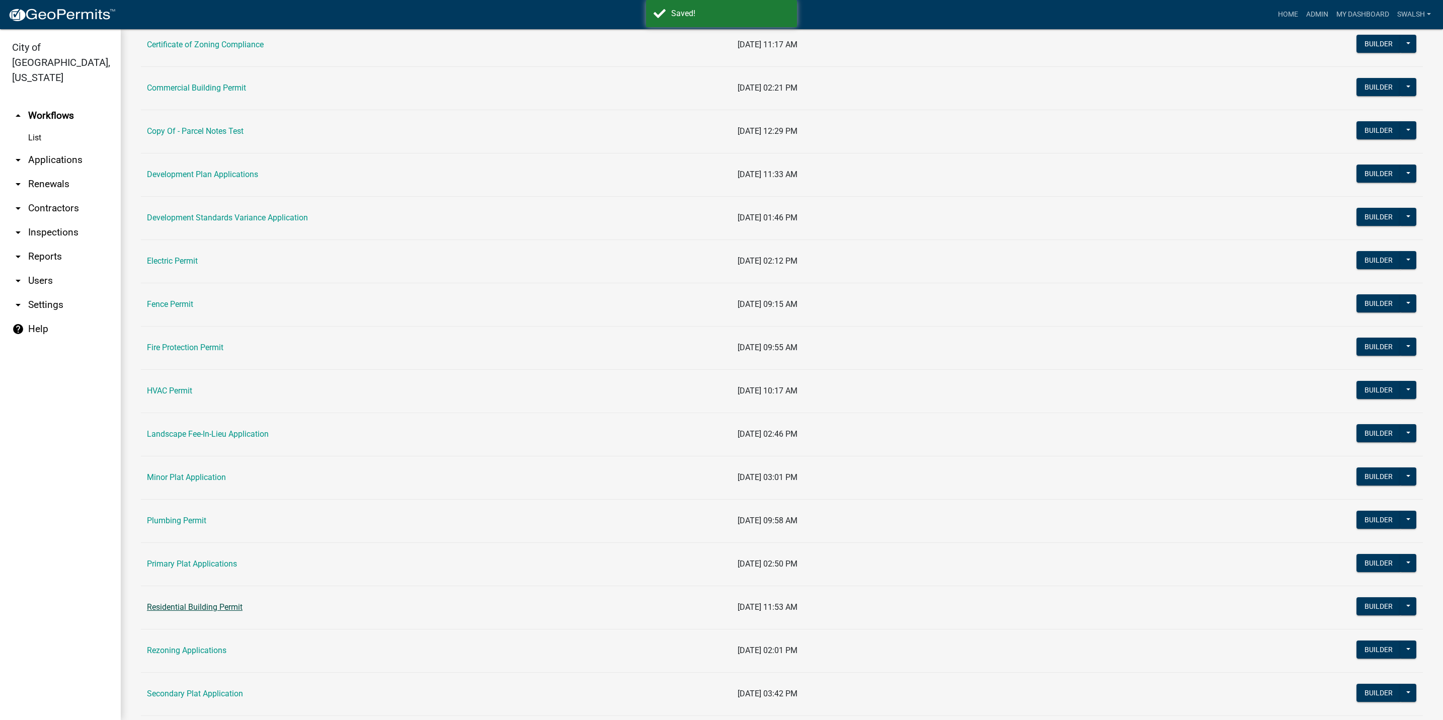
click at [212, 610] on link "Residential Building Permit" at bounding box center [195, 607] width 96 height 10
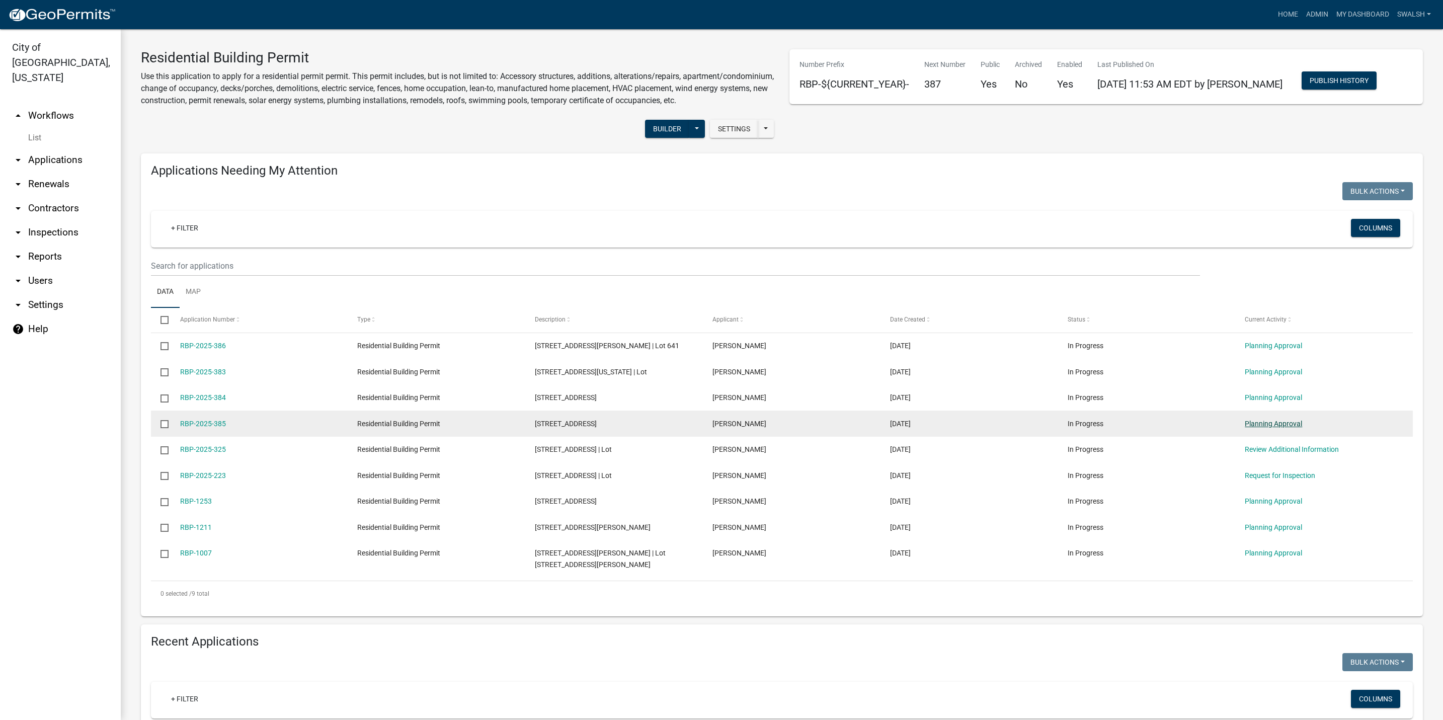
click at [1289, 428] on link "Planning Approval" at bounding box center [1273, 424] width 57 height 8
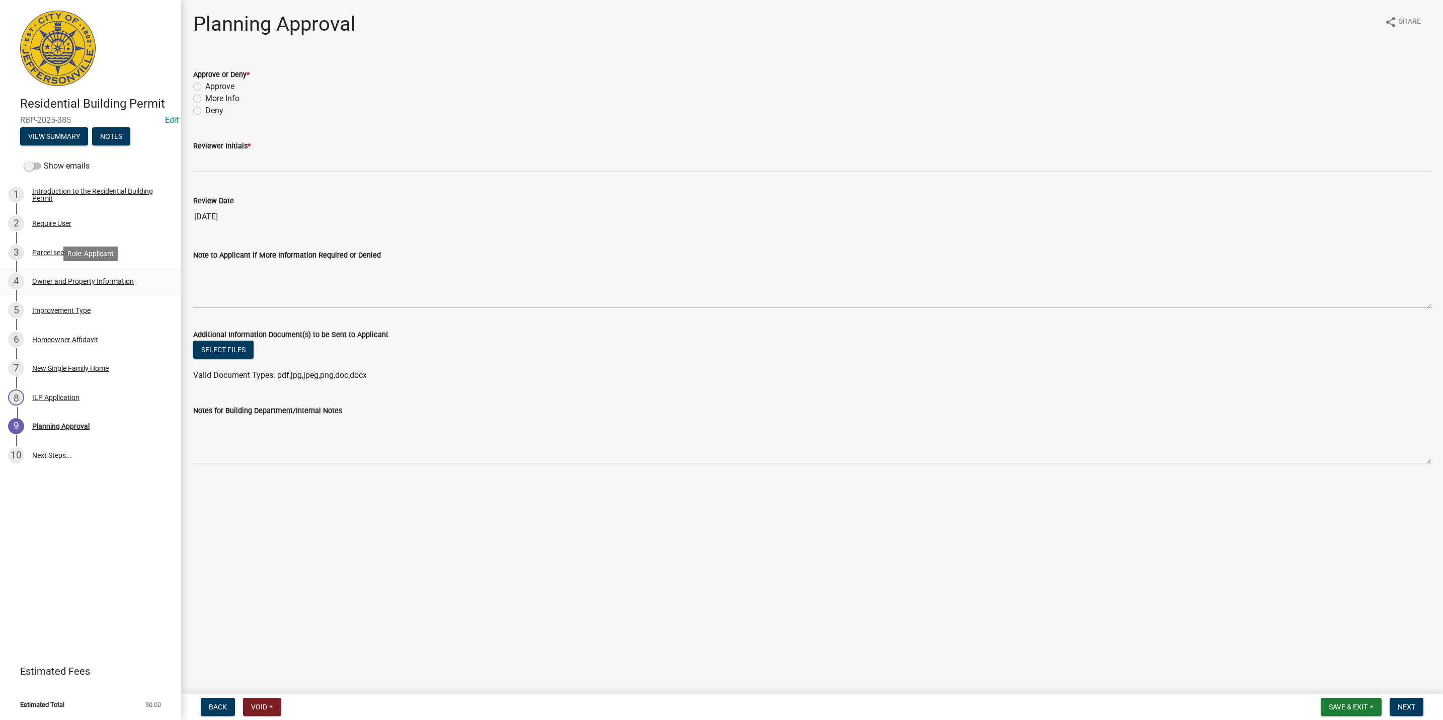
click at [101, 274] on div "4 Owner and Property Information" at bounding box center [86, 281] width 157 height 16
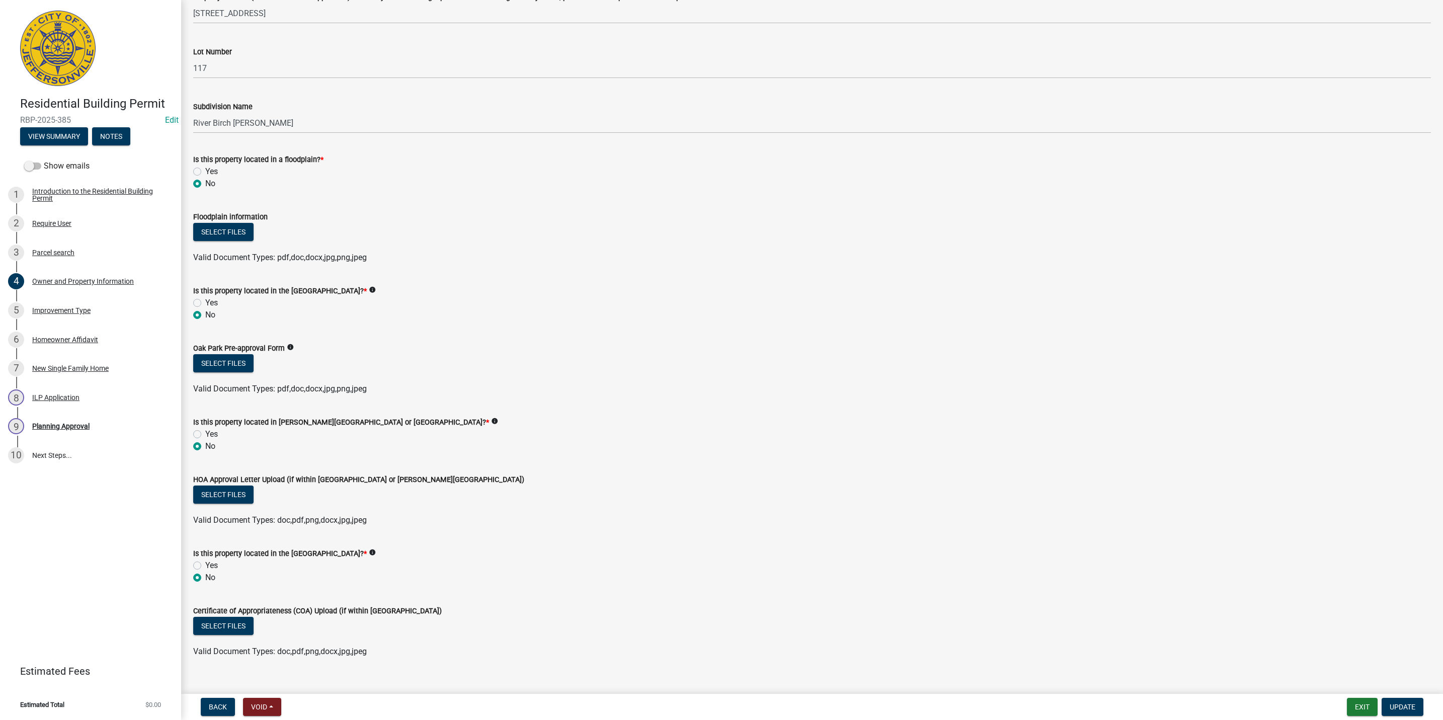
scroll to position [584, 0]
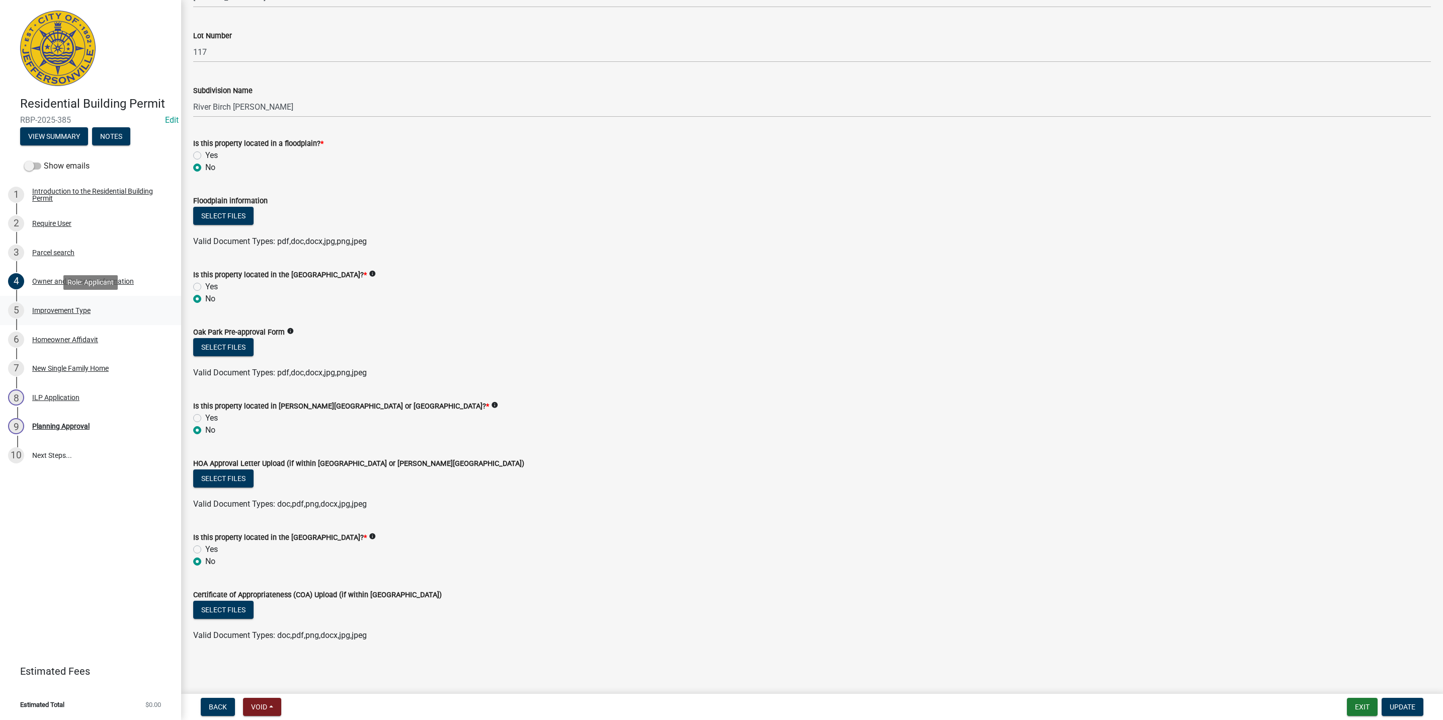
click at [74, 309] on div "Improvement Type" at bounding box center [61, 310] width 58 height 7
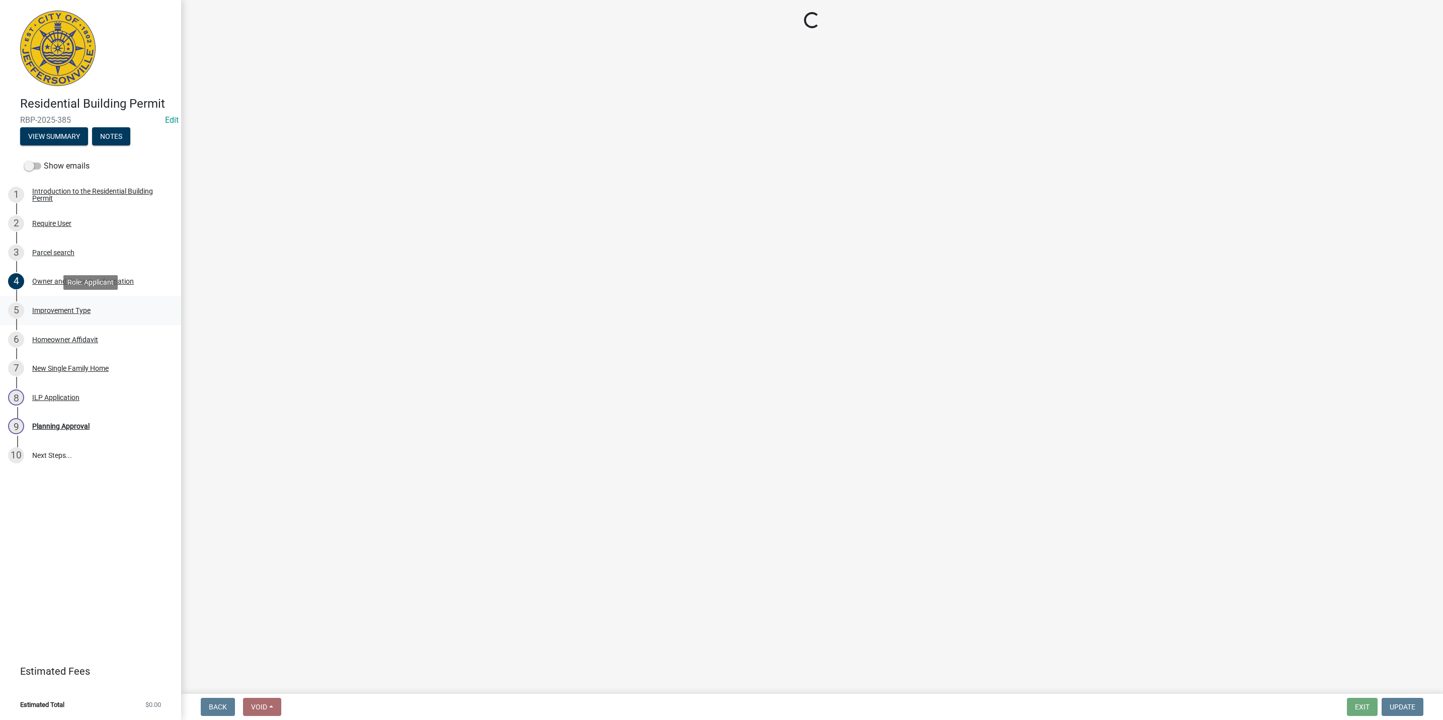
scroll to position [0, 0]
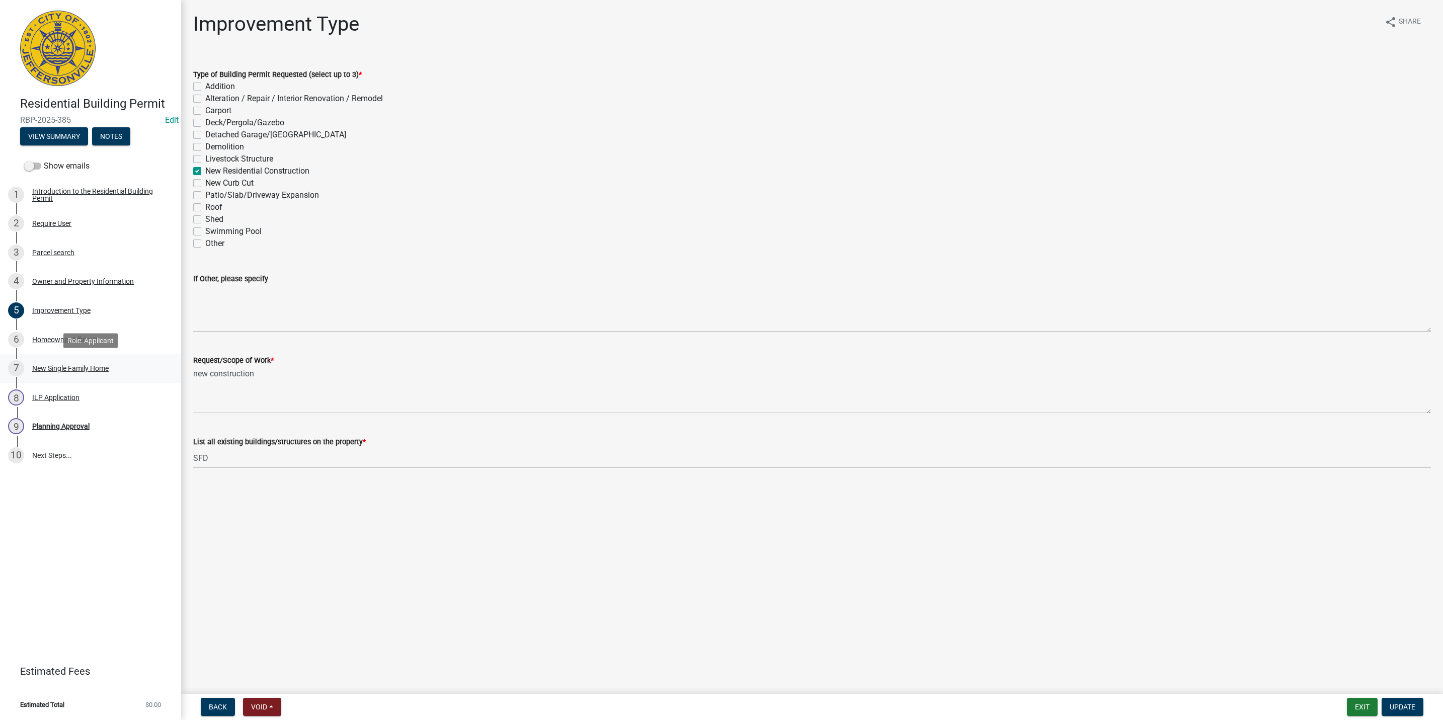
click at [71, 373] on div "7 New Single Family Home" at bounding box center [86, 368] width 157 height 16
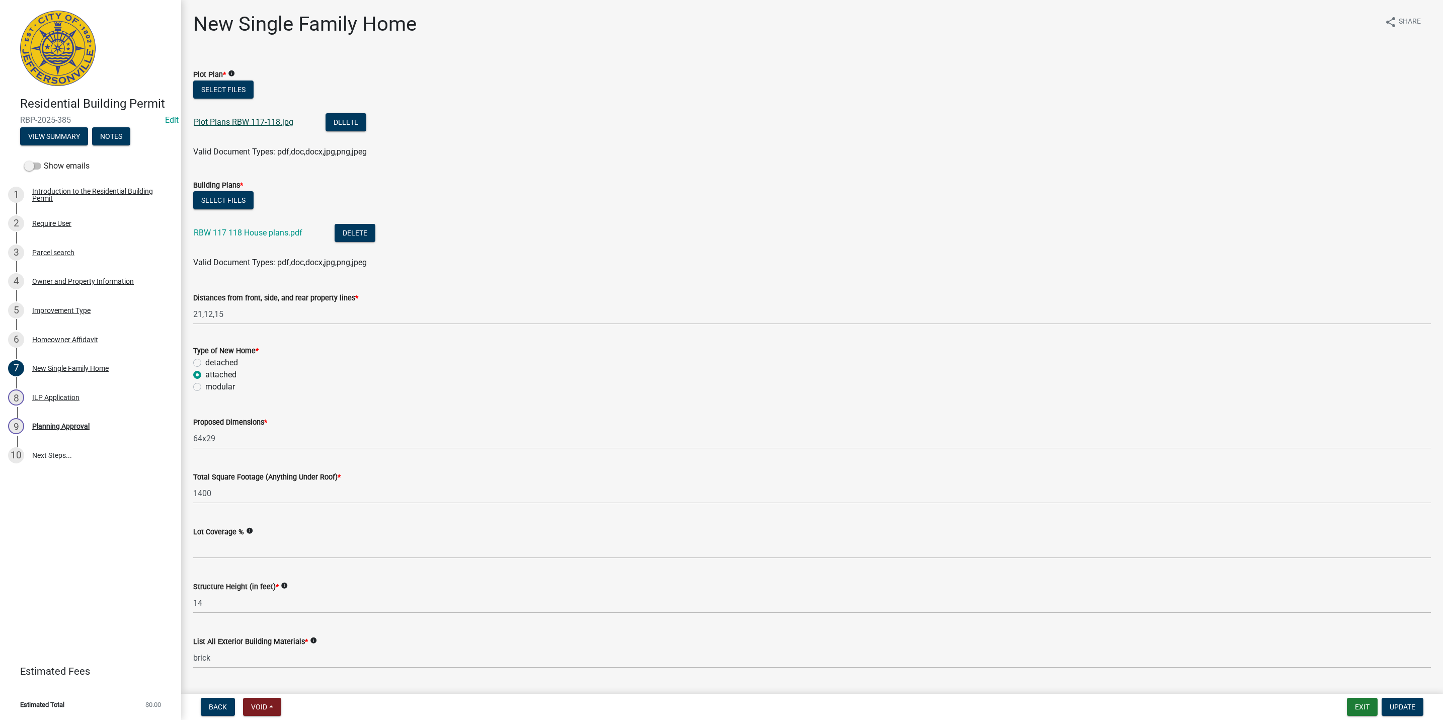
click at [234, 124] on link "Plot Plans RBW 117-118.jpg" at bounding box center [244, 122] width 100 height 10
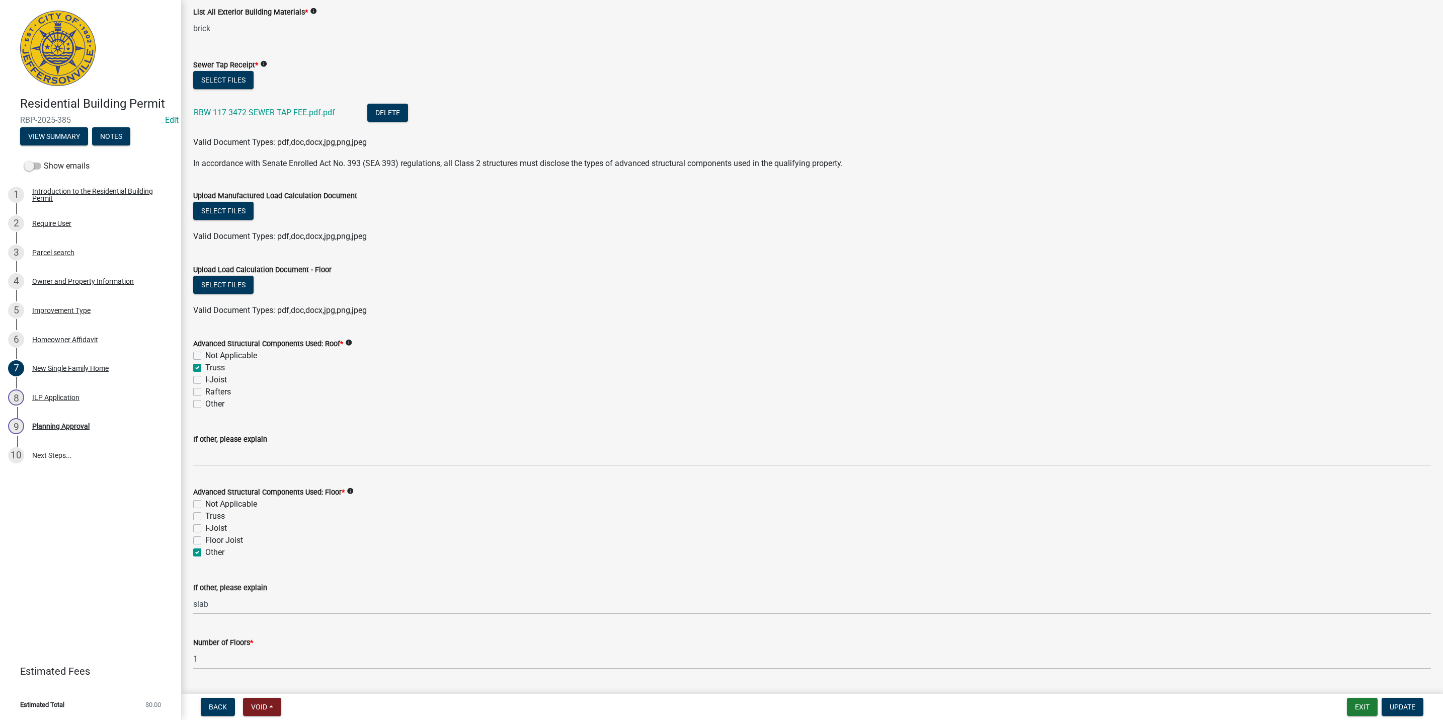
scroll to position [618, 0]
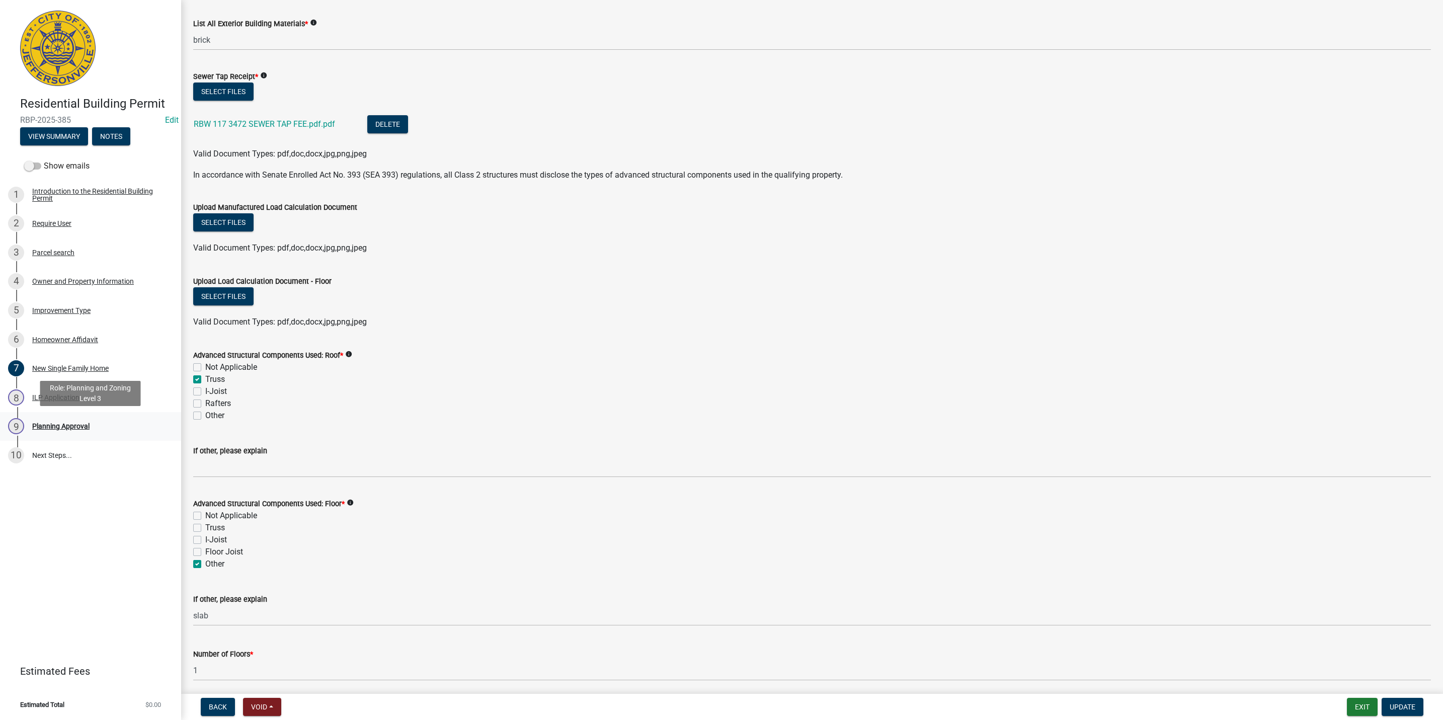
click at [65, 429] on div "Planning Approval" at bounding box center [60, 426] width 57 height 7
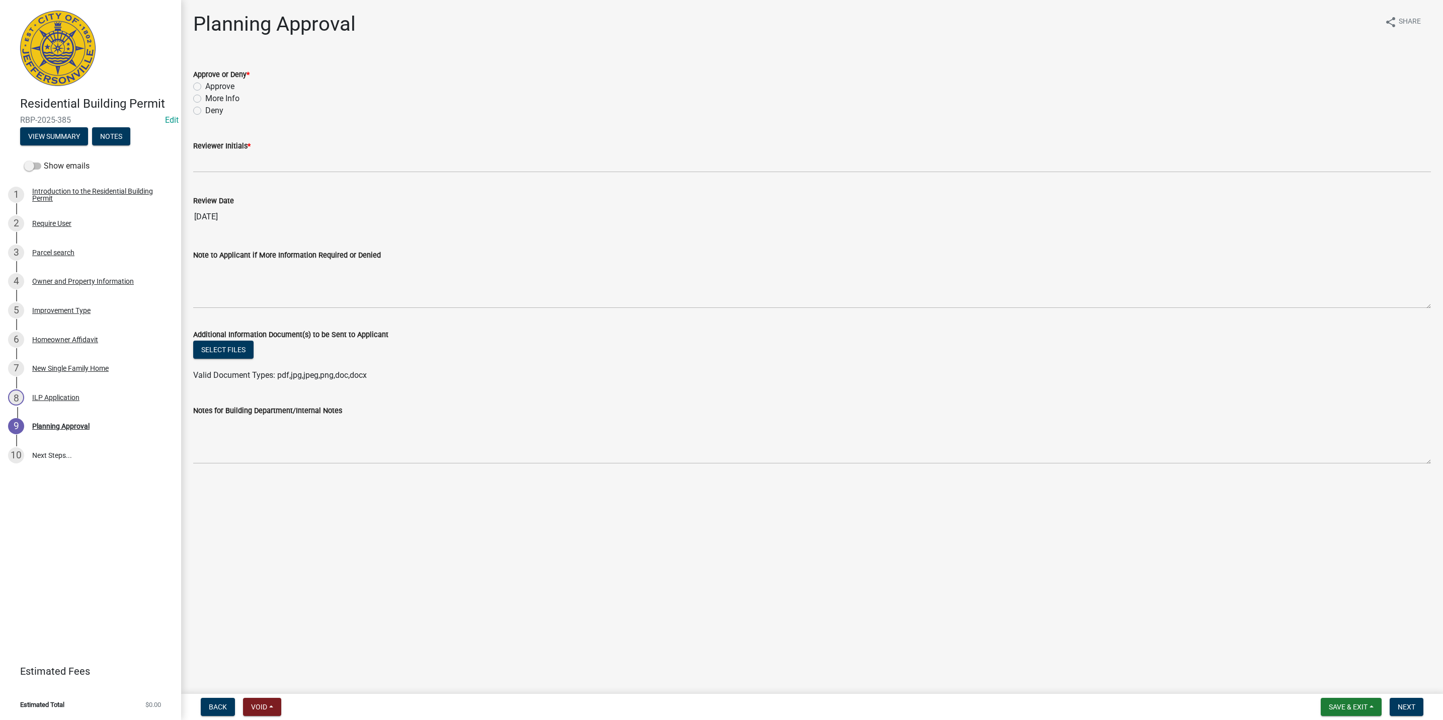
click at [205, 100] on label "More Info" at bounding box center [222, 99] width 34 height 12
click at [205, 99] on input "More Info" at bounding box center [208, 96] width 7 height 7
radio input "true"
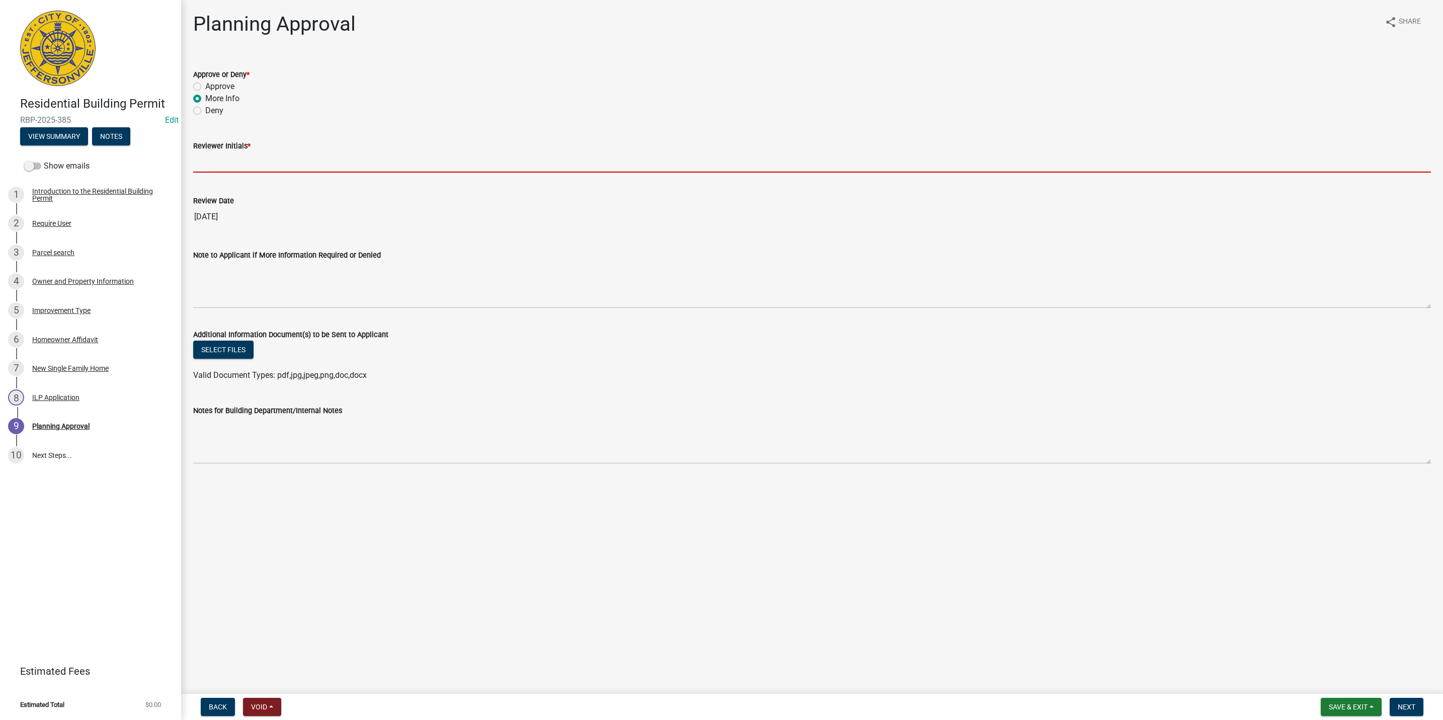
click at [252, 163] on input "Reviewer Initials *" at bounding box center [811, 162] width 1237 height 21
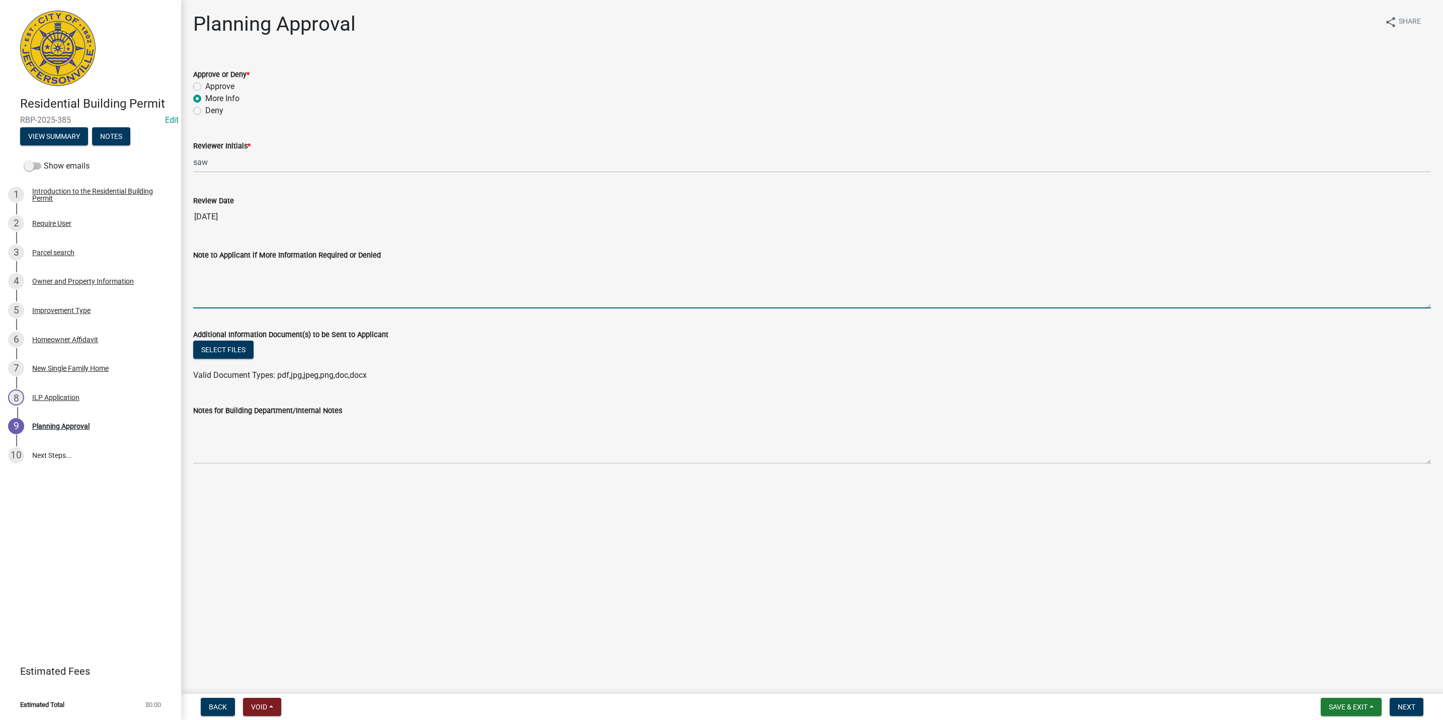
click at [213, 288] on textarea "Note to Applicant if More Information Required or Denied" at bounding box center [811, 284] width 1237 height 47
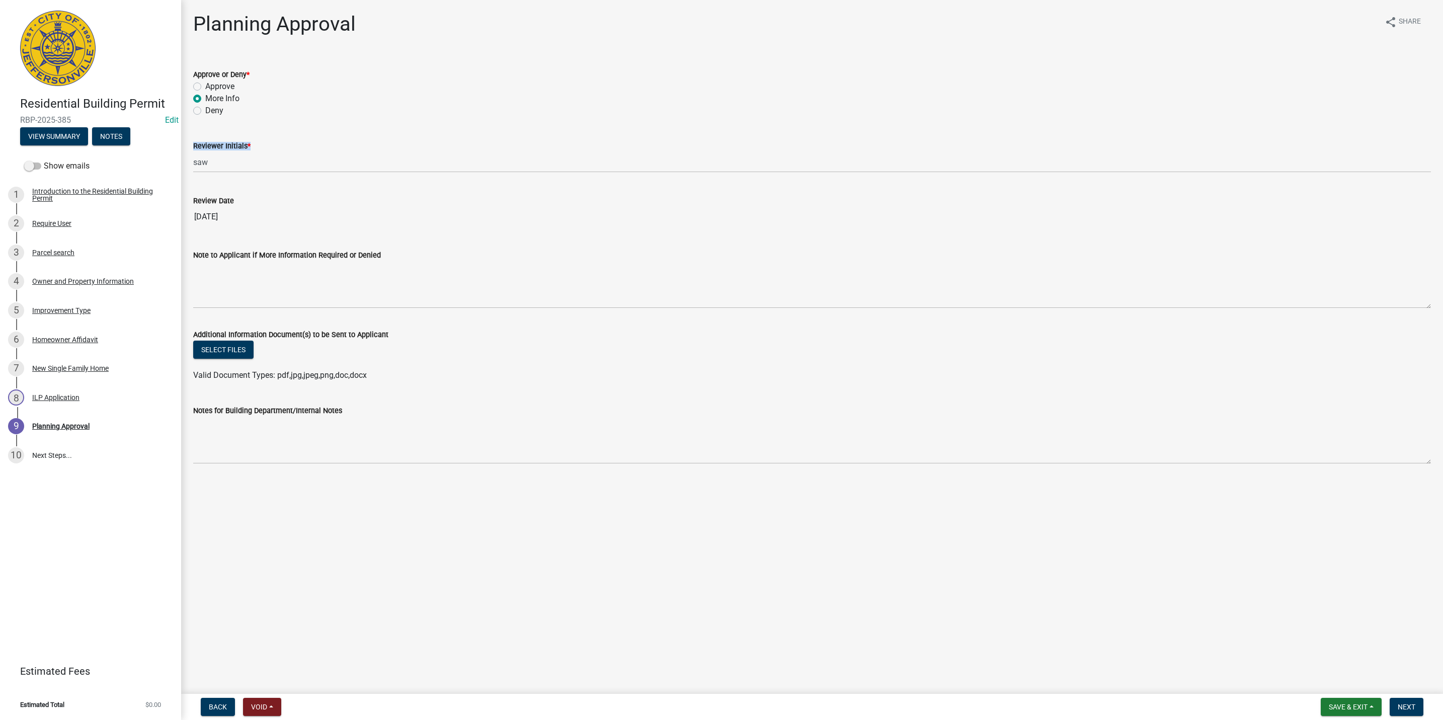
drag, startPoint x: 339, startPoint y: 148, endPoint x: 318, endPoint y: 159, distance: 22.7
click at [323, 157] on form "Reviewer Initials * saw" at bounding box center [811, 156] width 1237 height 33
drag, startPoint x: 296, startPoint y: 176, endPoint x: 257, endPoint y: 174, distance: 39.8
click at [257, 174] on wm-data-entity-input "Reviewer Initials * saw" at bounding box center [811, 153] width 1237 height 55
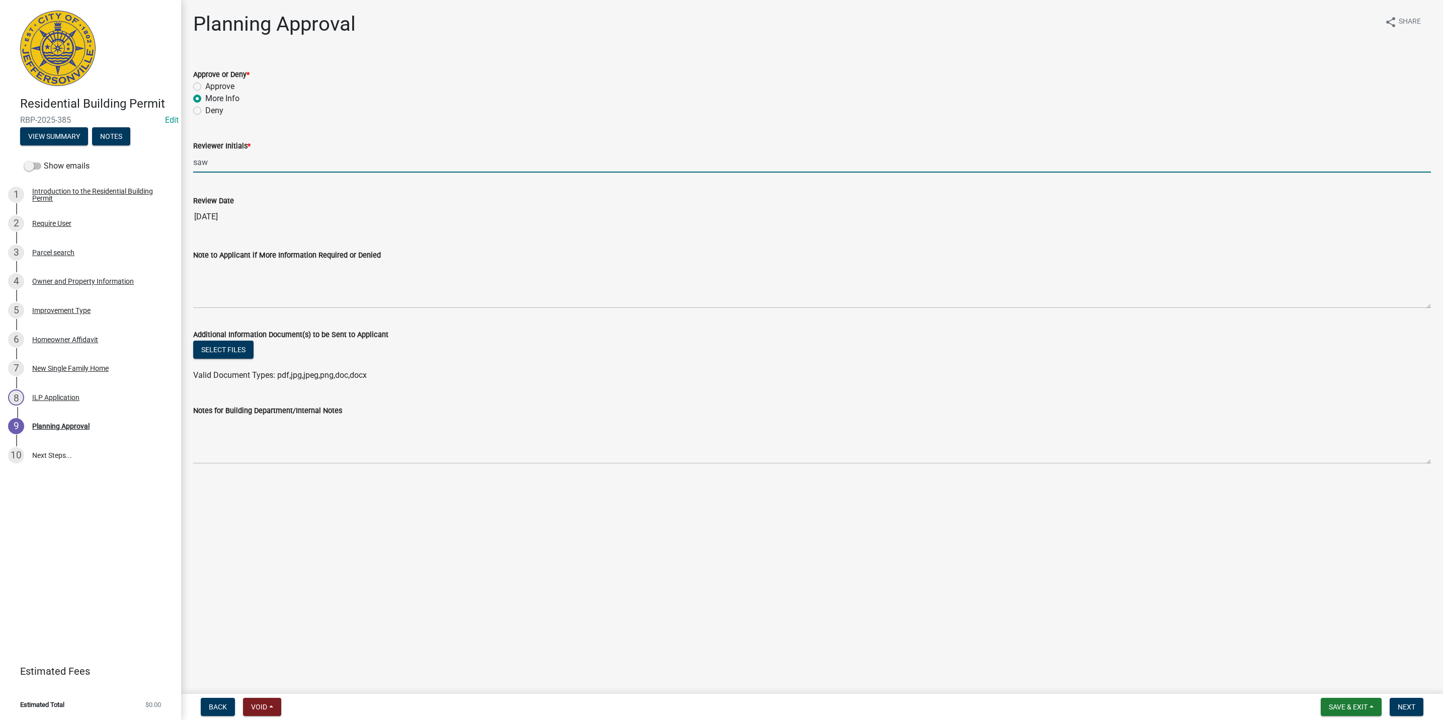
drag, startPoint x: 254, startPoint y: 168, endPoint x: 163, endPoint y: 163, distance: 90.7
click at [163, 163] on div "Residential Building Permit RBP-2025-385 Edit View Summary Notes Show emails 1 …" at bounding box center [721, 360] width 1443 height 720
type input "SAW"
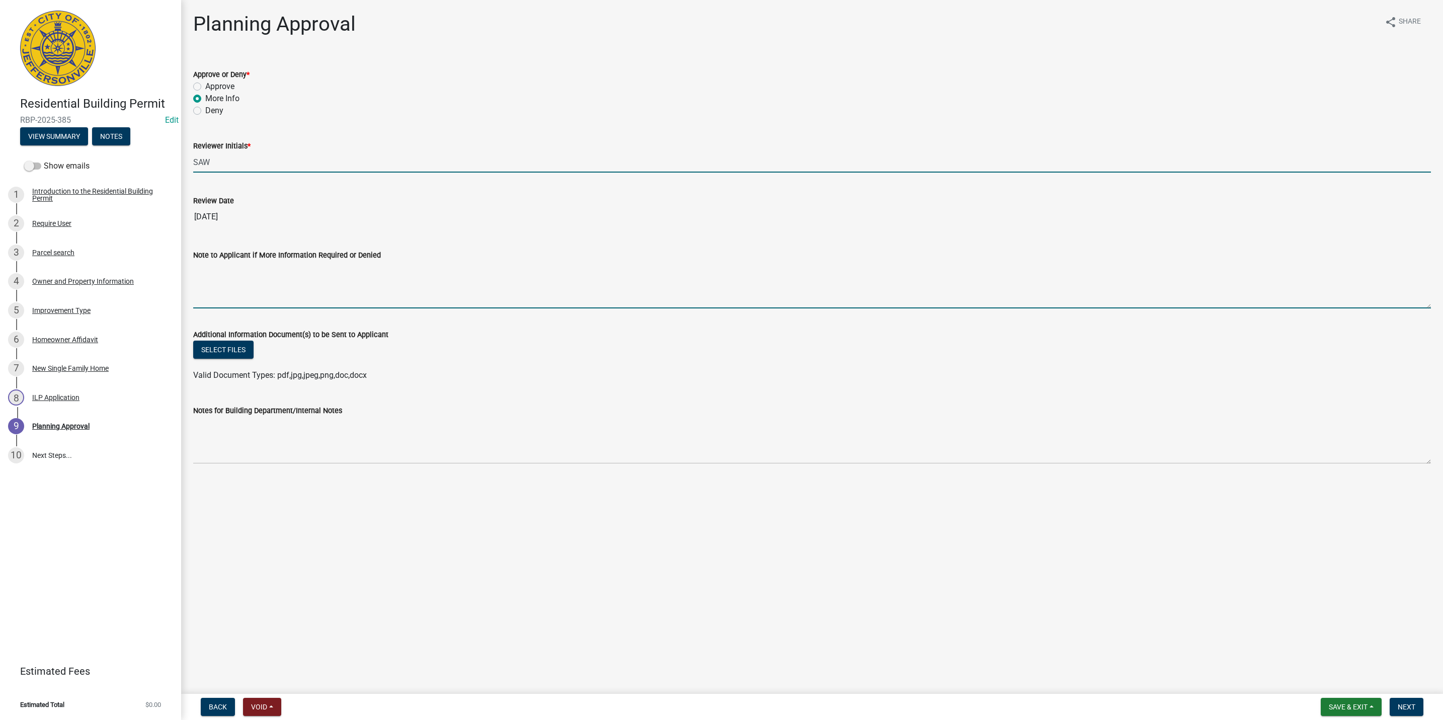
click at [211, 281] on textarea "Note to Applicant if More Information Required or Denied" at bounding box center [811, 284] width 1237 height 47
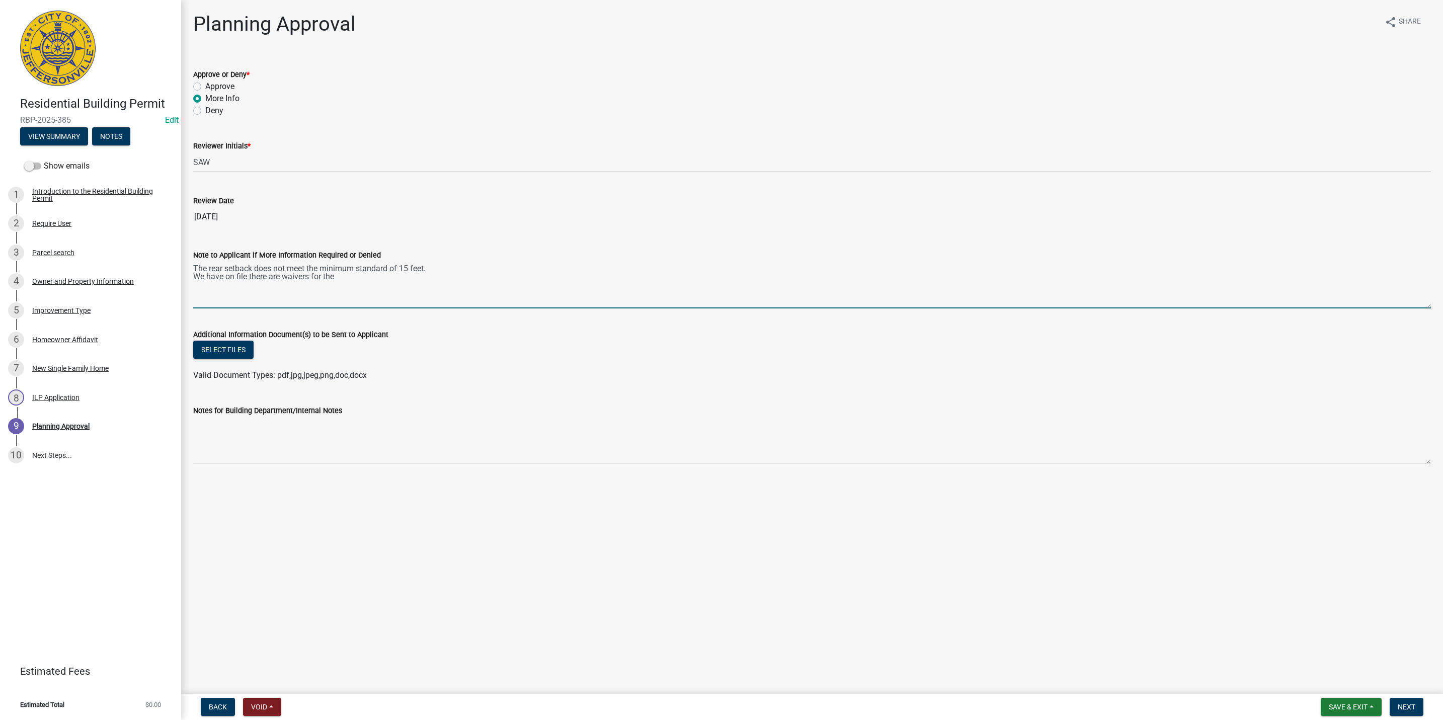
click at [390, 275] on textarea "The rear setback does not meet the minimum standard of 15 feet. We have on file…" at bounding box center [811, 284] width 1237 height 47
click at [735, 268] on textarea "The rear setback does not meet the minimum standard of 15 feet. We have on file…" at bounding box center [811, 284] width 1237 height 47
click at [726, 278] on textarea "The rear setback does not meet the minimum standard of 15 feet. We have on file…" at bounding box center [811, 284] width 1237 height 47
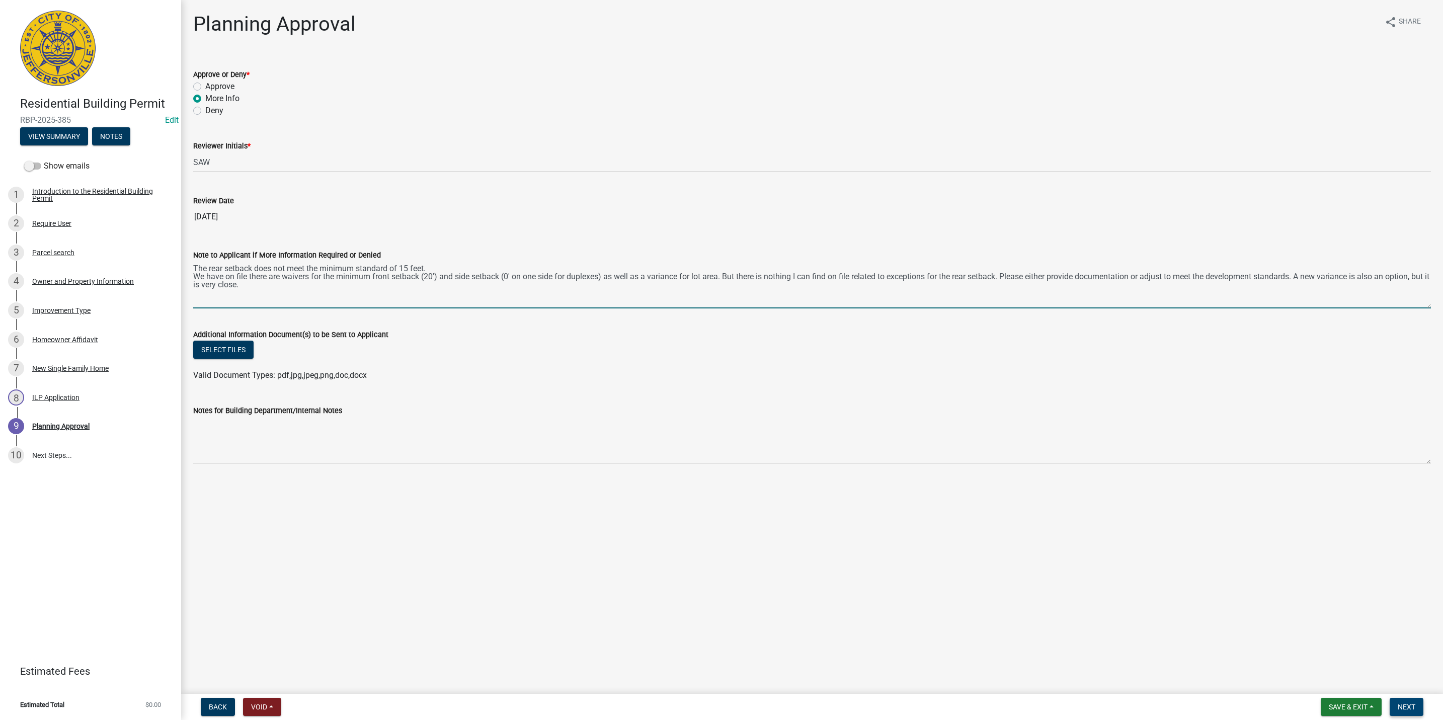
type textarea "The rear setback does not meet the minimum standard of 15 feet. We have on file…"
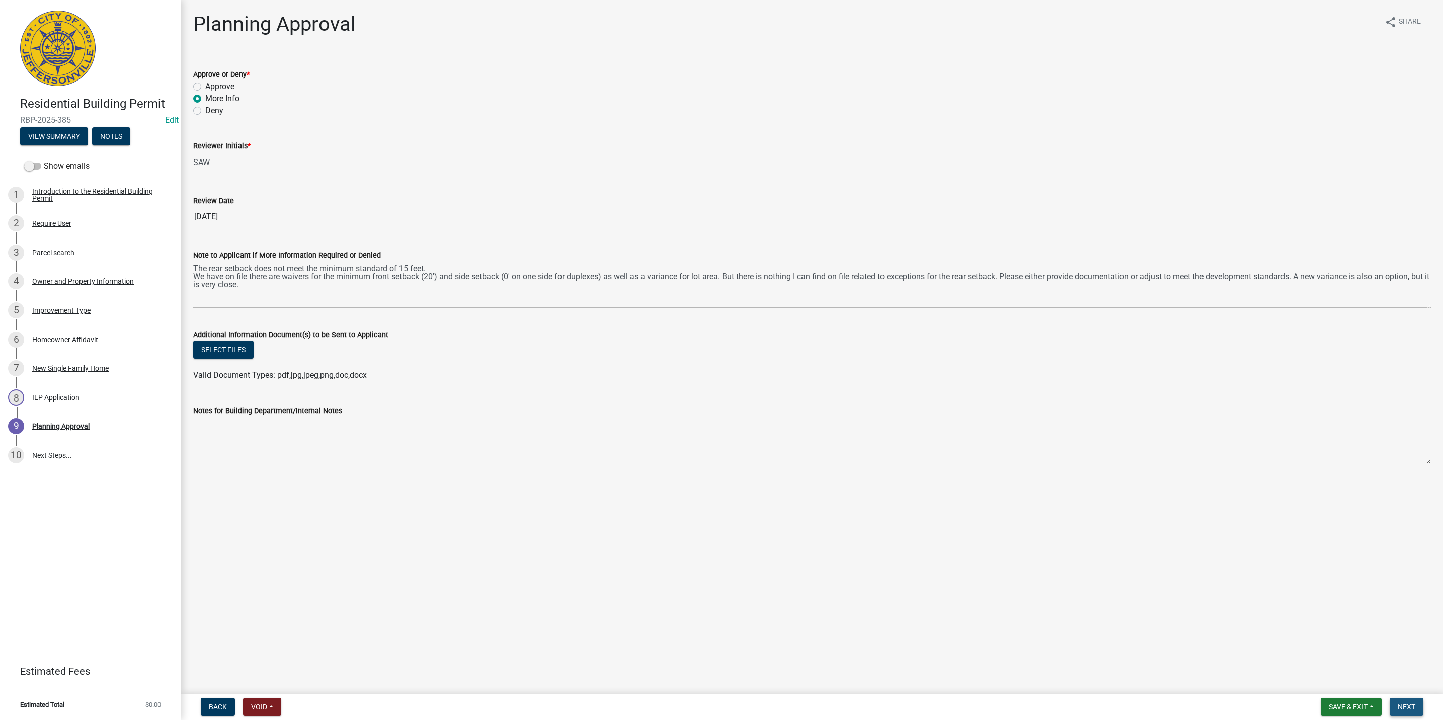
click at [1410, 701] on button "Next" at bounding box center [1406, 707] width 34 height 18
click at [1398, 711] on button "Next" at bounding box center [1406, 707] width 34 height 18
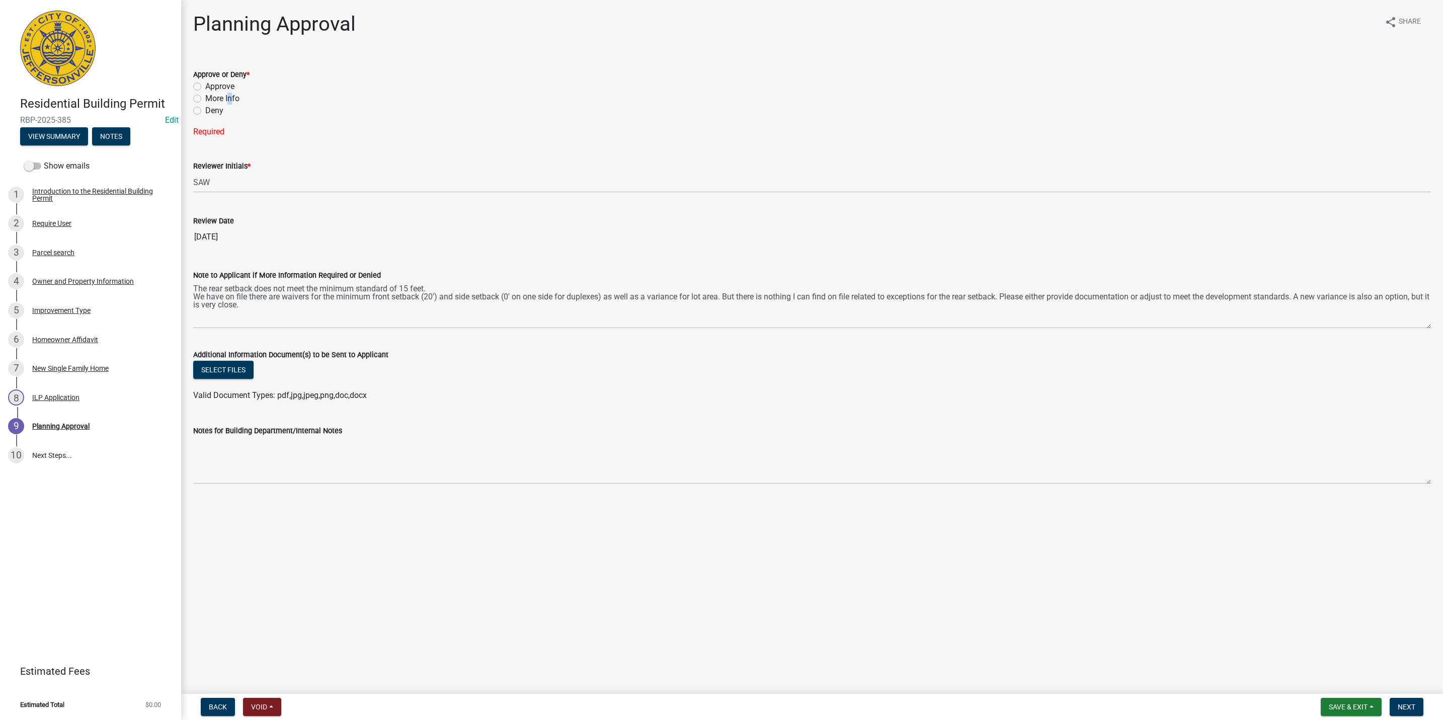
click at [226, 93] on label "More Info" at bounding box center [222, 99] width 34 height 12
click at [205, 96] on label "More Info" at bounding box center [222, 99] width 34 height 12
click at [205, 96] on input "More Info" at bounding box center [208, 96] width 7 height 7
radio input "true"
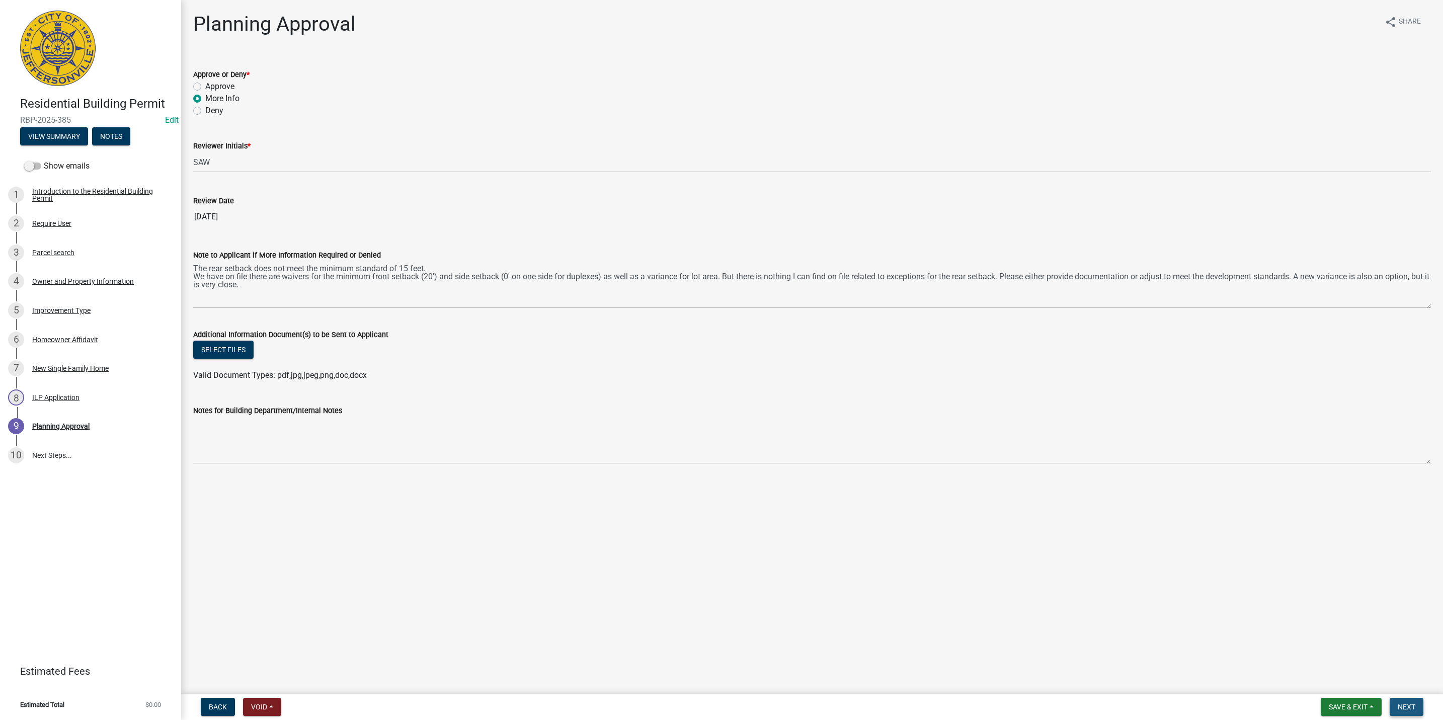
click at [1416, 708] on button "Next" at bounding box center [1406, 707] width 34 height 18
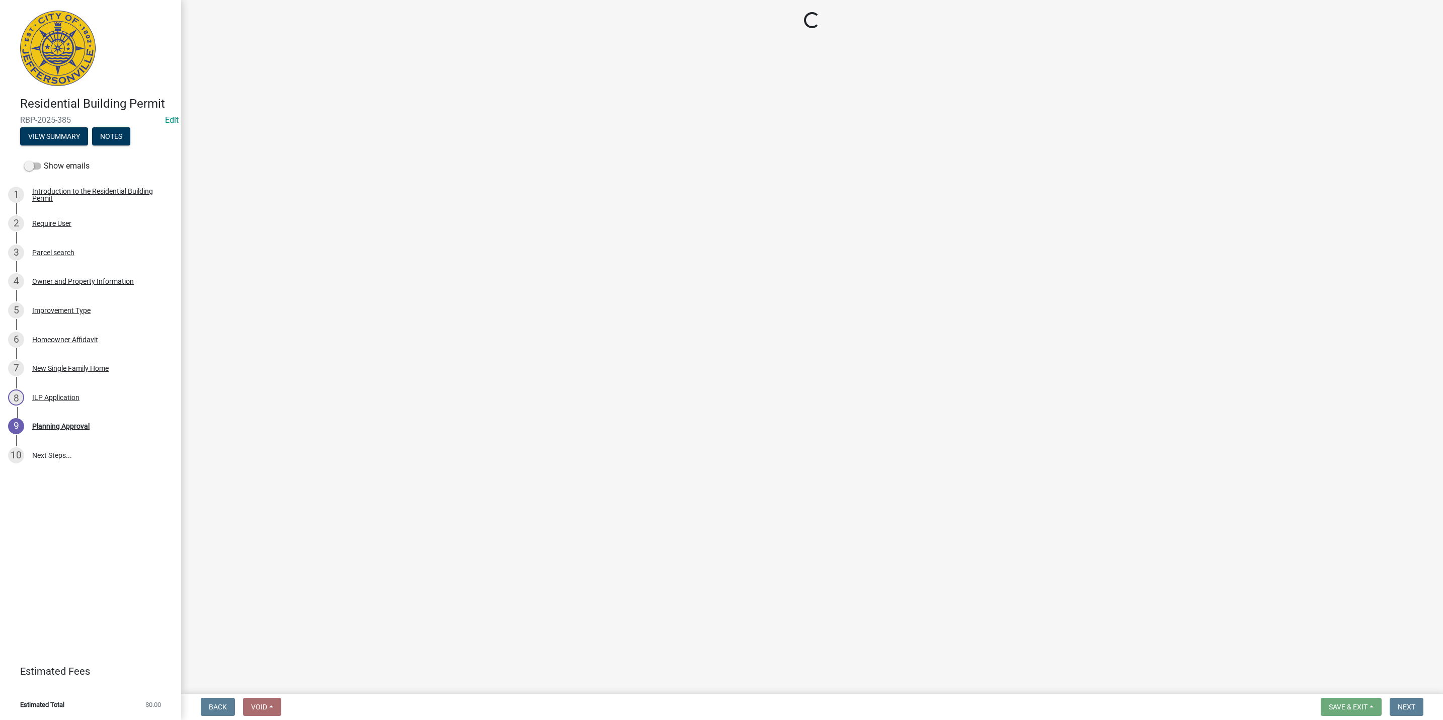
drag, startPoint x: 1372, startPoint y: 624, endPoint x: 1375, endPoint y: 619, distance: 5.9
drag, startPoint x: 1375, startPoint y: 619, endPoint x: 1055, endPoint y: 543, distance: 328.7
click at [1055, 543] on main "Loading..." at bounding box center [812, 345] width 1262 height 690
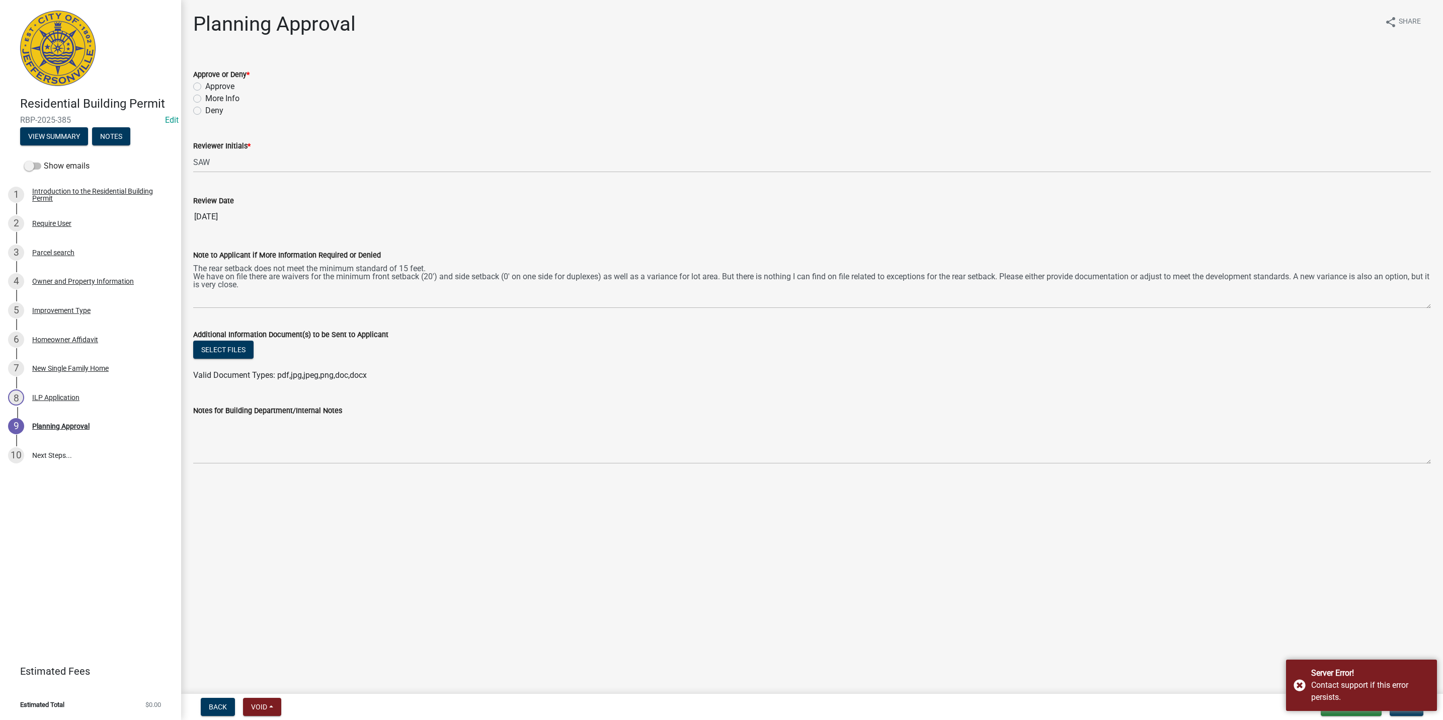
click at [1152, 642] on main "Planning Approval share Share Approve or Deny * Approve More Info Deny Reviewer…" at bounding box center [812, 345] width 1262 height 690
click at [205, 96] on label "More Info" at bounding box center [222, 99] width 34 height 12
click at [205, 96] on input "More Info" at bounding box center [208, 96] width 7 height 7
radio input "true"
click at [422, 498] on main "Planning Approval share Share Approve or Deny * Approve More Info Deny Reviewer…" at bounding box center [812, 345] width 1262 height 690
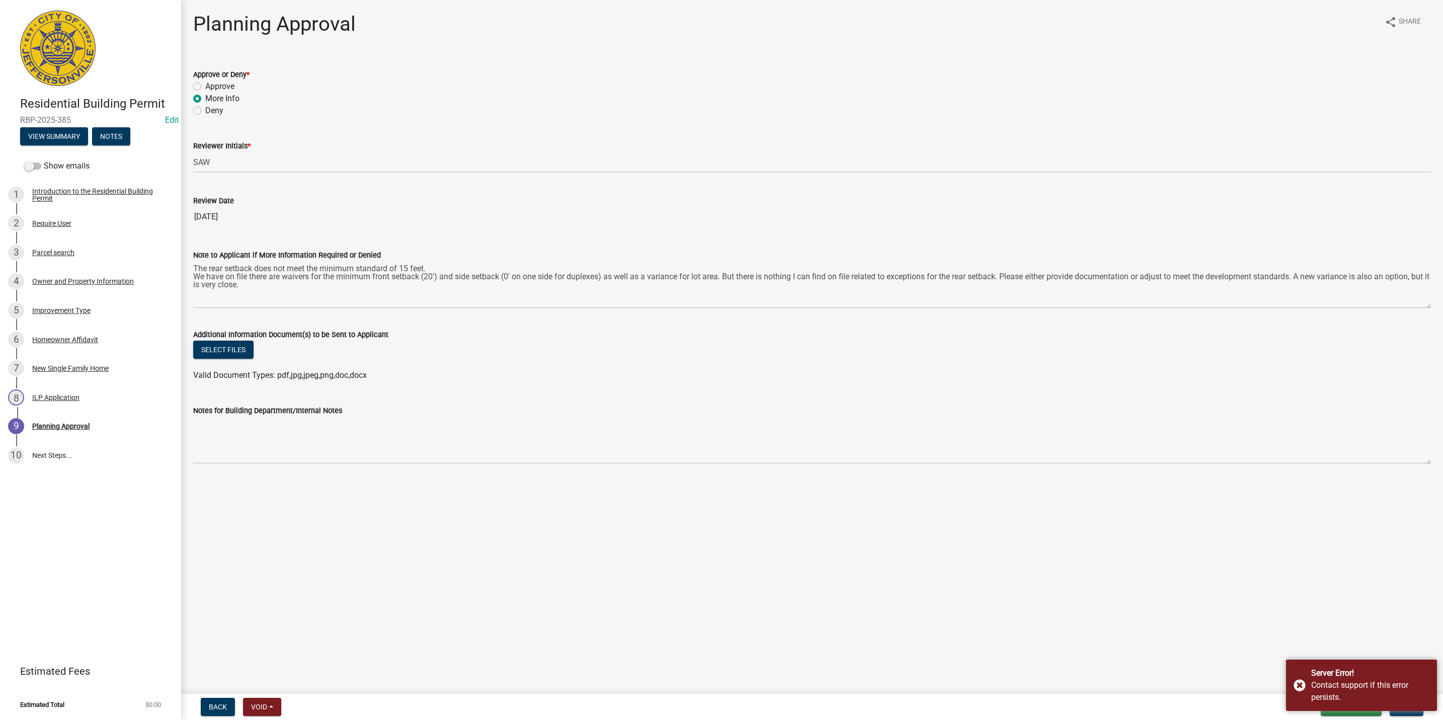
click at [620, 607] on main "Planning Approval share Share Approve or Deny * Approve More Info Deny Reviewer…" at bounding box center [812, 345] width 1262 height 690
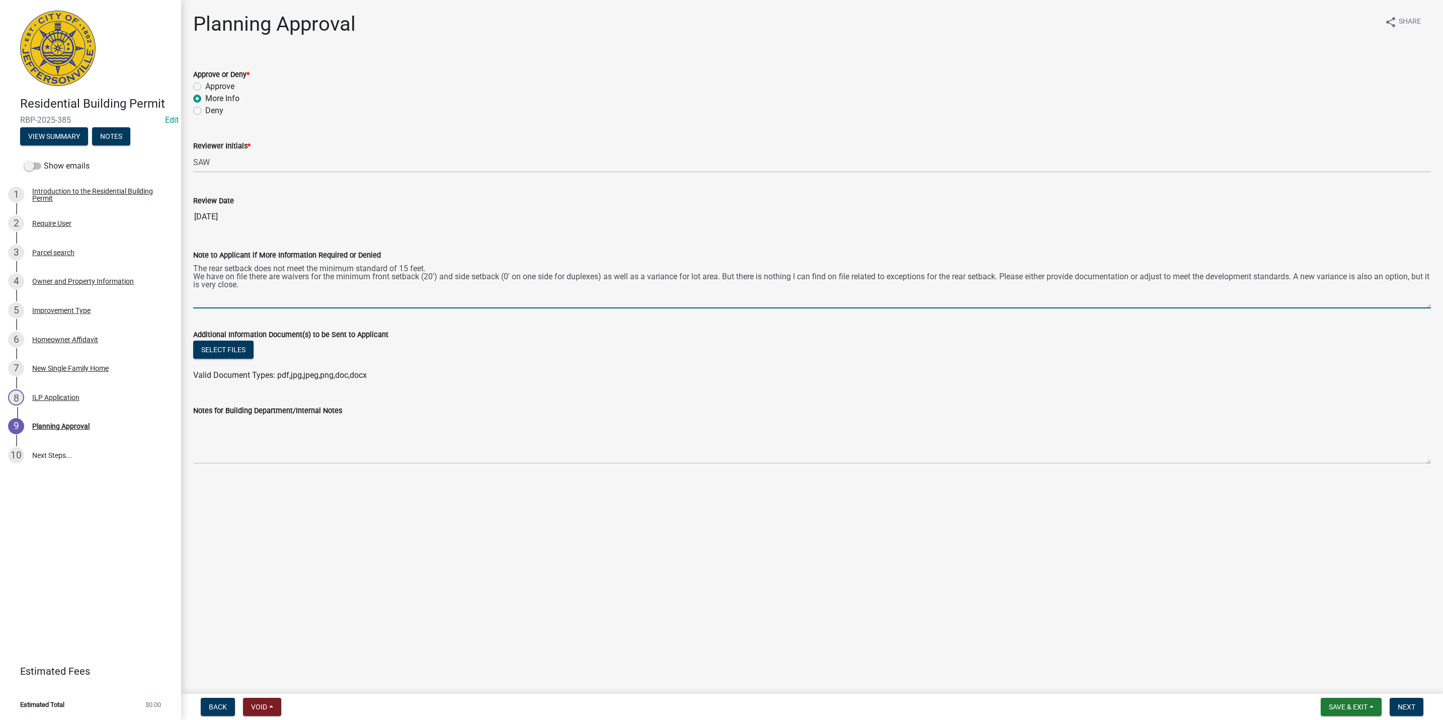
drag, startPoint x: 347, startPoint y: 284, endPoint x: 320, endPoint y: 284, distance: 26.7
click at [326, 284] on textarea "The rear setback does not meet the minimum standard of 15 feet. We have on file…" at bounding box center [811, 284] width 1237 height 47
click at [311, 289] on textarea "The rear setback does not meet the minimum standard of 15 feet. We have on file…" at bounding box center [811, 284] width 1237 height 47
drag, startPoint x: 311, startPoint y: 289, endPoint x: 194, endPoint y: 238, distance: 127.5
click at [194, 238] on div "Note to Applicant if More Information Required or Denied The rear setback does …" at bounding box center [811, 271] width 1237 height 73
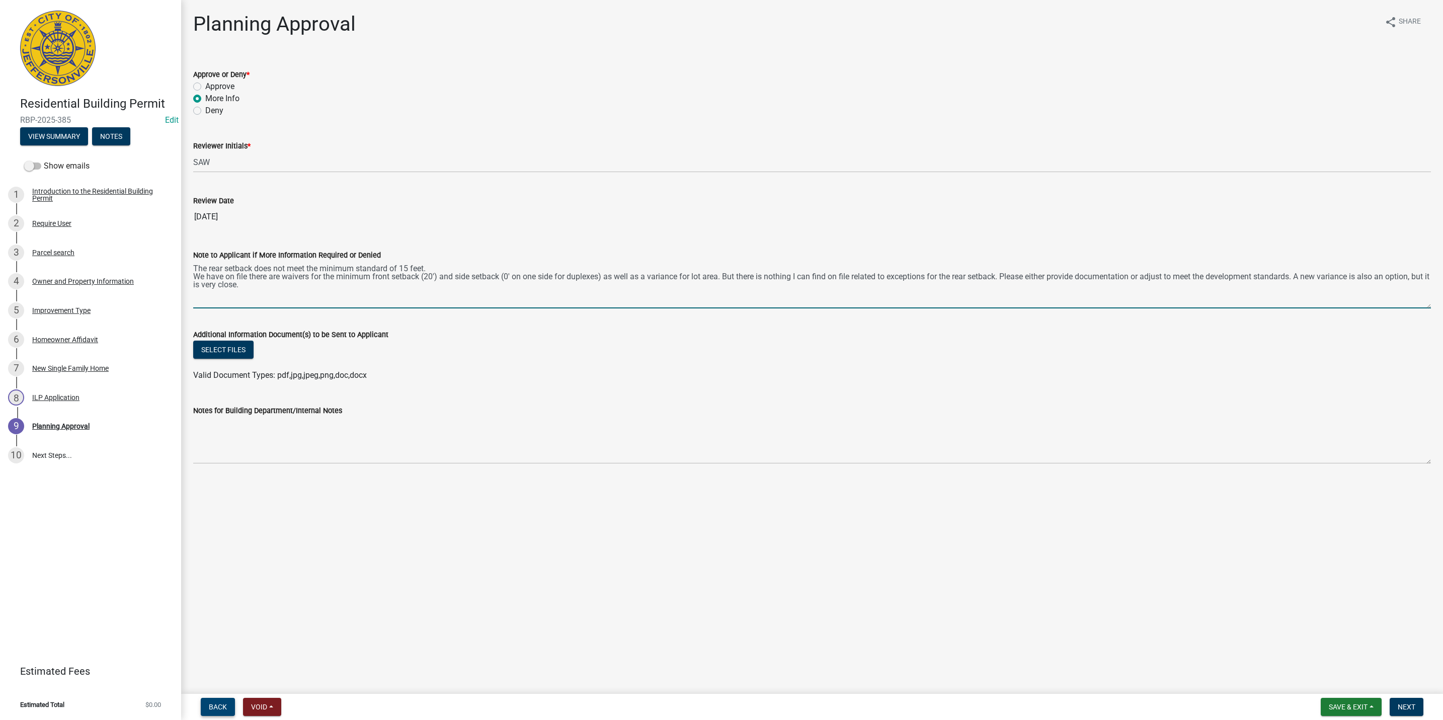
click at [209, 707] on span "Back" at bounding box center [218, 707] width 18 height 8
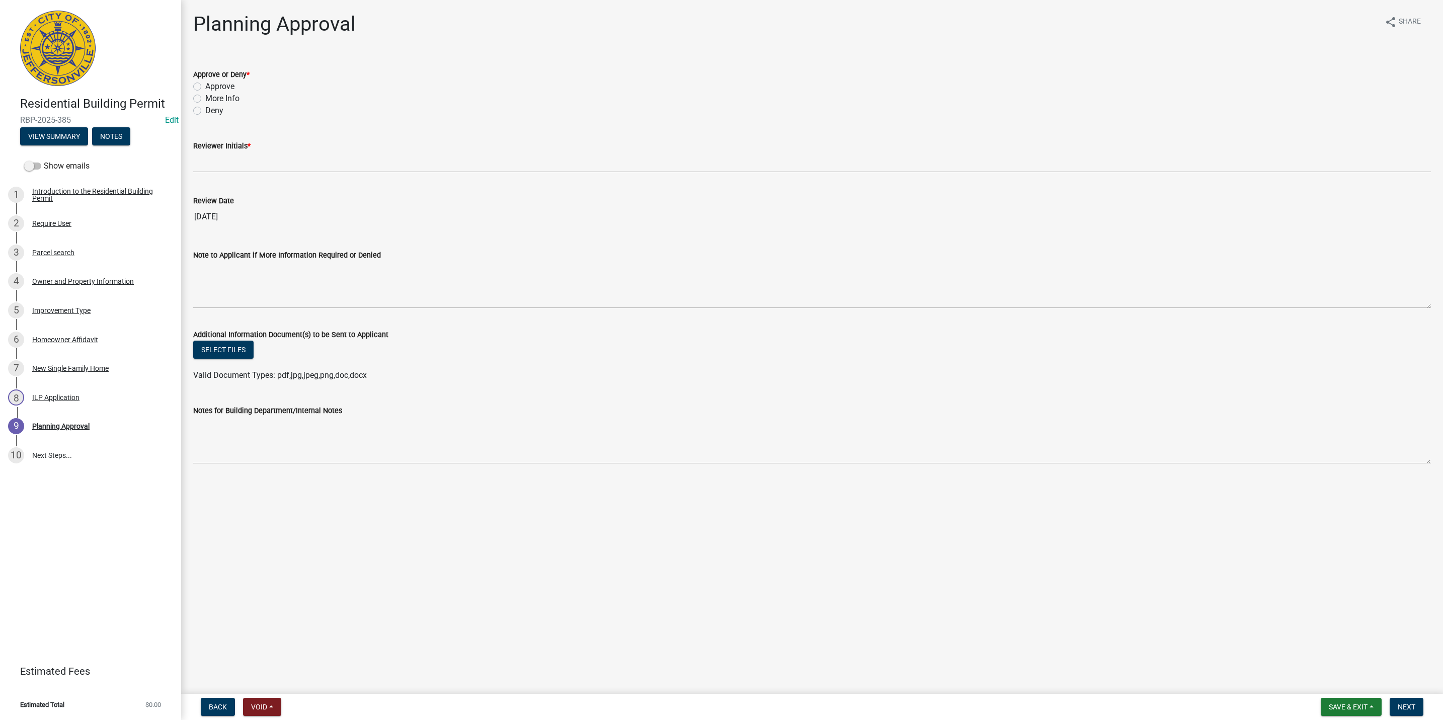
click at [225, 100] on label "More Info" at bounding box center [222, 99] width 34 height 12
click at [212, 99] on input "More Info" at bounding box center [208, 96] width 7 height 7
radio input "true"
click at [237, 151] on div "Reviewer Initials *" at bounding box center [811, 146] width 1237 height 12
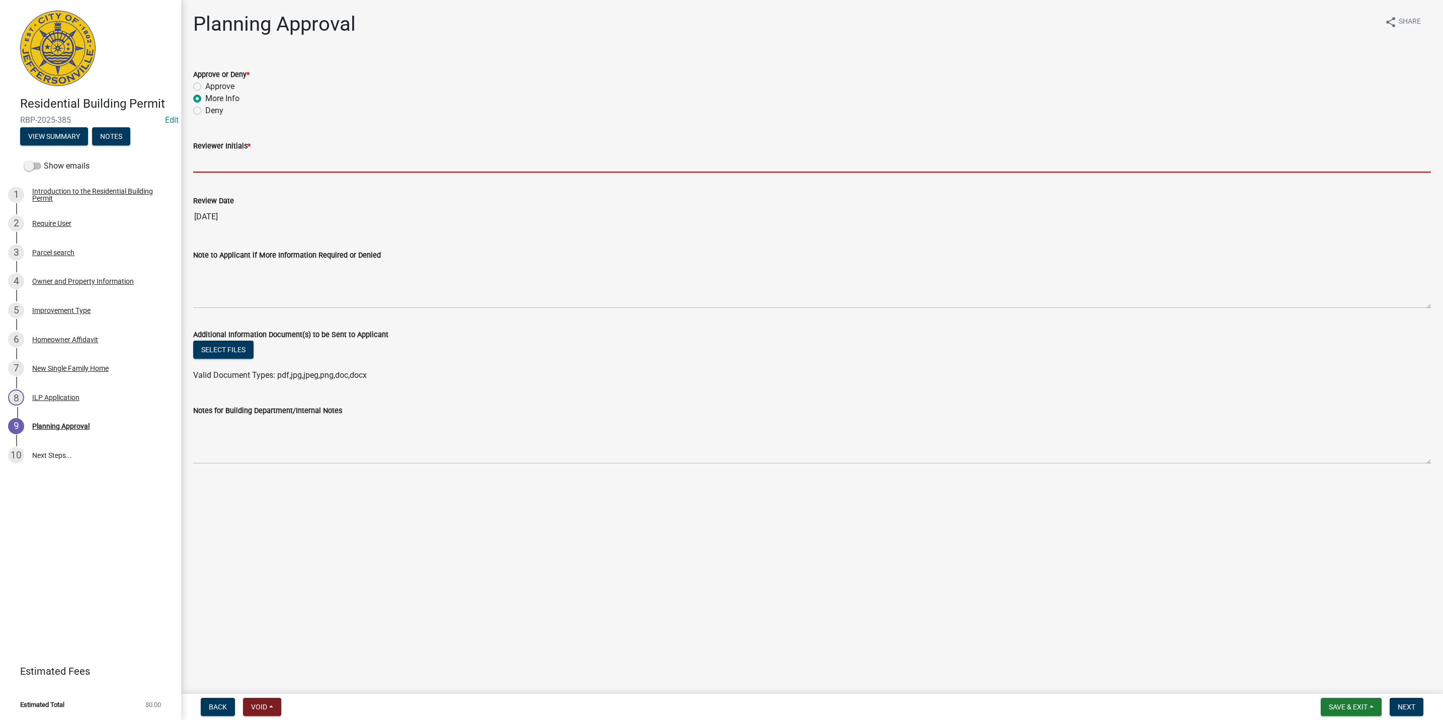
click at [241, 161] on input "Reviewer Initials *" at bounding box center [811, 162] width 1237 height 21
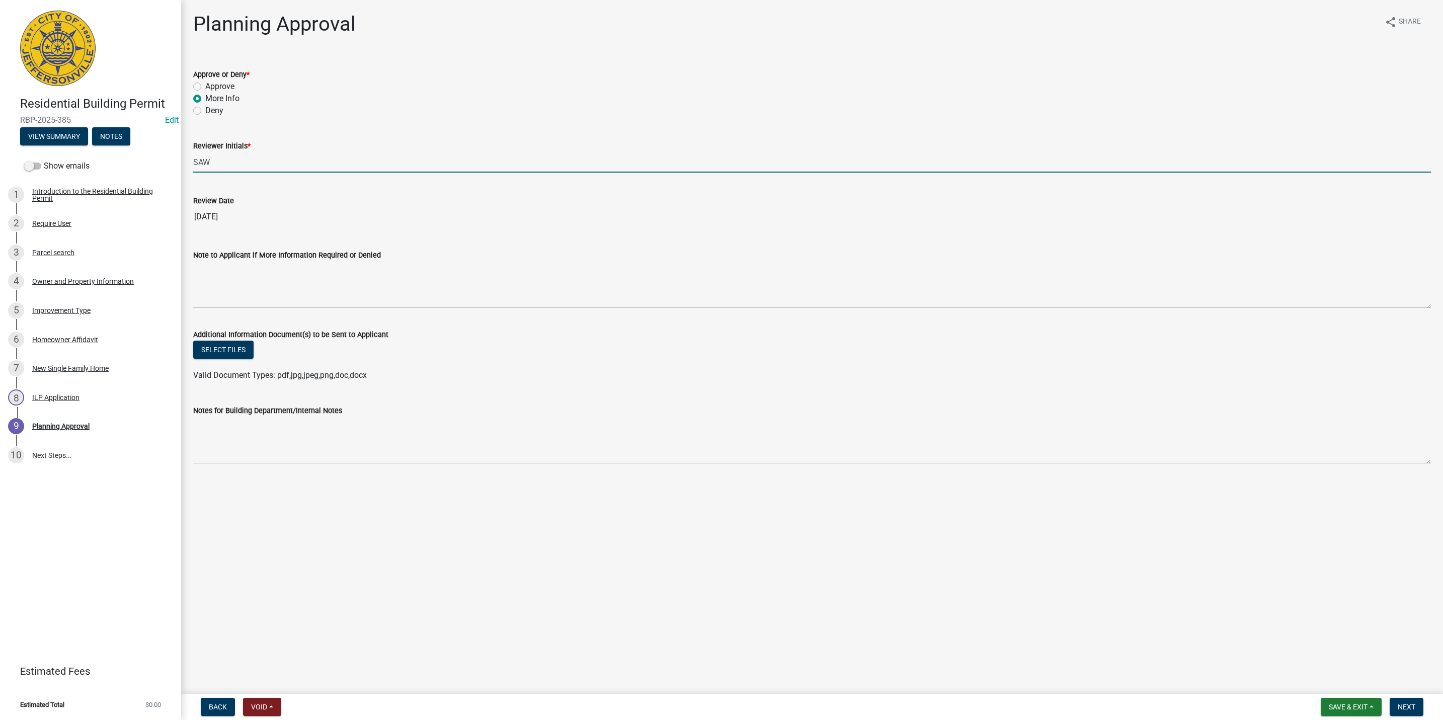
type input "SAW"
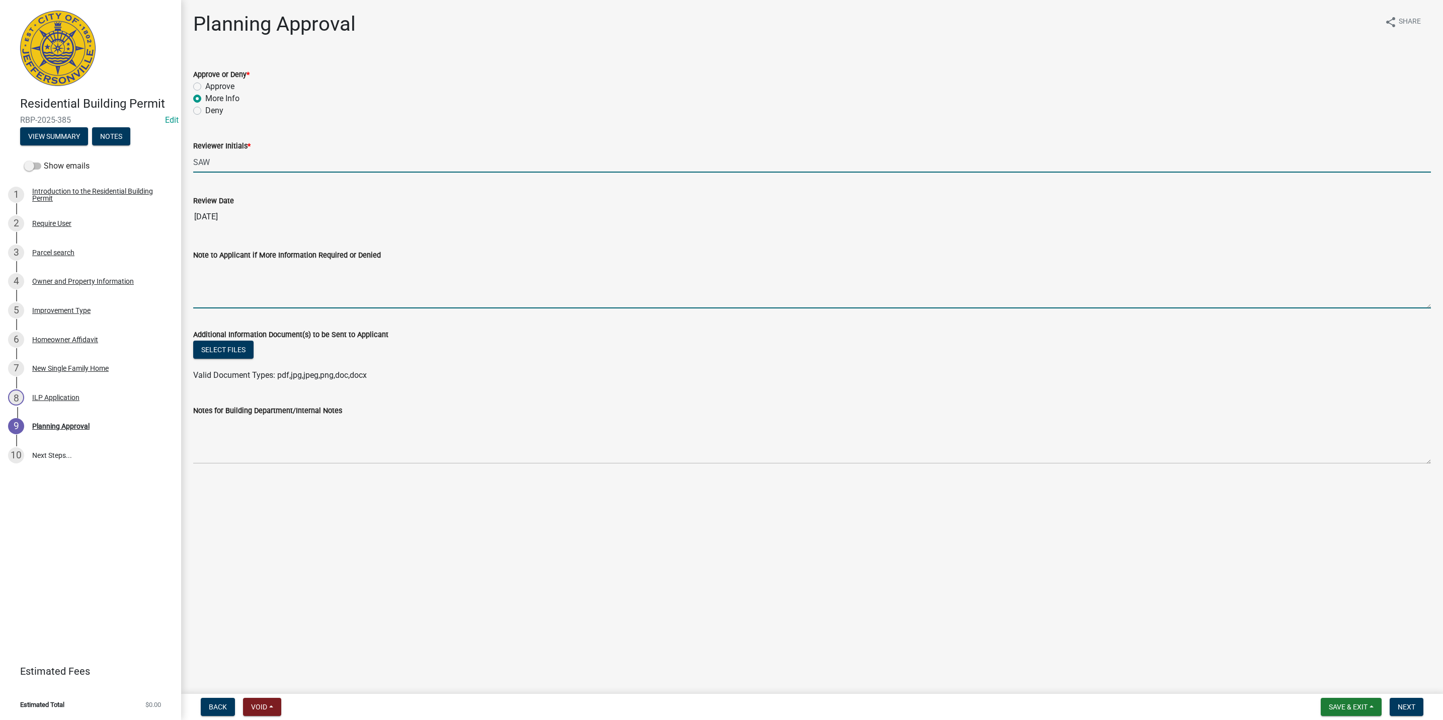
click at [213, 293] on textarea "Note to Applicant if More Information Required or Denied" at bounding box center [811, 284] width 1237 height 47
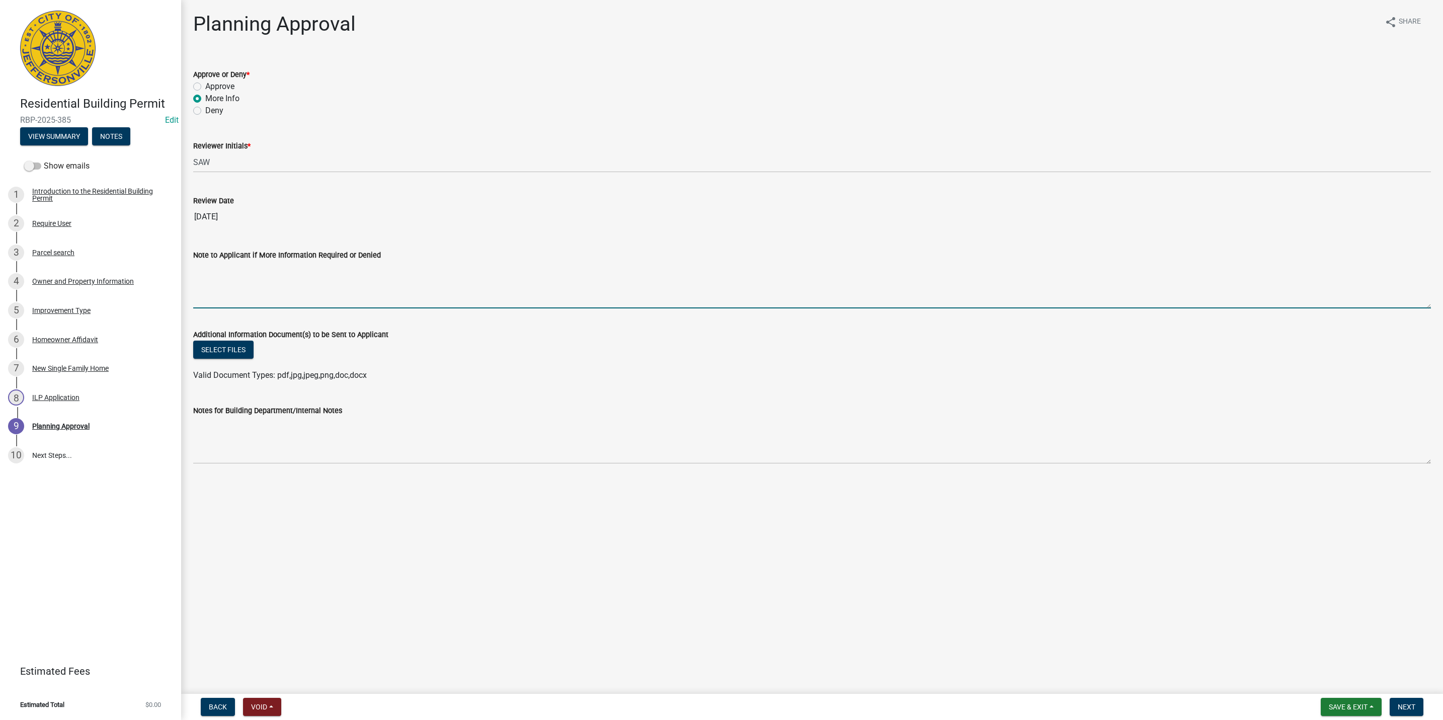
paste textarea "The rear setback does not meet the minimum standard of 15 feet. We have on file…"
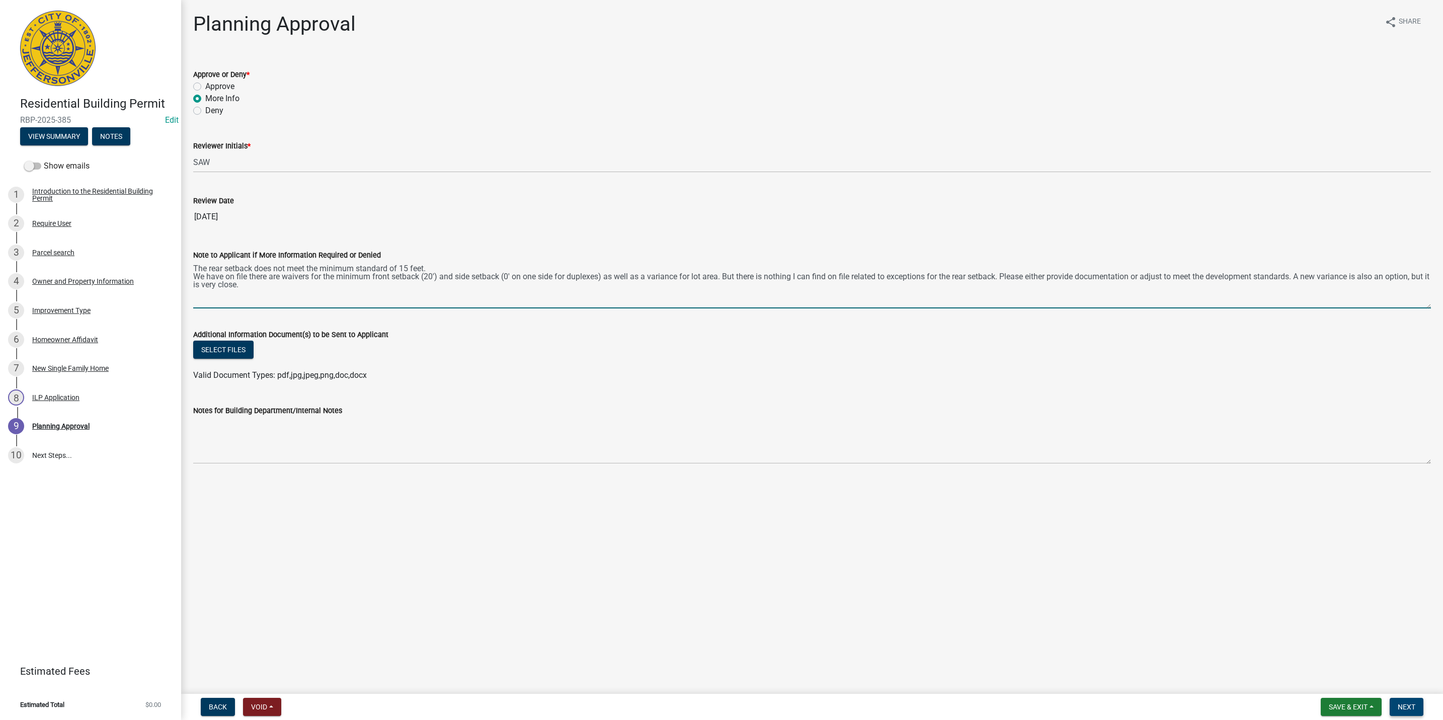
type textarea "The rear setback does not meet the minimum standard of 15 feet. We have on file…"
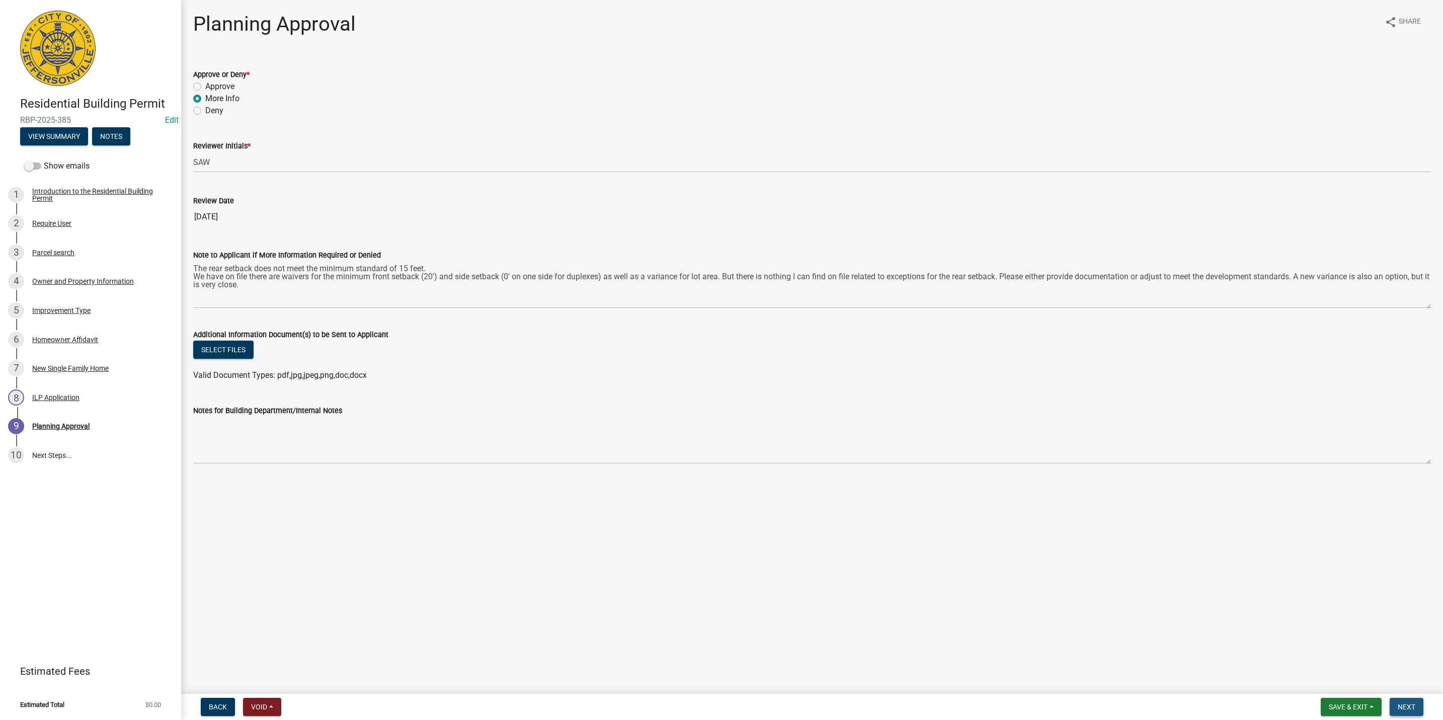
click at [1407, 700] on button "Next" at bounding box center [1406, 707] width 34 height 18
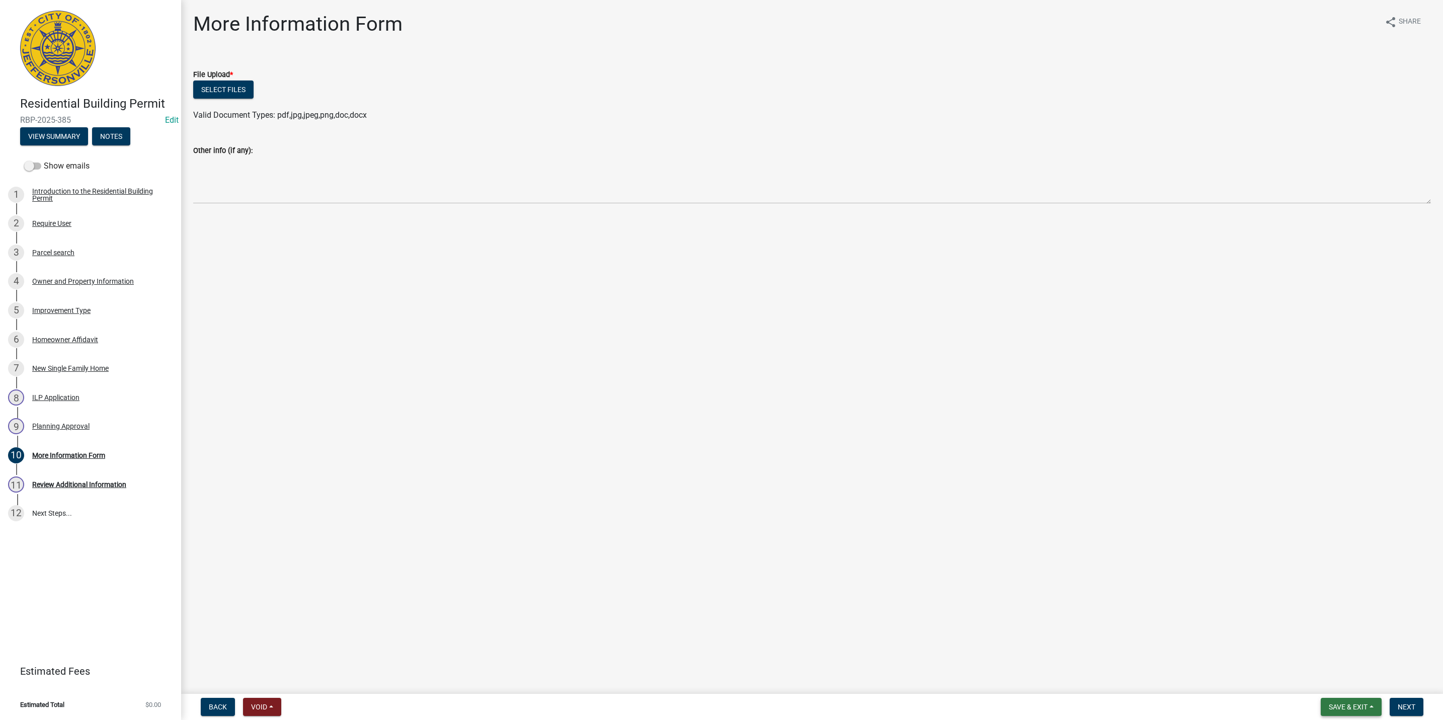
click at [1348, 706] on span "Save & Exit" at bounding box center [1348, 707] width 39 height 8
click at [1353, 686] on button "Save & Exit" at bounding box center [1341, 681] width 80 height 24
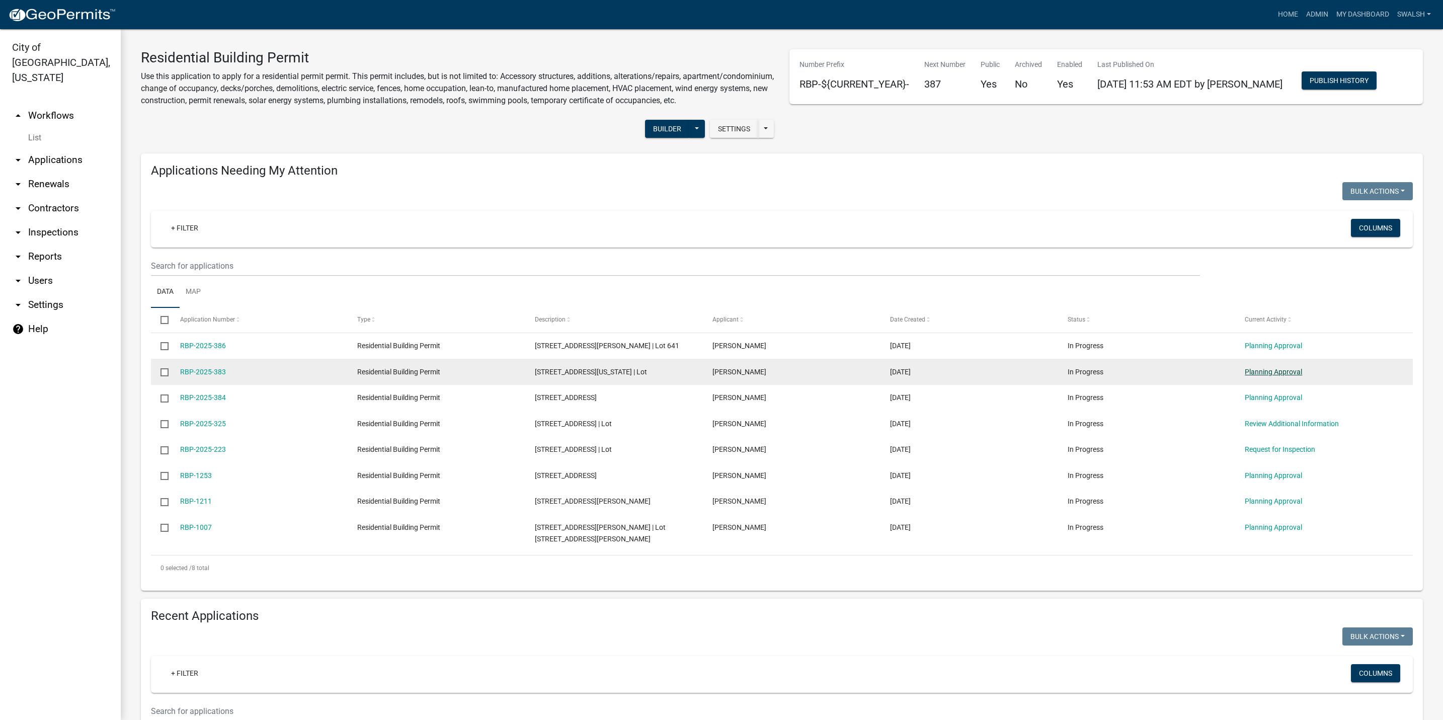
click at [1283, 376] on link "Planning Approval" at bounding box center [1273, 372] width 57 height 8
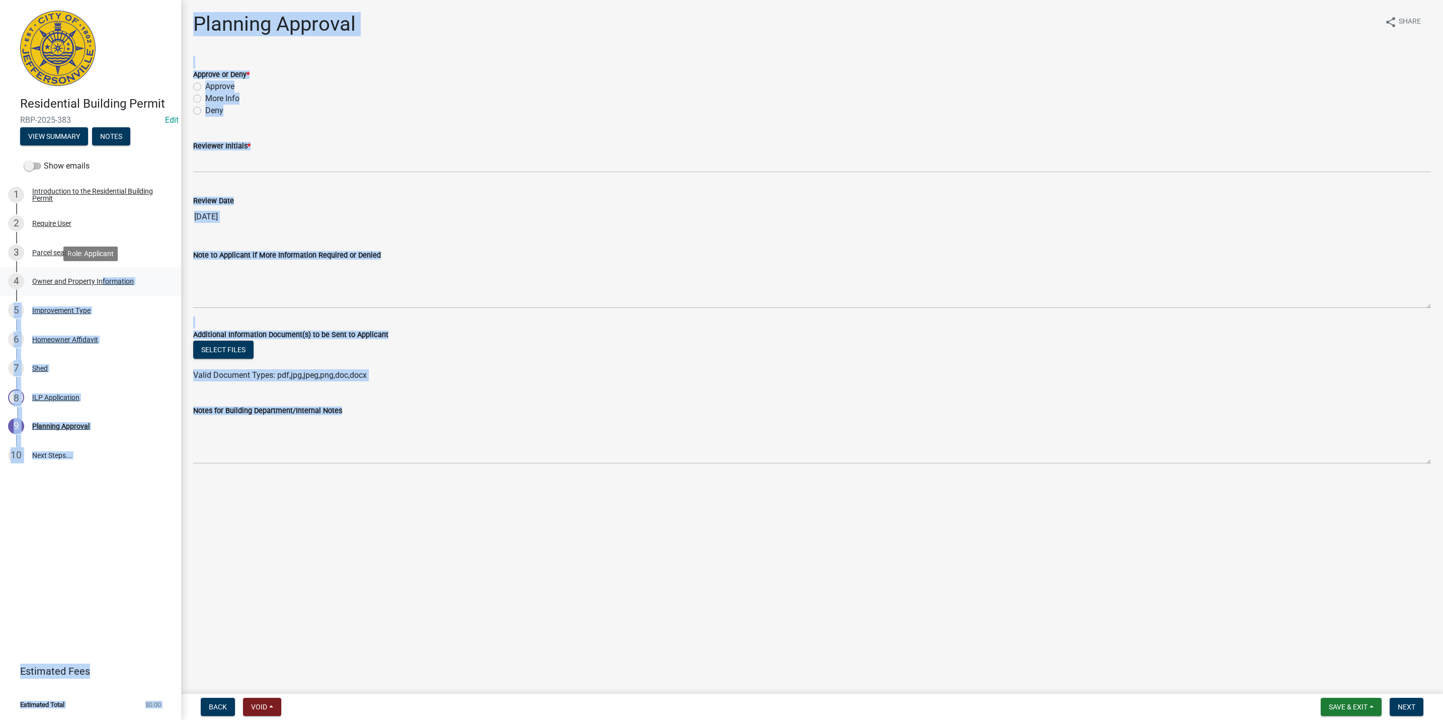
drag, startPoint x: 100, startPoint y: 288, endPoint x: 100, endPoint y: 282, distance: 6.1
click at [100, 282] on div "Owner and Property Information" at bounding box center [83, 281] width 102 height 7
